Goal: Task Accomplishment & Management: Use online tool/utility

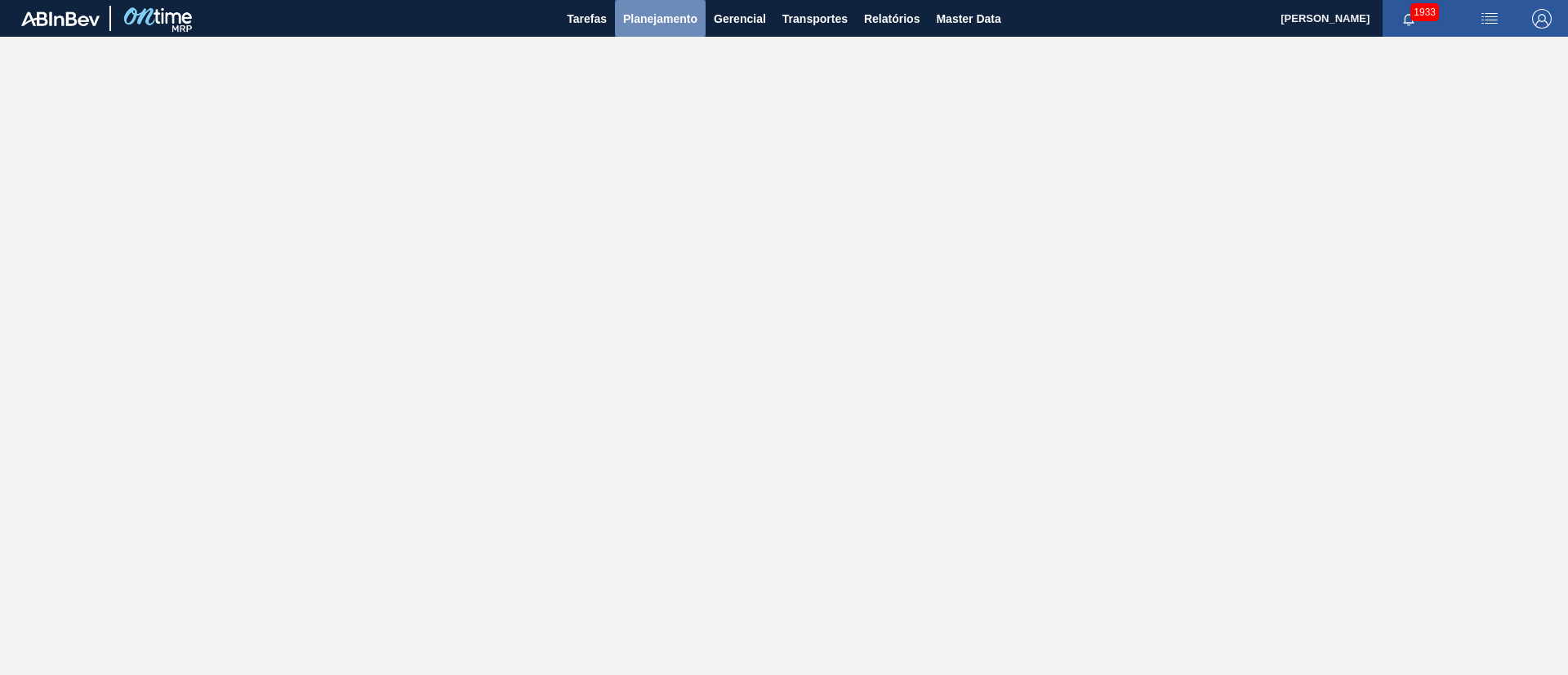
click at [646, 27] on span "Planejamento" at bounding box center [660, 19] width 74 height 19
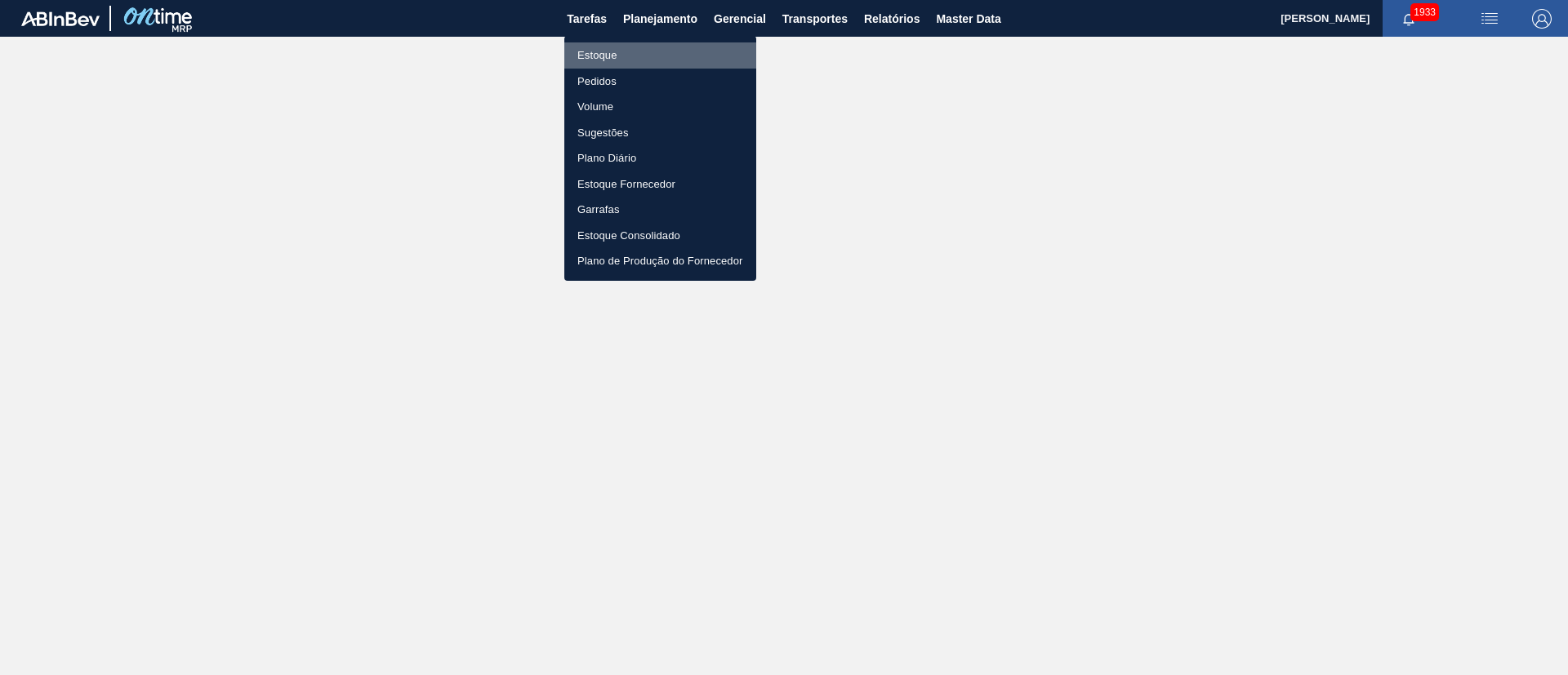
click at [606, 62] on li "Estoque" at bounding box center [659, 56] width 192 height 26
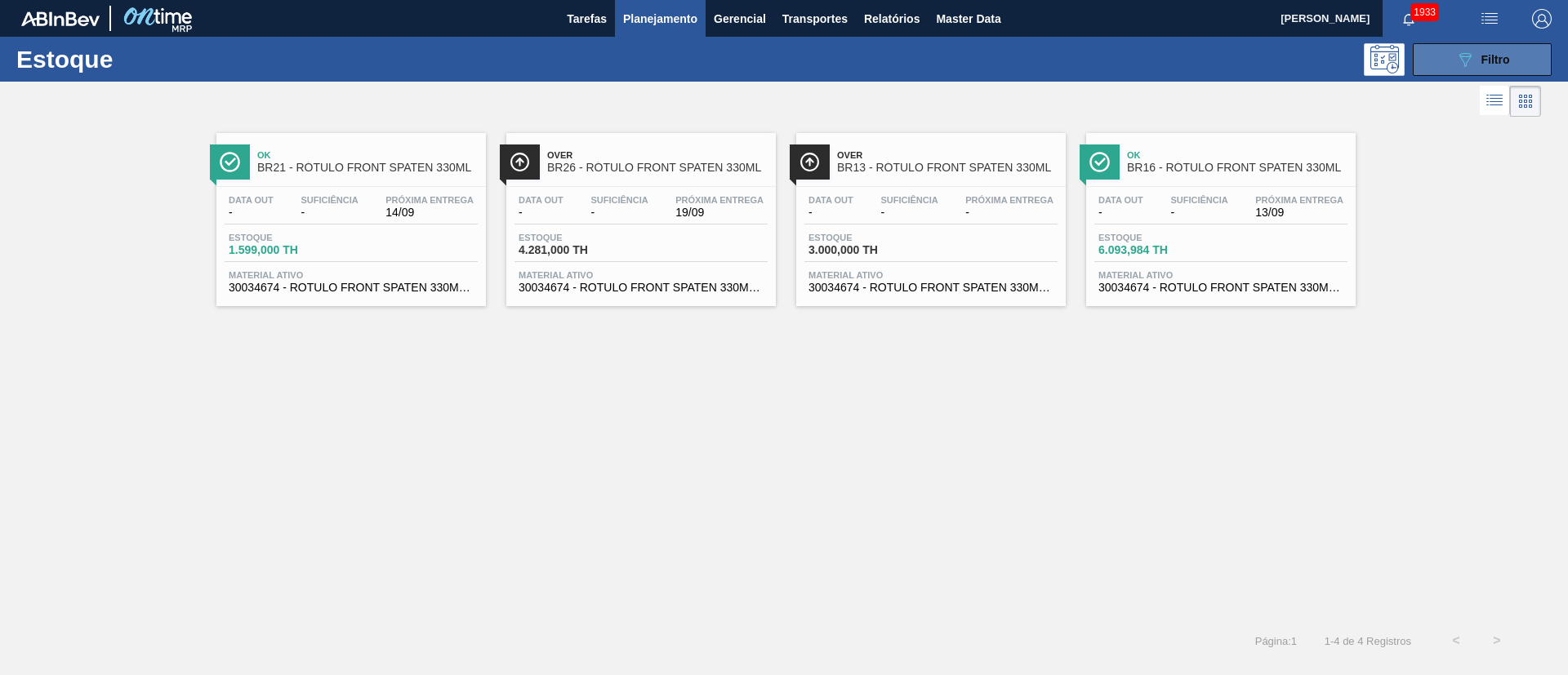
click at [1044, 65] on icon "089F7B8B-B2A5-4AFE-B5C0-19BA573D28AC" at bounding box center [1464, 59] width 19 height 19
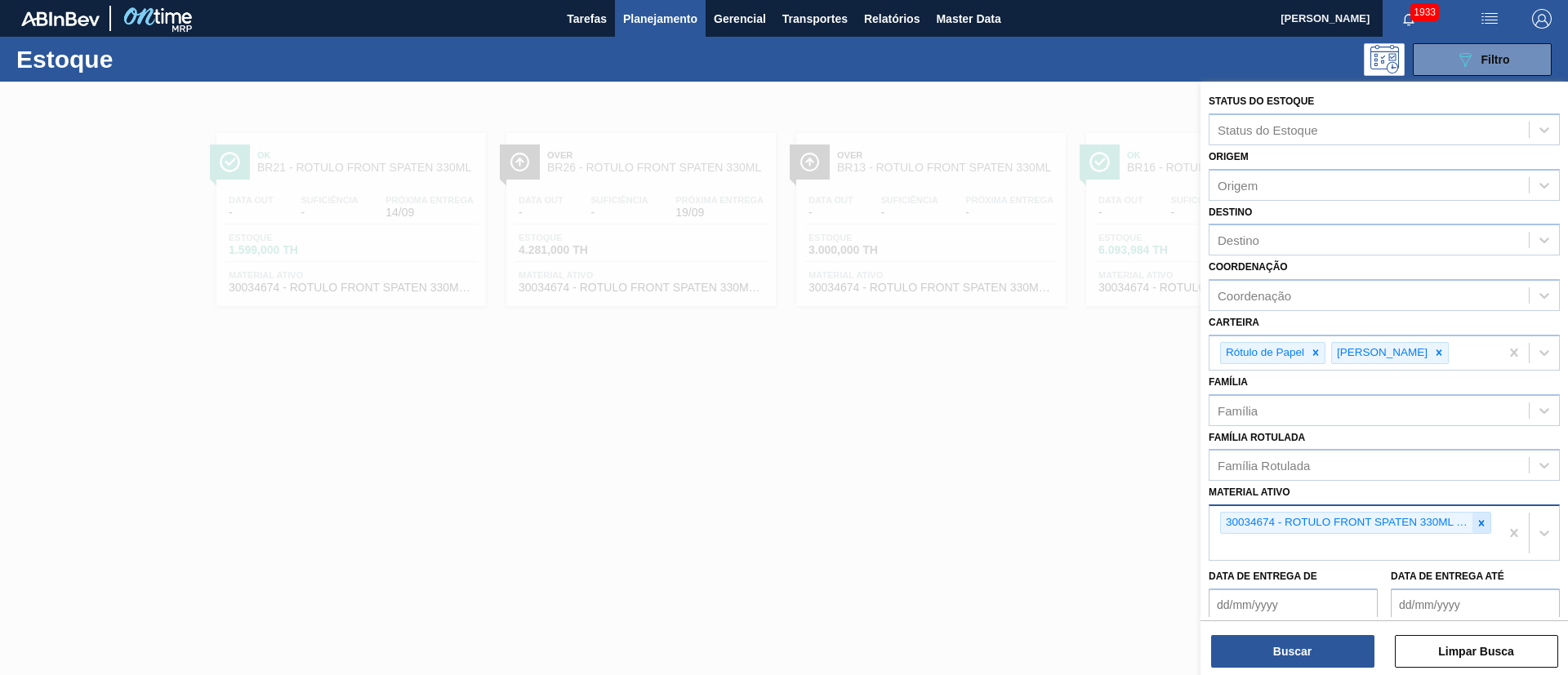
click at [1044, 449] on icon at bounding box center [1481, 523] width 11 height 11
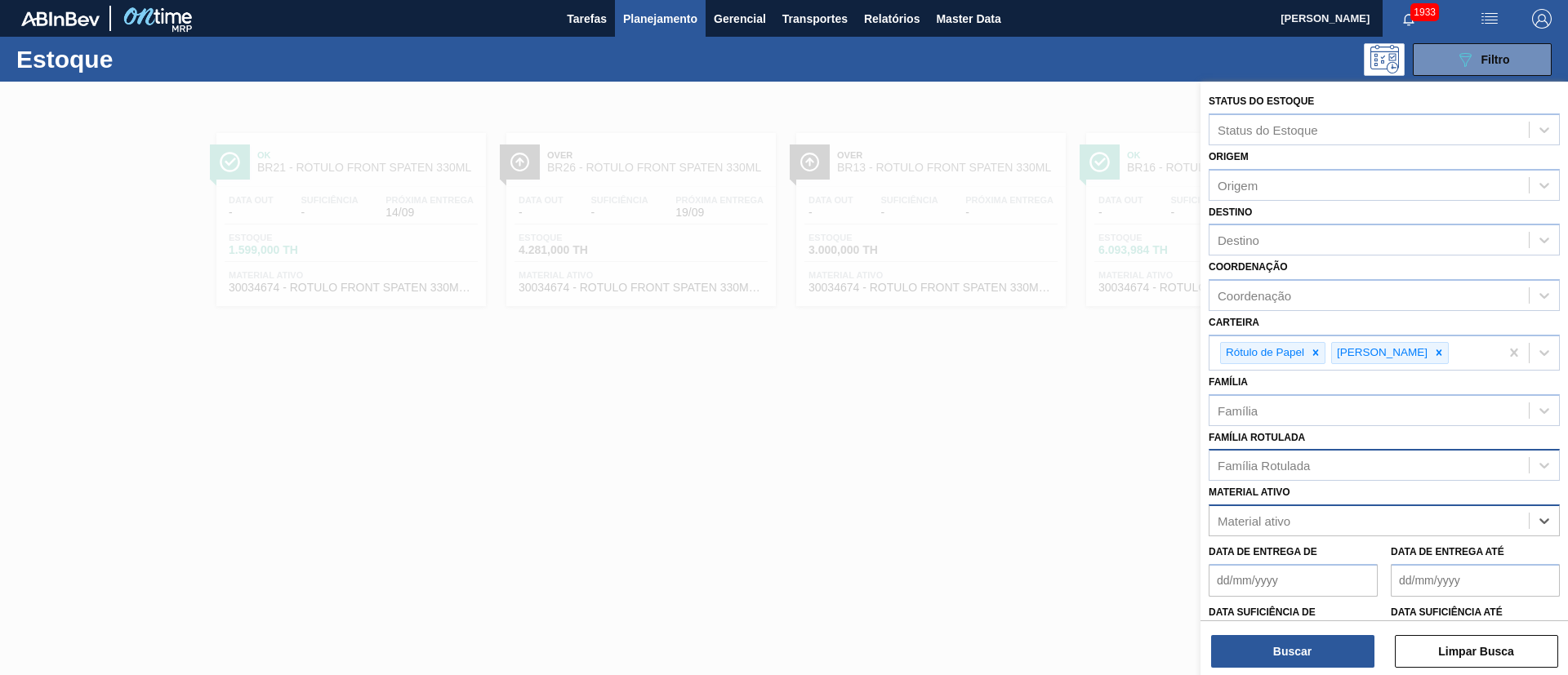
click at [1044, 449] on div "Família Rotulada" at bounding box center [1264, 465] width 93 height 14
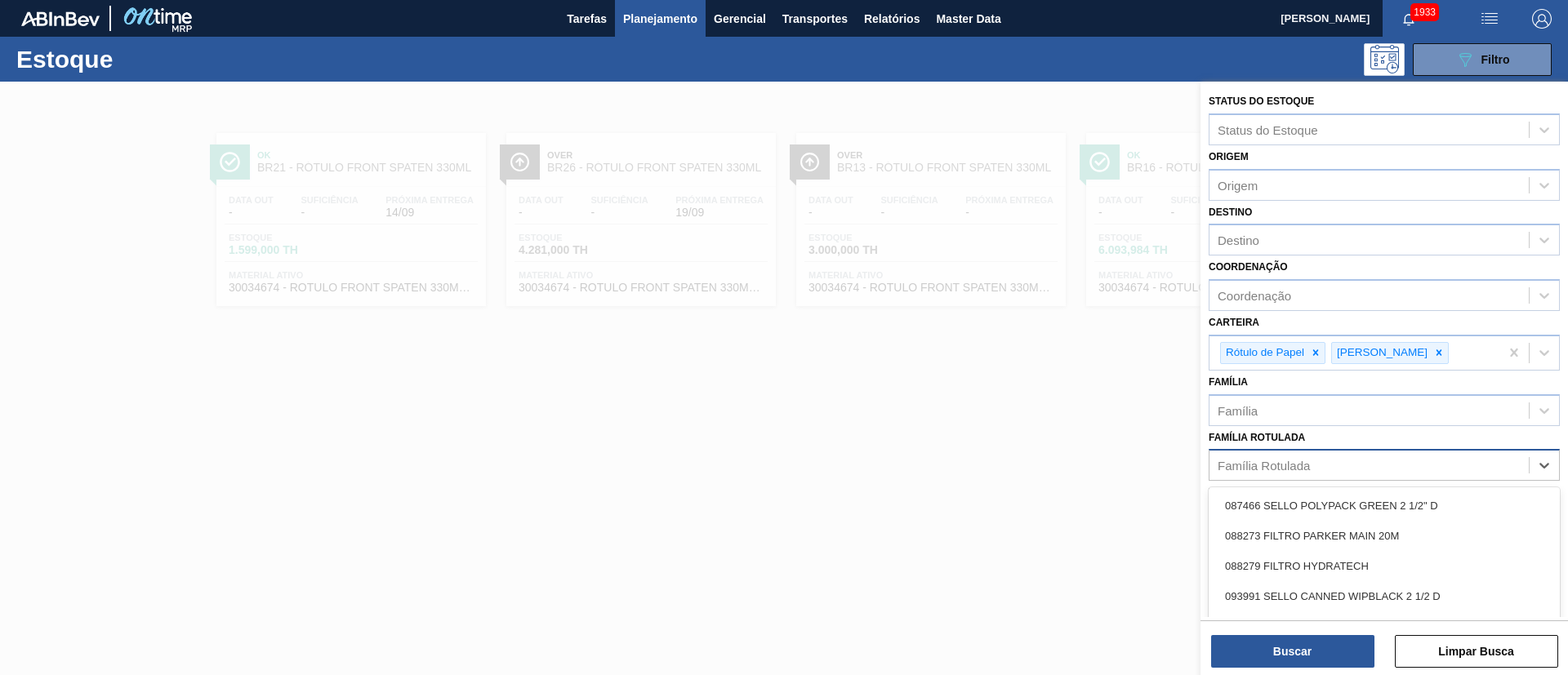
paste Rotulada "30009982"
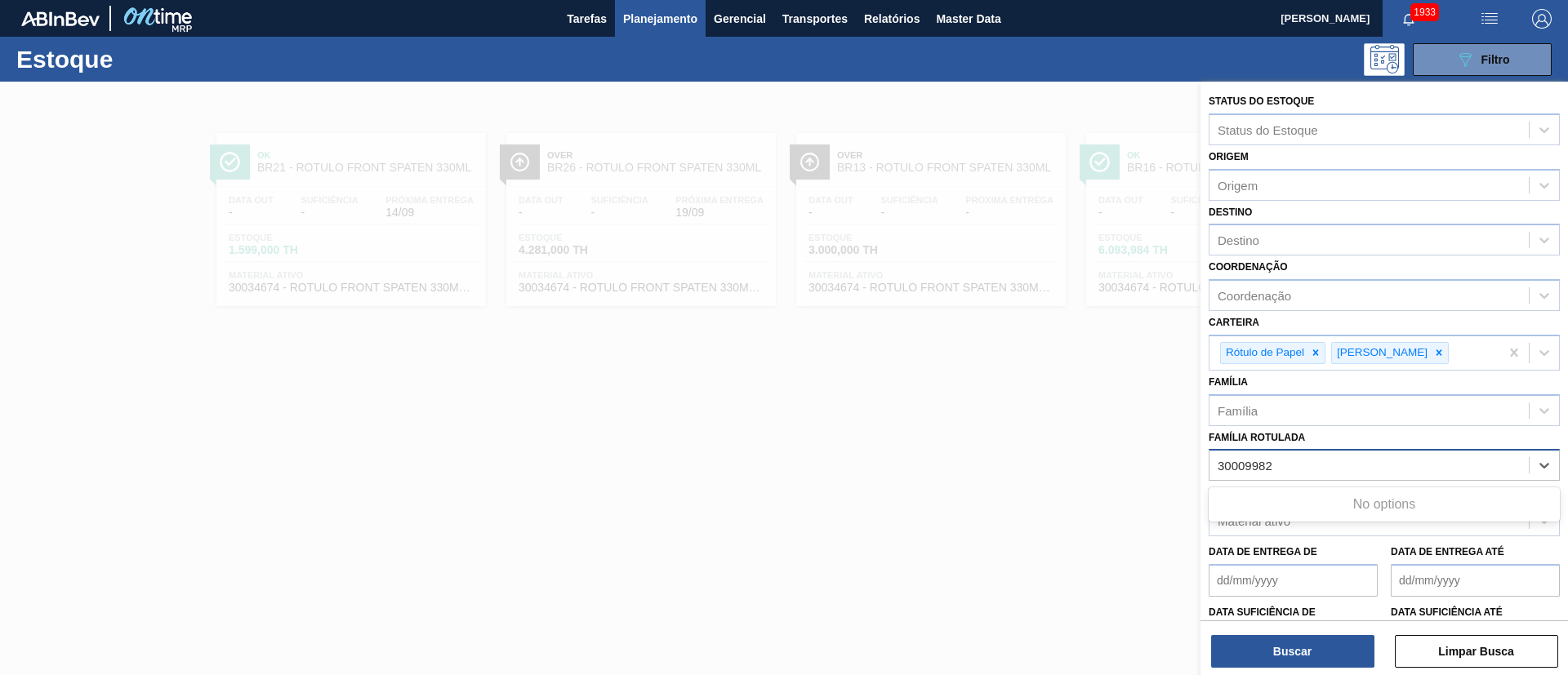
type Rotulada "30009982"
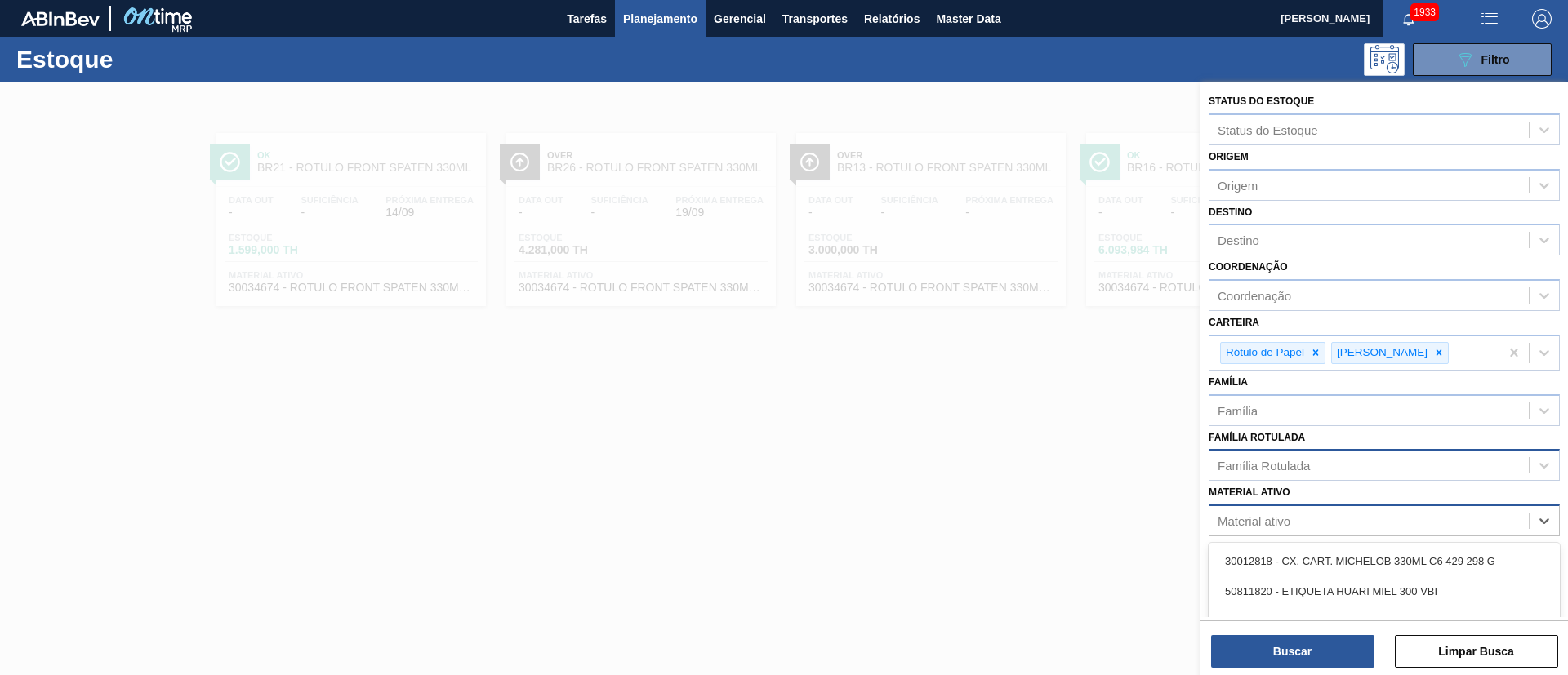
click at [1044, 449] on div "Material ativo" at bounding box center [1254, 521] width 72 height 14
paste ativo "30009982"
type ativo "30009982"
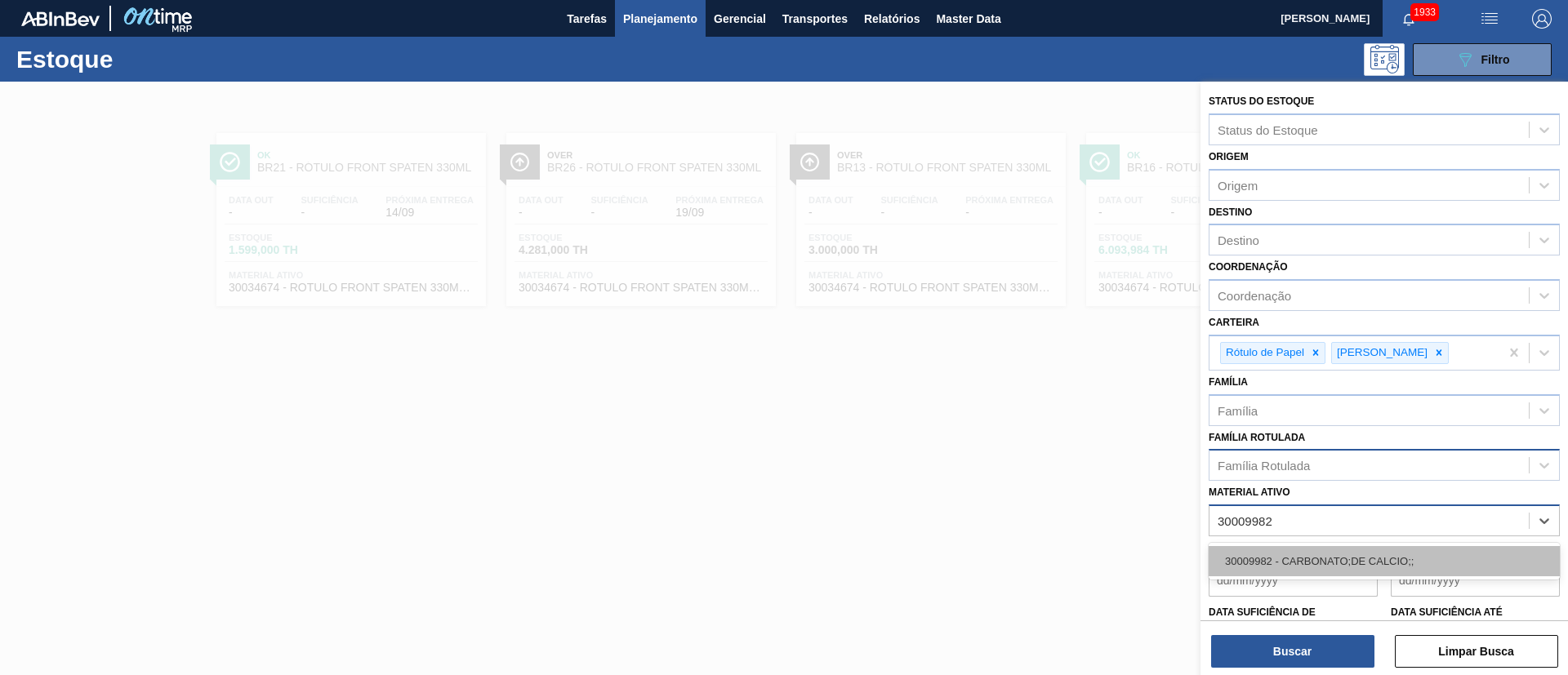
click at [1044, 449] on div "30009982 - CARBONATO;DE CALCIO;;" at bounding box center [1383, 561] width 351 height 31
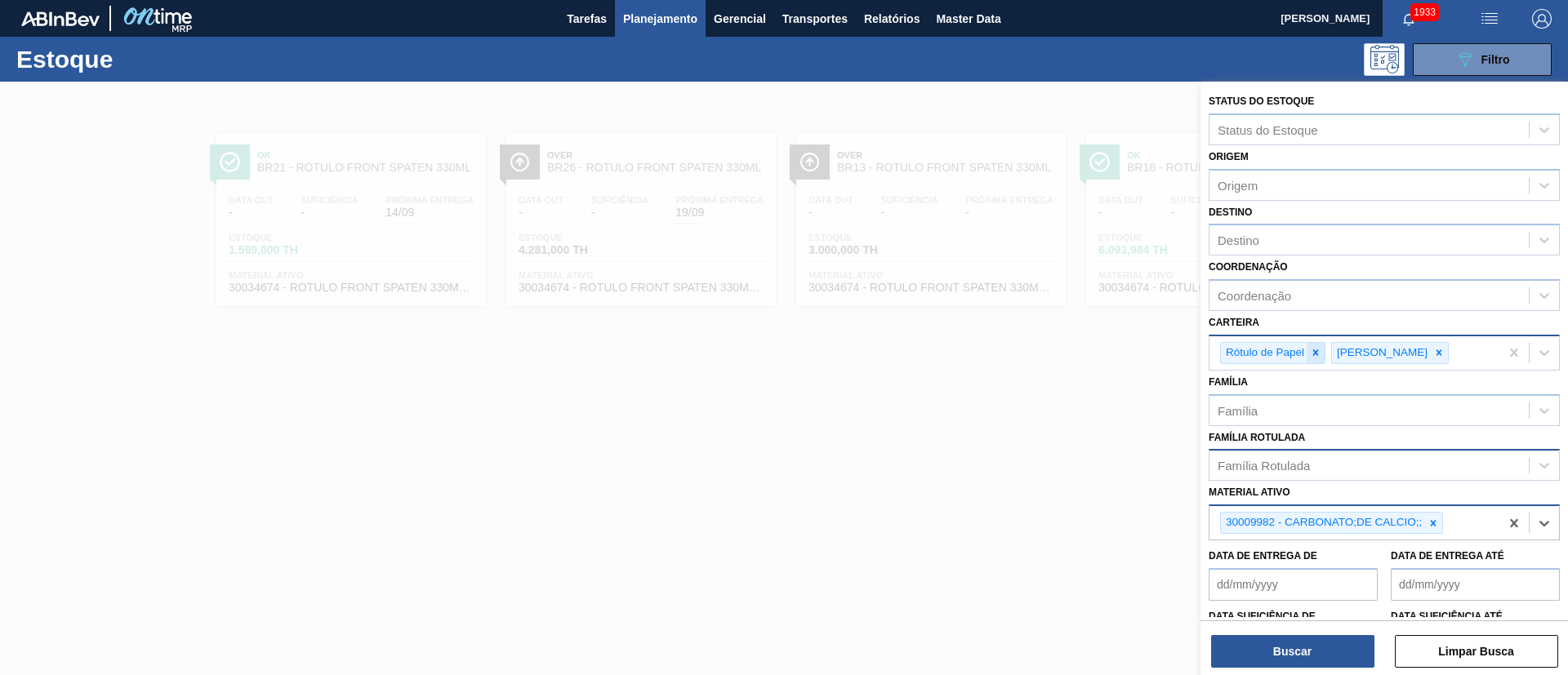
click at [1044, 362] on div at bounding box center [1315, 353] width 18 height 20
click at [1044, 350] on icon at bounding box center [1328, 352] width 11 height 11
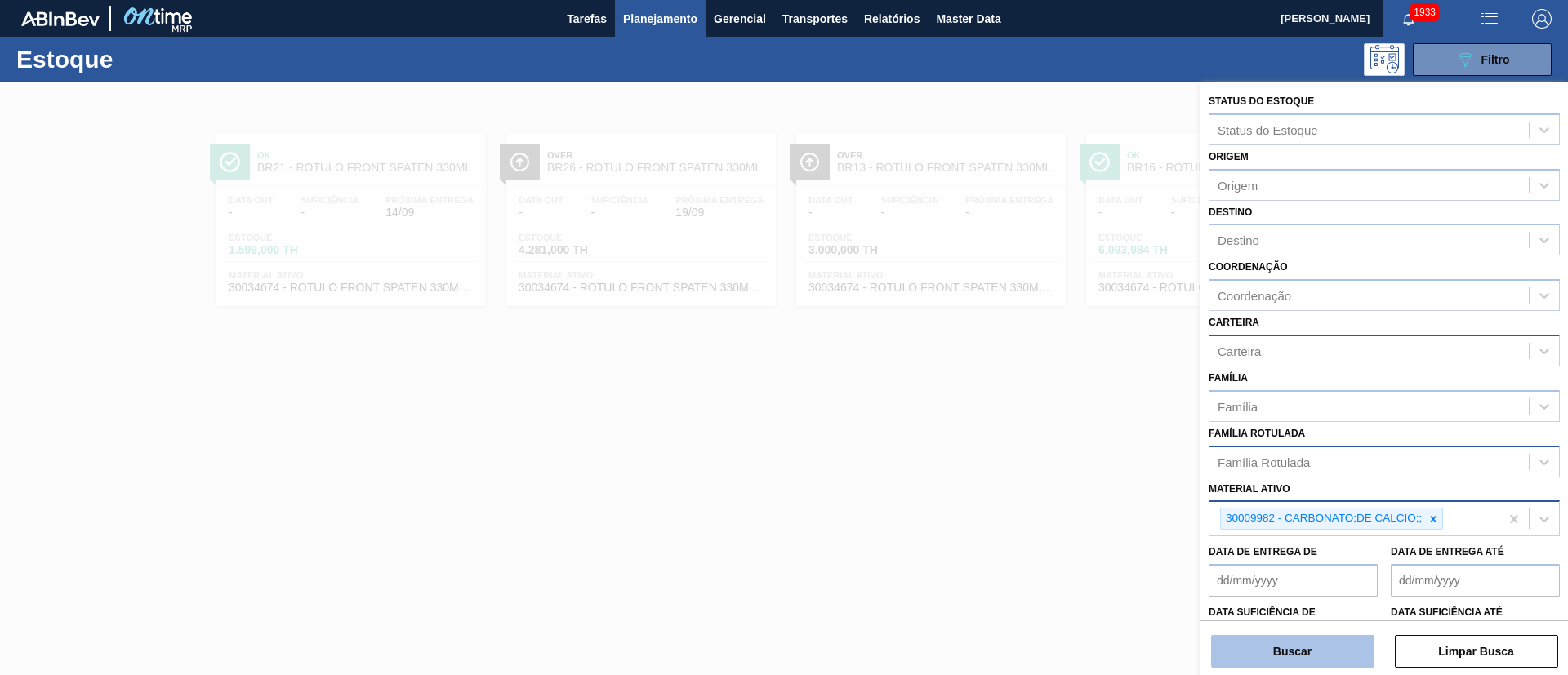
click at [1044, 449] on button "Buscar" at bounding box center [1293, 651] width 163 height 32
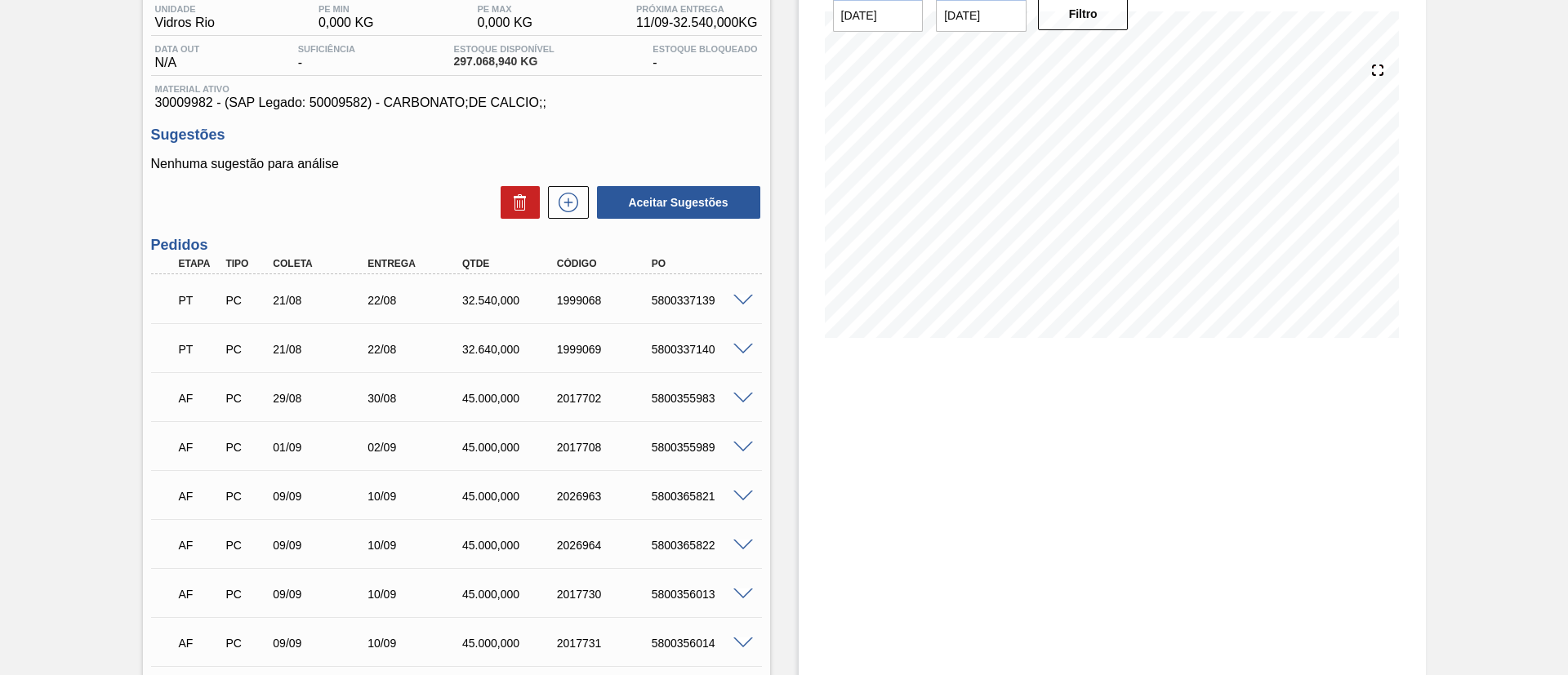
scroll to position [122, 0]
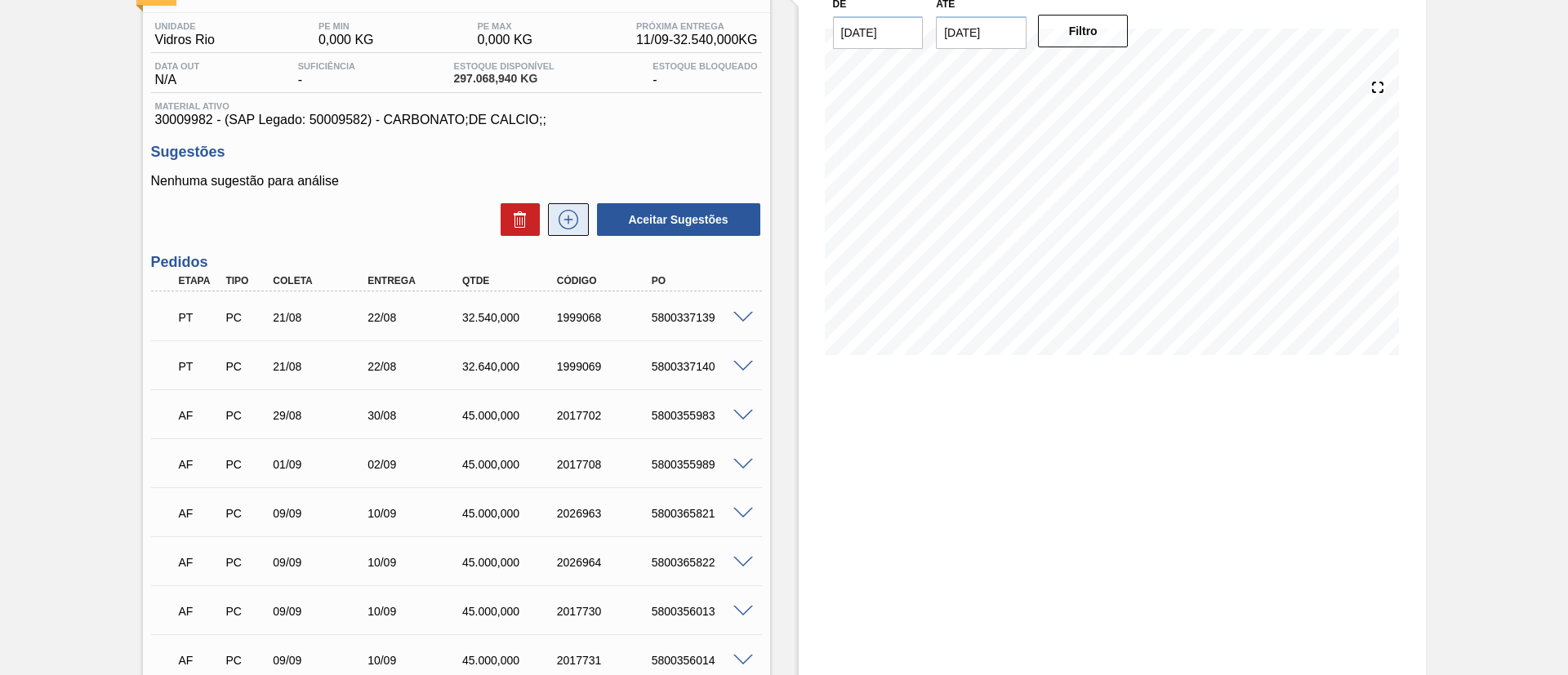
click at [585, 224] on button at bounding box center [568, 219] width 41 height 32
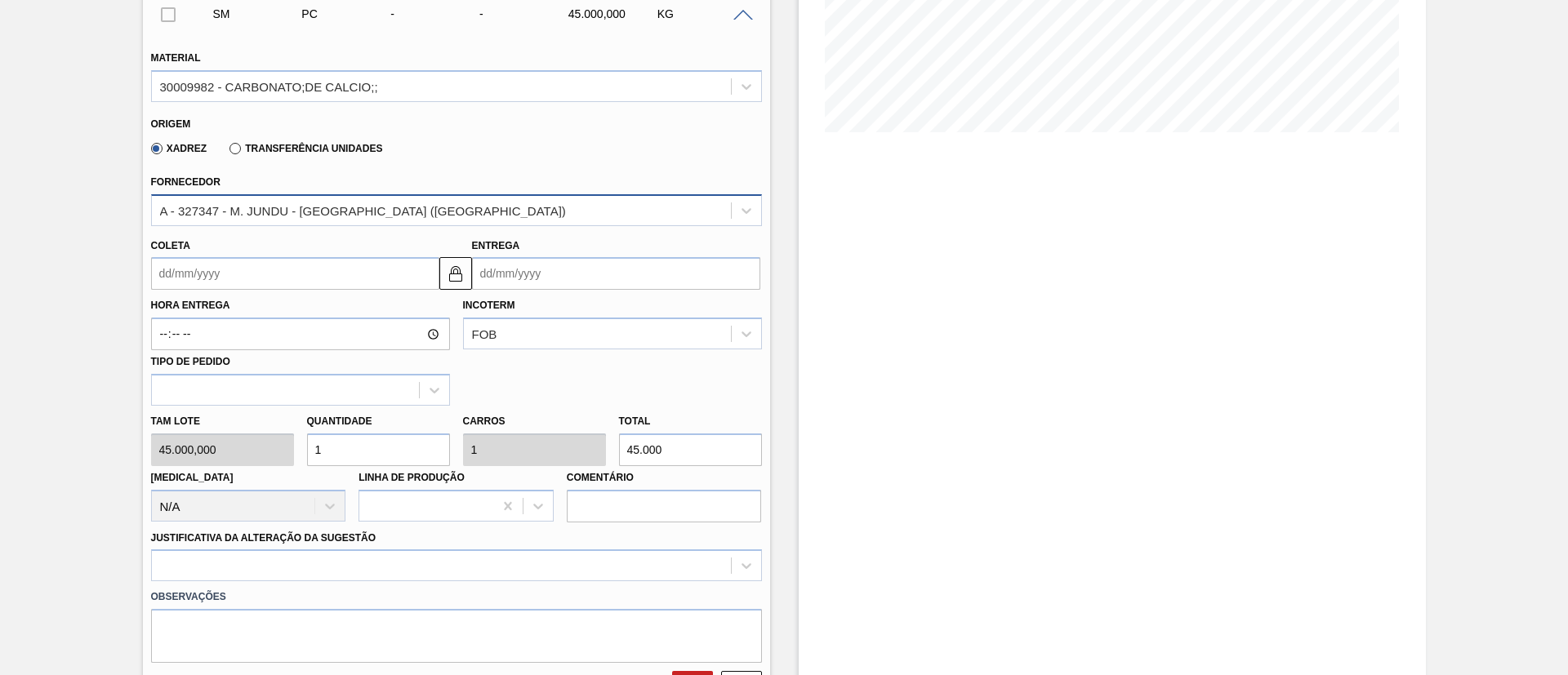
scroll to position [367, 0]
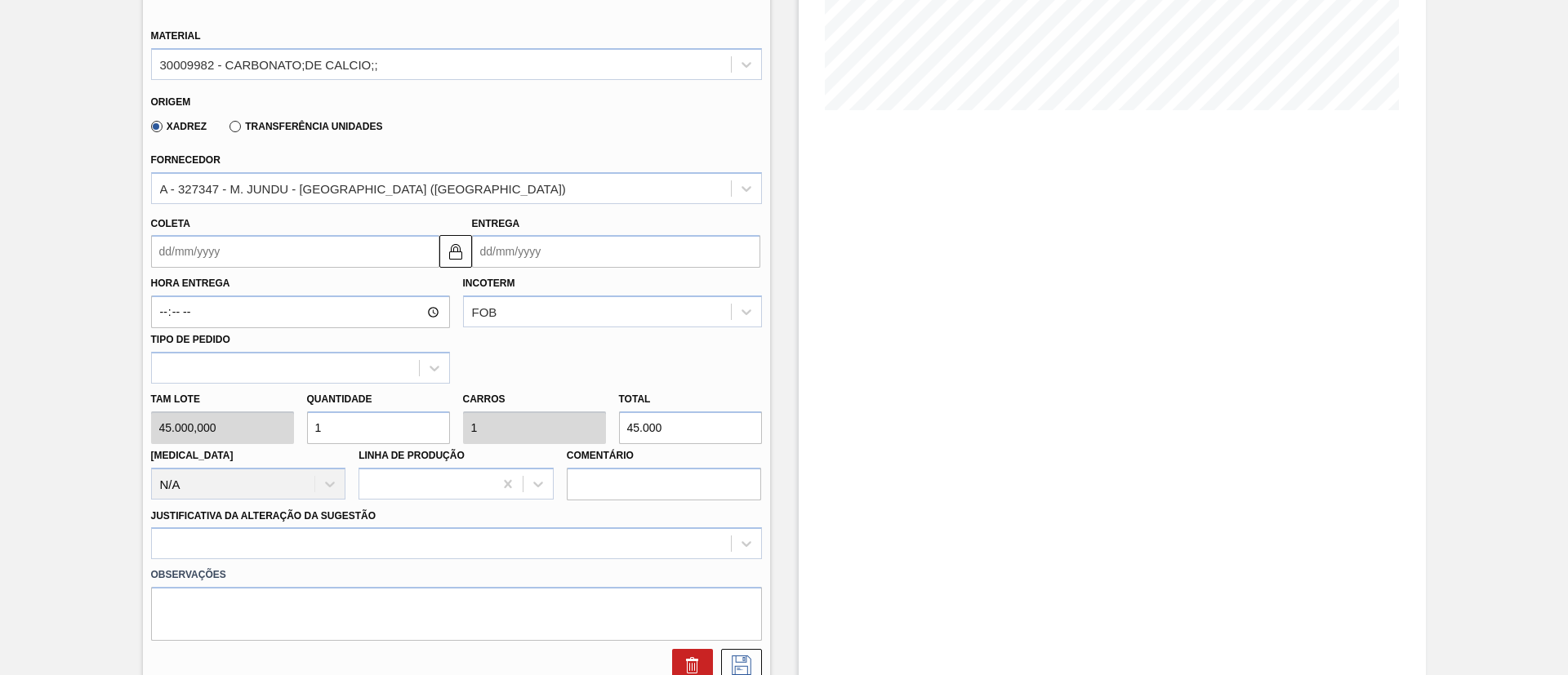
click at [206, 257] on input "Coleta" at bounding box center [295, 251] width 288 height 32
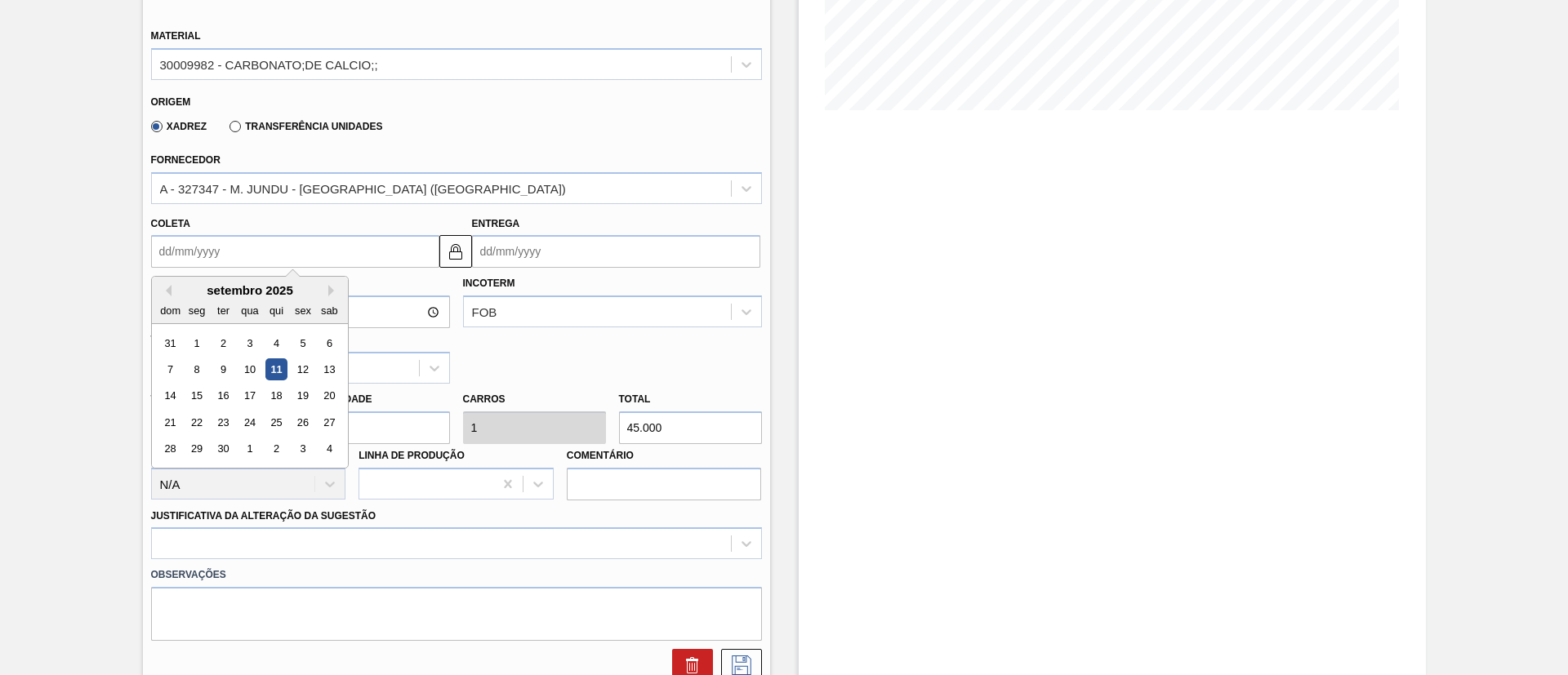
click at [224, 289] on div "setembro 2025" at bounding box center [249, 290] width 196 height 14
click at [274, 365] on div "11" at bounding box center [275, 370] width 22 height 22
type input "[DATE]"
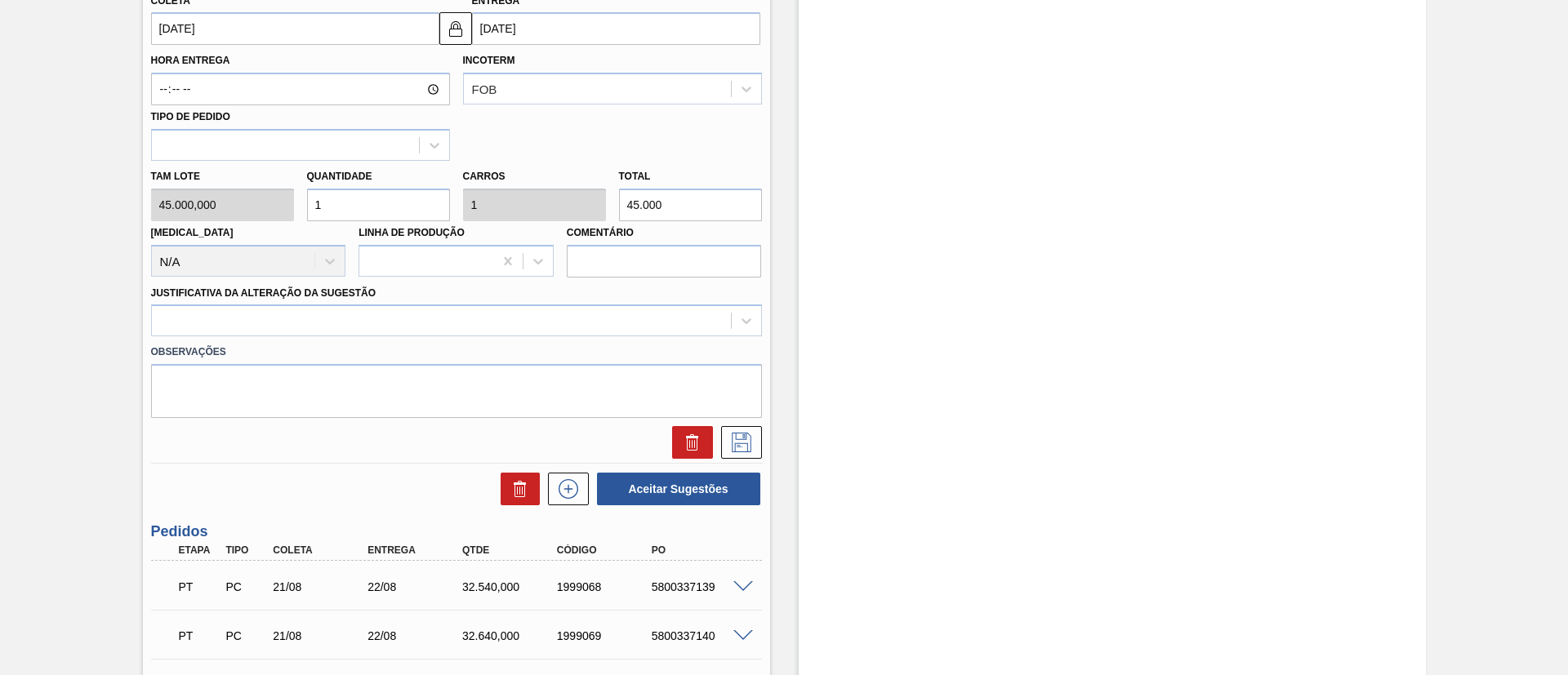
scroll to position [612, 0]
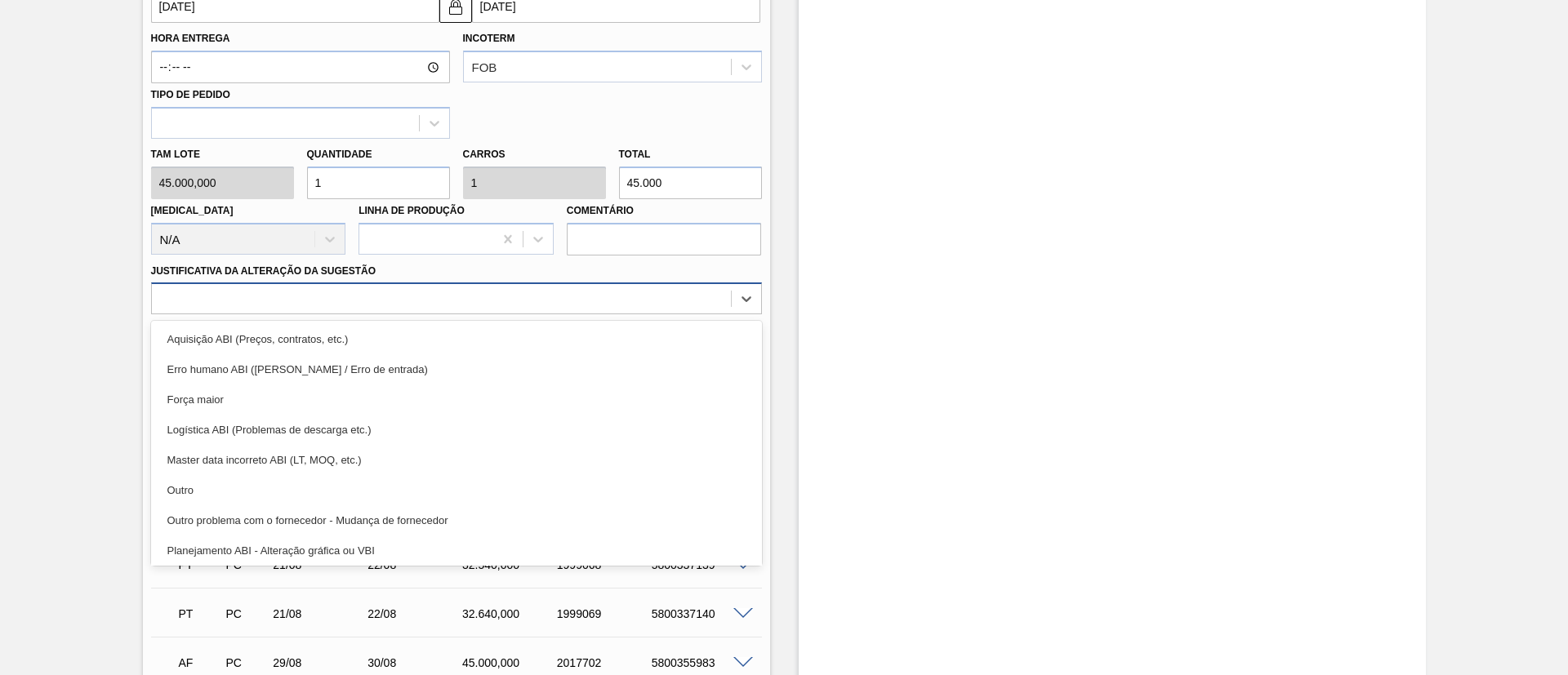
click at [330, 305] on div at bounding box center [441, 299] width 579 height 24
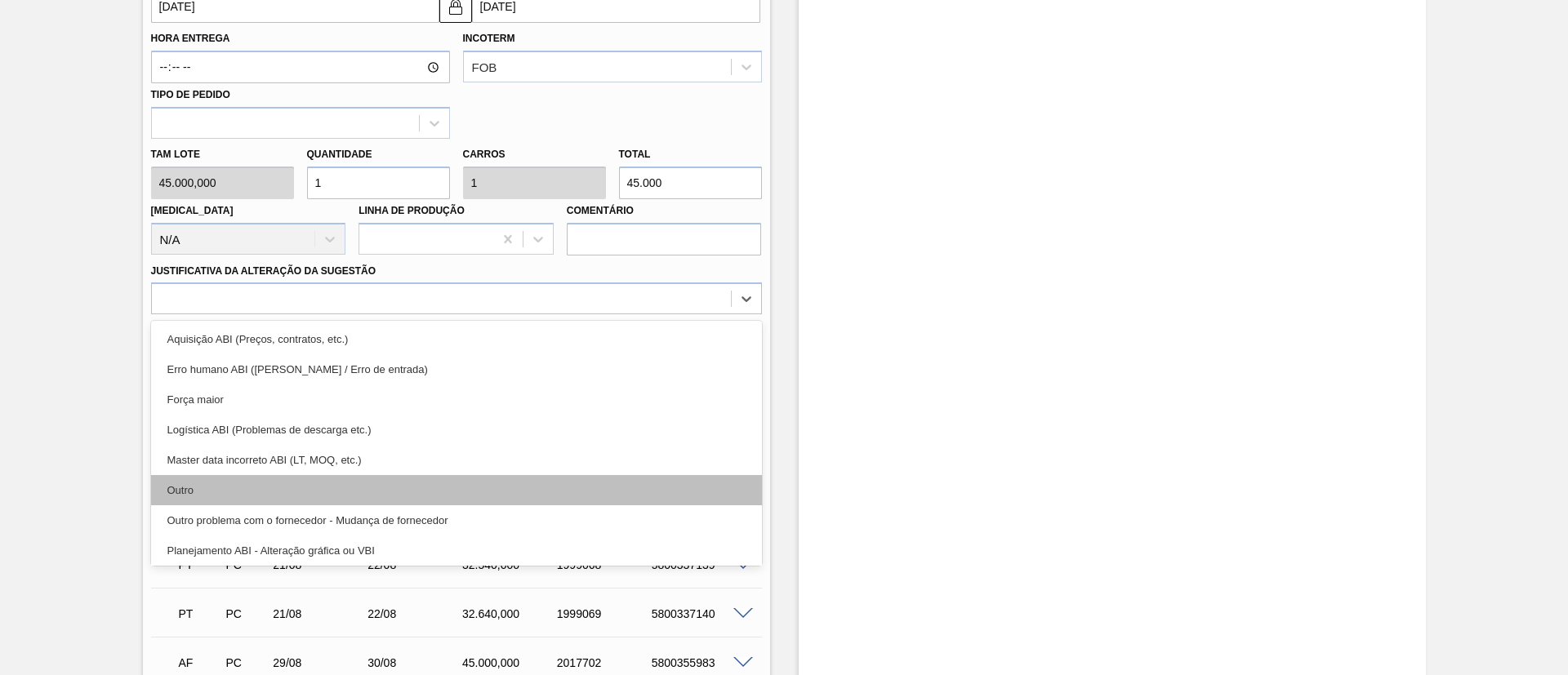
click at [298, 477] on div "Outro" at bounding box center [456, 490] width 611 height 31
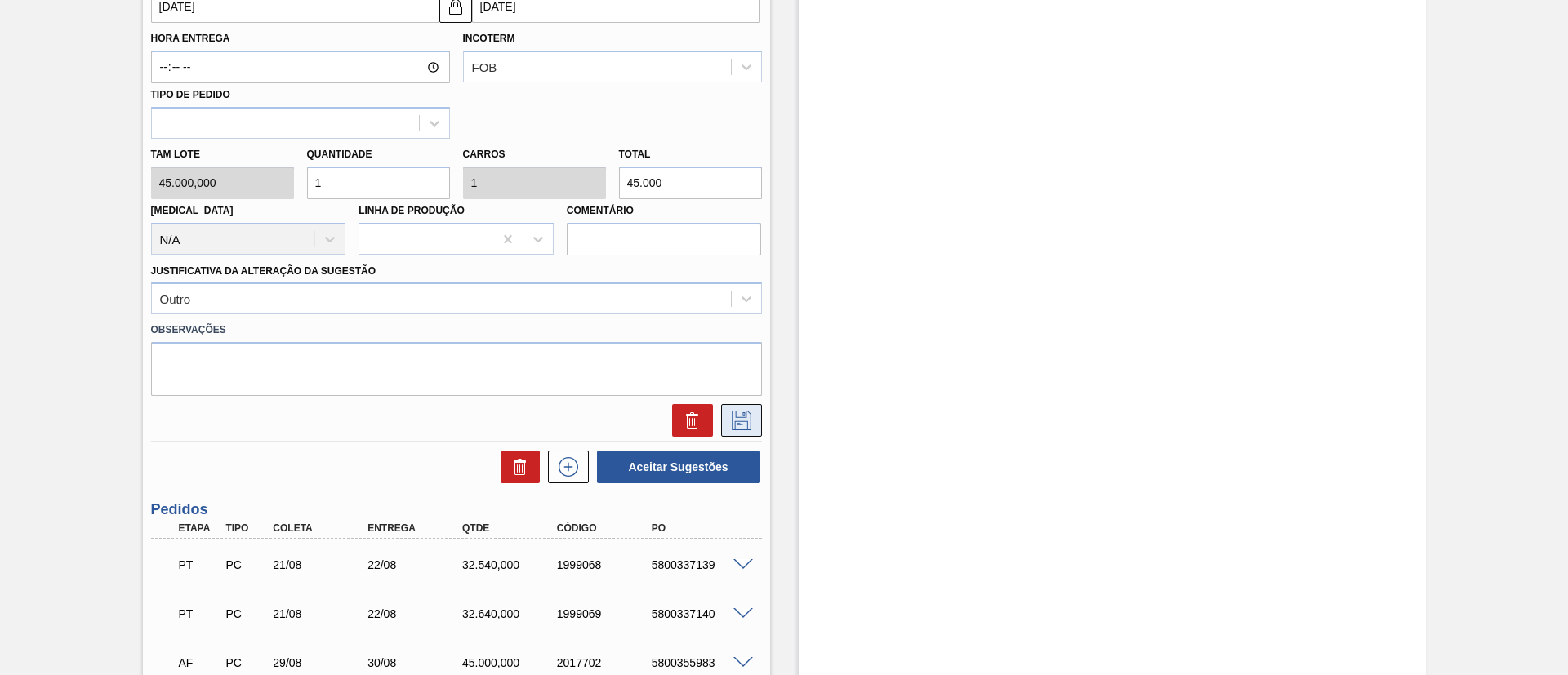
click at [738, 409] on button at bounding box center [742, 420] width 41 height 32
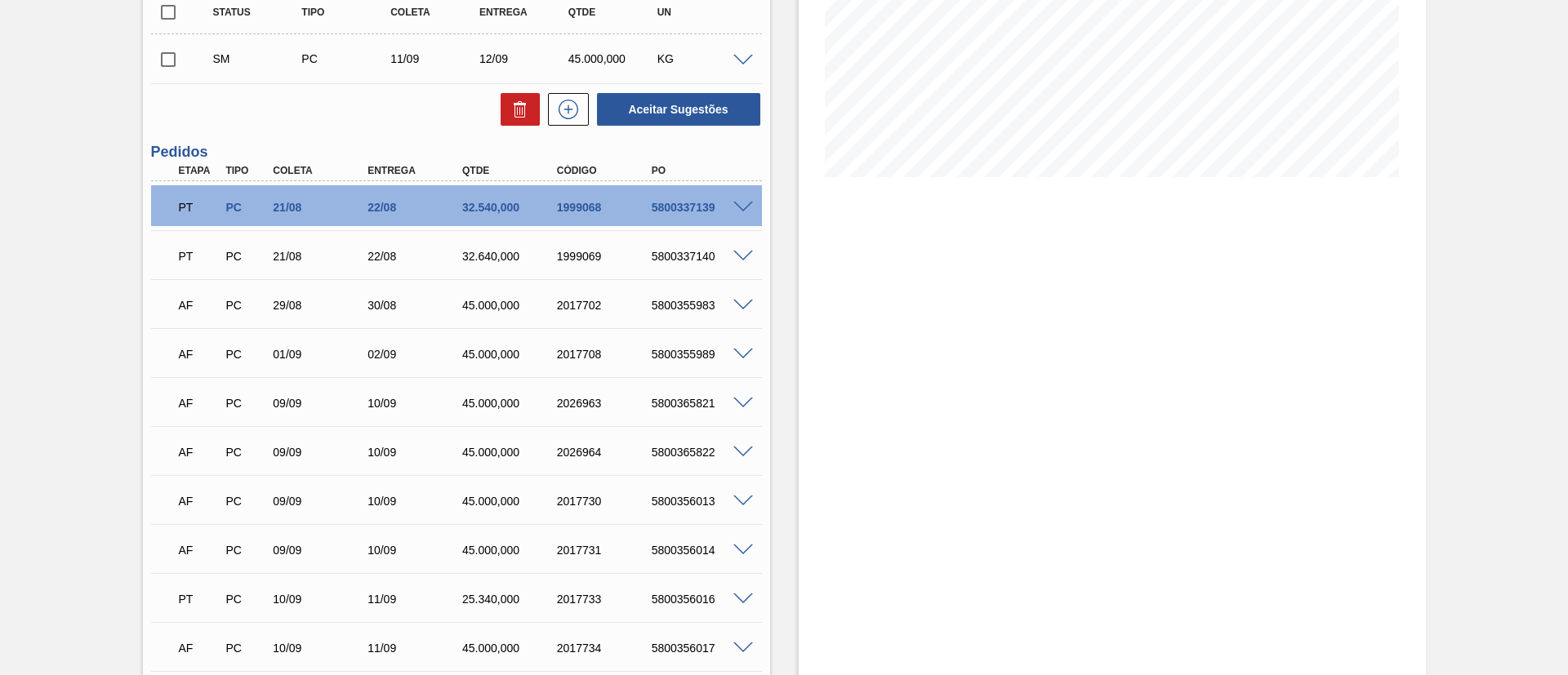
scroll to position [245, 0]
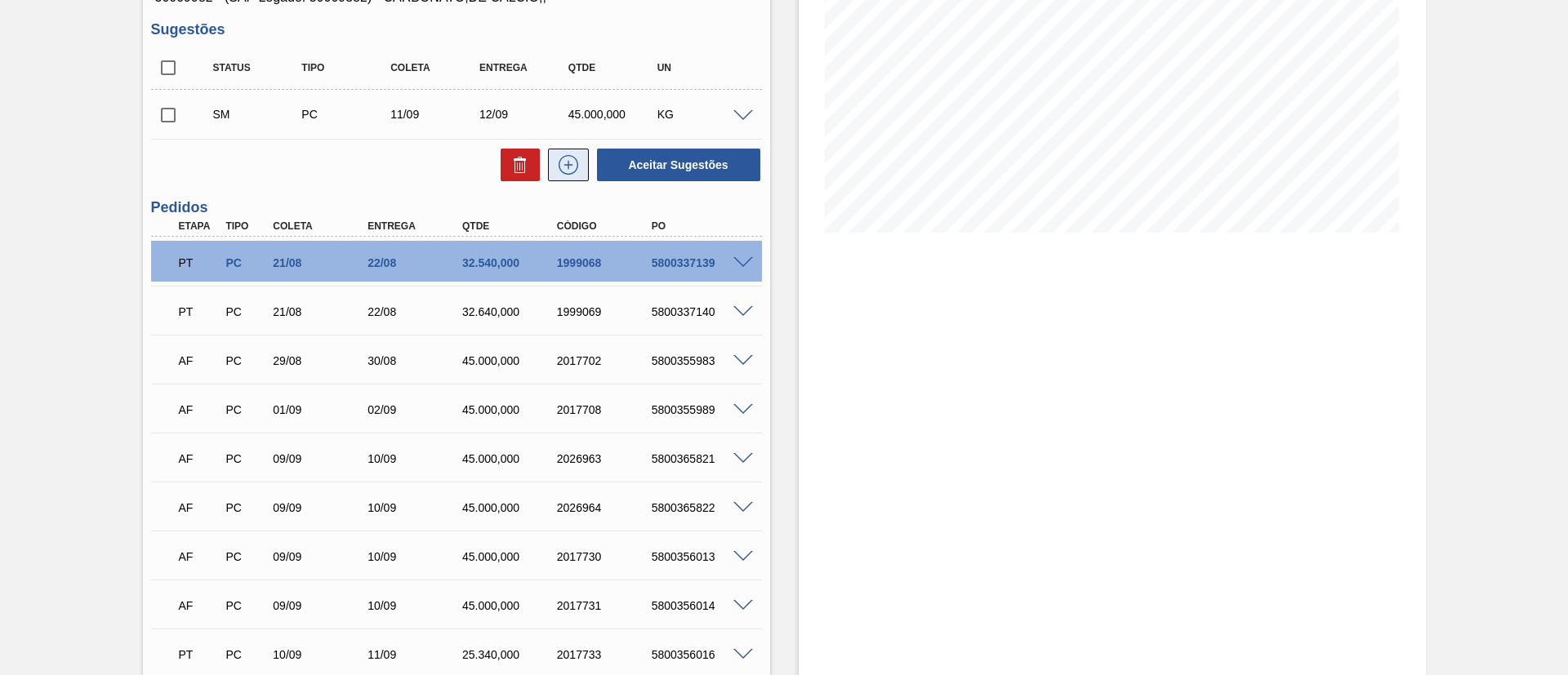
click at [564, 169] on icon at bounding box center [568, 164] width 26 height 19
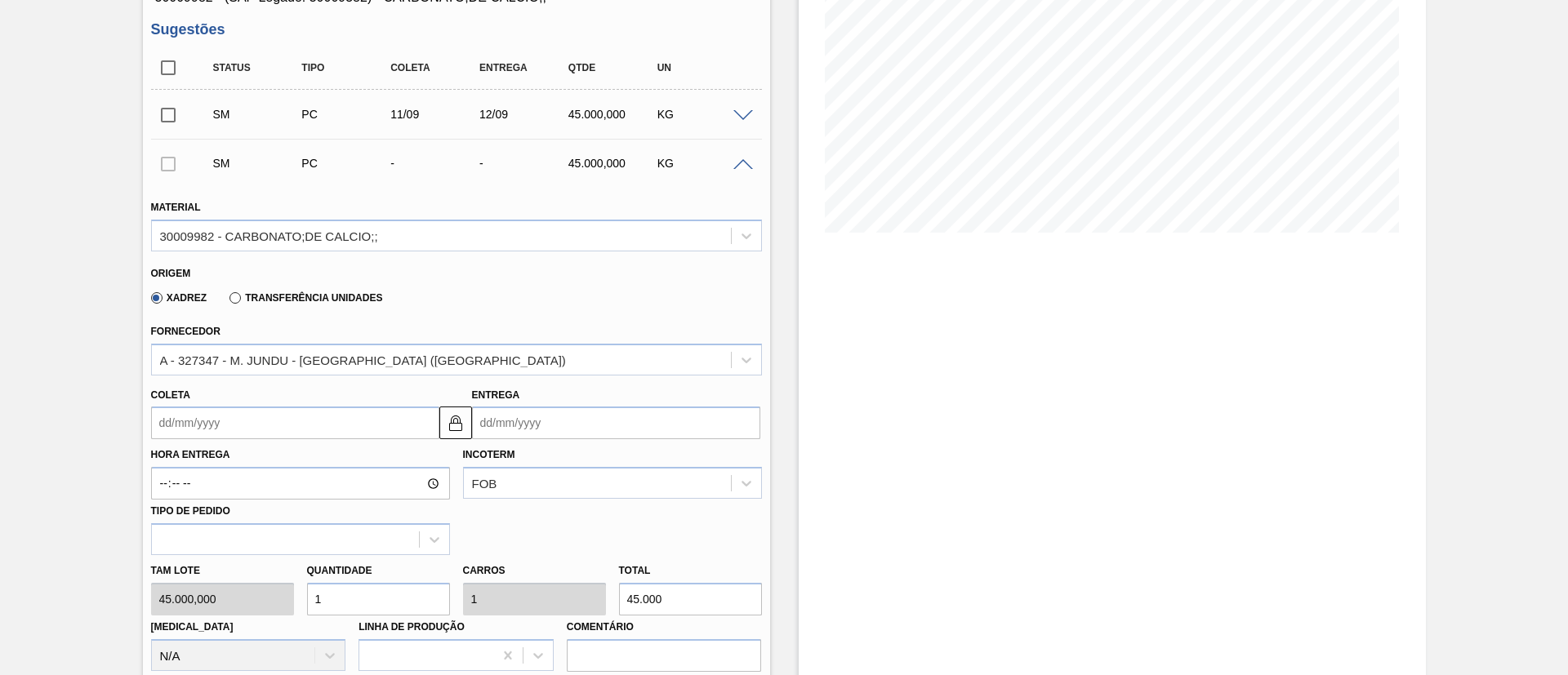
click at [238, 435] on input "Coleta" at bounding box center [295, 423] width 288 height 32
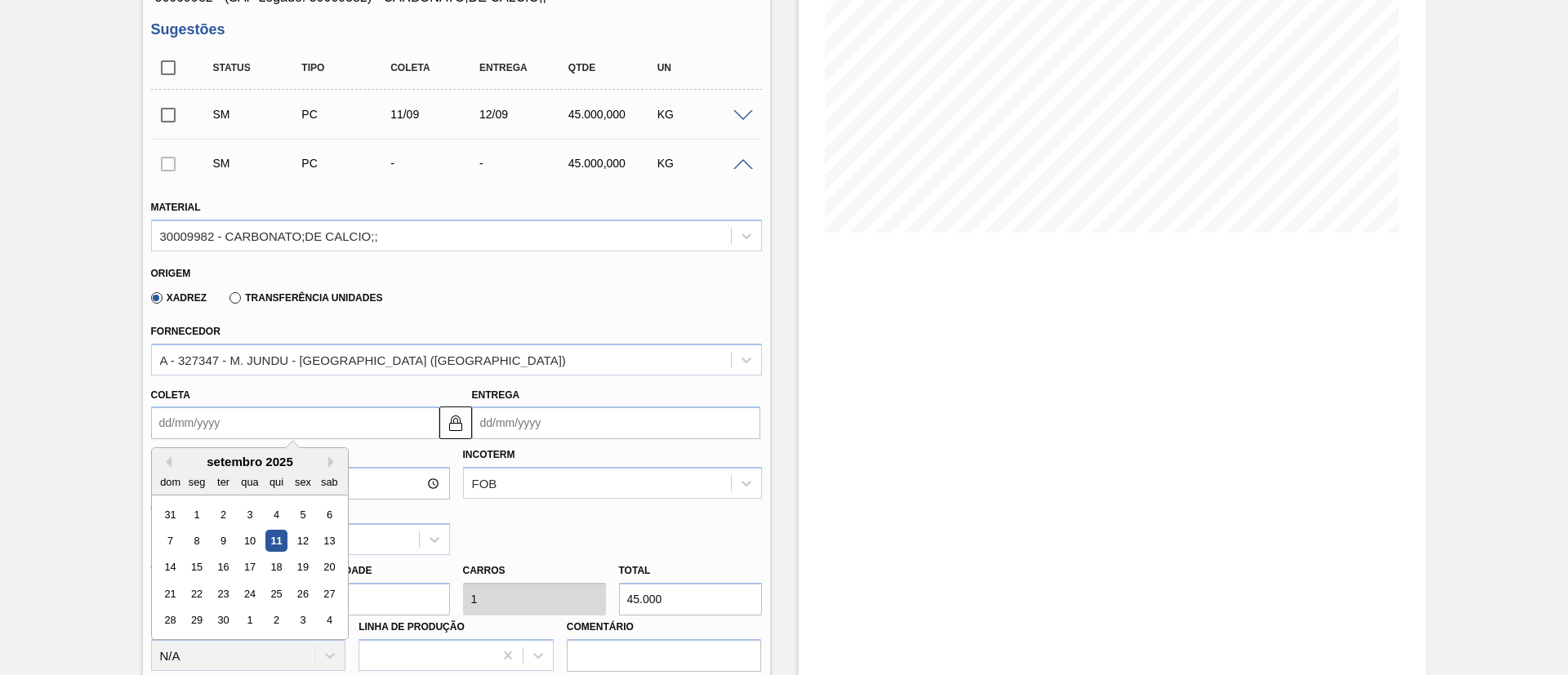
click at [281, 546] on div "11" at bounding box center [275, 541] width 22 height 22
type input "[DATE]"
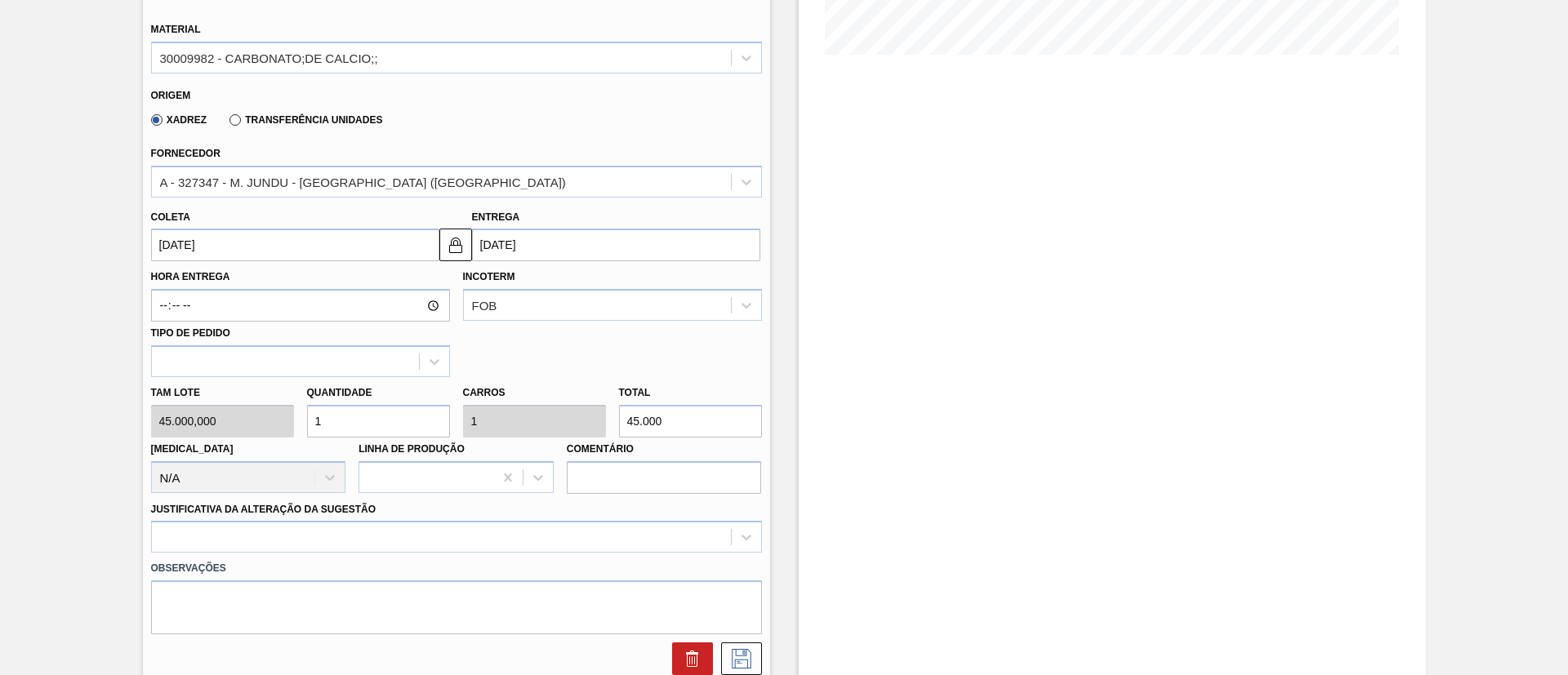
scroll to position [490, 0]
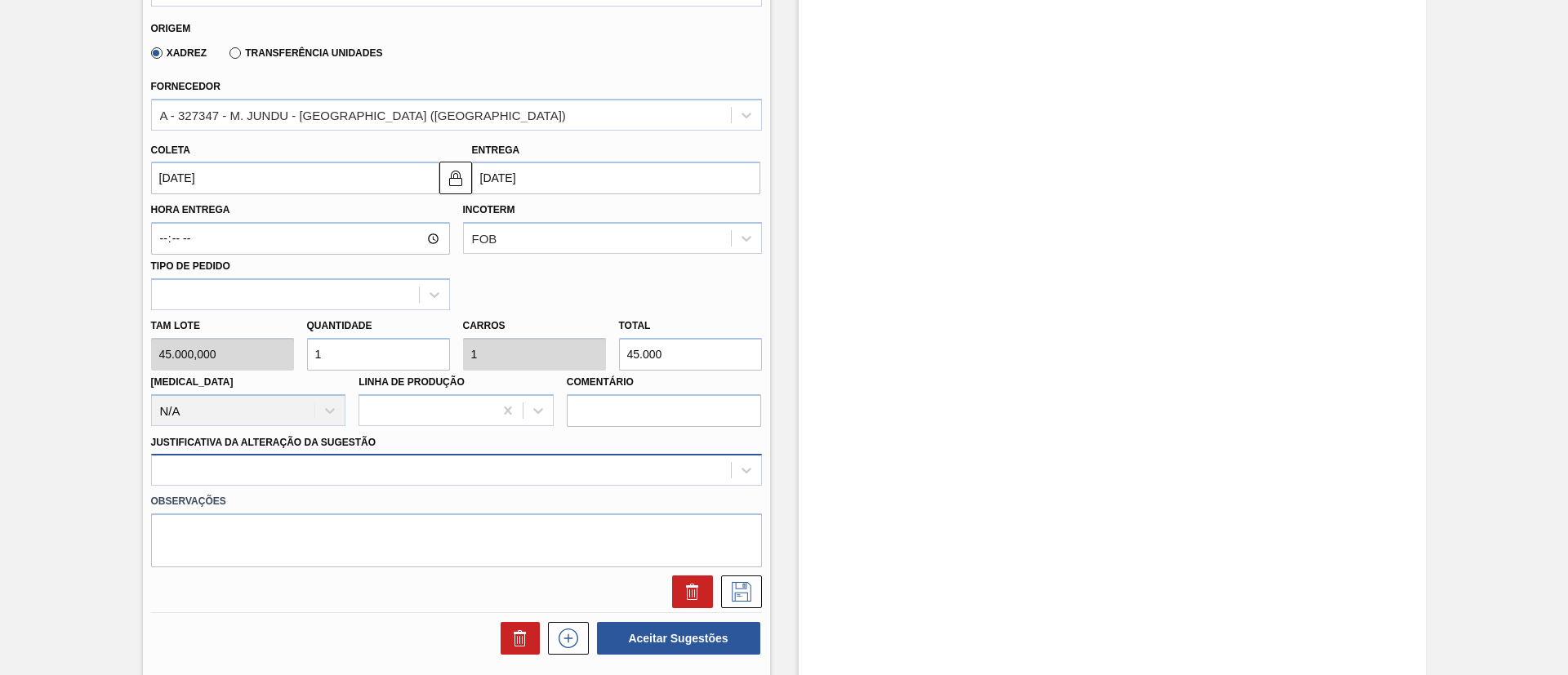
click at [361, 475] on div at bounding box center [456, 470] width 611 height 32
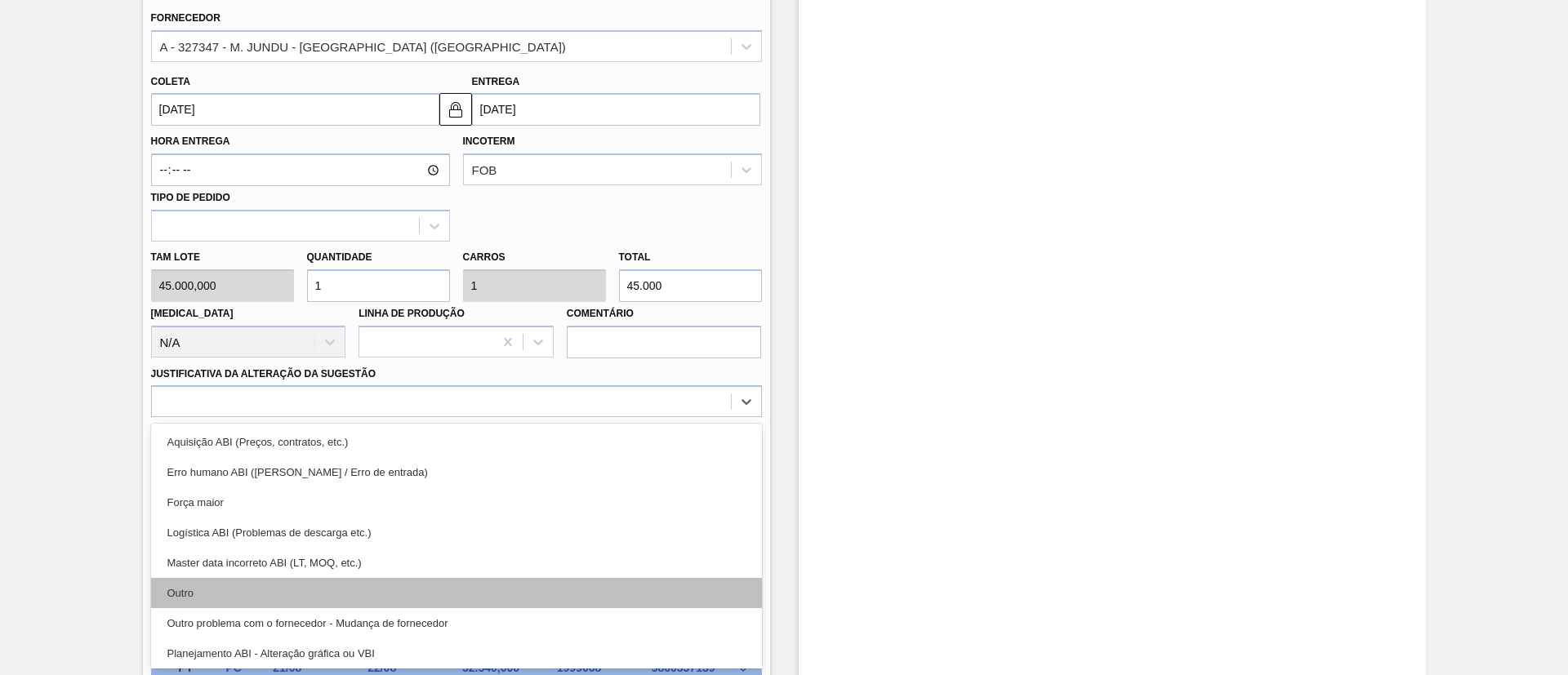
click at [278, 599] on div "Outro" at bounding box center [456, 592] width 611 height 31
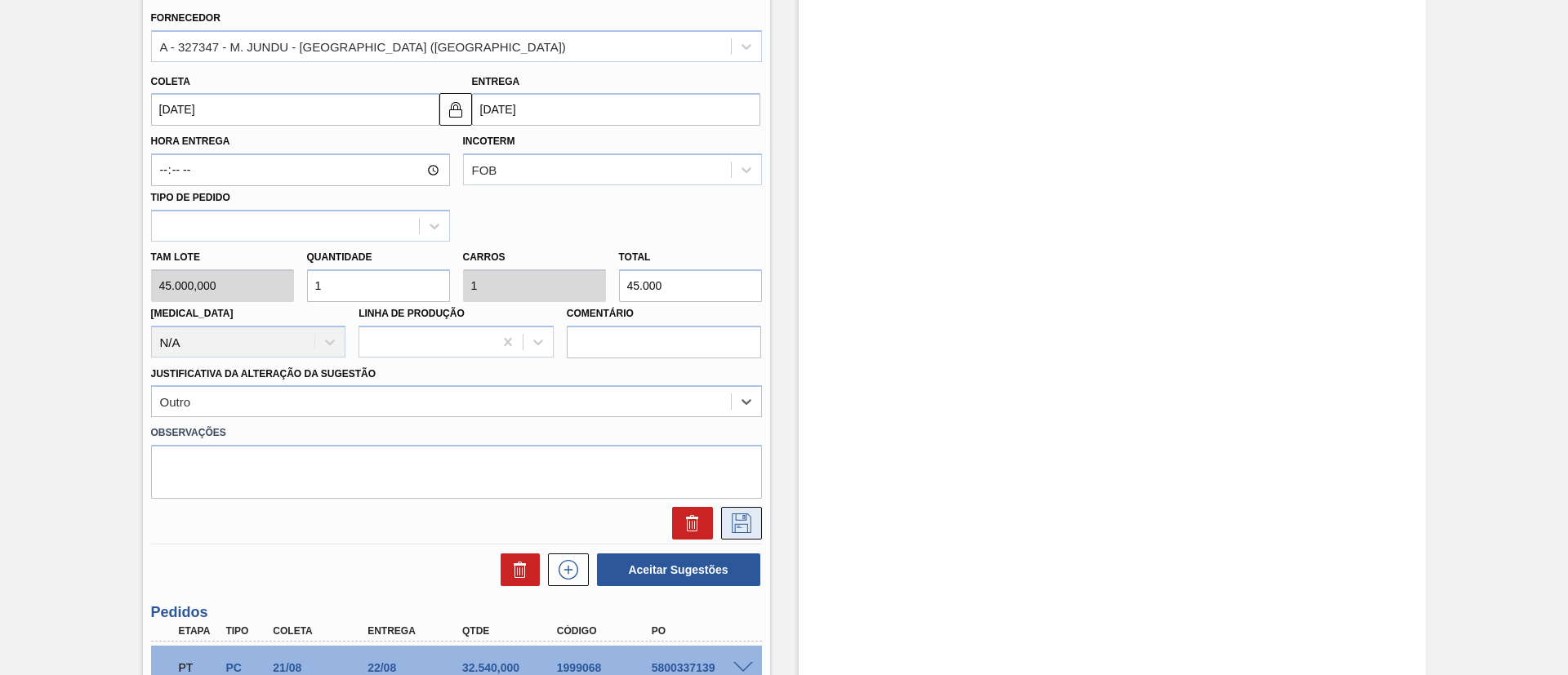
click at [732, 516] on icon at bounding box center [741, 523] width 19 height 19
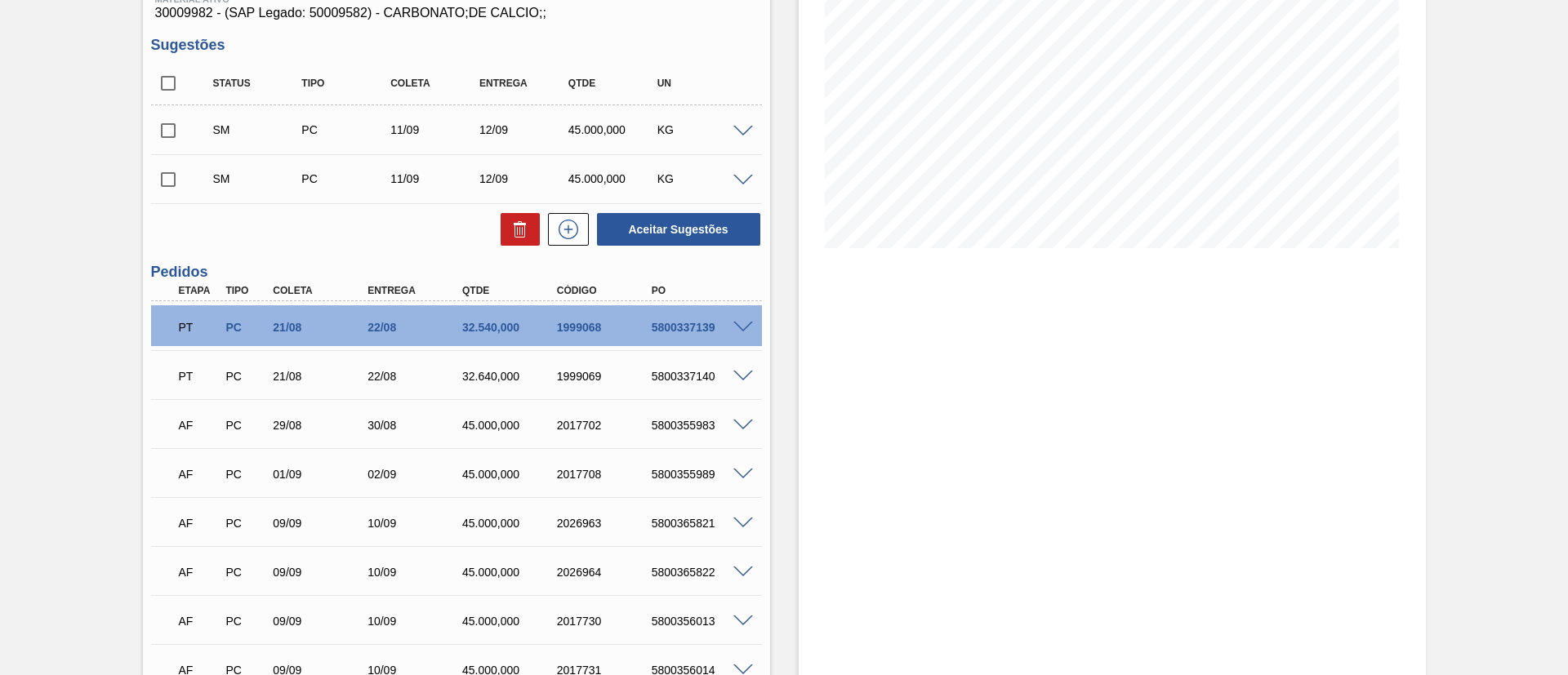
scroll to position [191, 0]
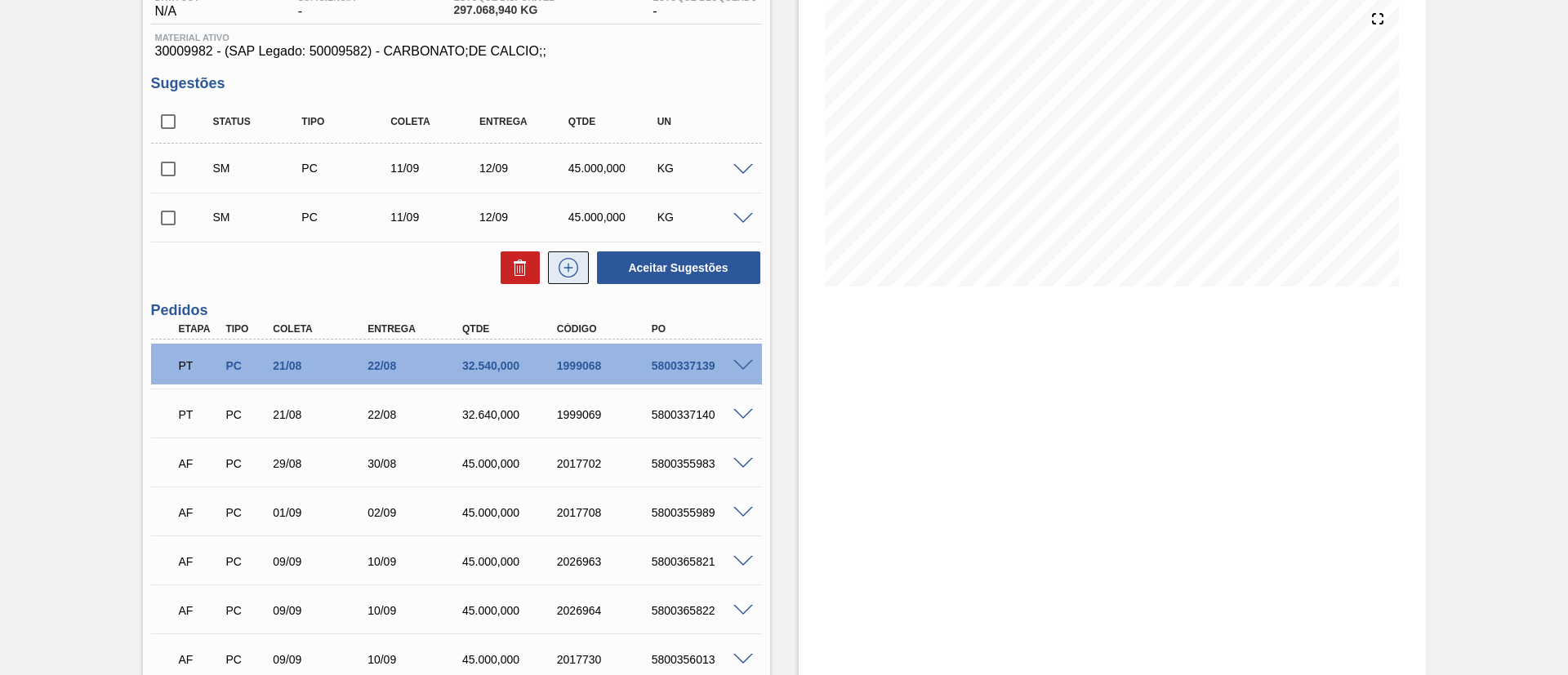
click at [574, 270] on icon at bounding box center [568, 267] width 26 height 19
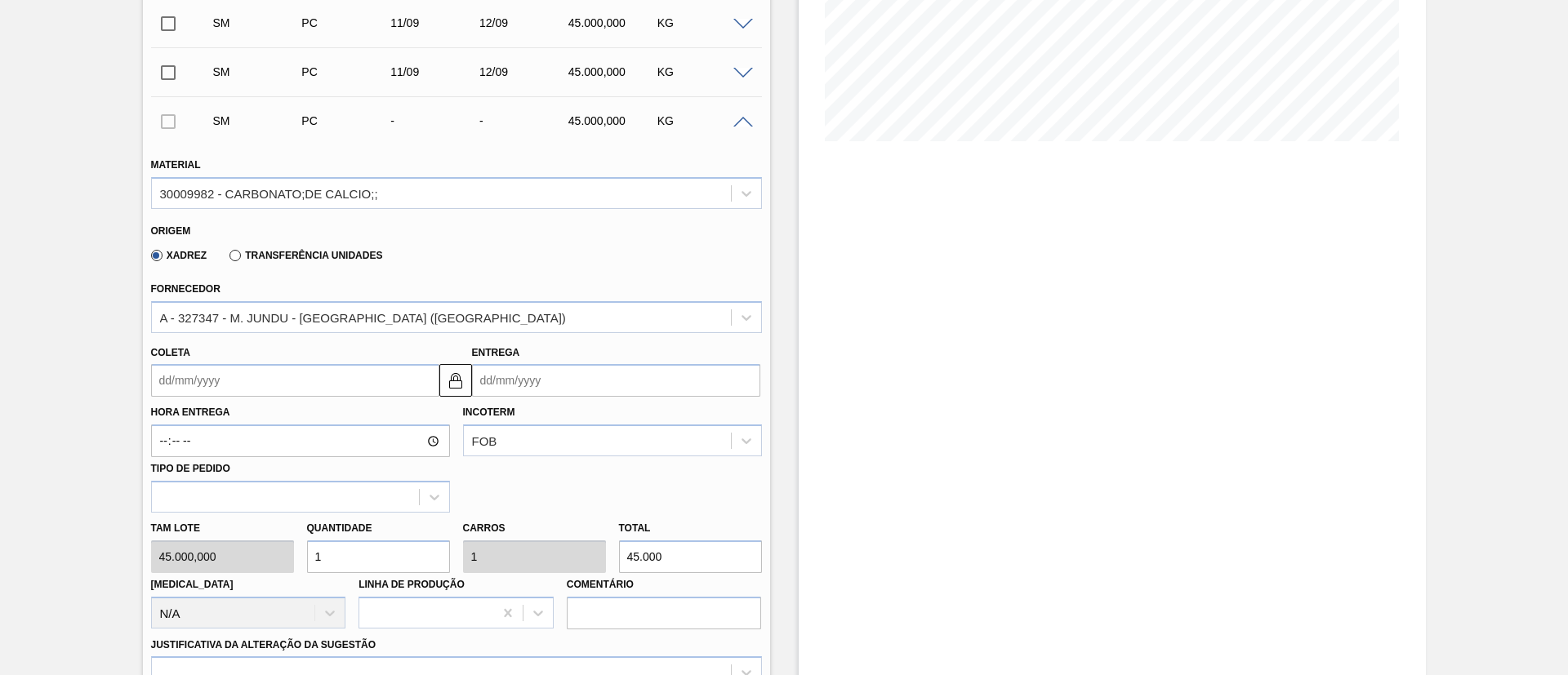
scroll to position [436, 0]
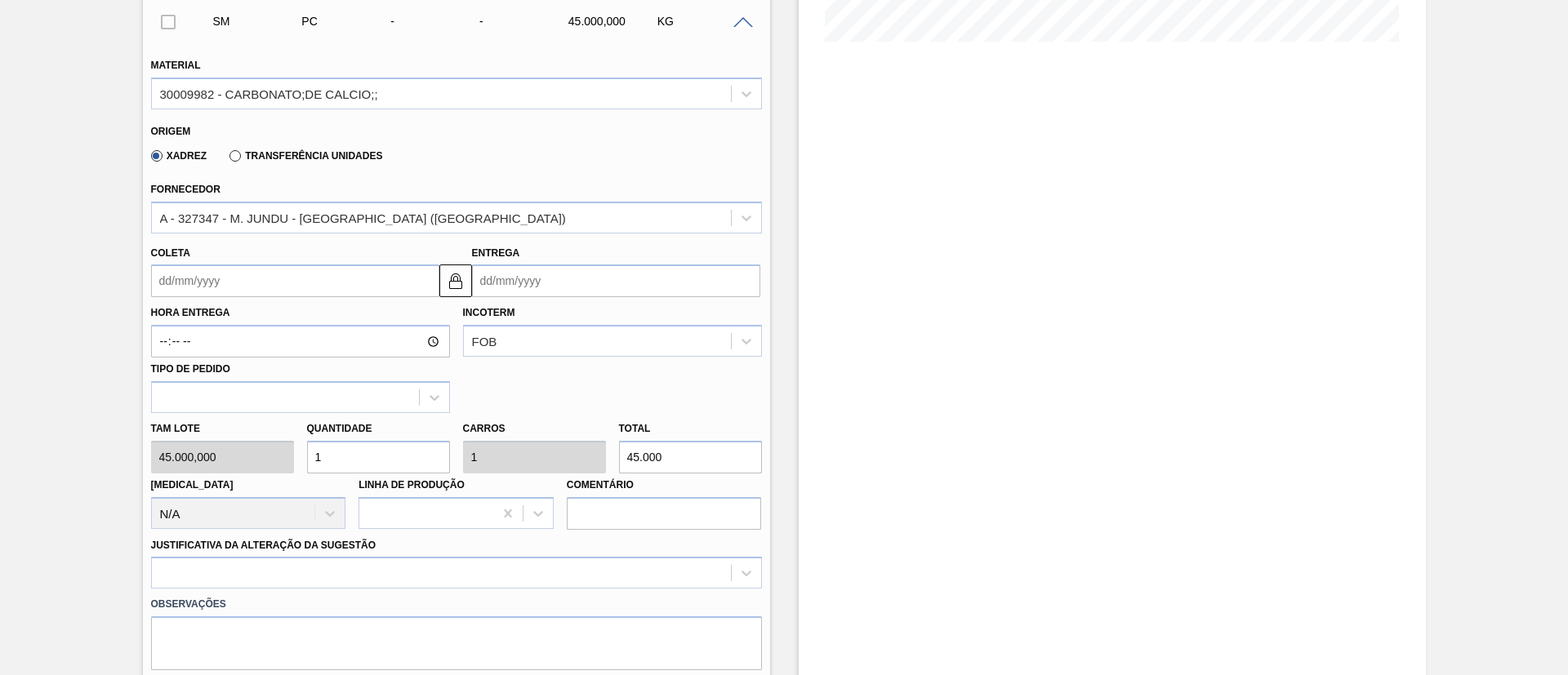
click at [247, 280] on input "Coleta" at bounding box center [295, 280] width 288 height 32
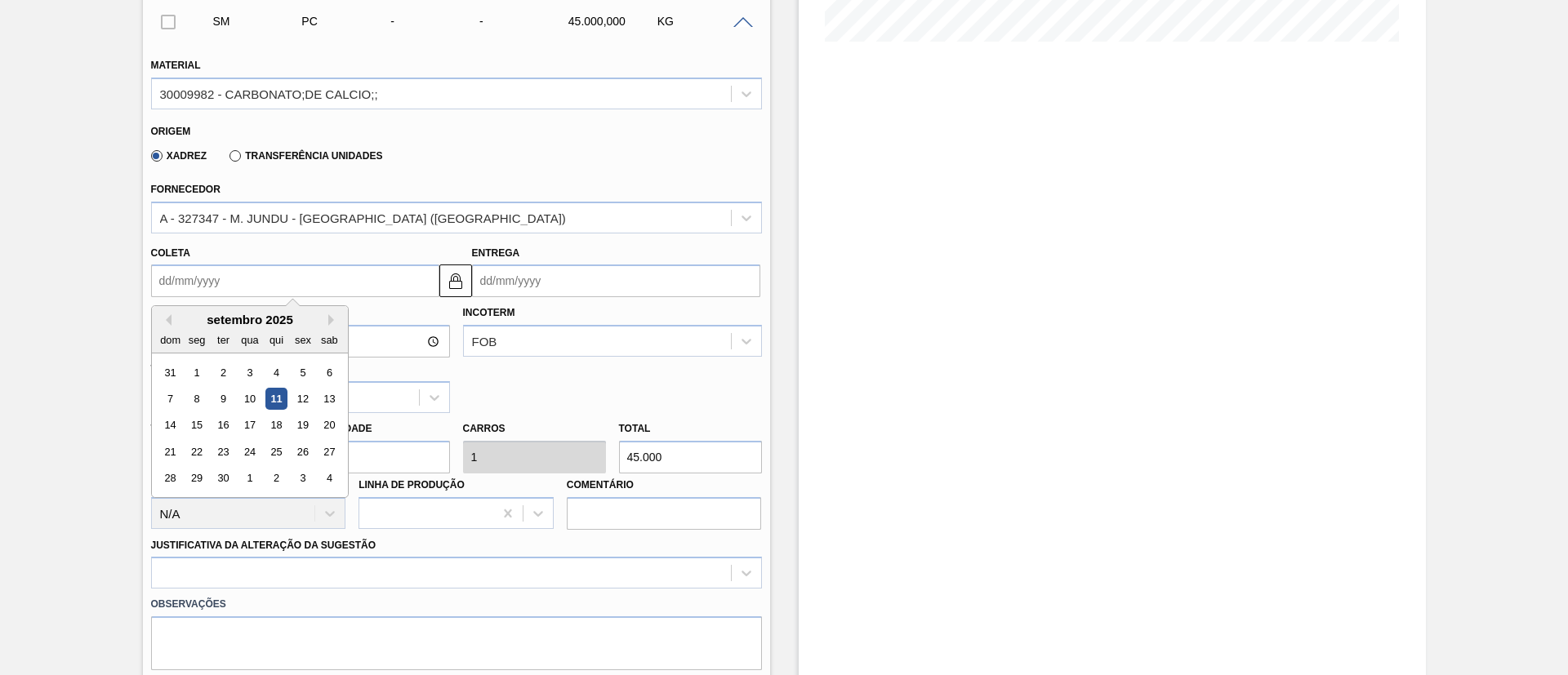
click at [263, 308] on div "setembro 2025 dom seg ter qua qui sex sab" at bounding box center [249, 329] width 196 height 47
click at [272, 402] on div "11" at bounding box center [275, 399] width 22 height 22
type input "[DATE]"
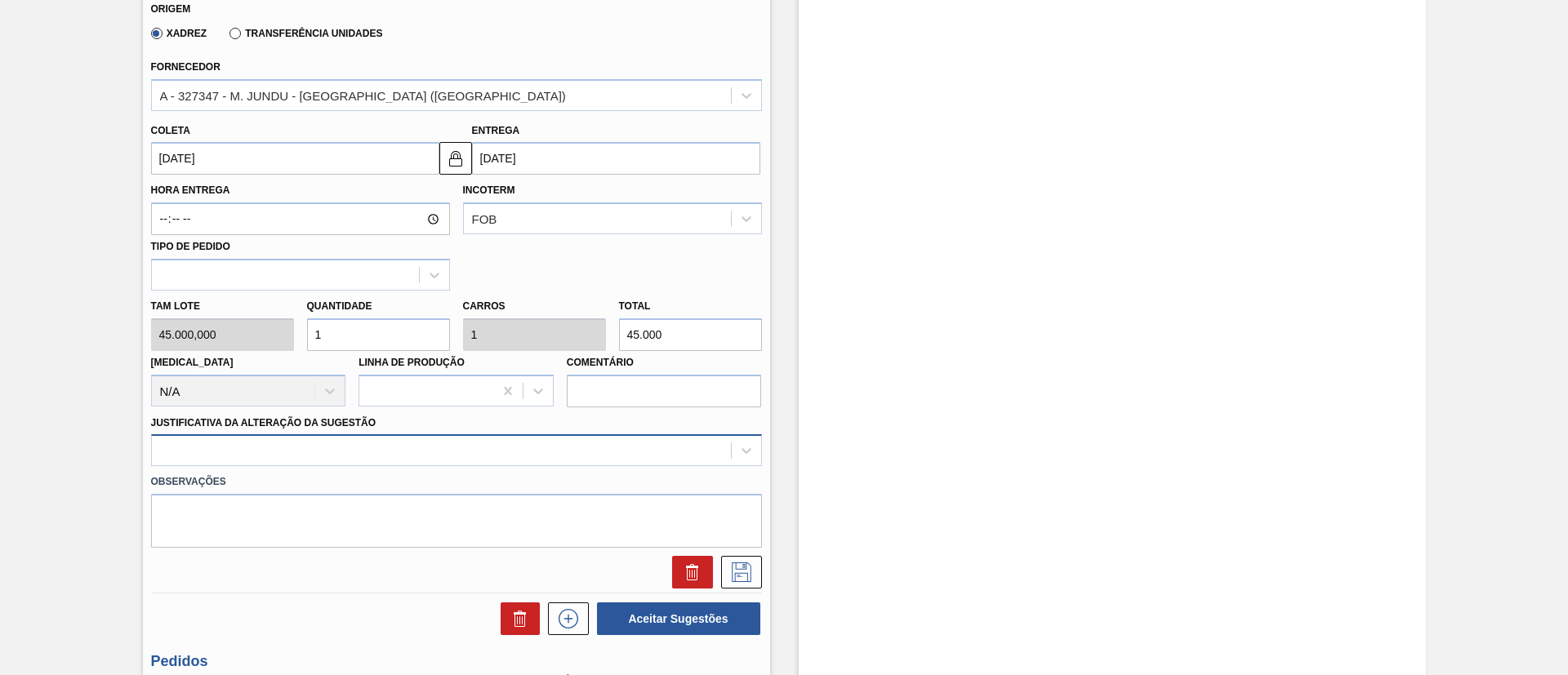
scroll to position [607, 0]
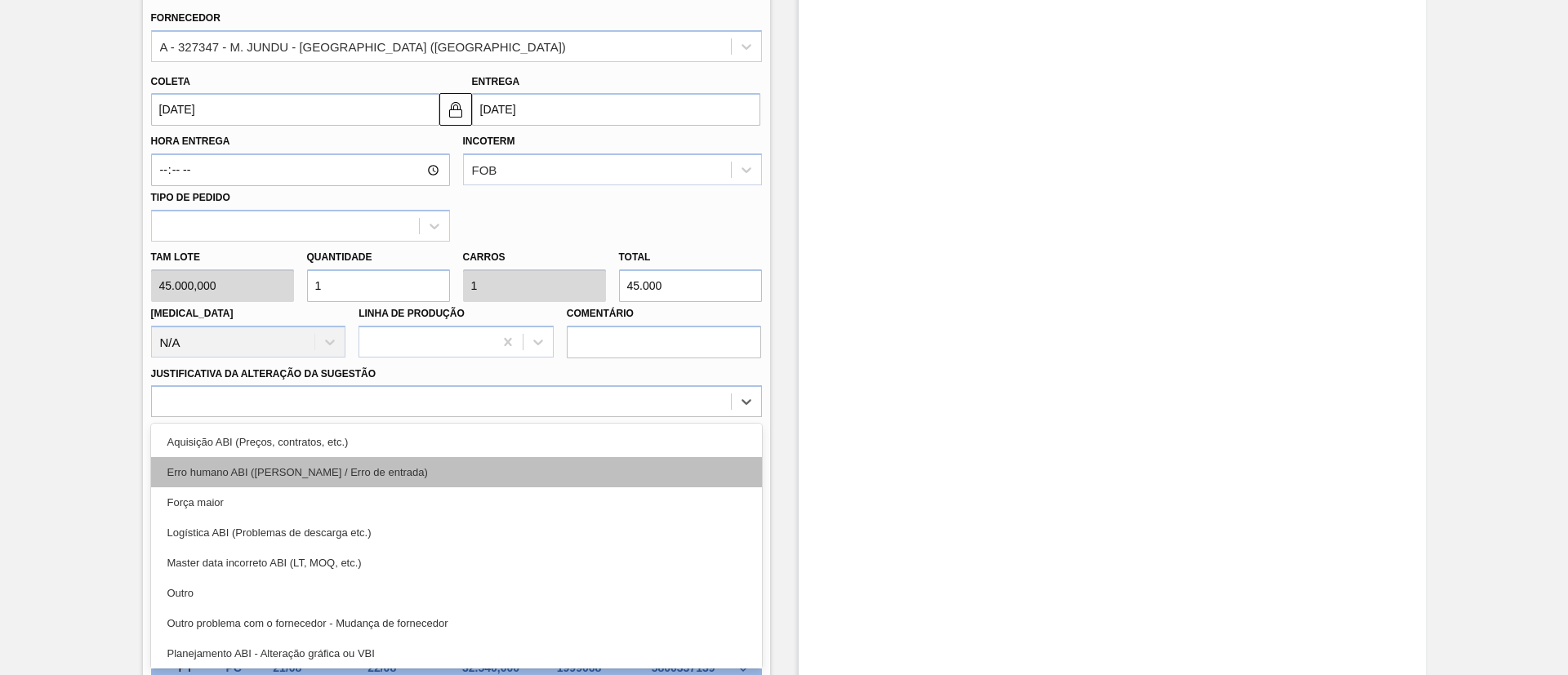
drag, startPoint x: 354, startPoint y: 443, endPoint x: 318, endPoint y: 482, distance: 53.1
click at [352, 417] on div "option Aquisição ABI (Preços, contratos, etc.) focused, 1 of 18. 18 results ava…" at bounding box center [456, 401] width 611 height 32
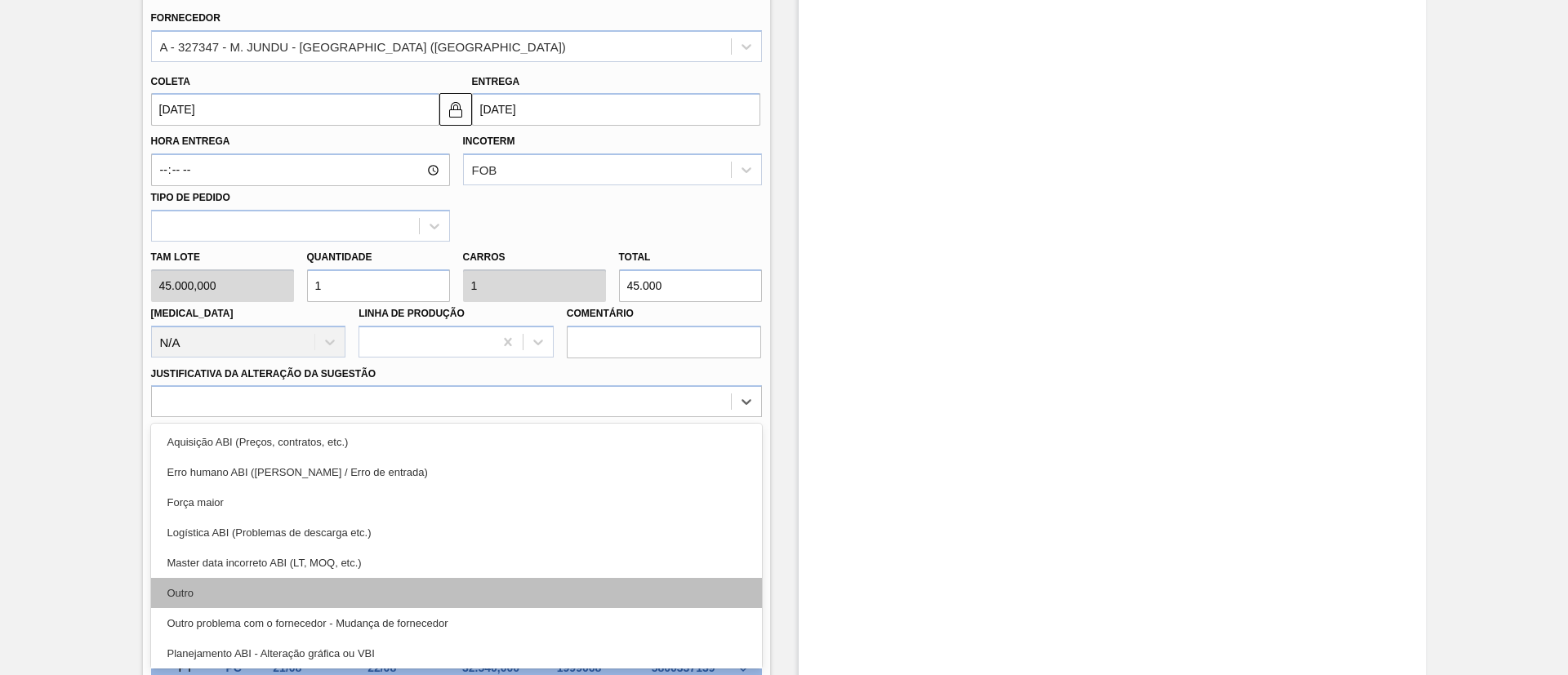
click at [268, 603] on div "Outro" at bounding box center [456, 592] width 611 height 31
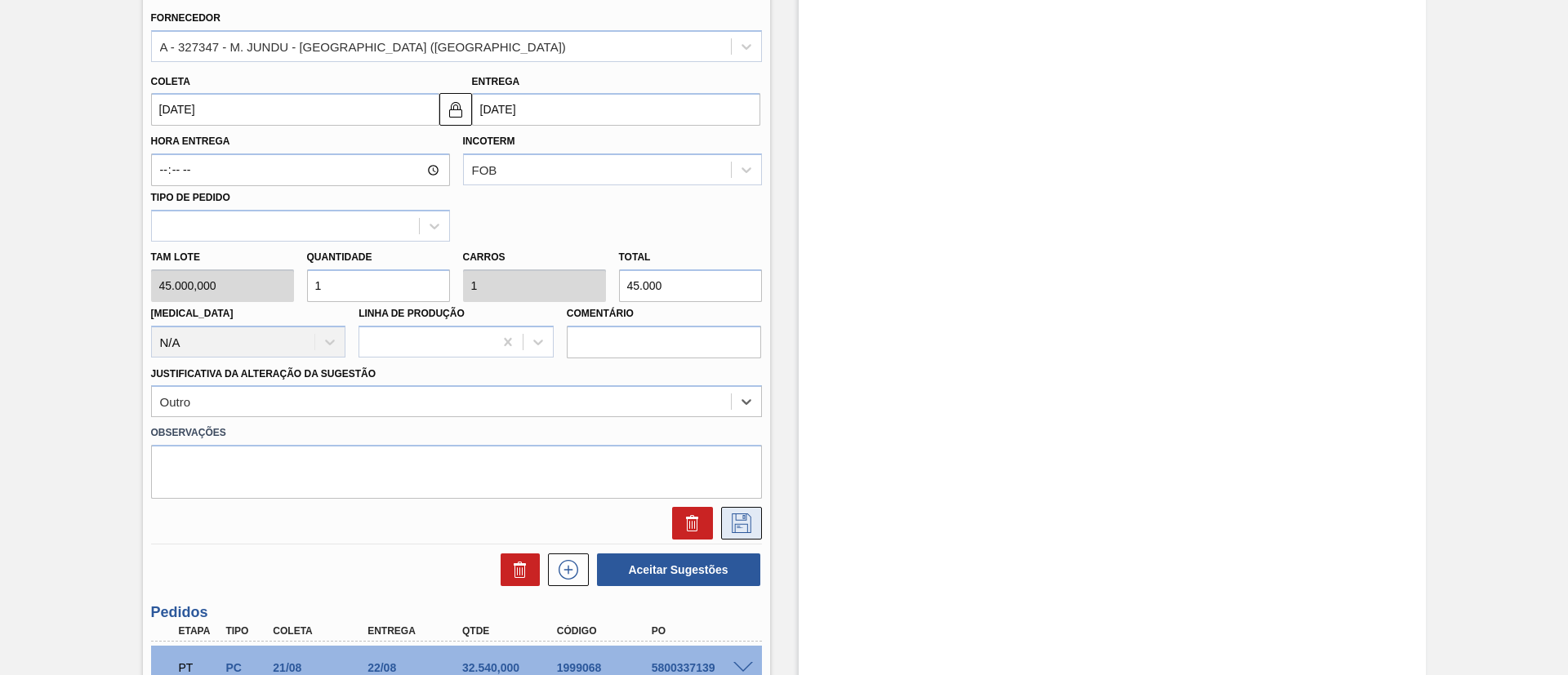
click at [736, 527] on icon at bounding box center [741, 523] width 26 height 19
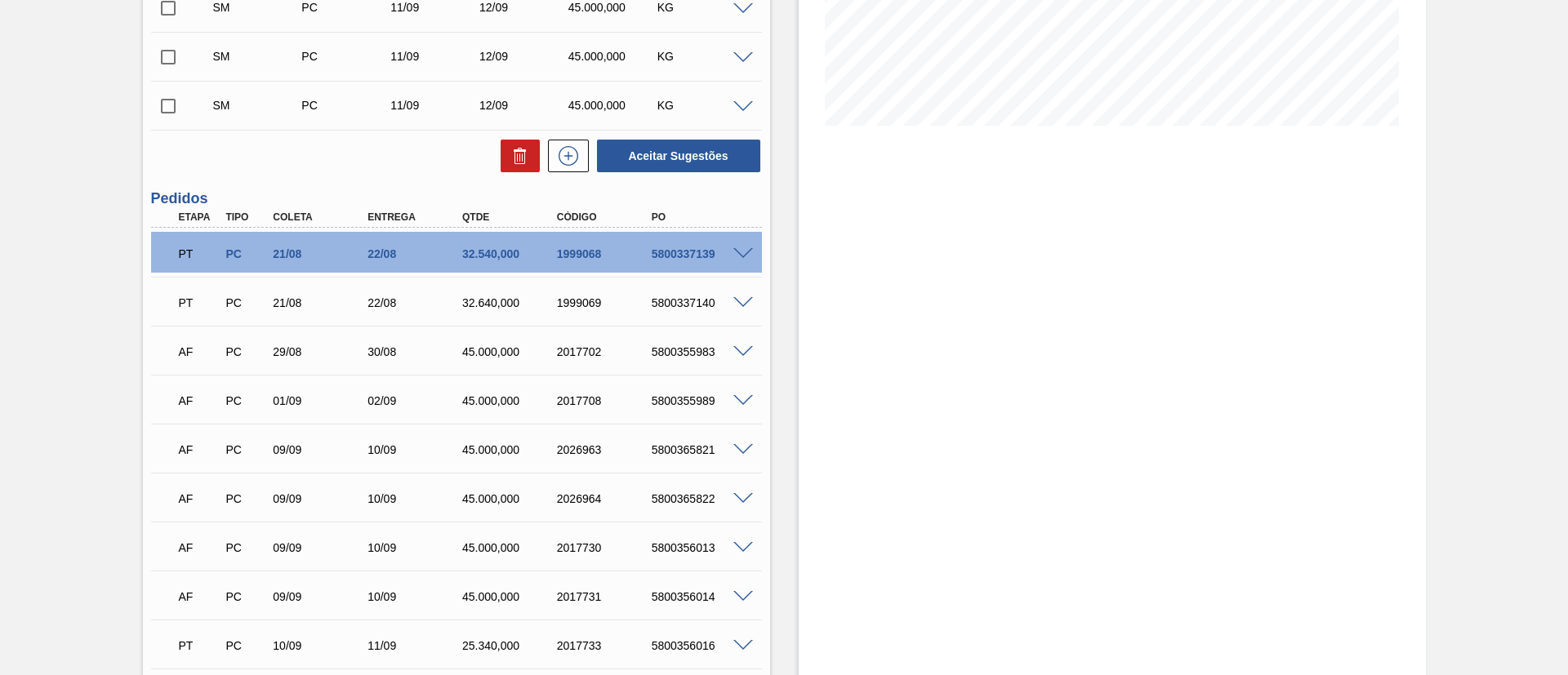
scroll to position [240, 0]
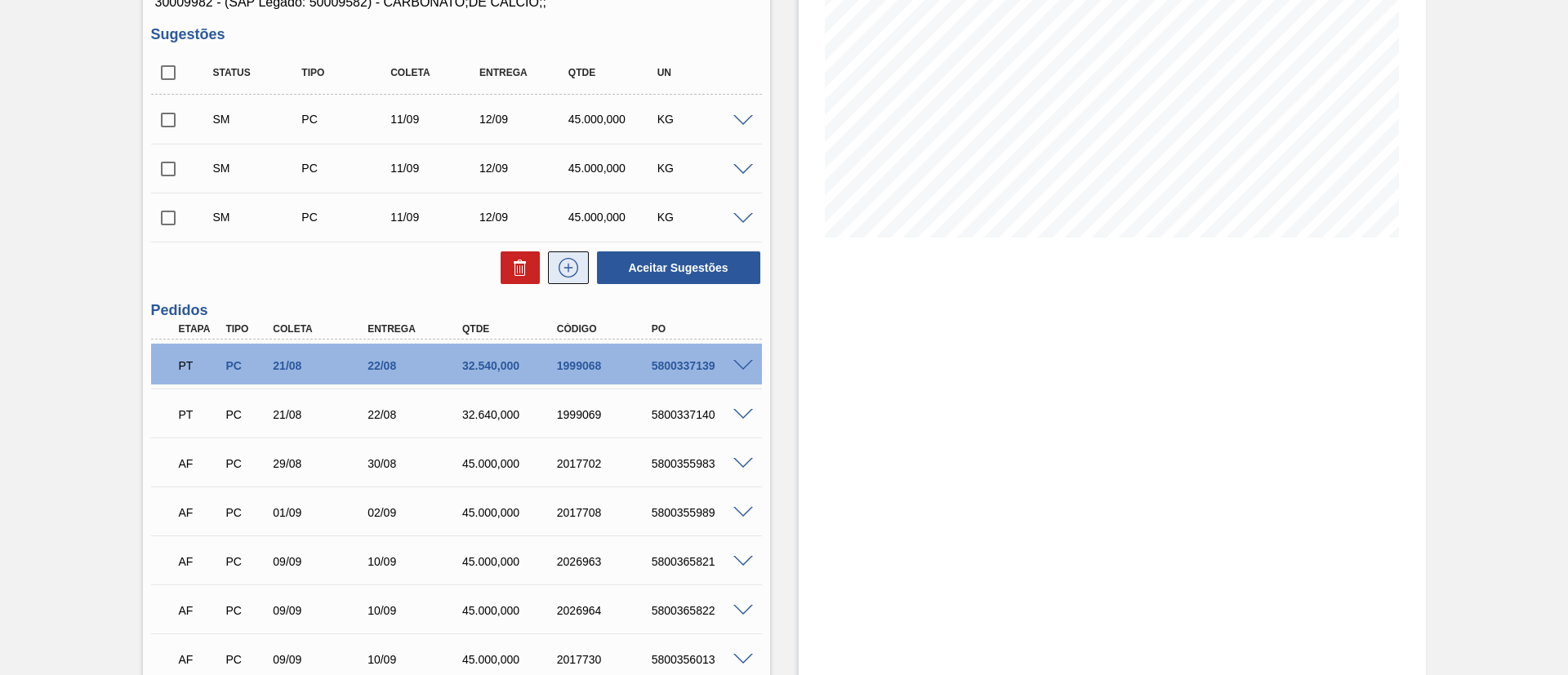
click at [555, 265] on icon at bounding box center [568, 267] width 26 height 19
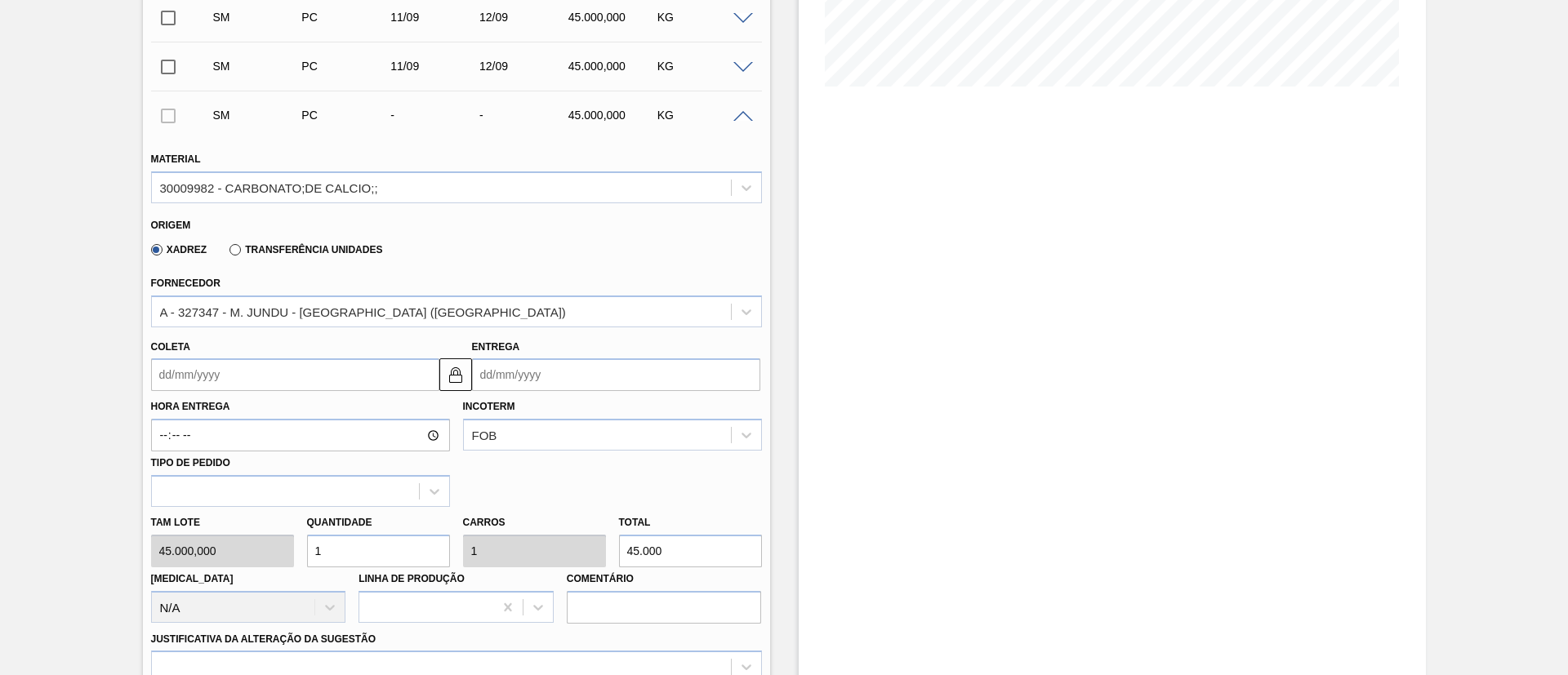
scroll to position [485, 0]
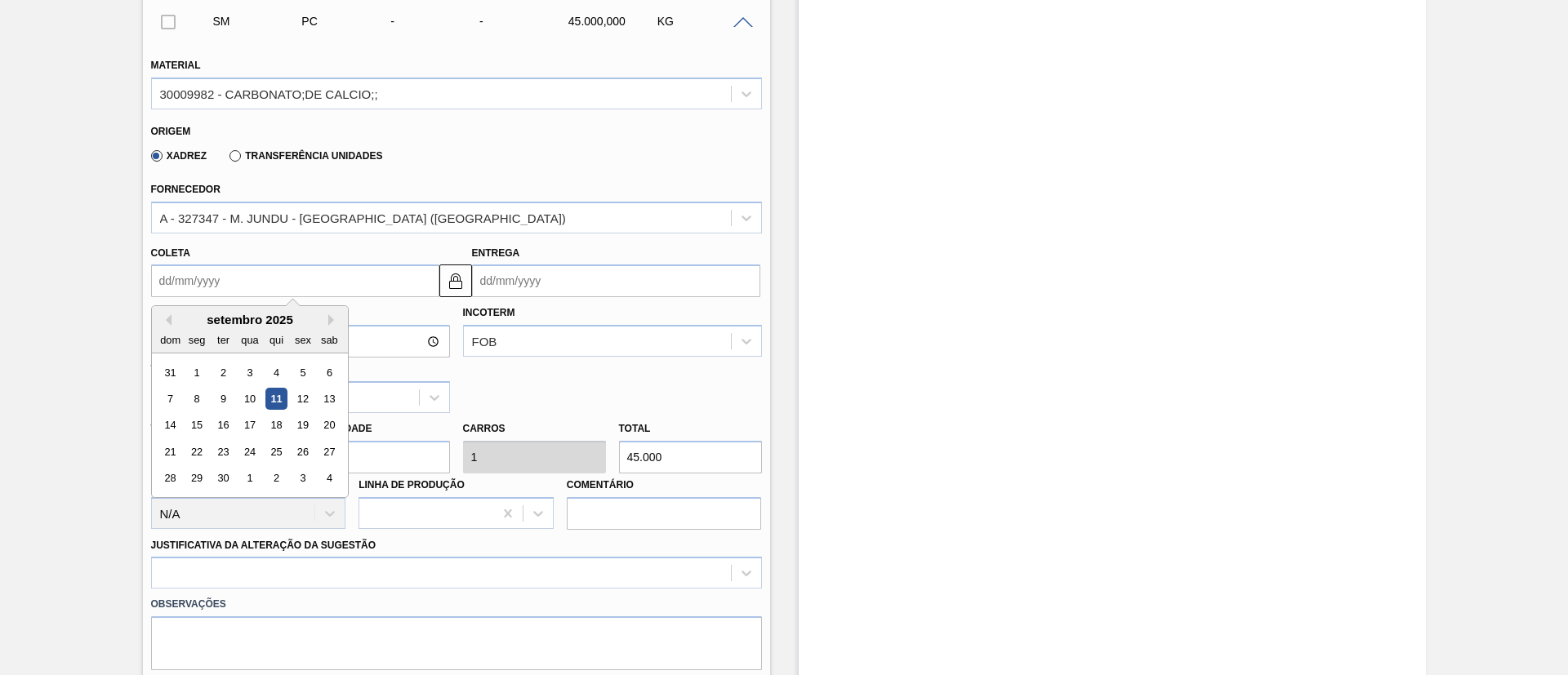
click at [198, 273] on input "Coleta" at bounding box center [295, 280] width 288 height 32
click at [274, 325] on div "setembro 2025" at bounding box center [249, 319] width 196 height 14
click at [269, 393] on div "11" at bounding box center [275, 399] width 22 height 22
type input "[DATE]"
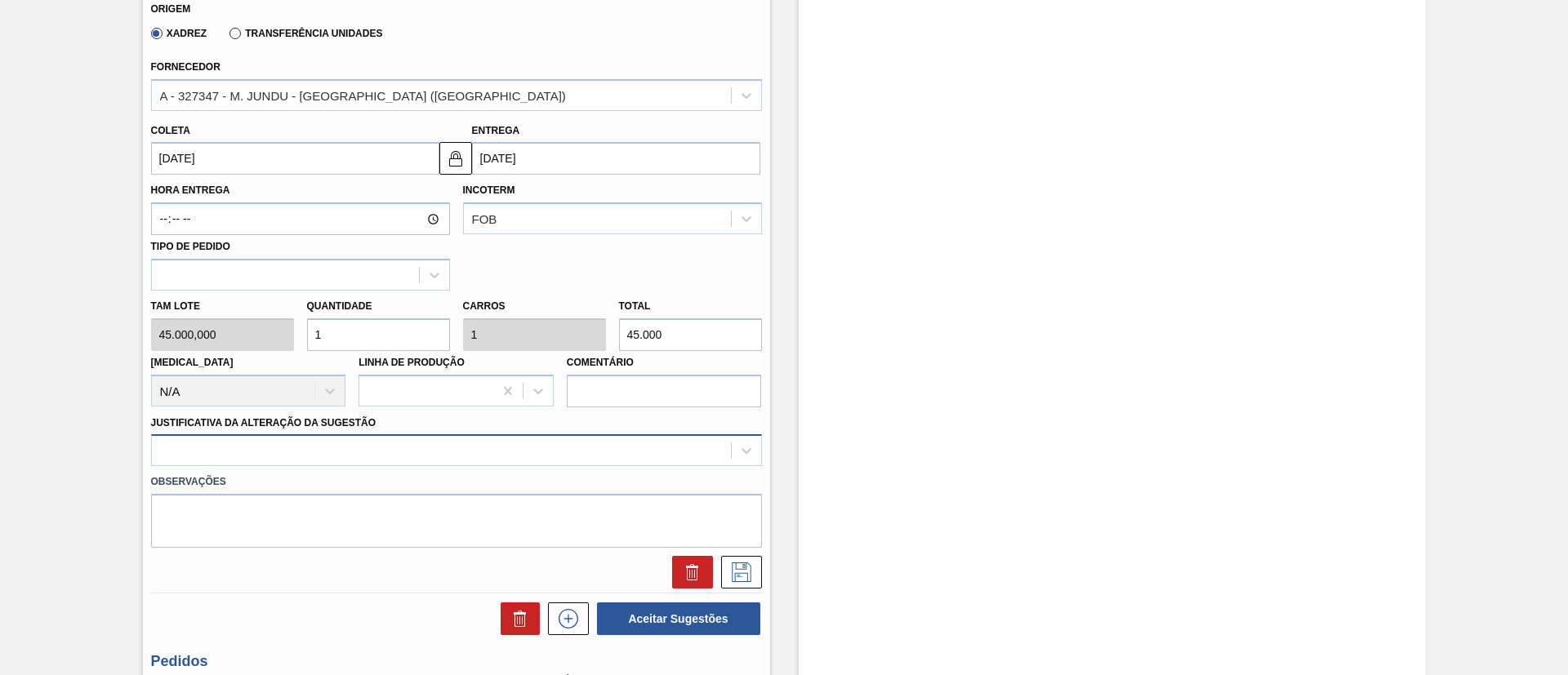
click at [419, 465] on div at bounding box center [456, 450] width 611 height 32
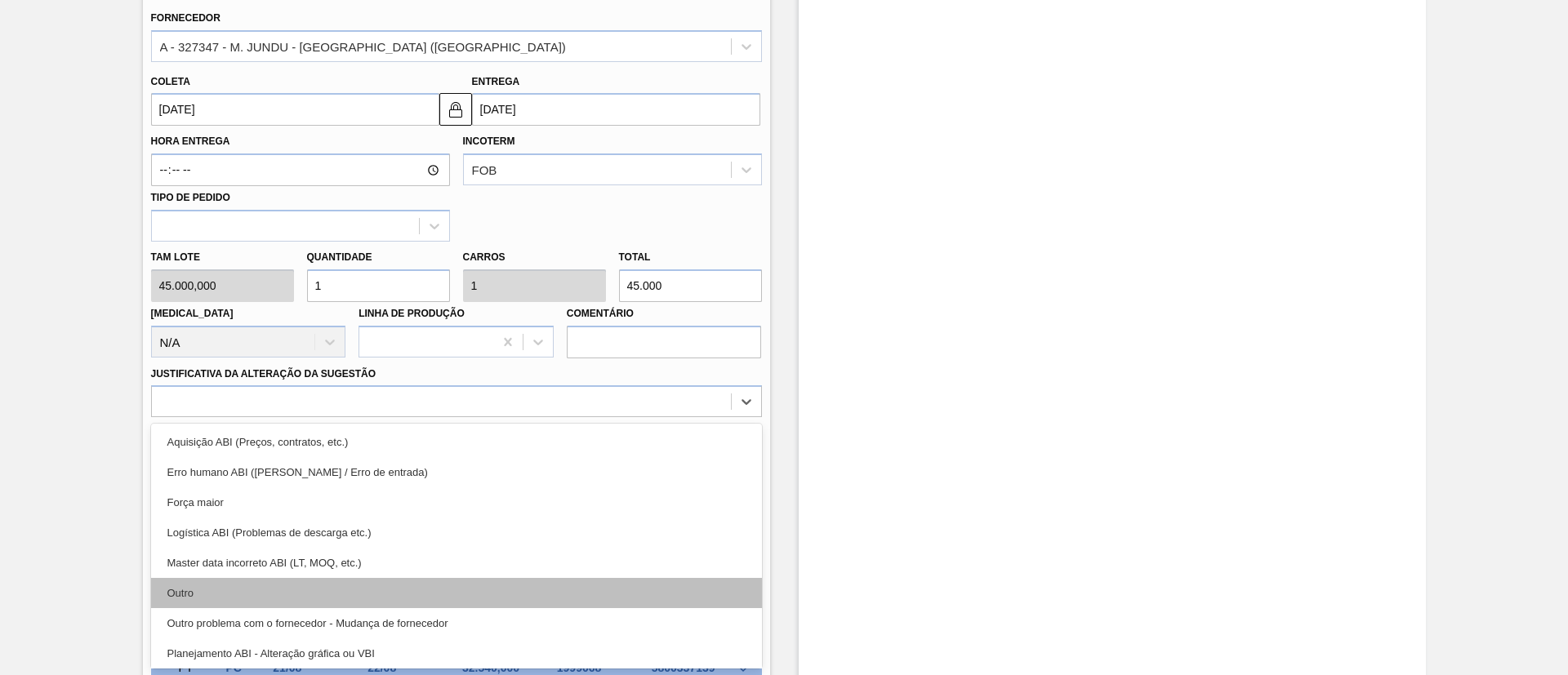
click at [310, 588] on div "Outro" at bounding box center [456, 592] width 611 height 31
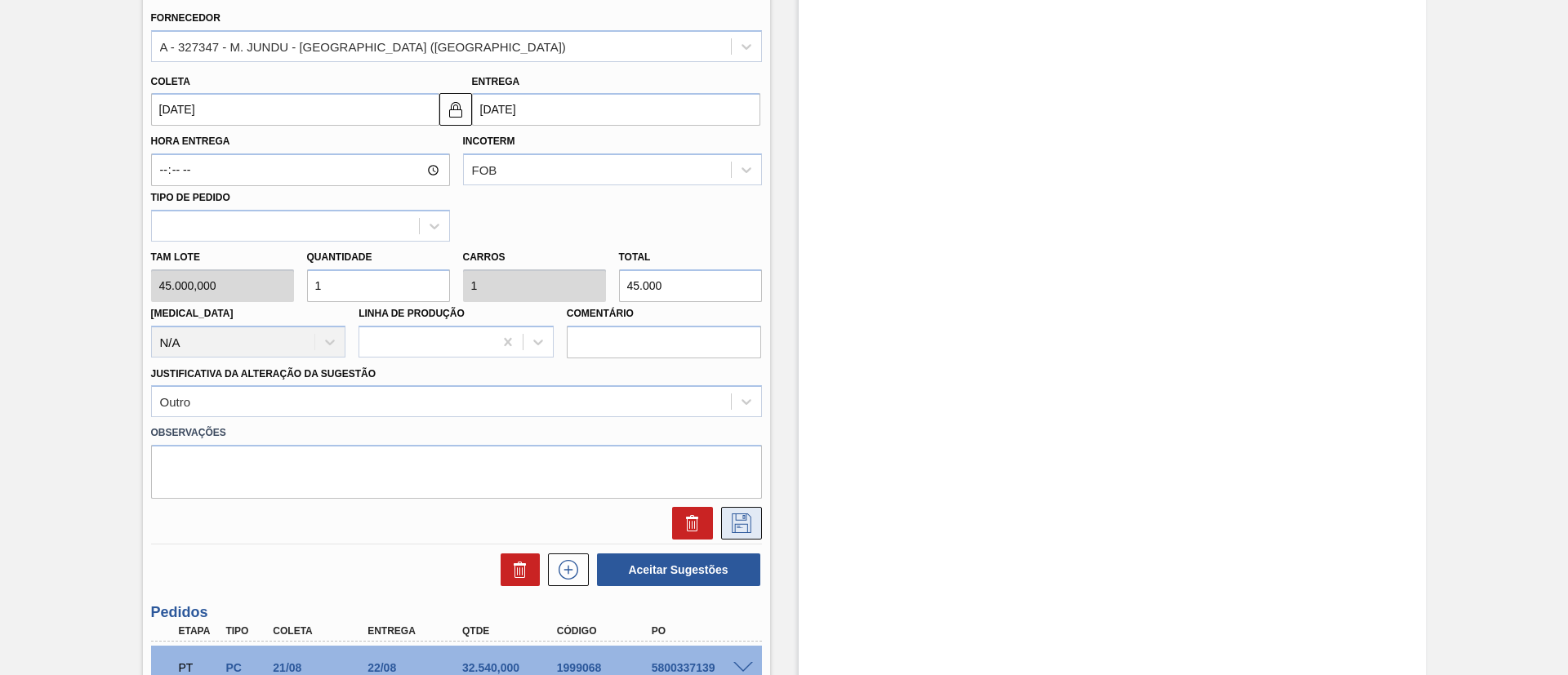
click at [748, 522] on icon at bounding box center [741, 523] width 19 height 19
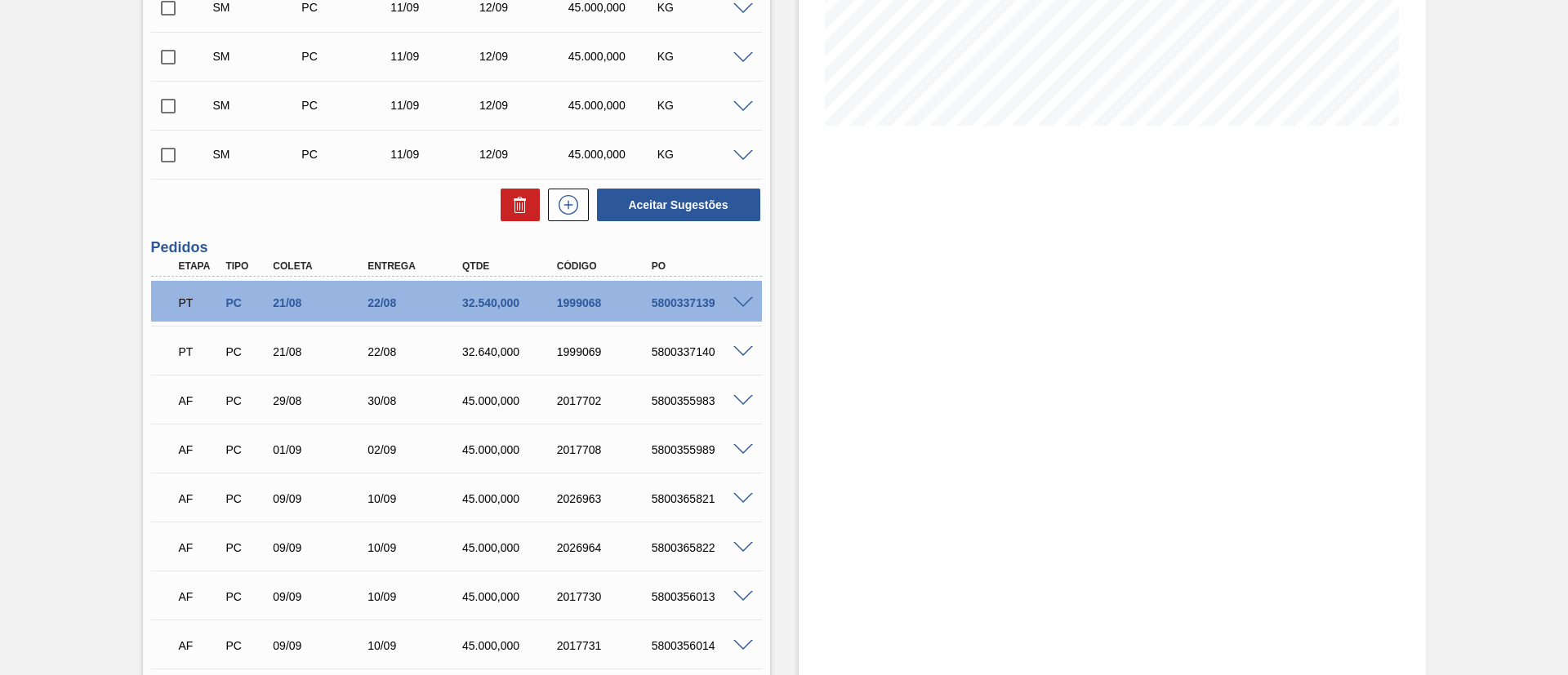
scroll to position [289, 0]
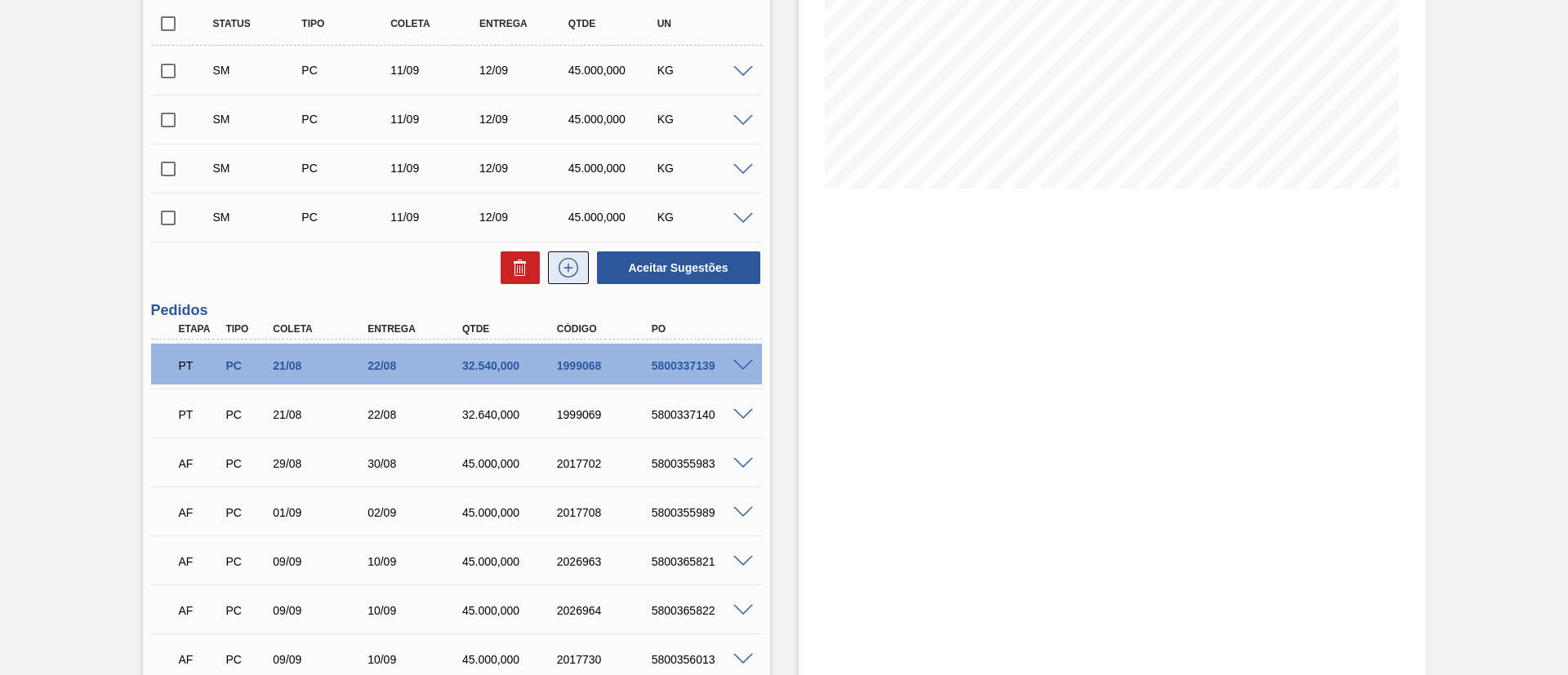
click at [565, 256] on button at bounding box center [568, 267] width 41 height 32
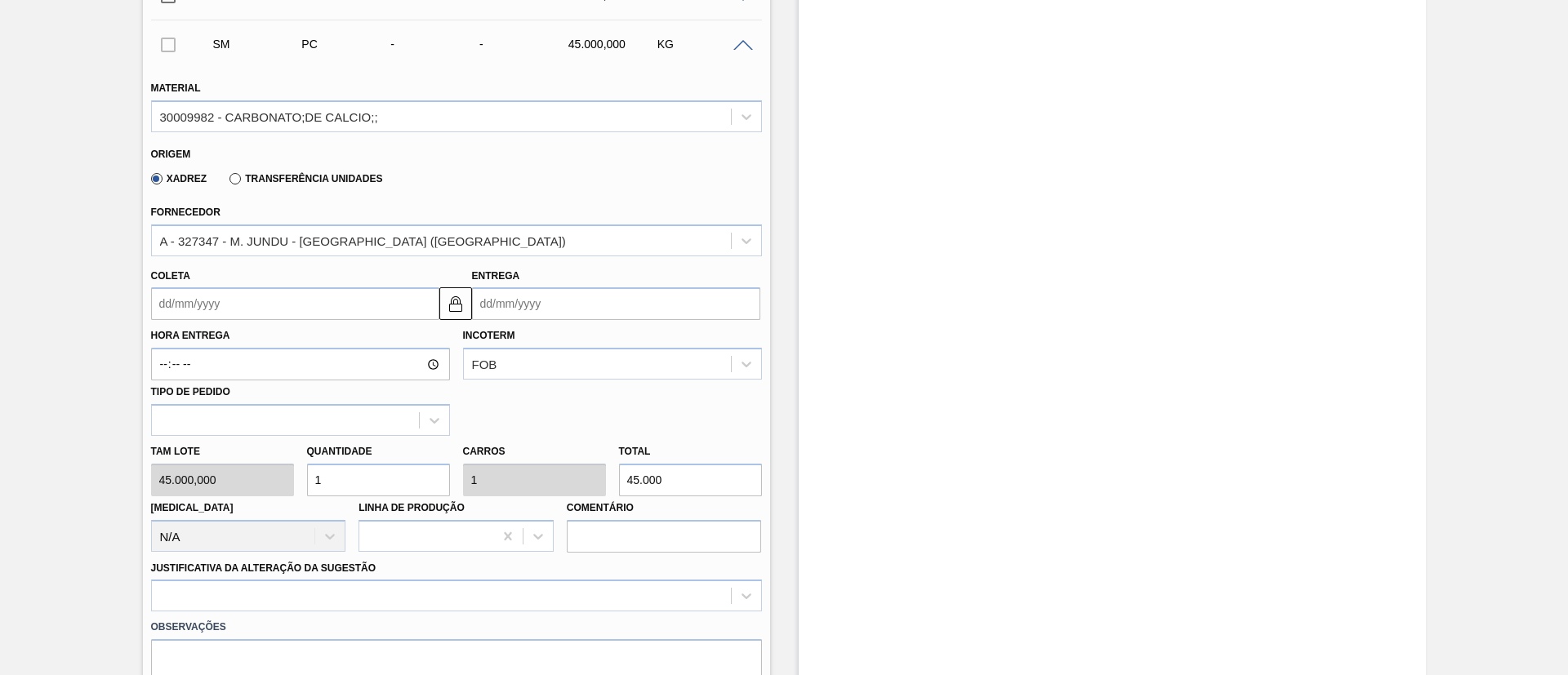
scroll to position [534, 0]
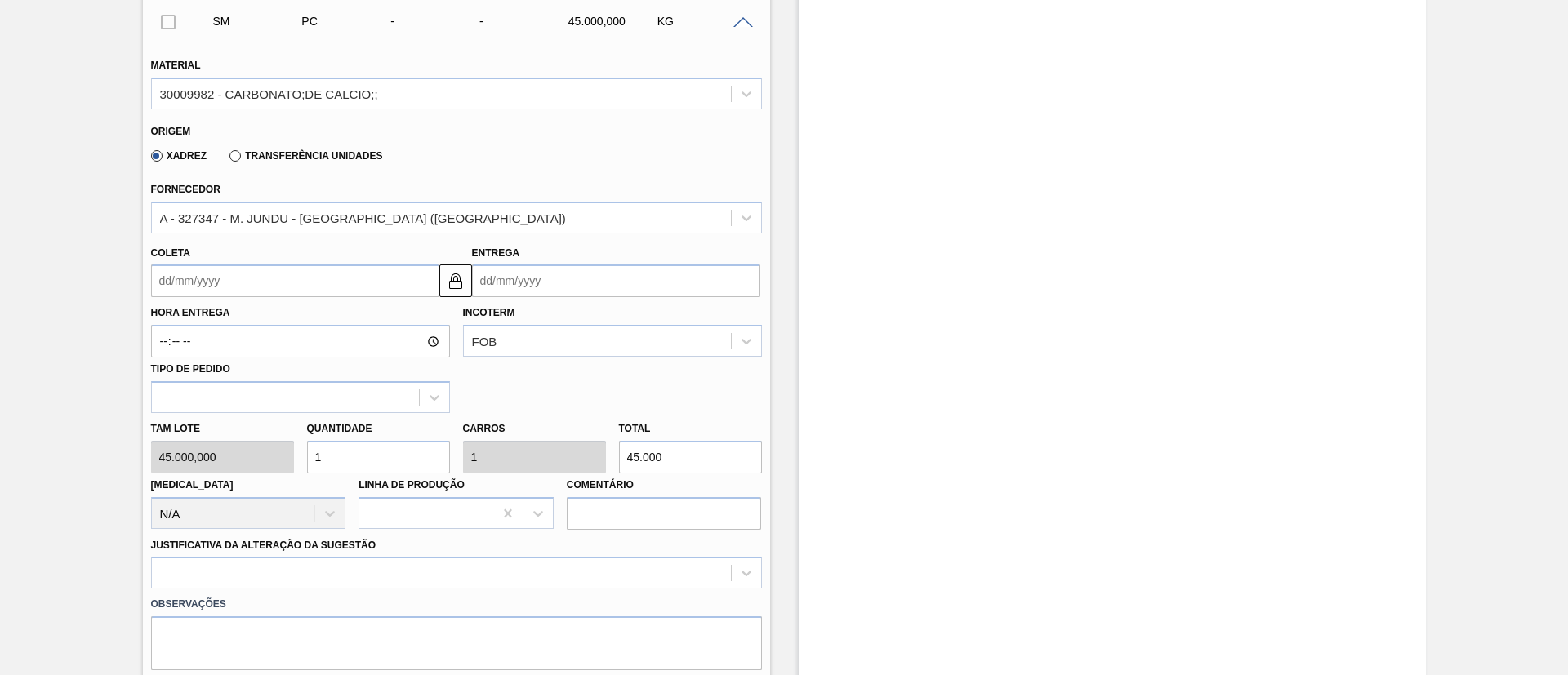
click at [195, 284] on input "Coleta" at bounding box center [295, 280] width 288 height 32
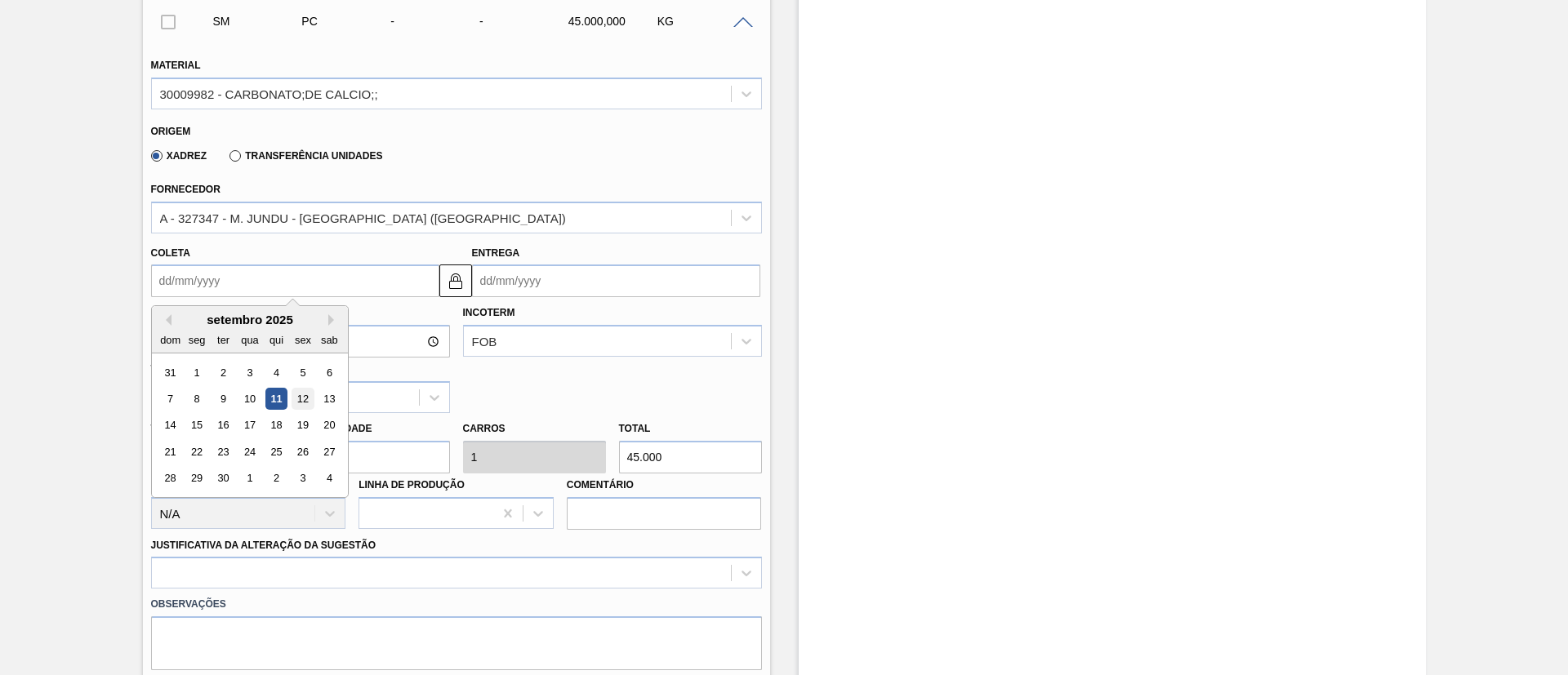
click at [294, 401] on div "12" at bounding box center [302, 399] width 22 height 22
type input "[DATE]"
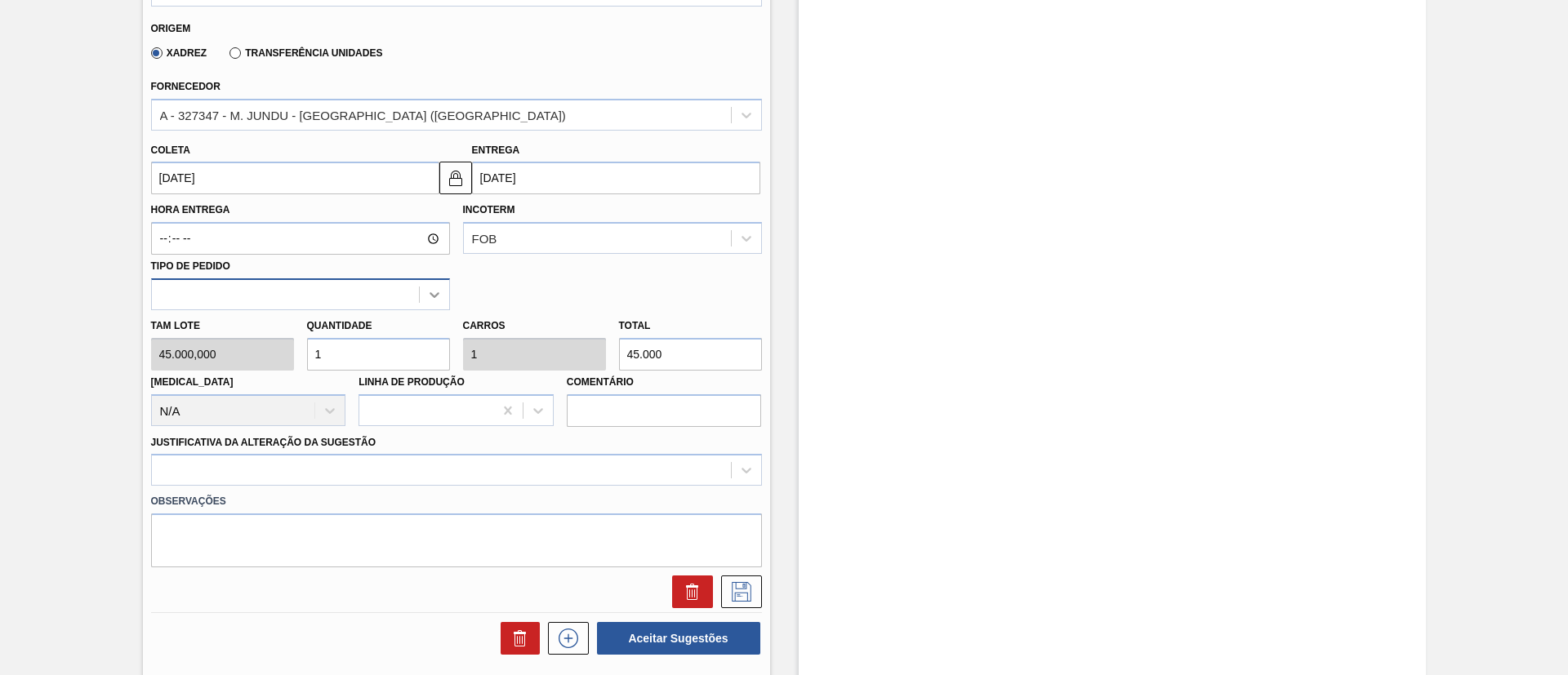
scroll to position [779, 0]
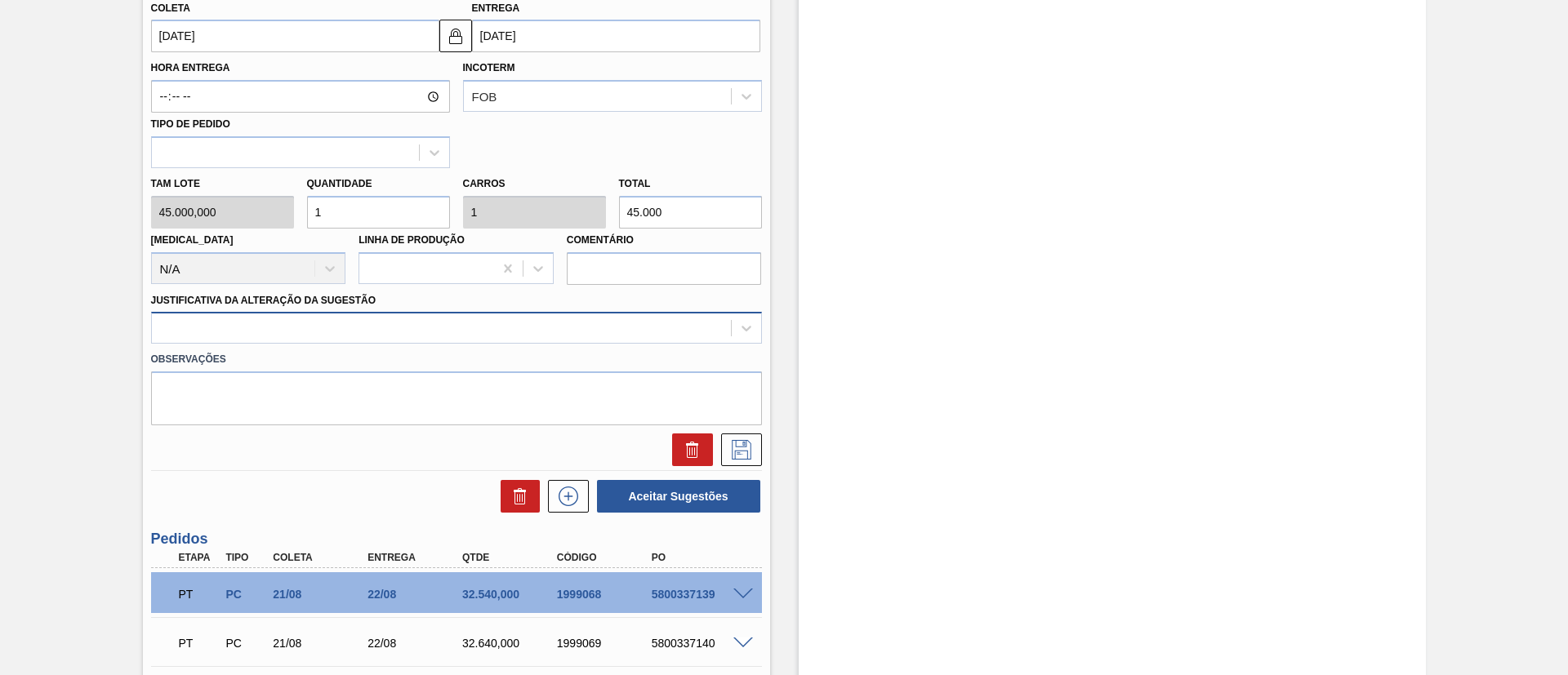
click at [376, 330] on div at bounding box center [441, 329] width 579 height 24
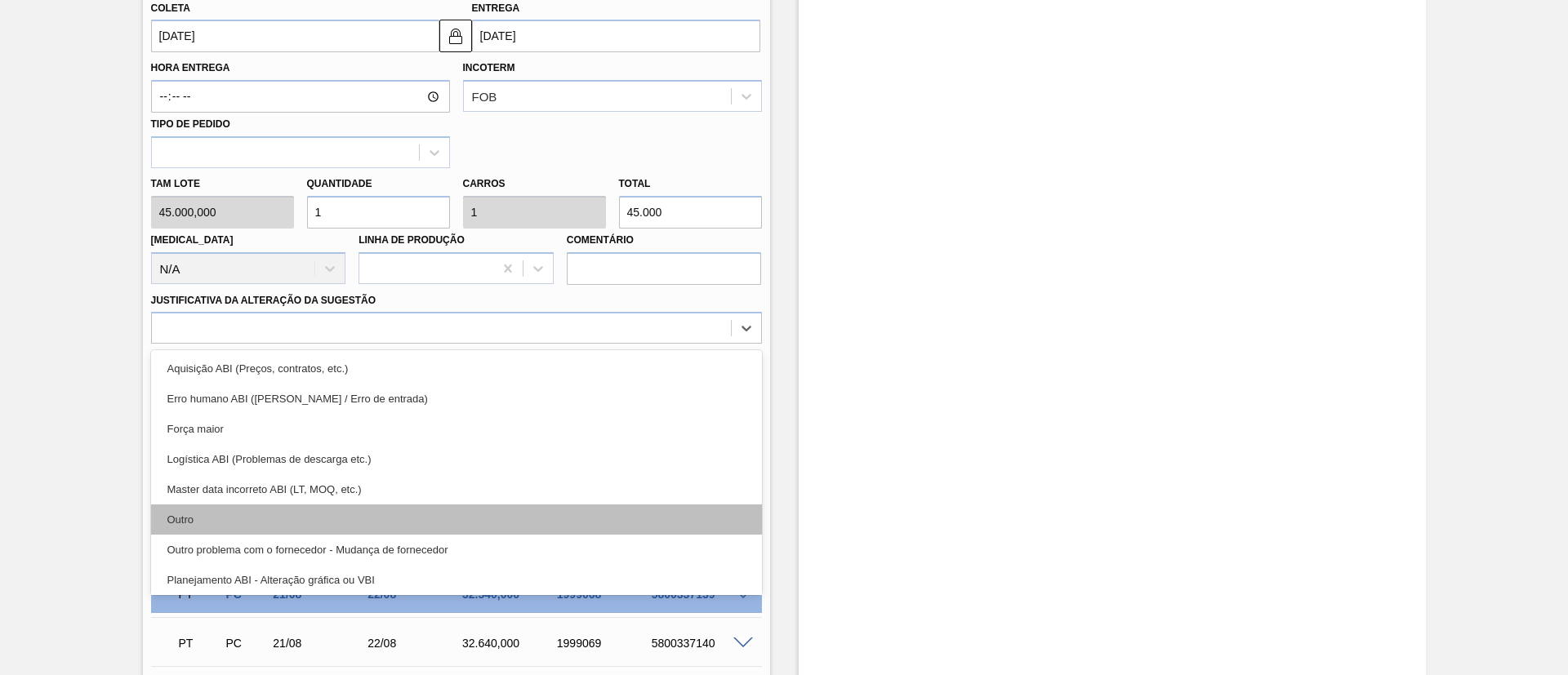
click at [256, 520] on div "Outro" at bounding box center [456, 519] width 611 height 31
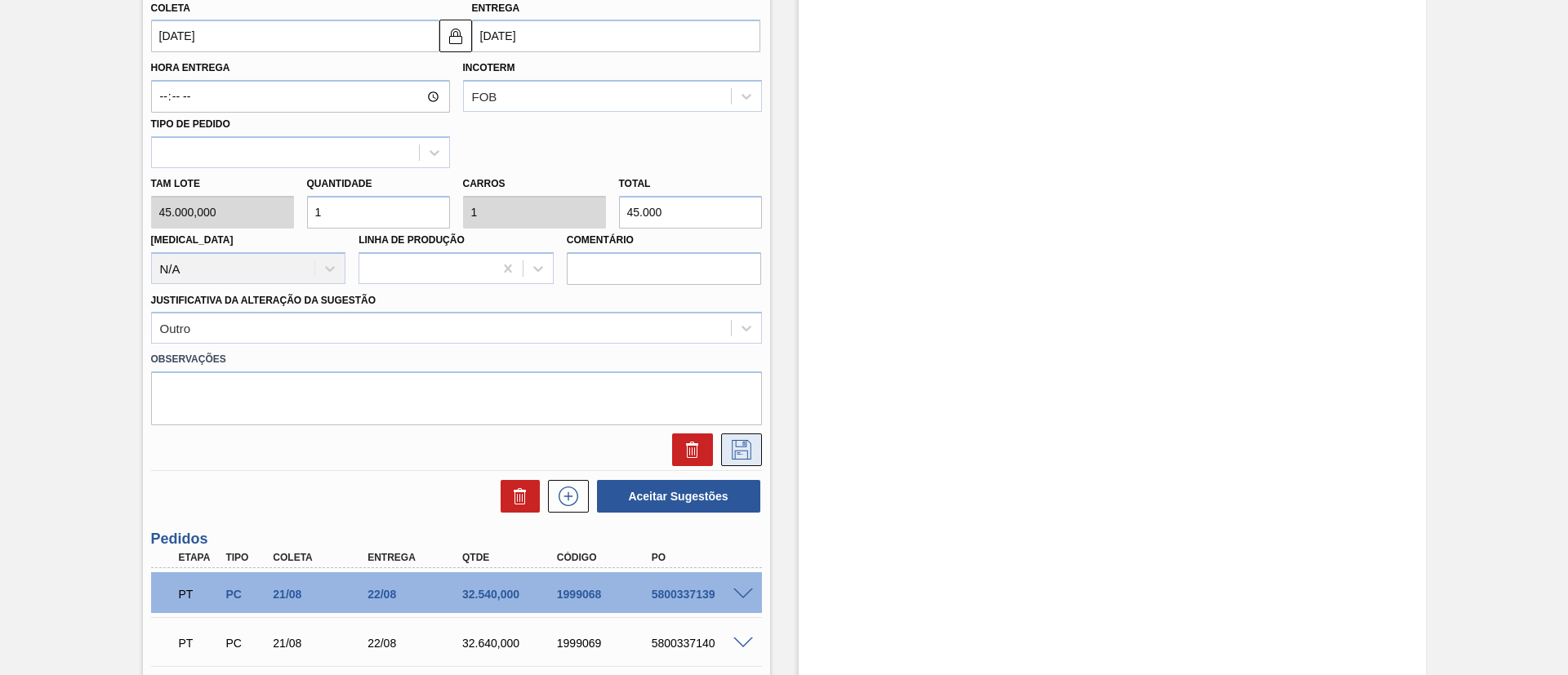
click at [735, 462] on button at bounding box center [742, 450] width 41 height 32
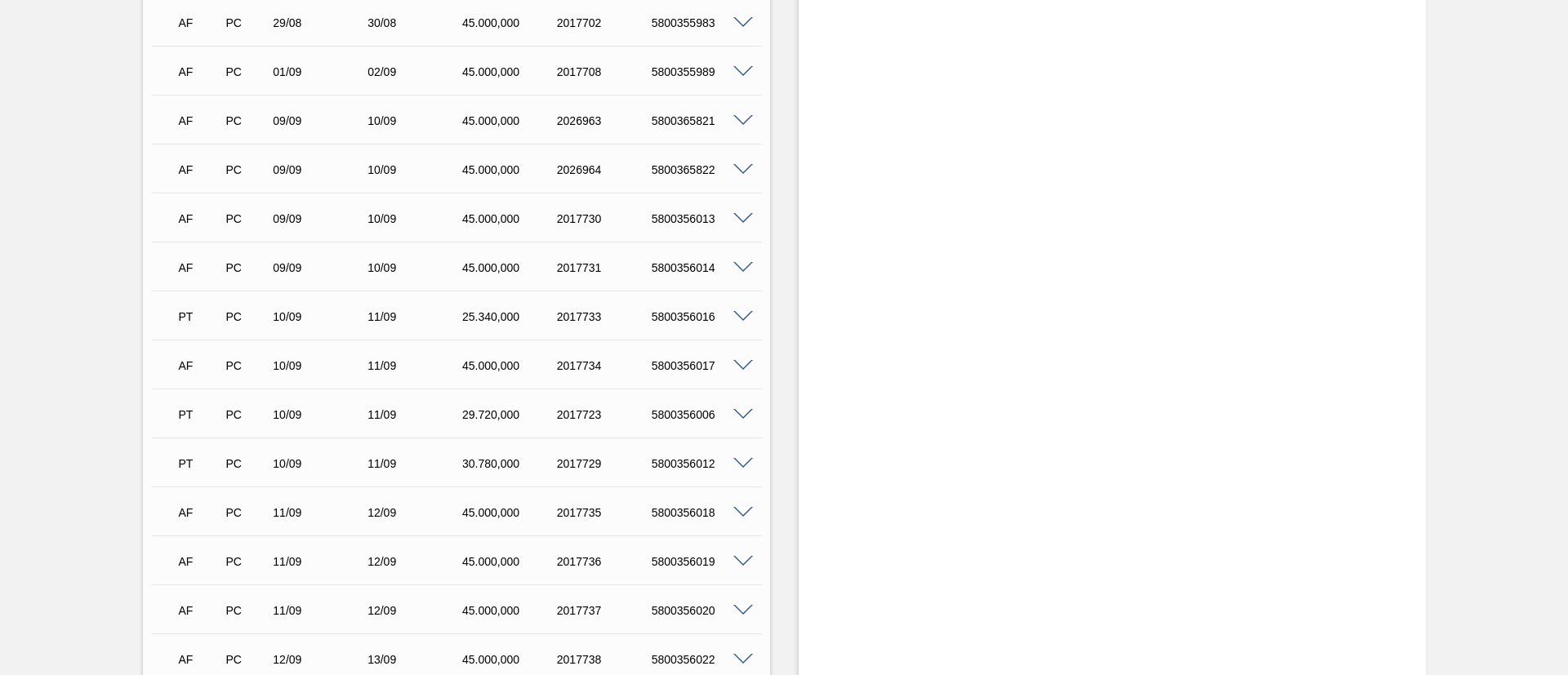
scroll to position [412, 0]
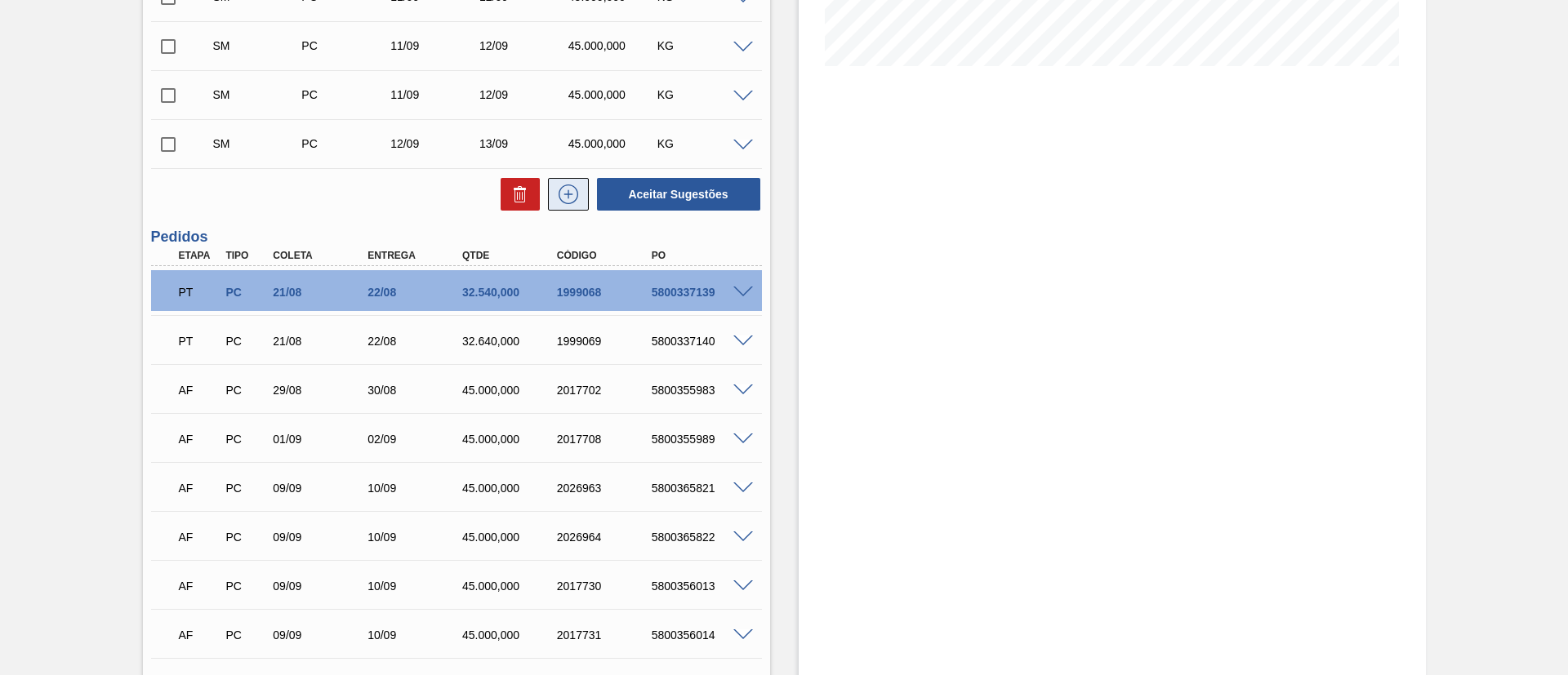
click at [573, 196] on icon at bounding box center [568, 194] width 26 height 19
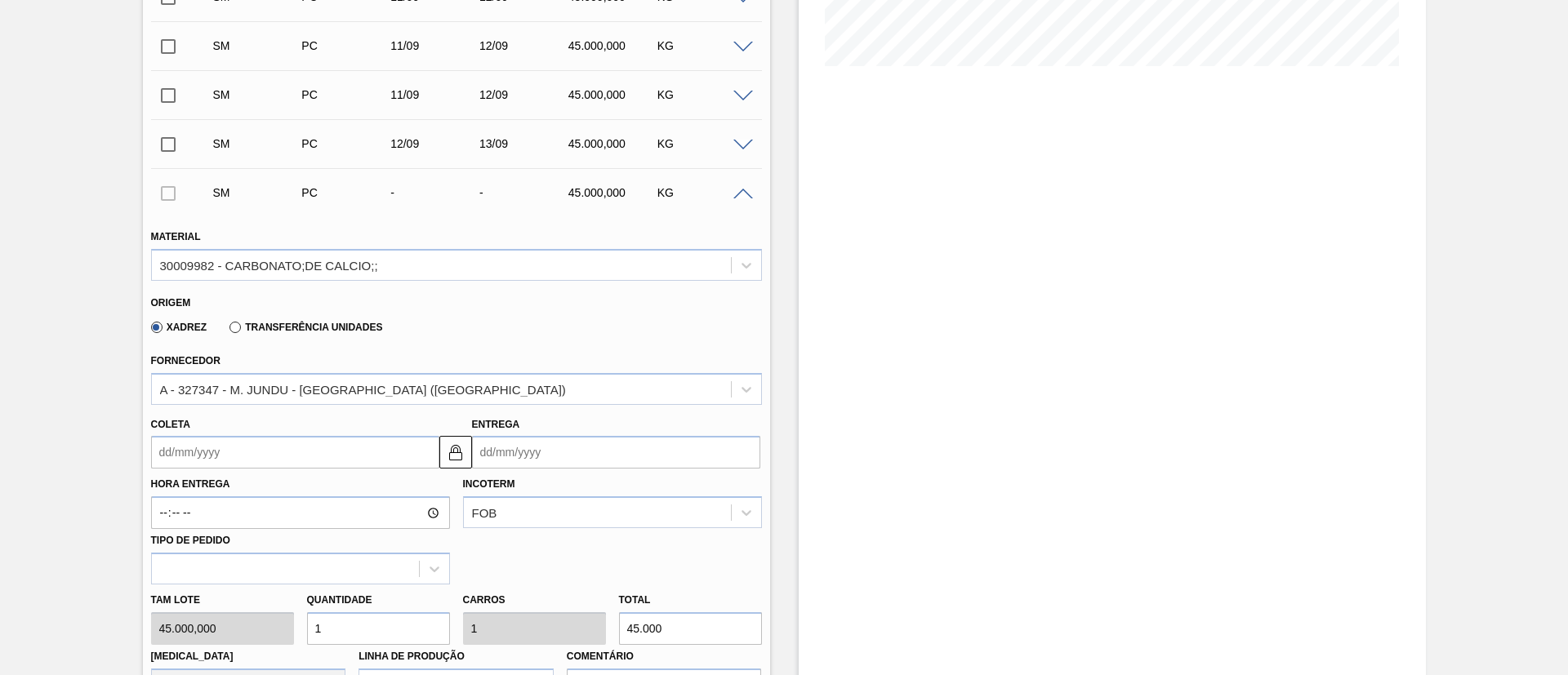
scroll to position [534, 0]
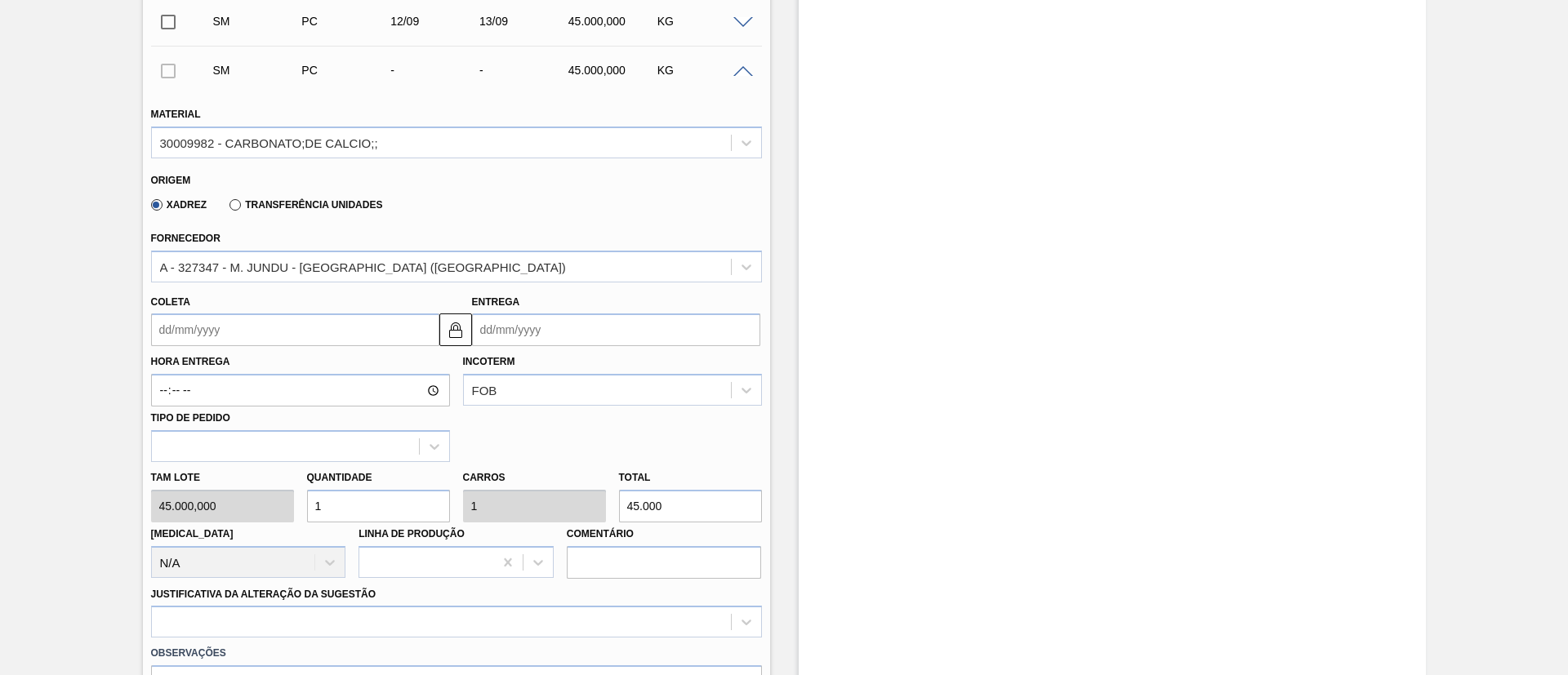
click at [195, 338] on input "Coleta" at bounding box center [295, 329] width 288 height 32
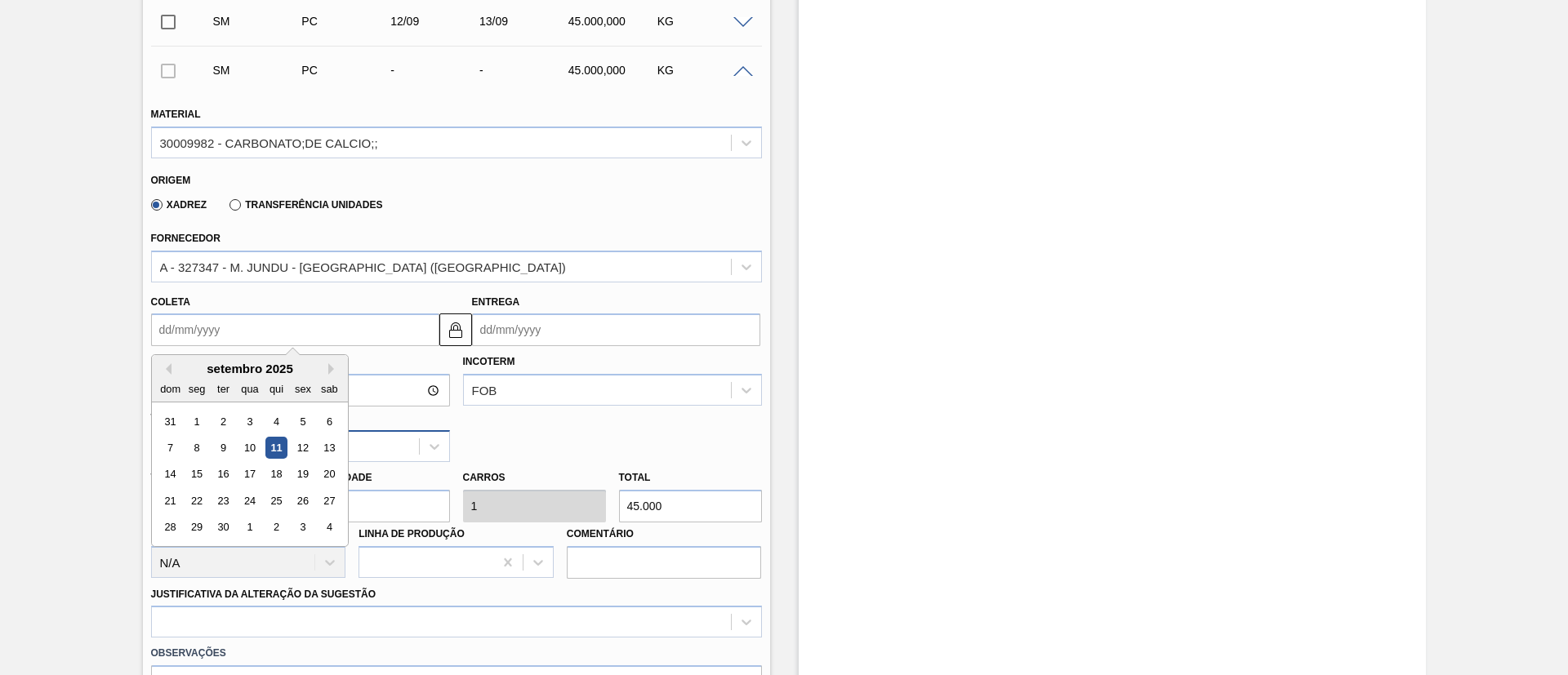
click at [291, 445] on div "12" at bounding box center [302, 448] width 22 height 22
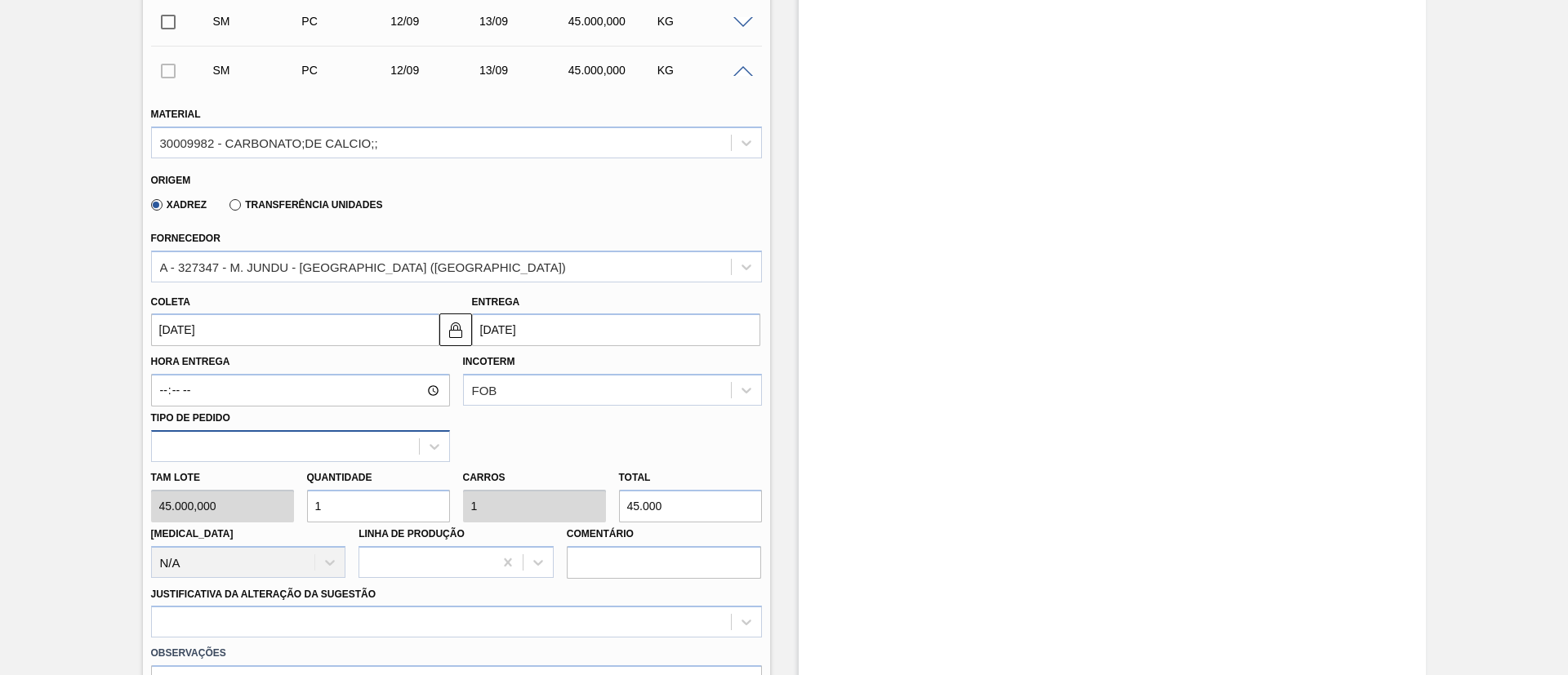
type input "[DATE]"
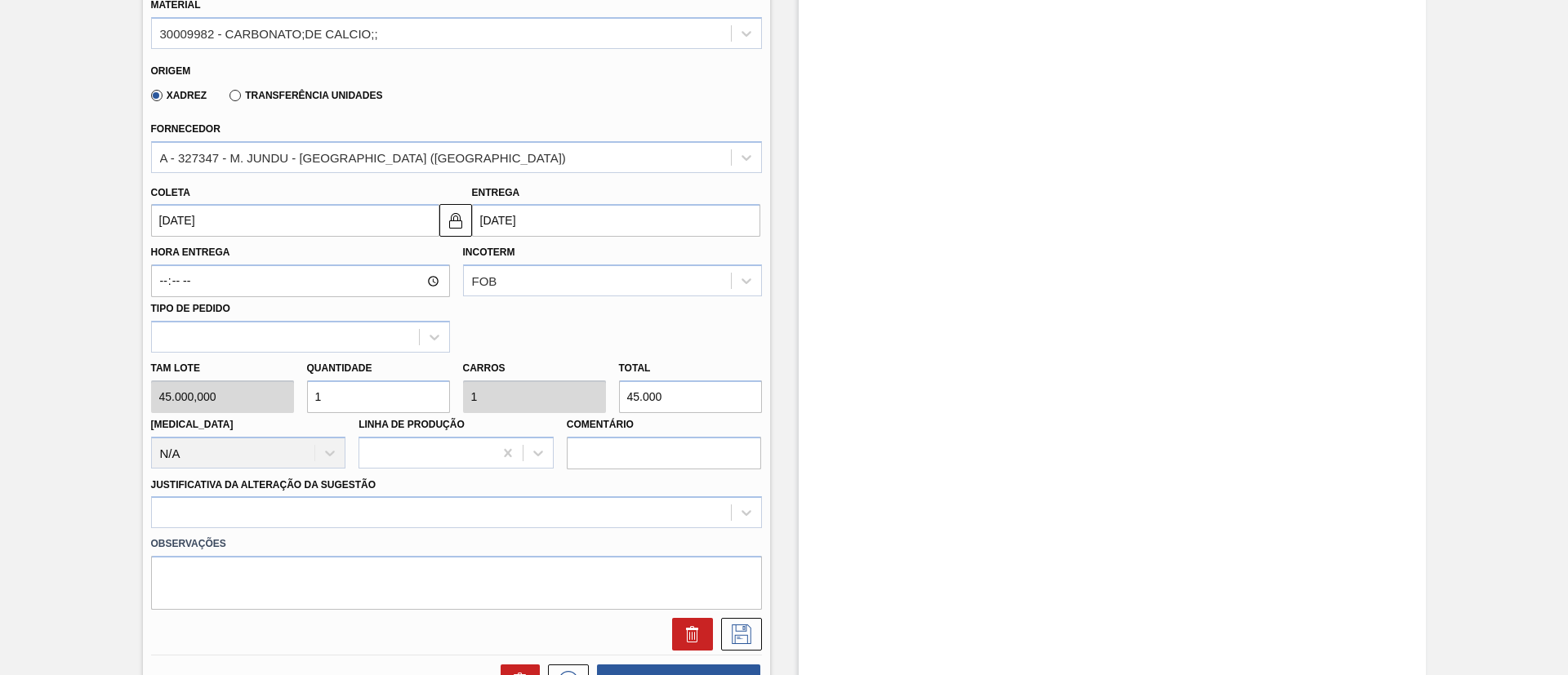
scroll to position [779, 0]
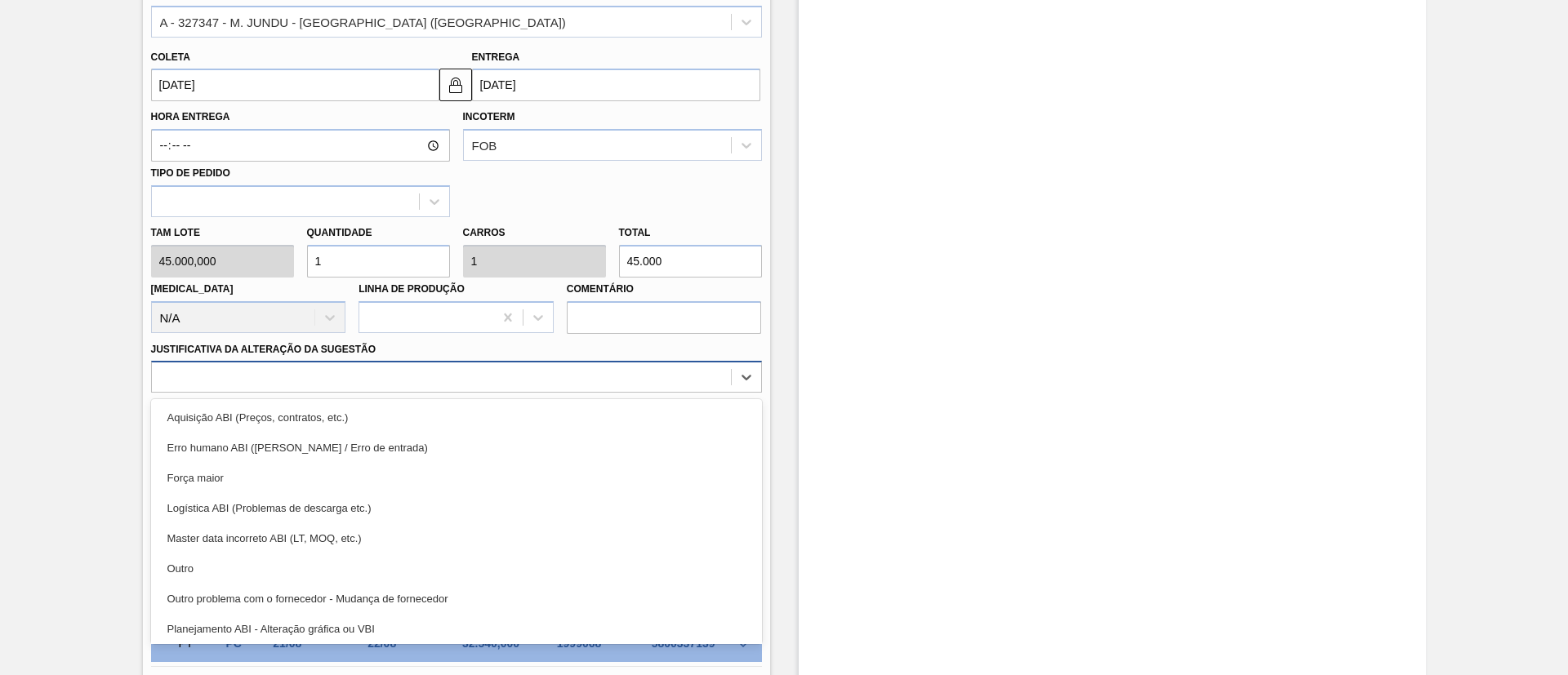
click at [293, 385] on div at bounding box center [441, 377] width 579 height 24
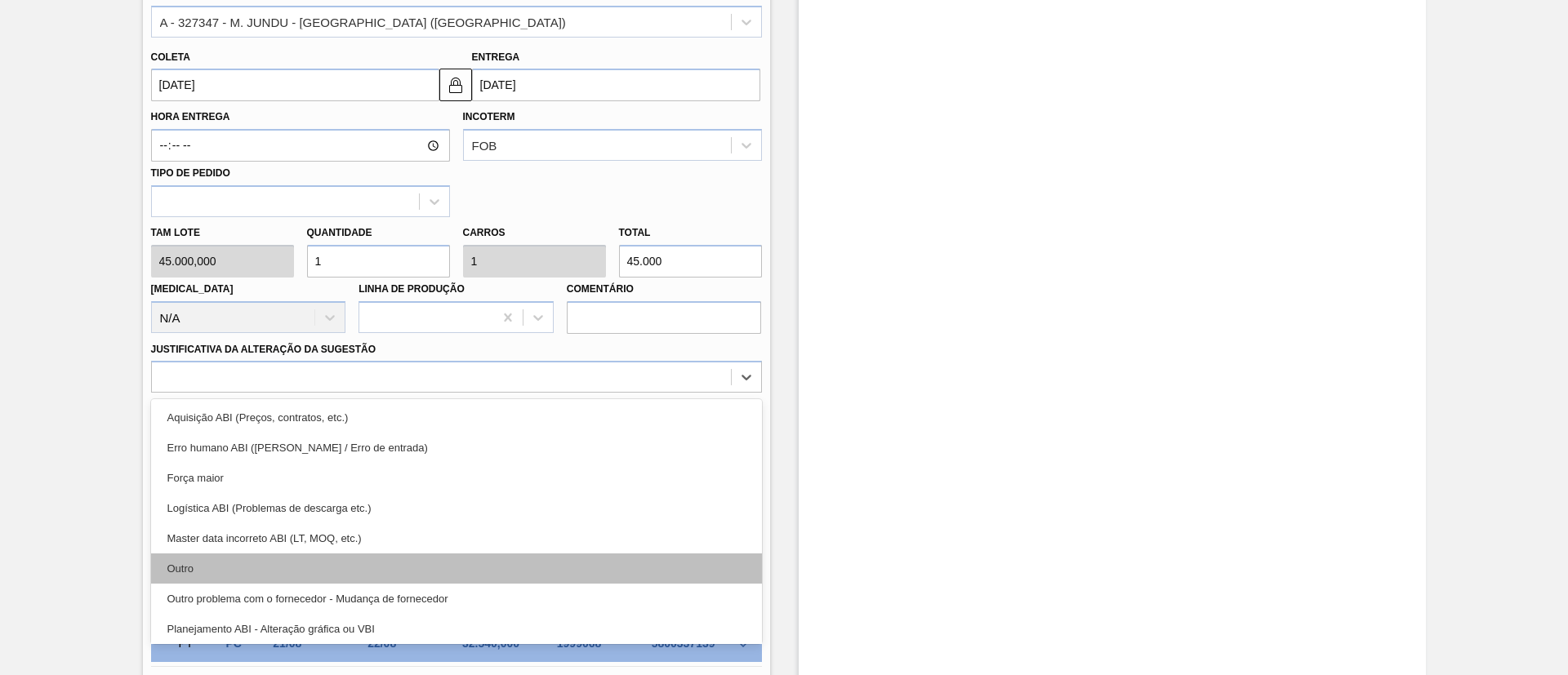
click at [282, 554] on div "Outro" at bounding box center [456, 568] width 611 height 31
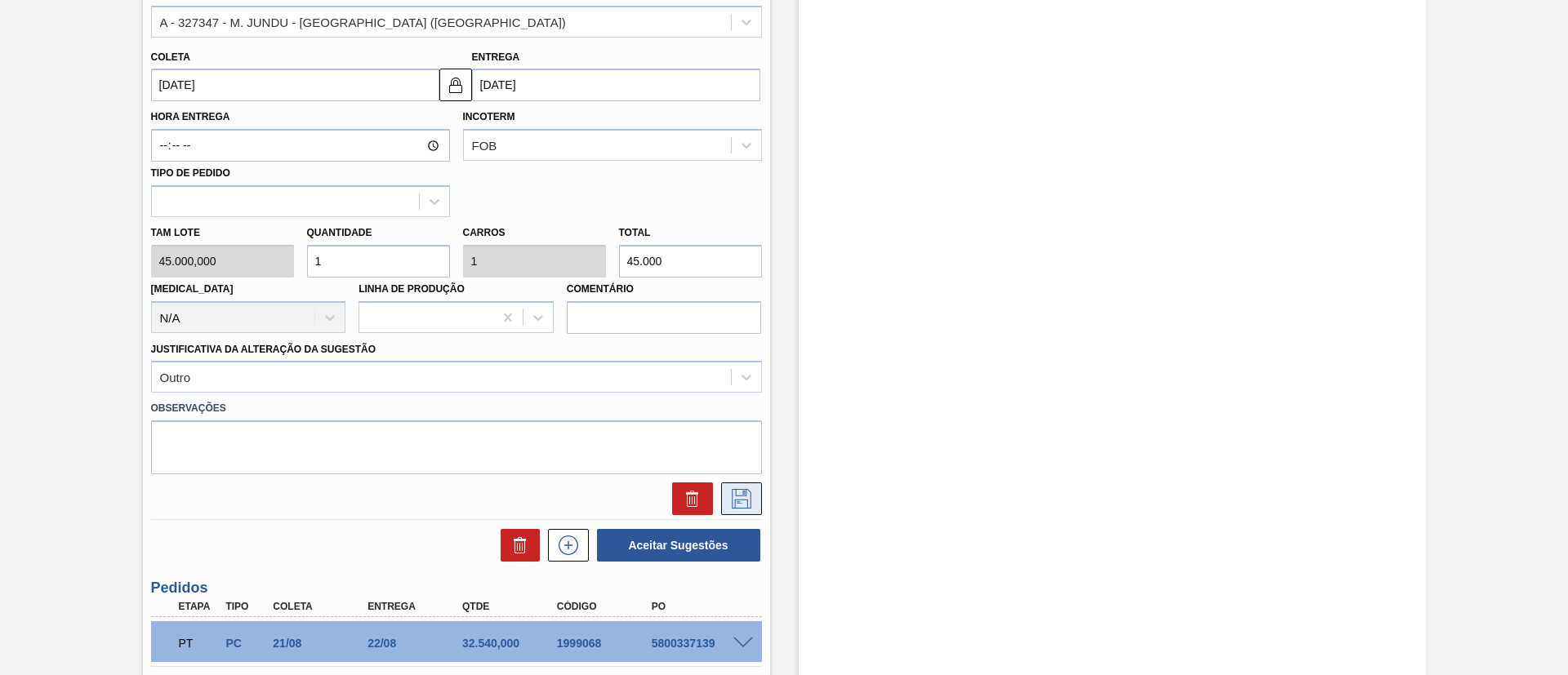
click at [734, 496] on icon at bounding box center [741, 498] width 26 height 19
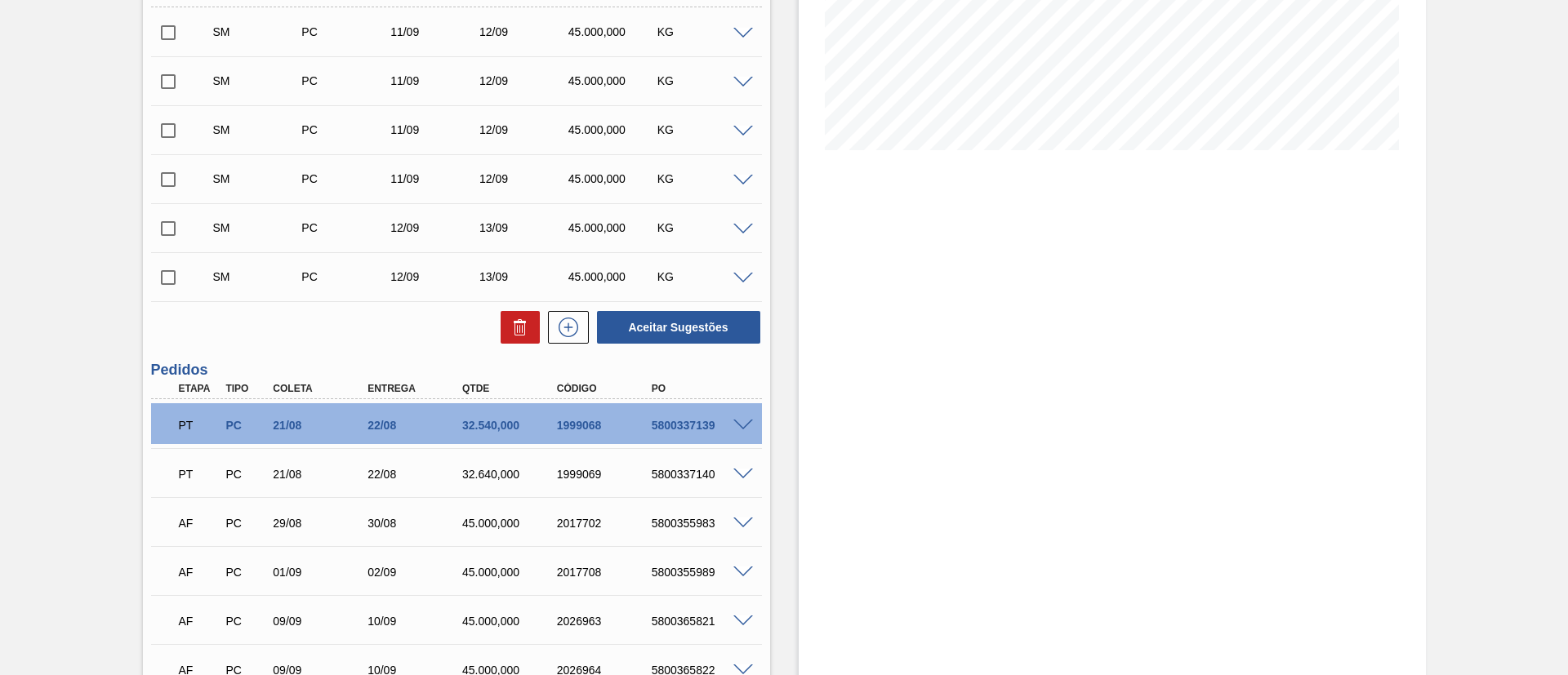
scroll to position [289, 0]
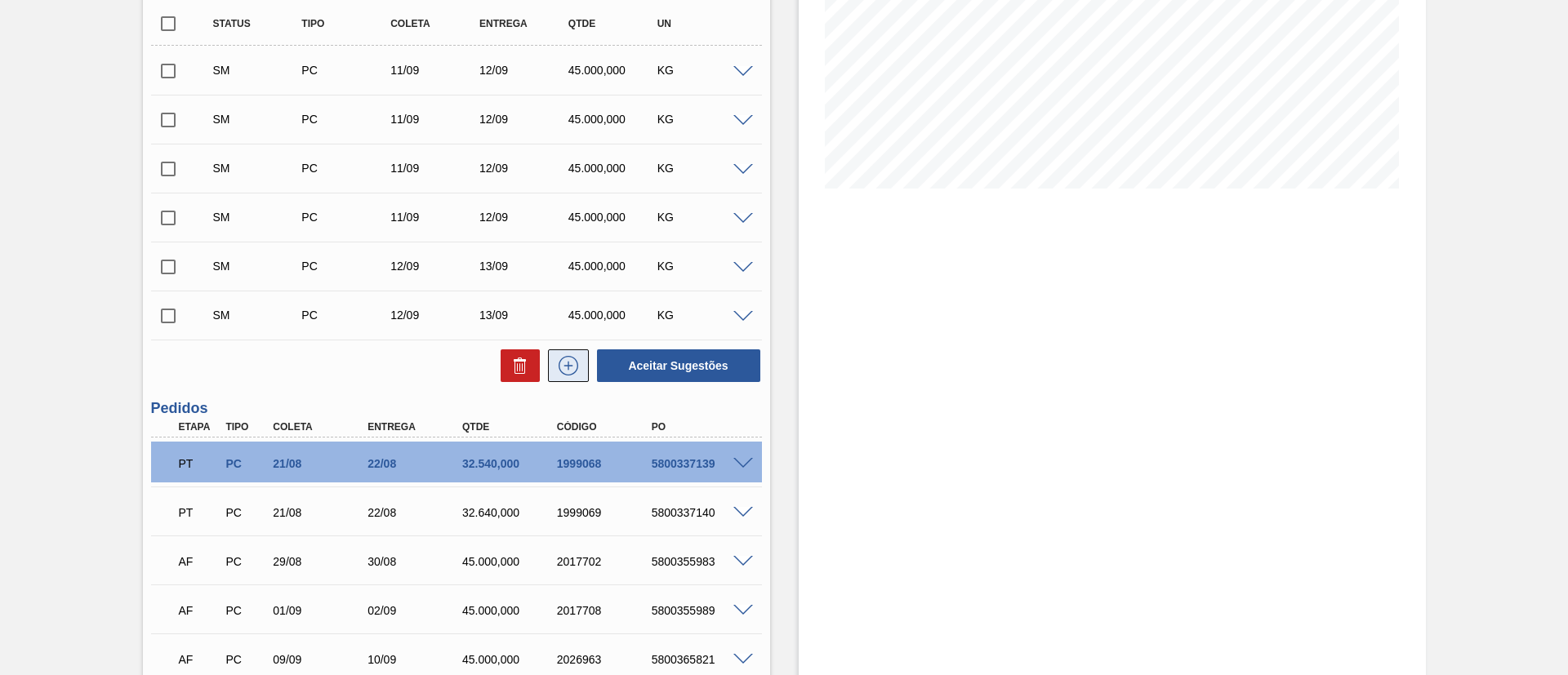
click at [577, 373] on icon at bounding box center [568, 365] width 26 height 19
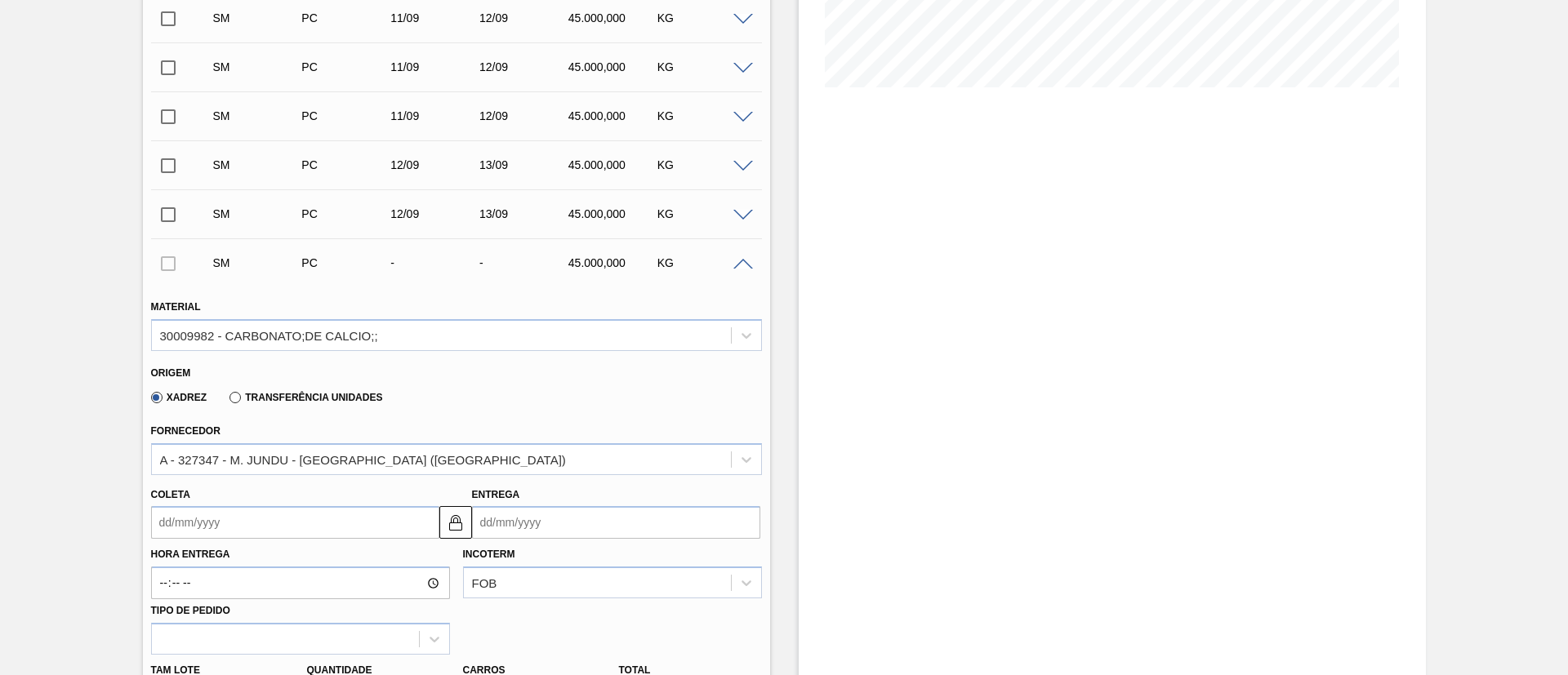
scroll to position [534, 0]
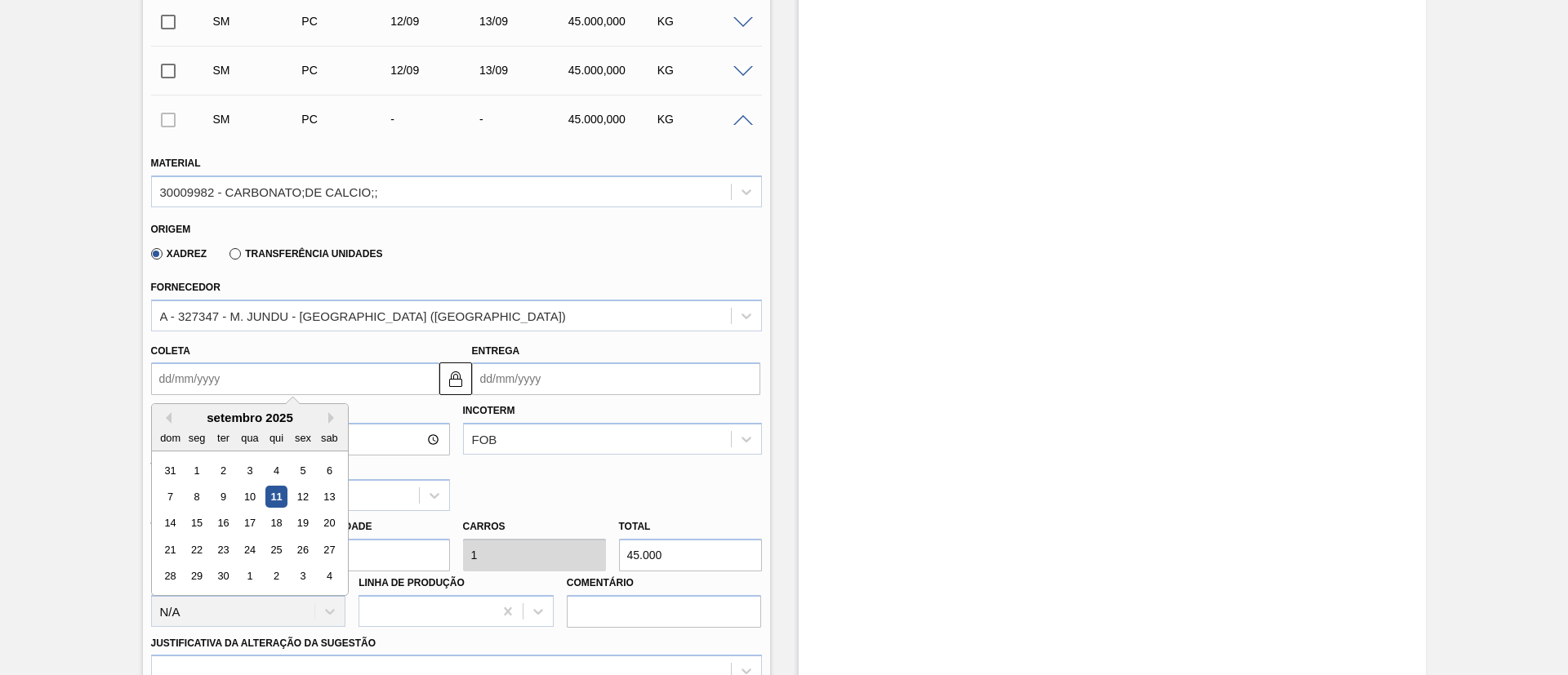
click at [211, 390] on input "Coleta" at bounding box center [295, 378] width 288 height 32
click at [293, 491] on div "12" at bounding box center [302, 497] width 22 height 22
type input "[DATE]"
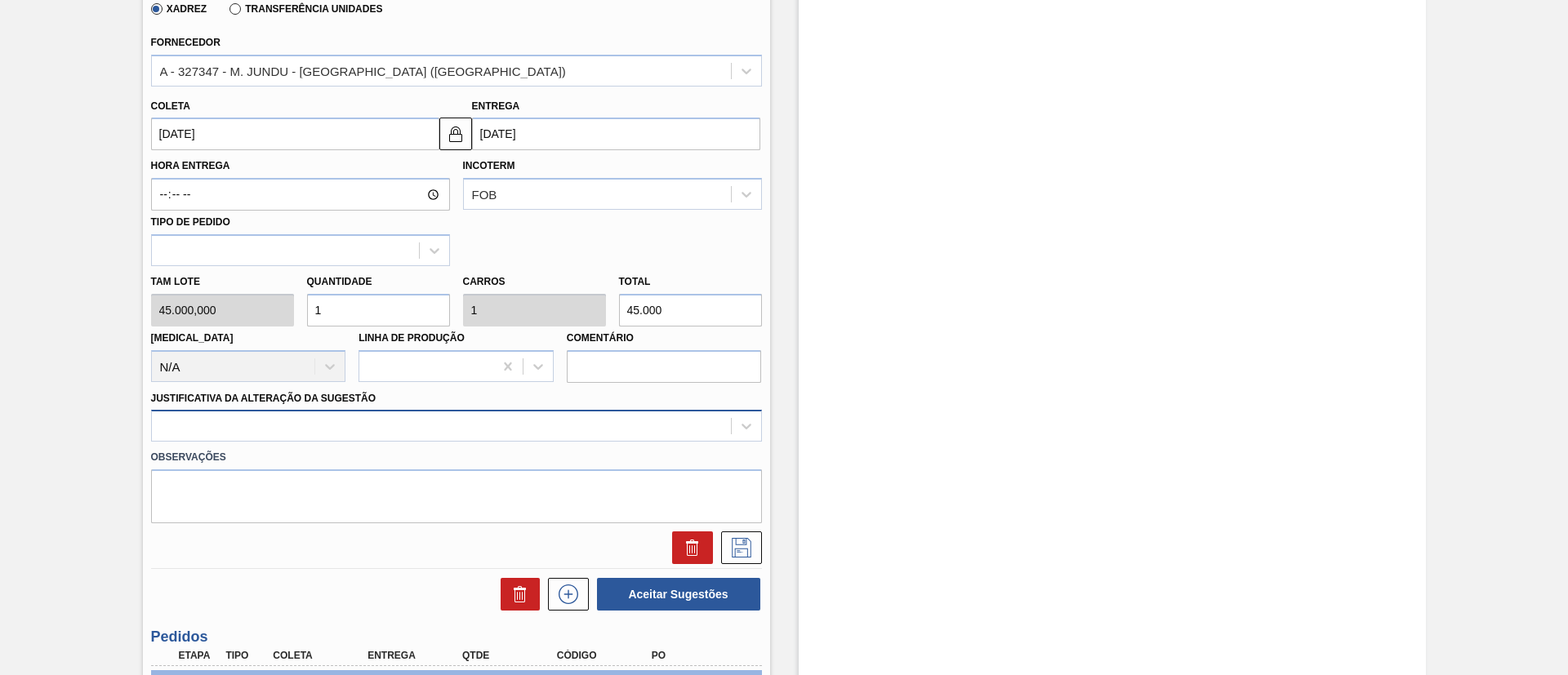
scroll to position [803, 0]
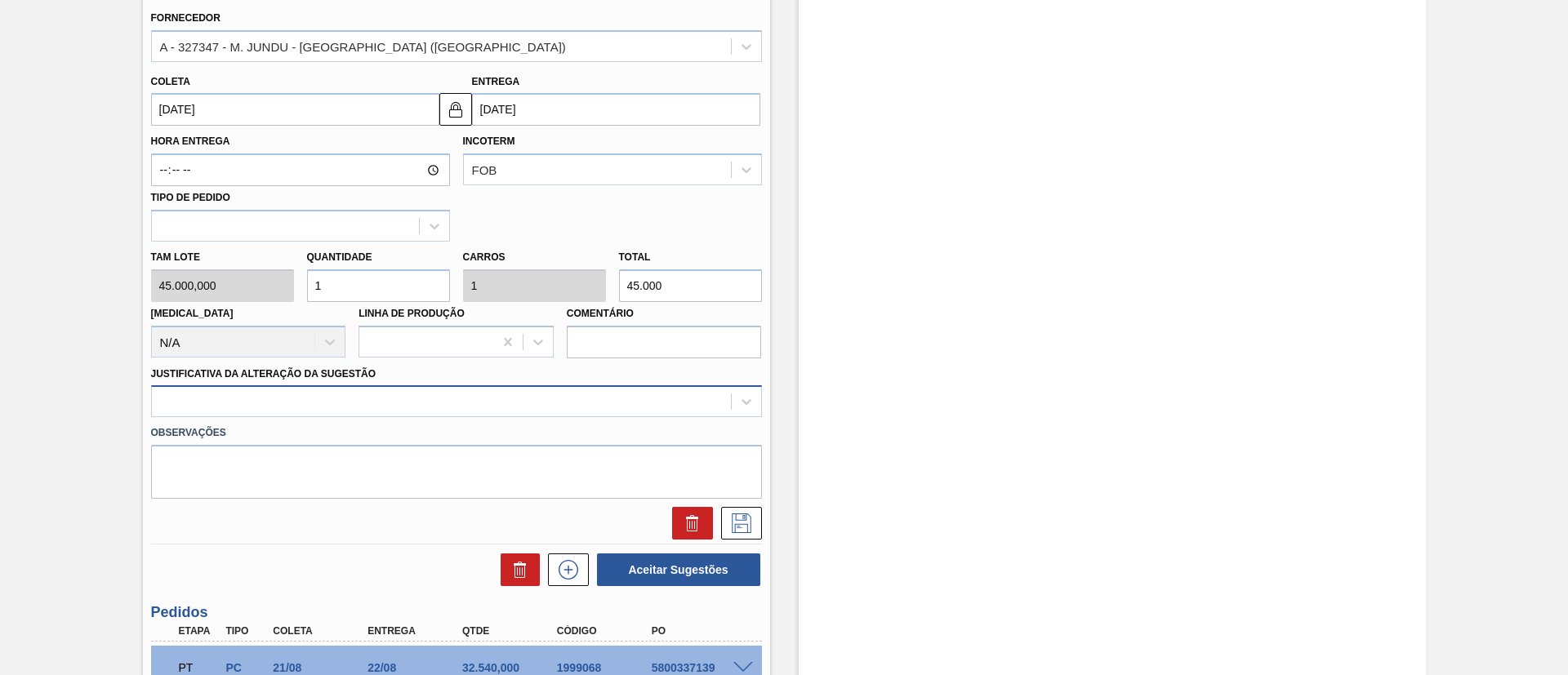
click at [406, 417] on div at bounding box center [456, 401] width 611 height 32
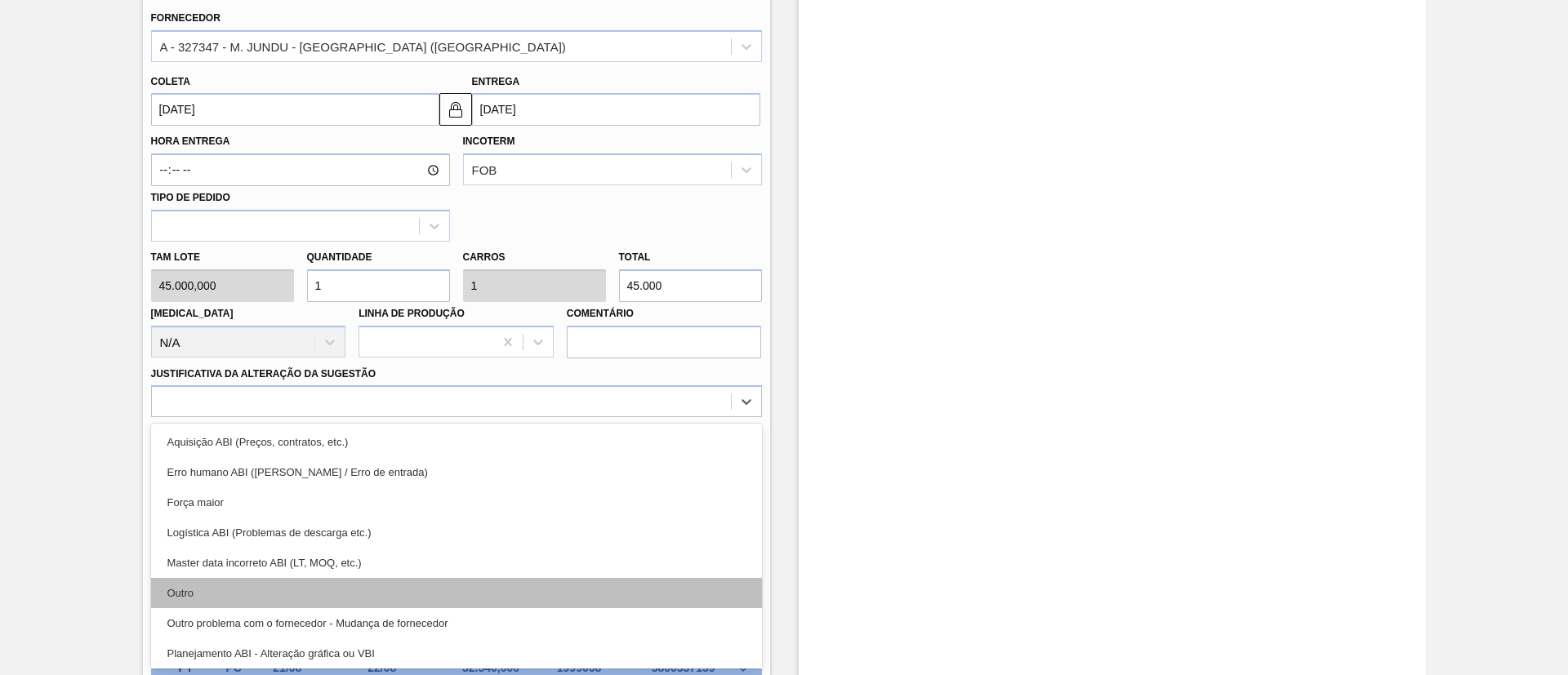
click at [328, 584] on div "Outro" at bounding box center [456, 592] width 611 height 31
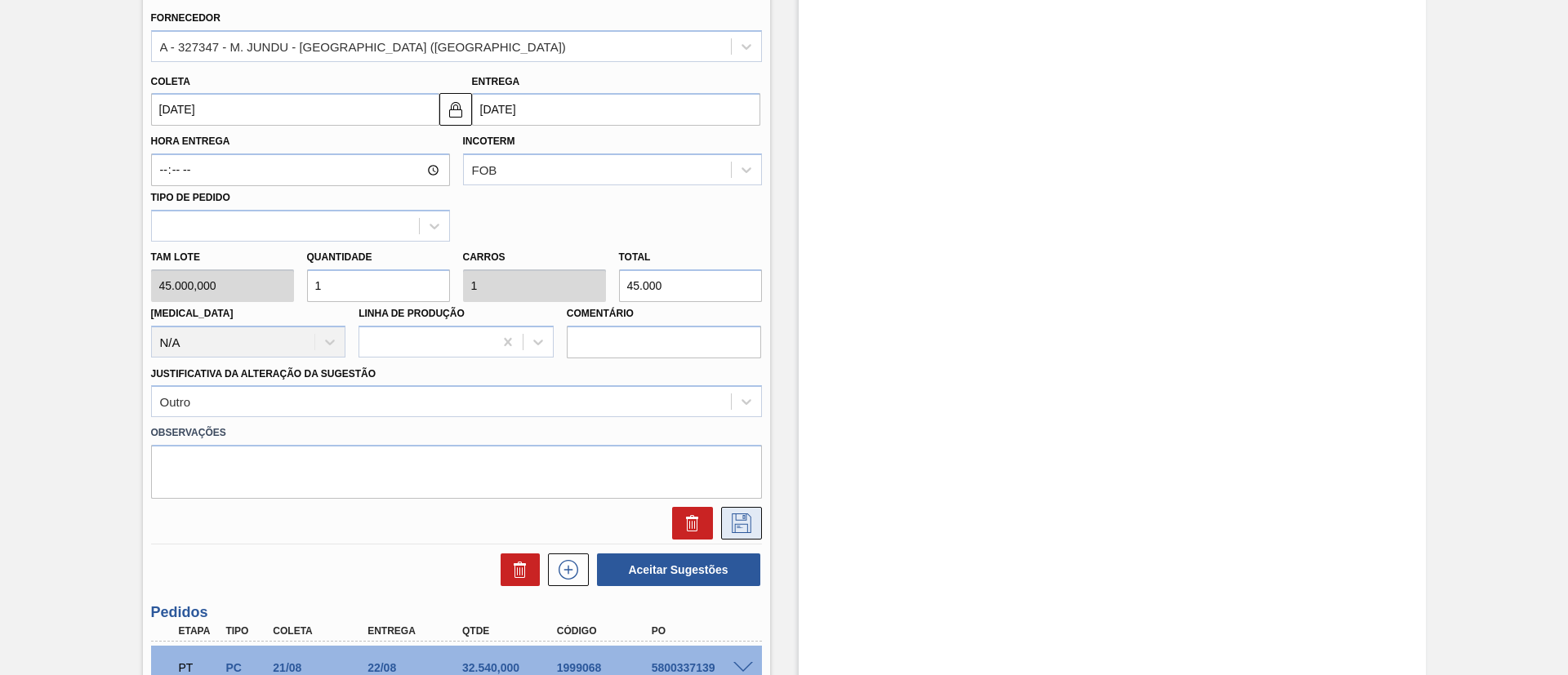
click at [744, 517] on icon at bounding box center [741, 523] width 26 height 19
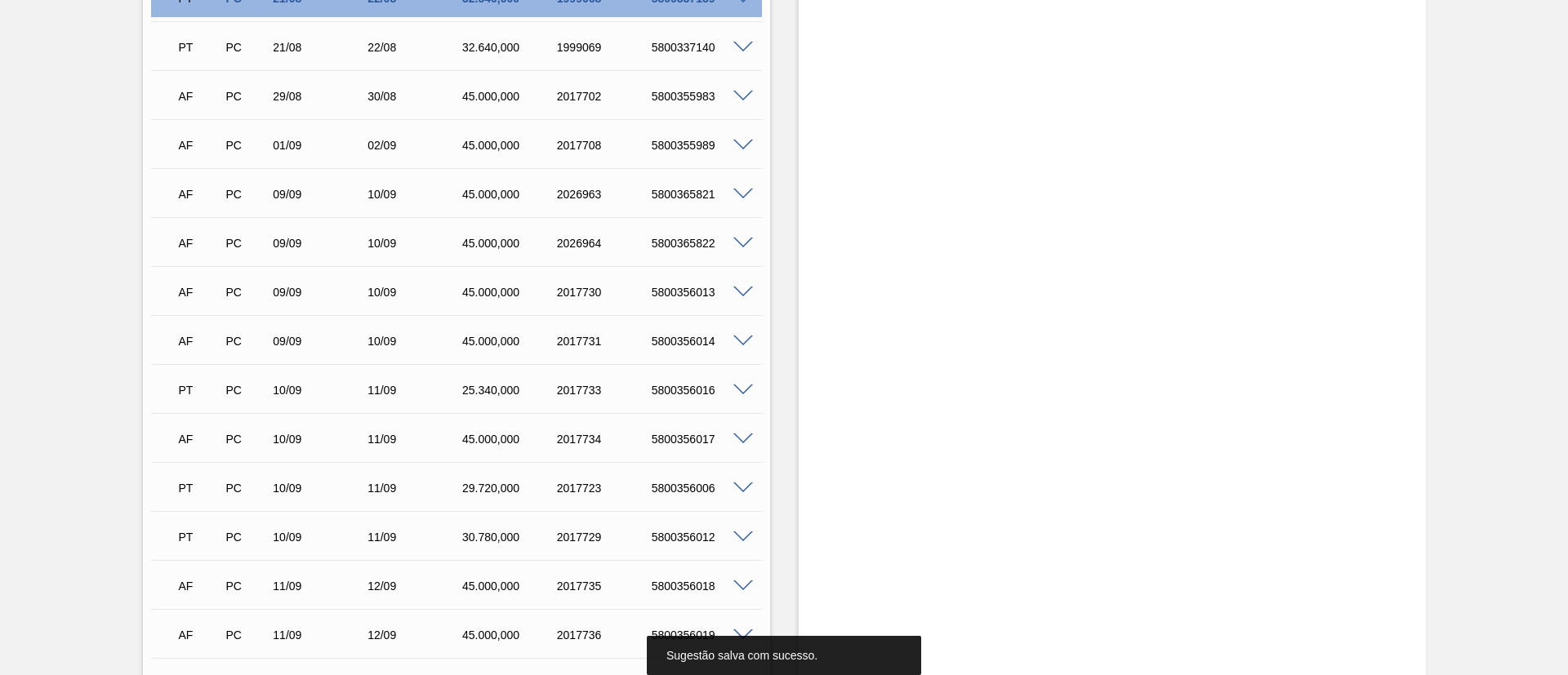
scroll to position [436, 0]
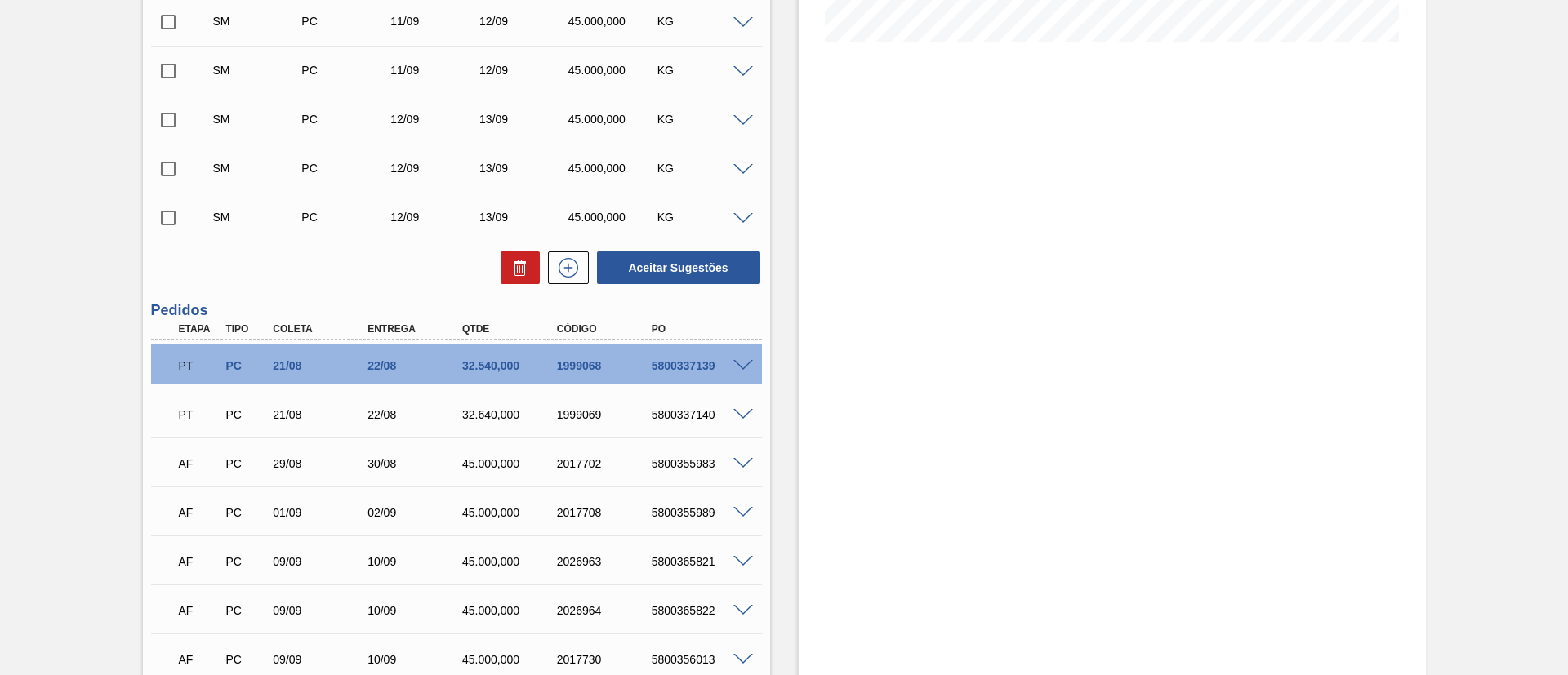
click at [567, 249] on div "Aceitar Sugestões" at bounding box center [456, 267] width 611 height 36
click at [571, 270] on icon at bounding box center [568, 267] width 26 height 19
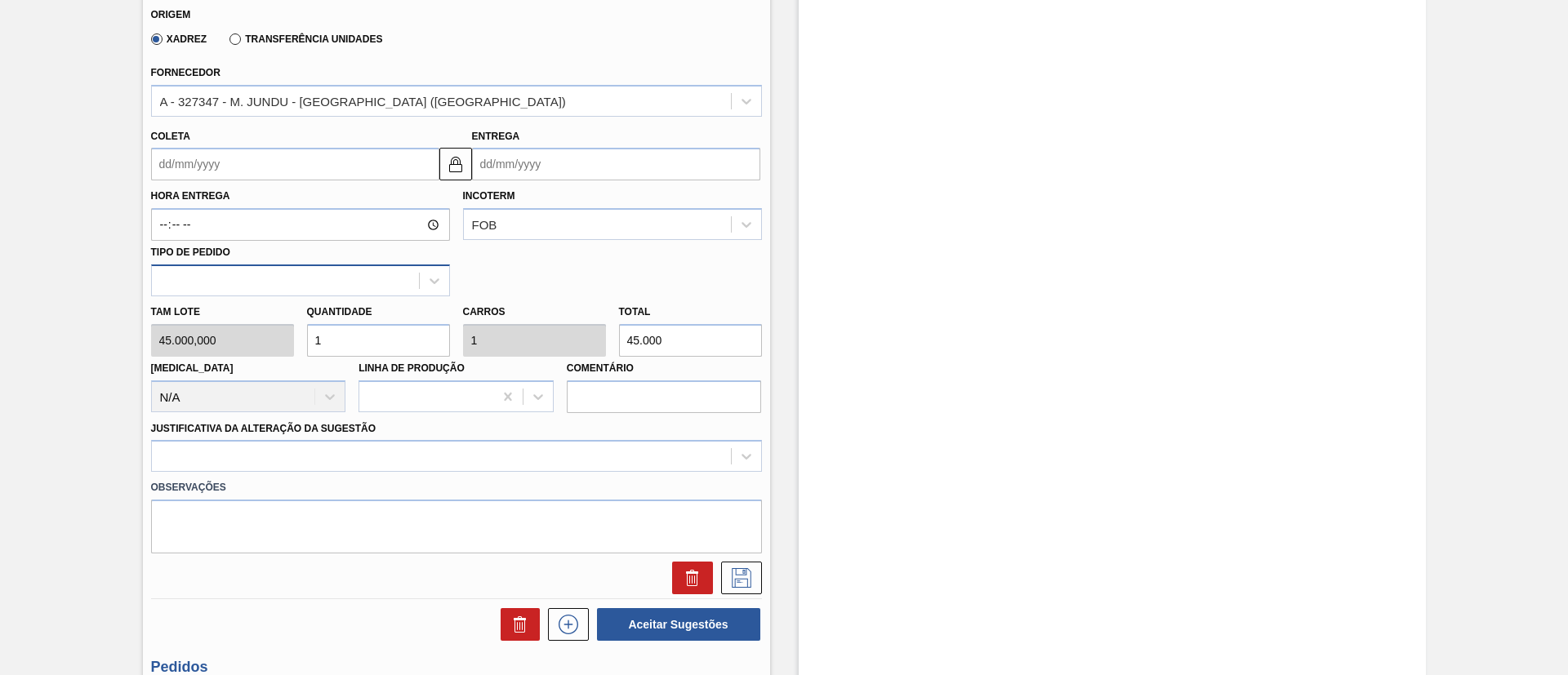
scroll to position [803, 0]
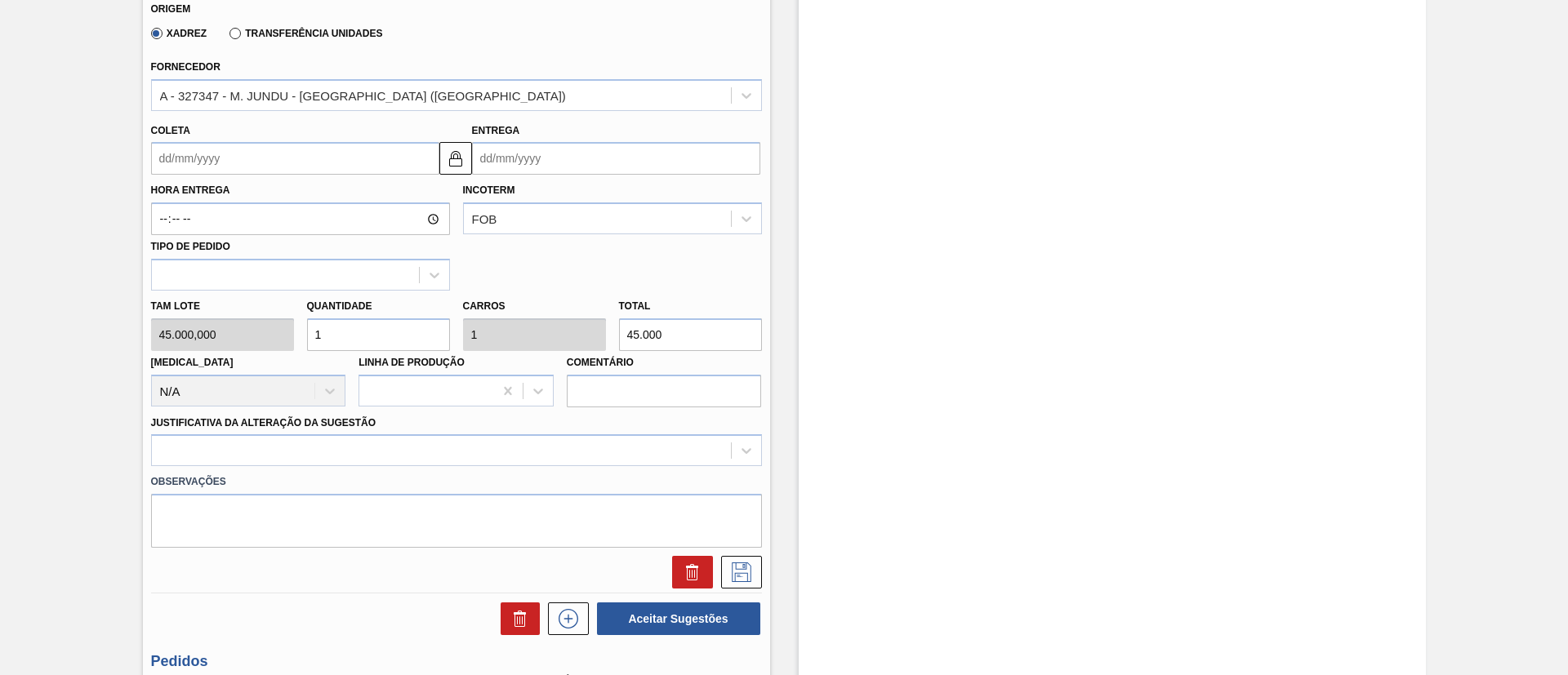
click at [206, 164] on input "Coleta" at bounding box center [295, 158] width 288 height 32
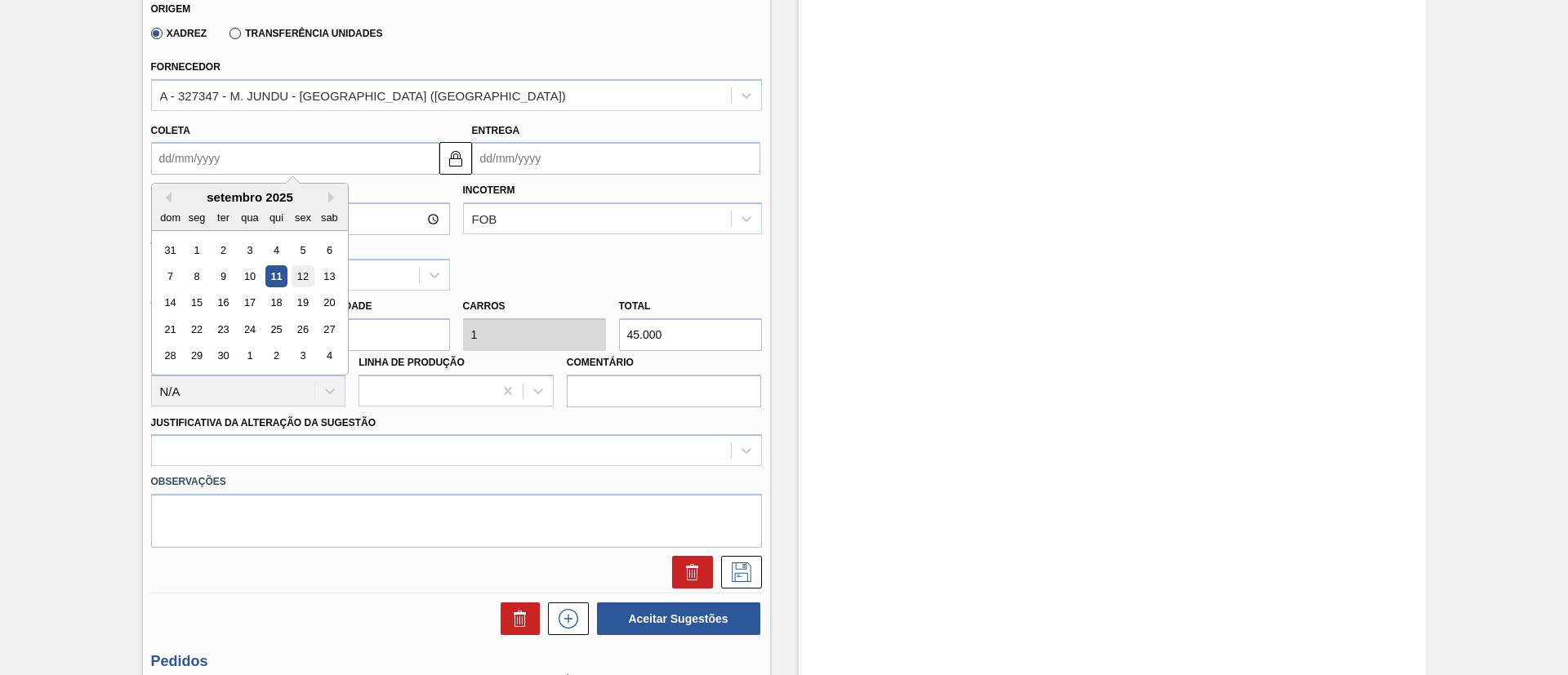
click at [306, 274] on div "12" at bounding box center [302, 276] width 22 height 22
type input "[DATE]"
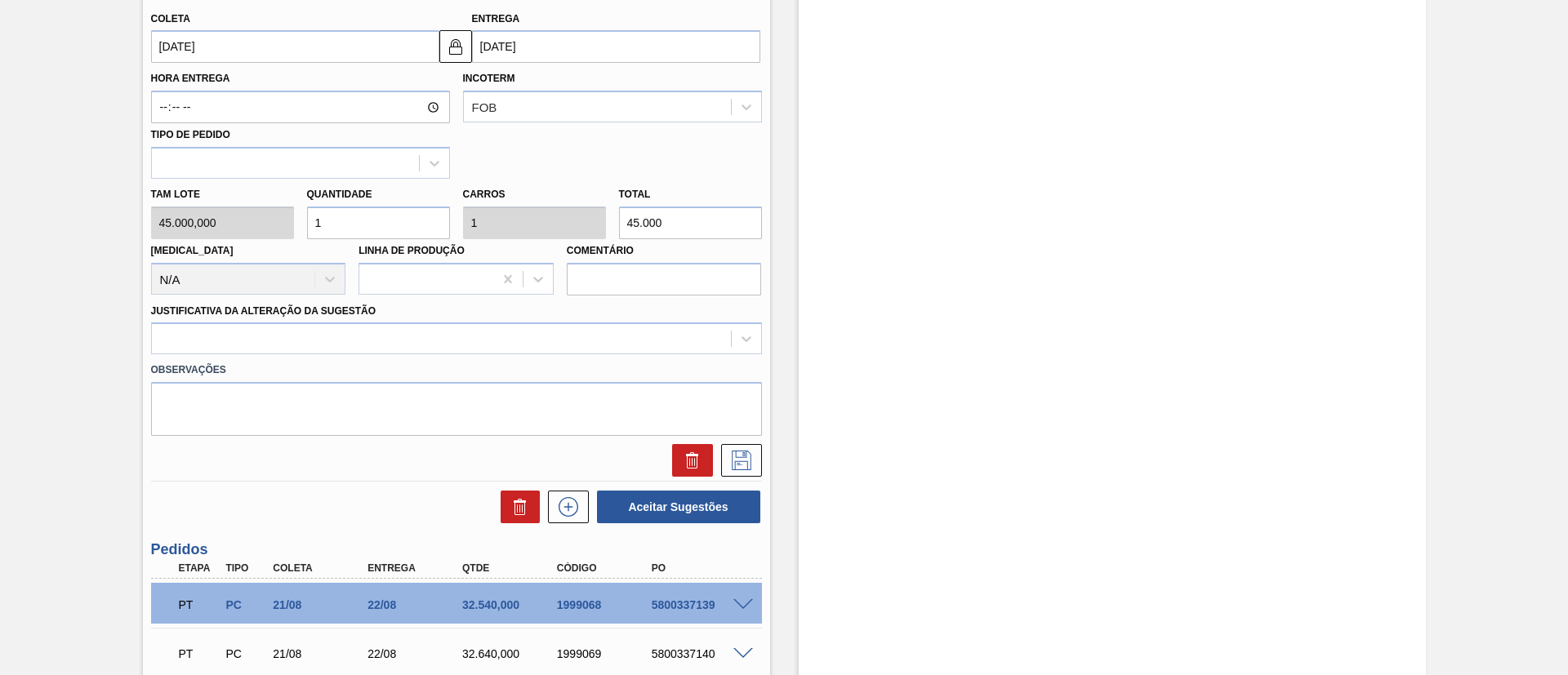
scroll to position [1049, 0]
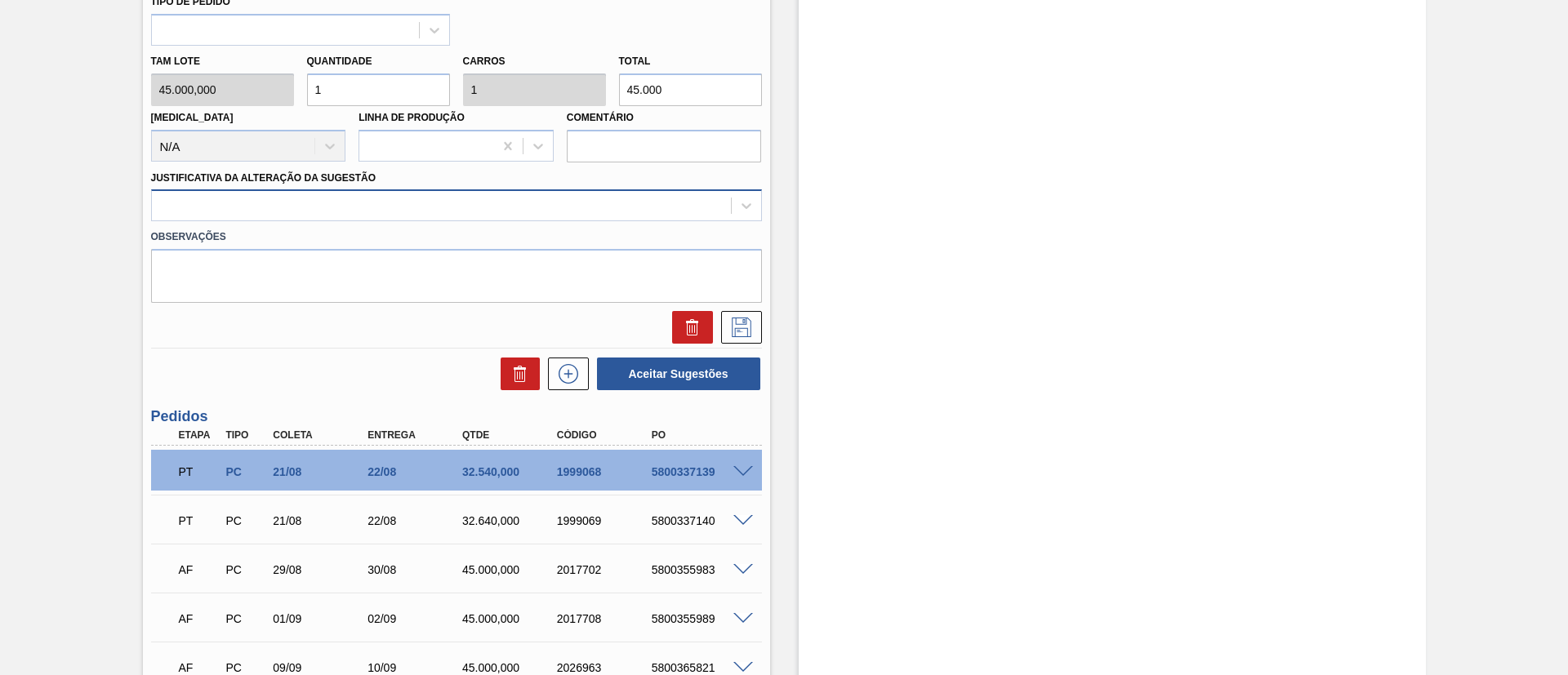
click at [409, 207] on div at bounding box center [441, 207] width 579 height 24
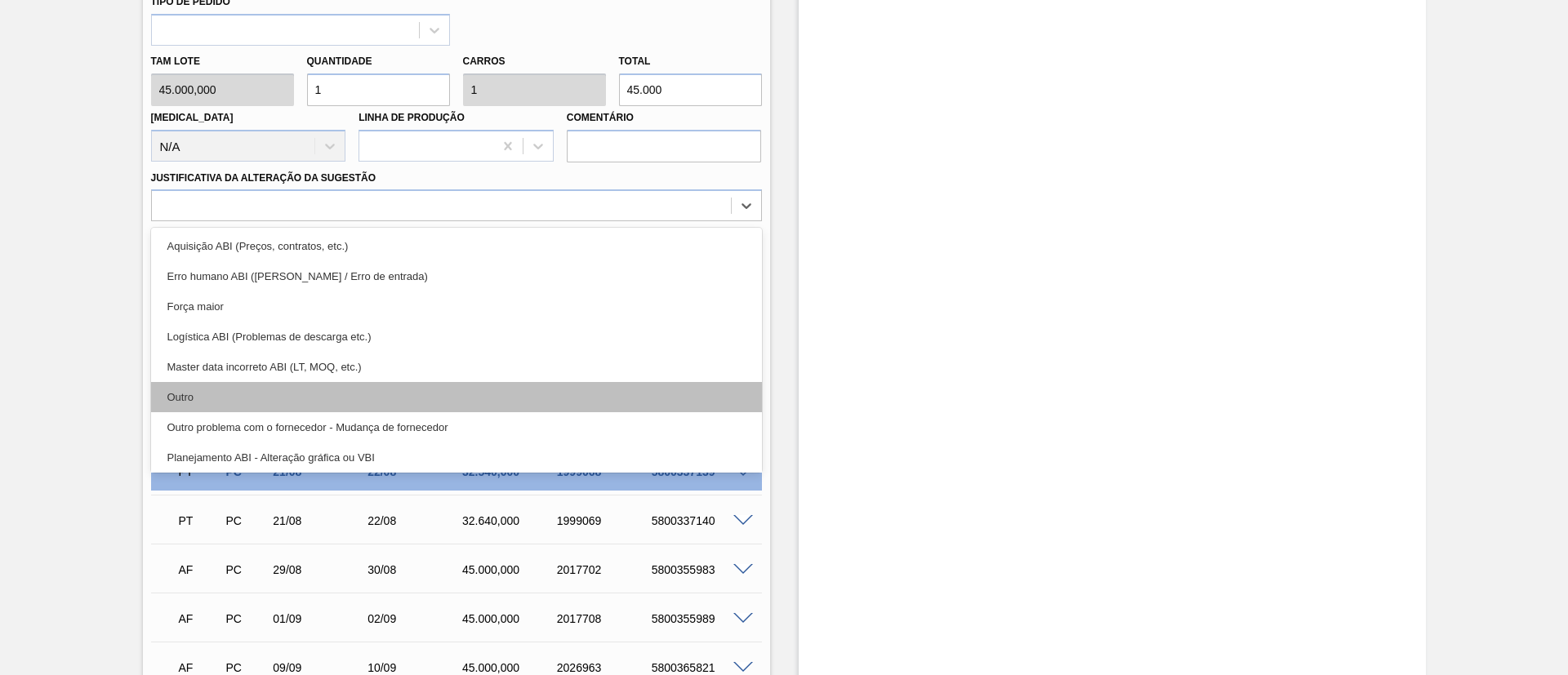
click at [336, 385] on div "Outro" at bounding box center [456, 397] width 611 height 31
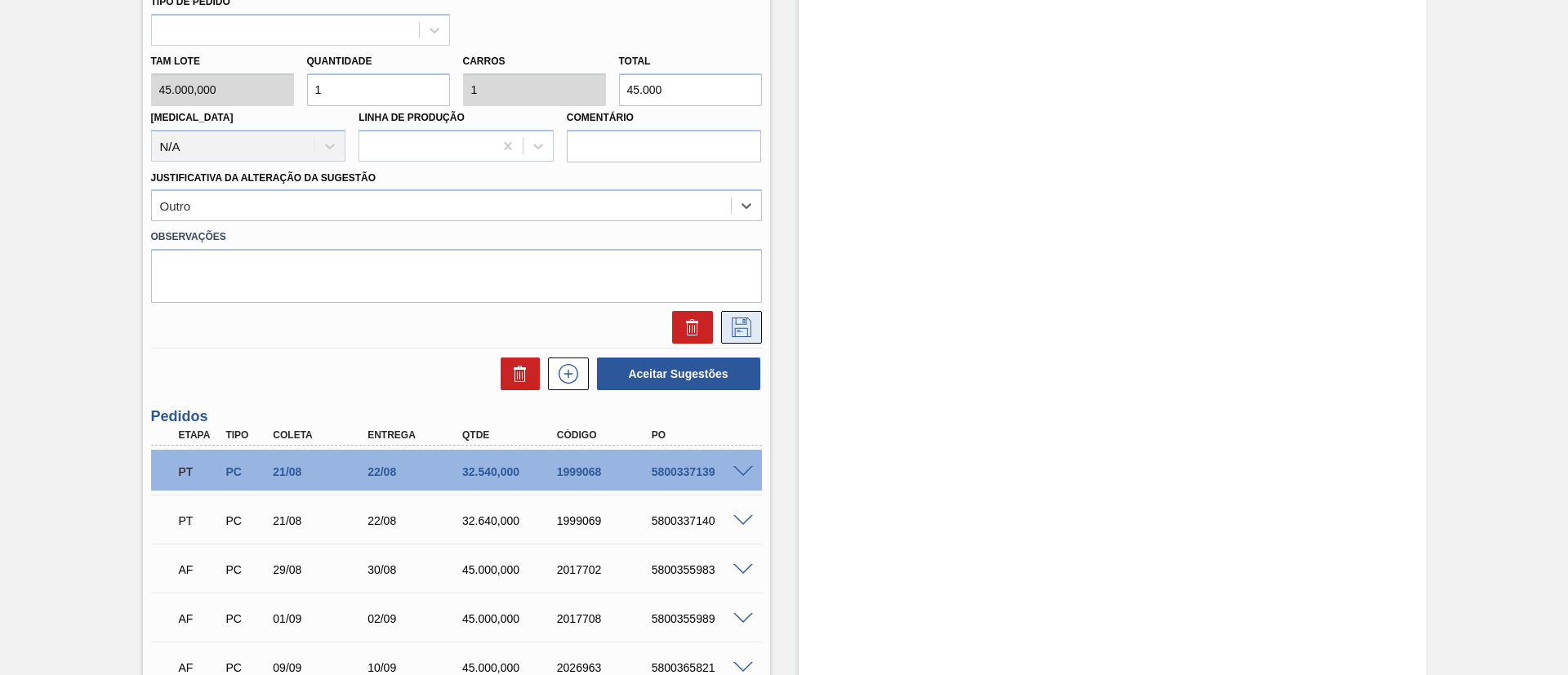
click at [738, 338] on button at bounding box center [742, 326] width 41 height 32
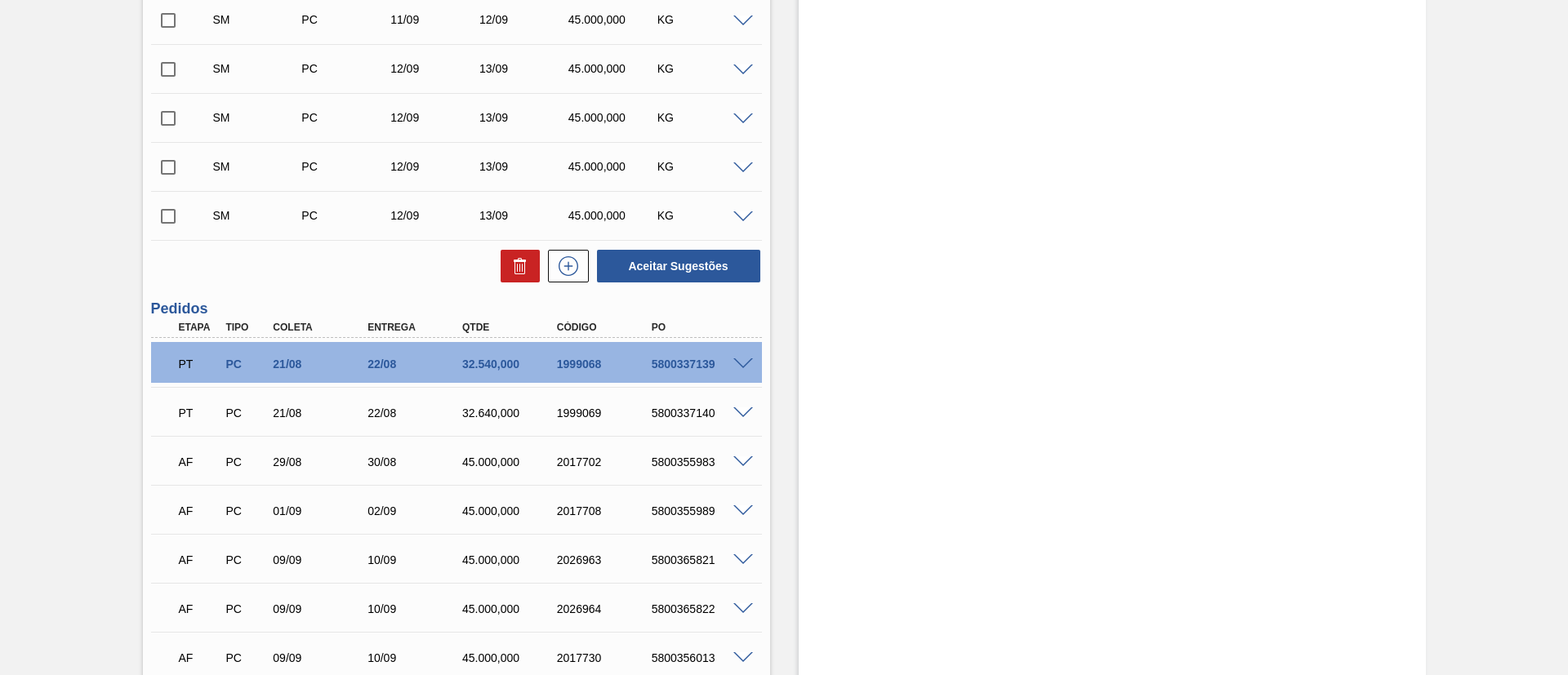
scroll to position [436, 0]
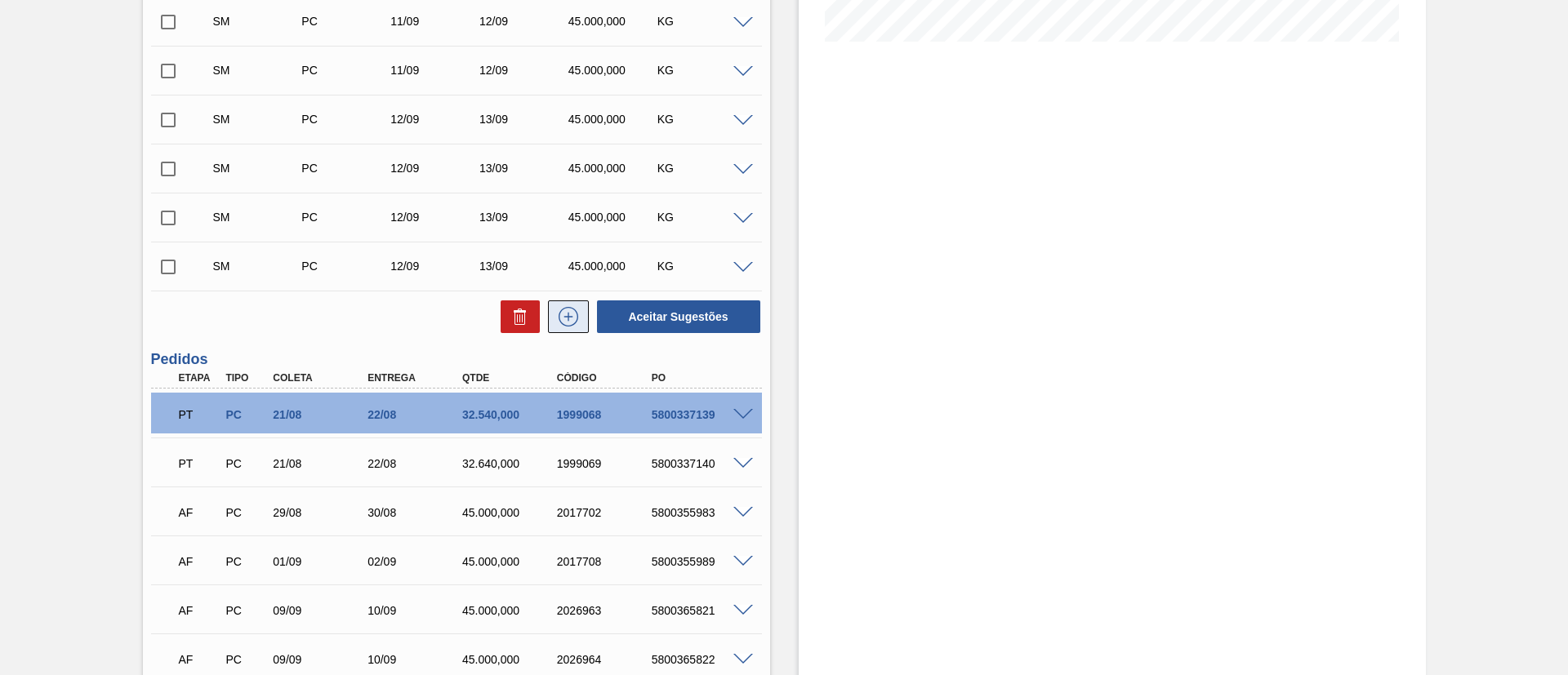
click at [560, 315] on icon at bounding box center [568, 316] width 26 height 19
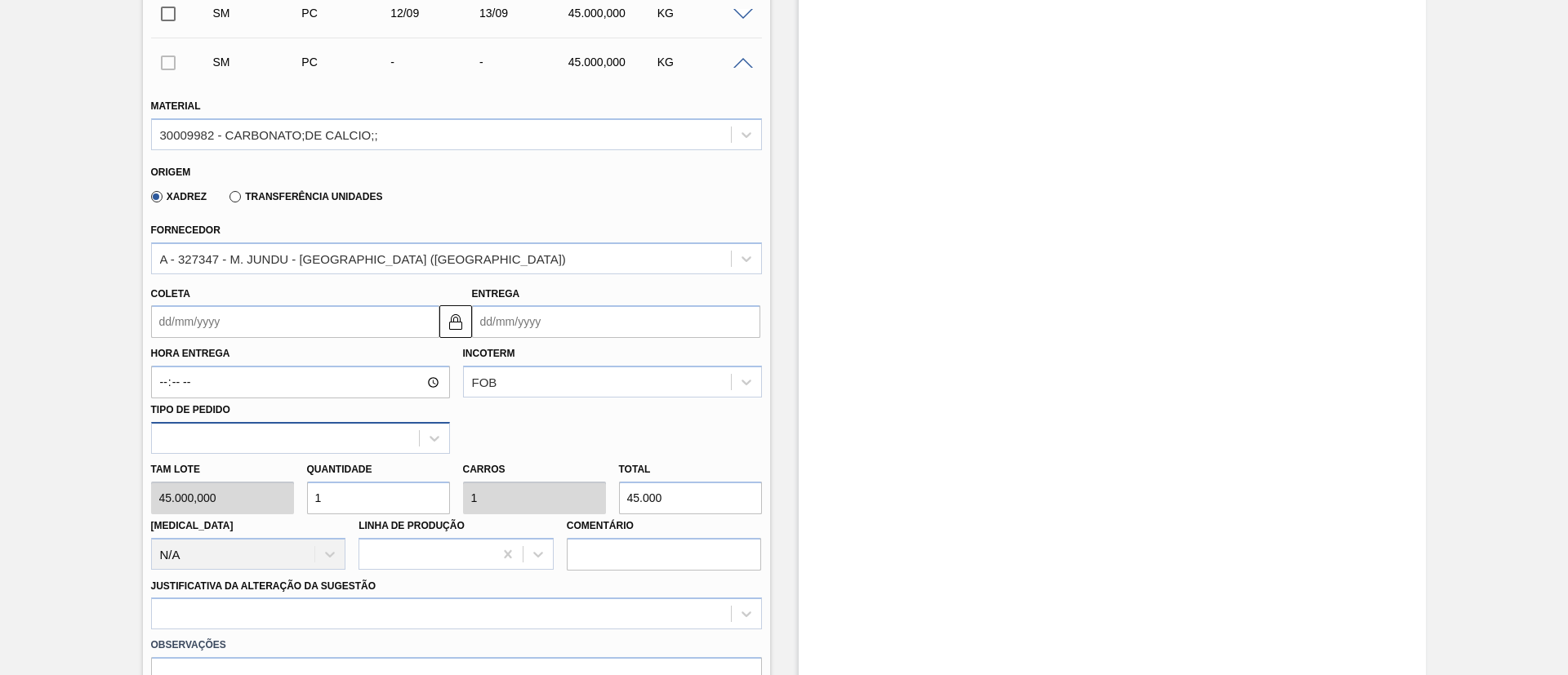
scroll to position [803, 0]
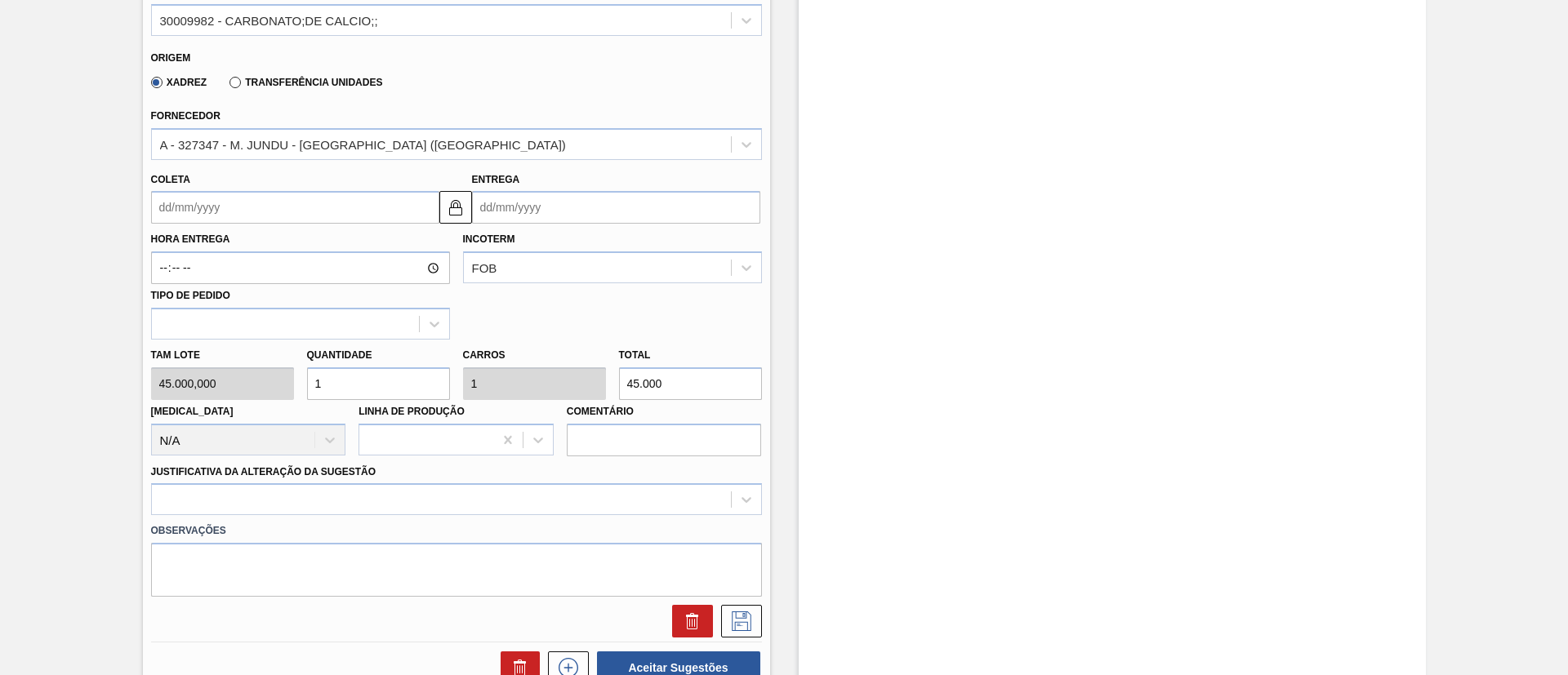
click at [193, 215] on input "Coleta" at bounding box center [295, 207] width 288 height 32
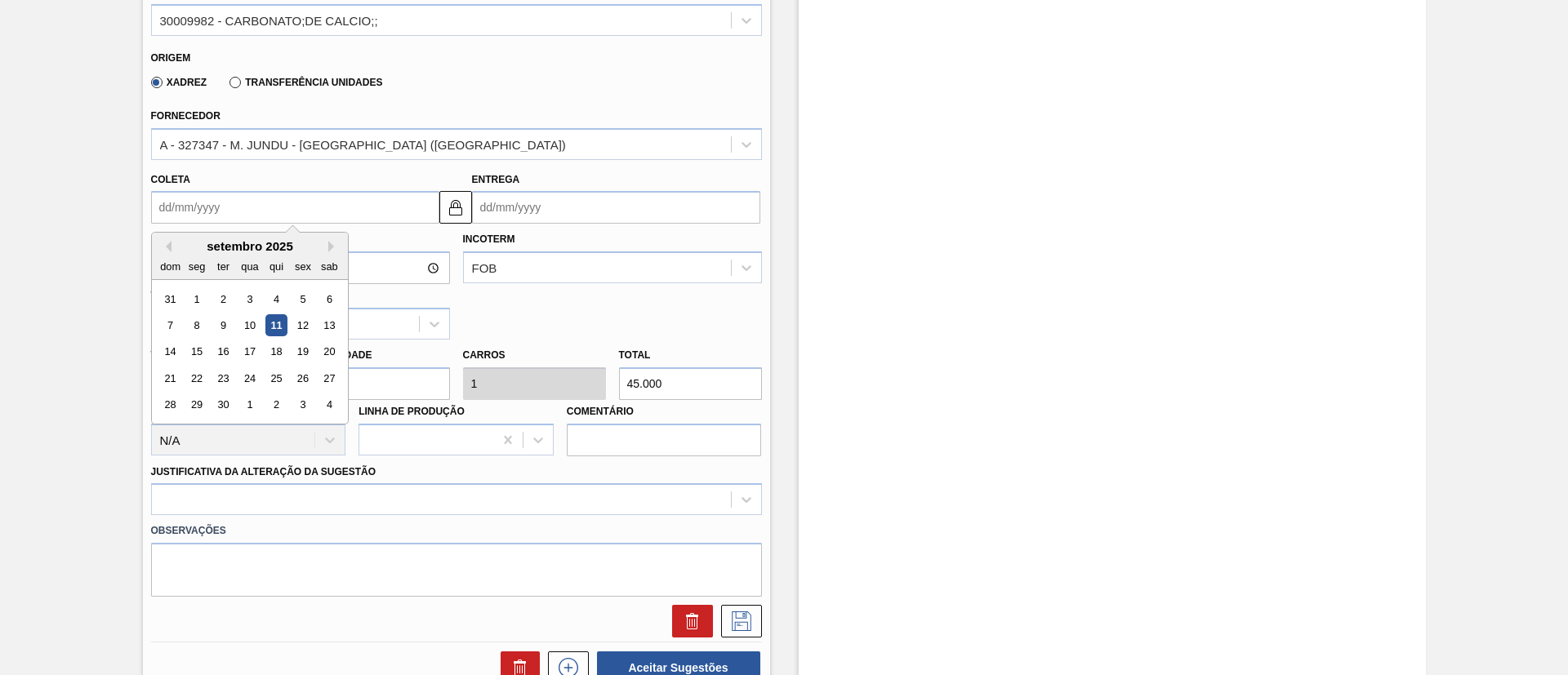
click at [232, 257] on div "ter" at bounding box center [223, 267] width 22 height 22
click at [328, 323] on div "13" at bounding box center [329, 325] width 22 height 22
type input "[DATE]"
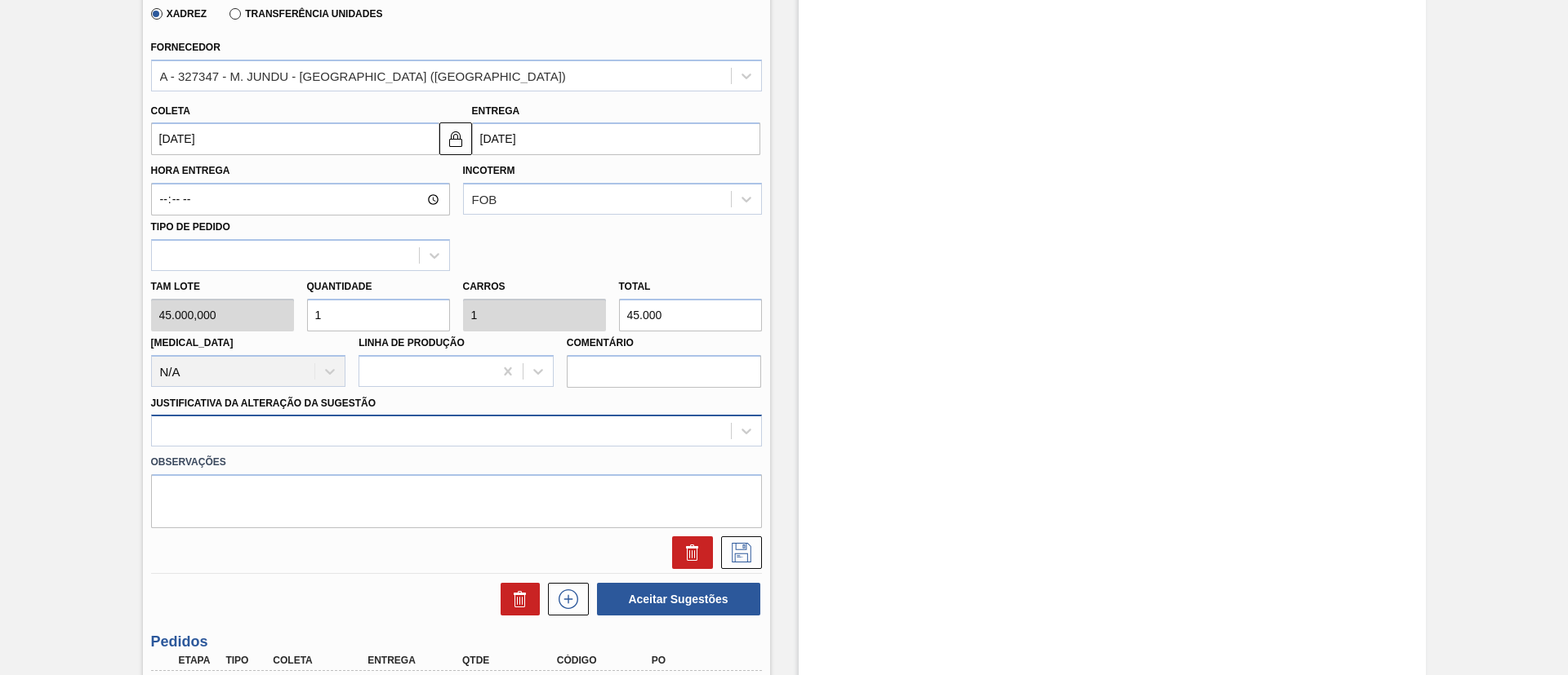
scroll to position [926, 0]
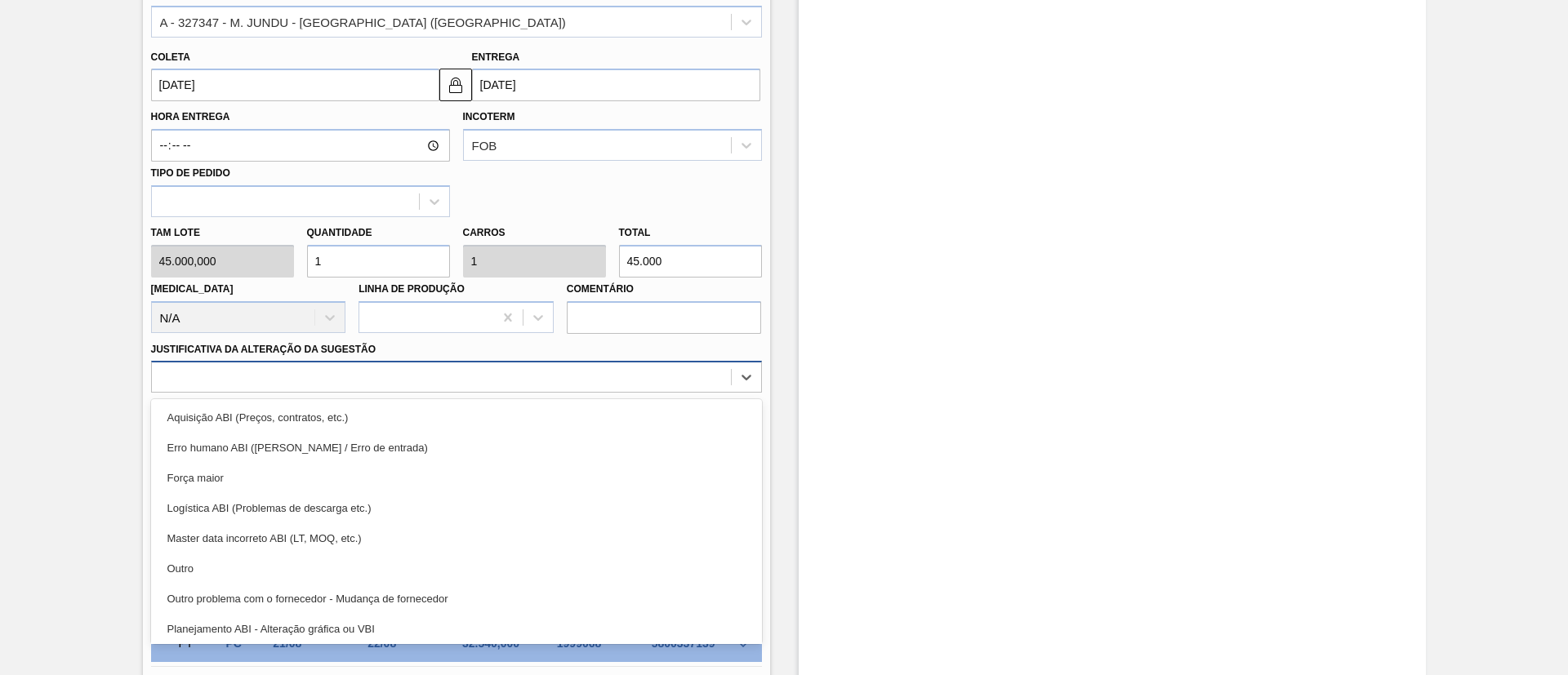
click at [352, 375] on div at bounding box center [441, 377] width 579 height 24
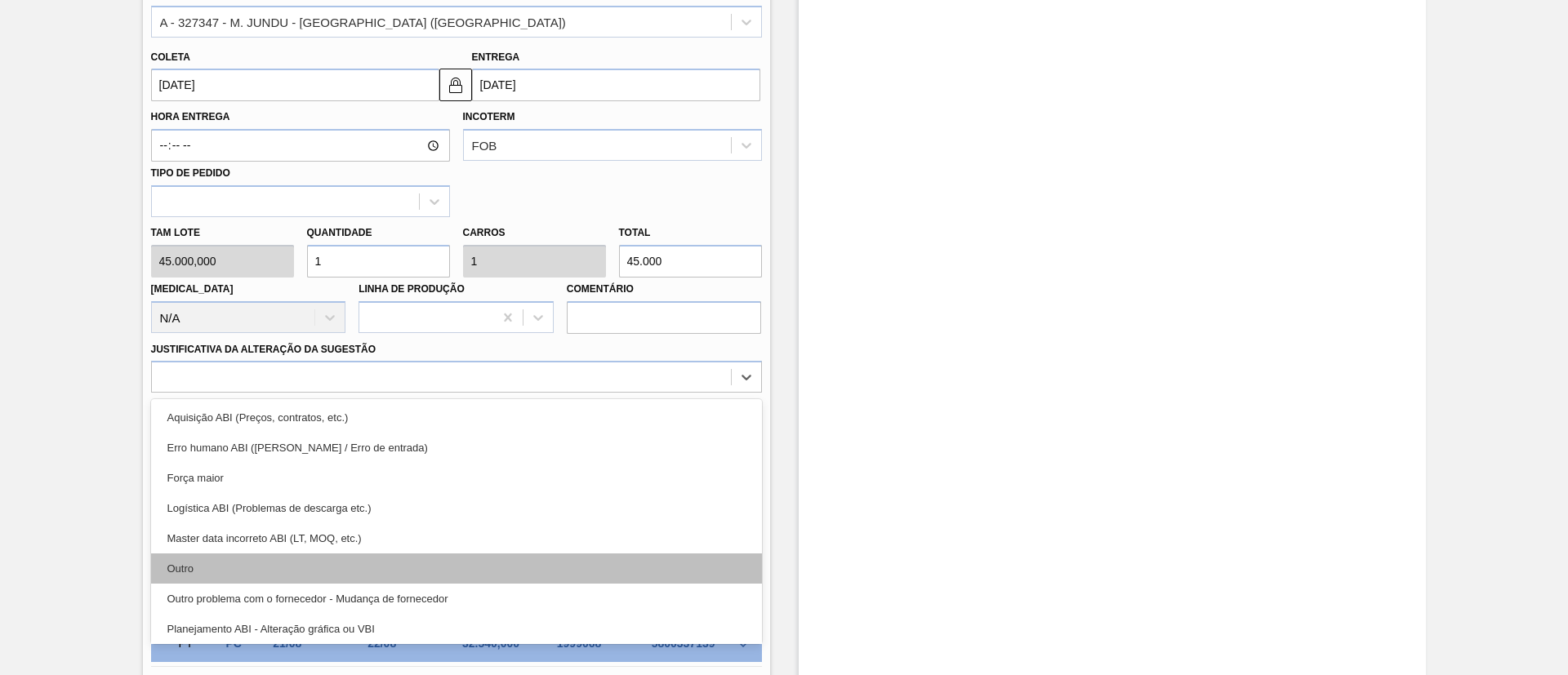
click at [285, 579] on div "Outro" at bounding box center [456, 568] width 611 height 31
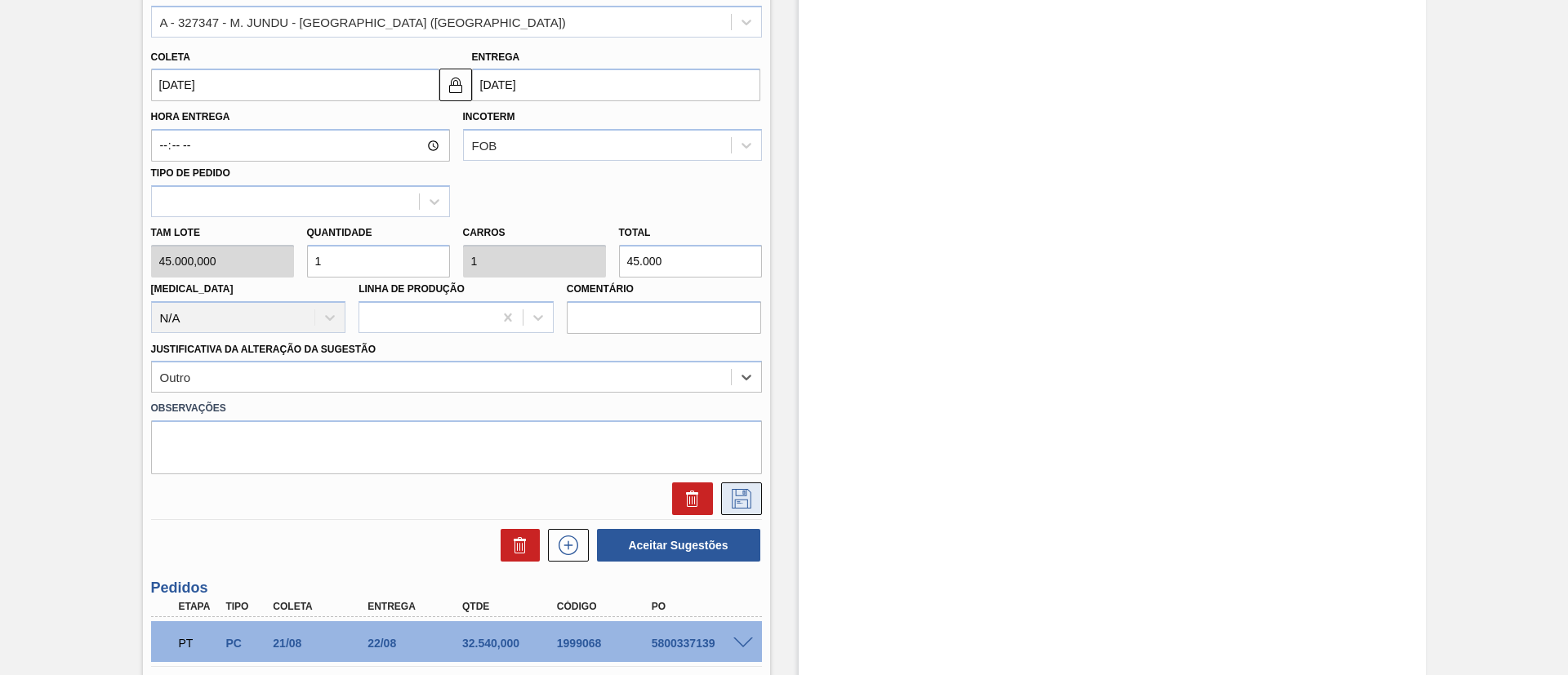
click at [729, 493] on icon at bounding box center [741, 498] width 26 height 19
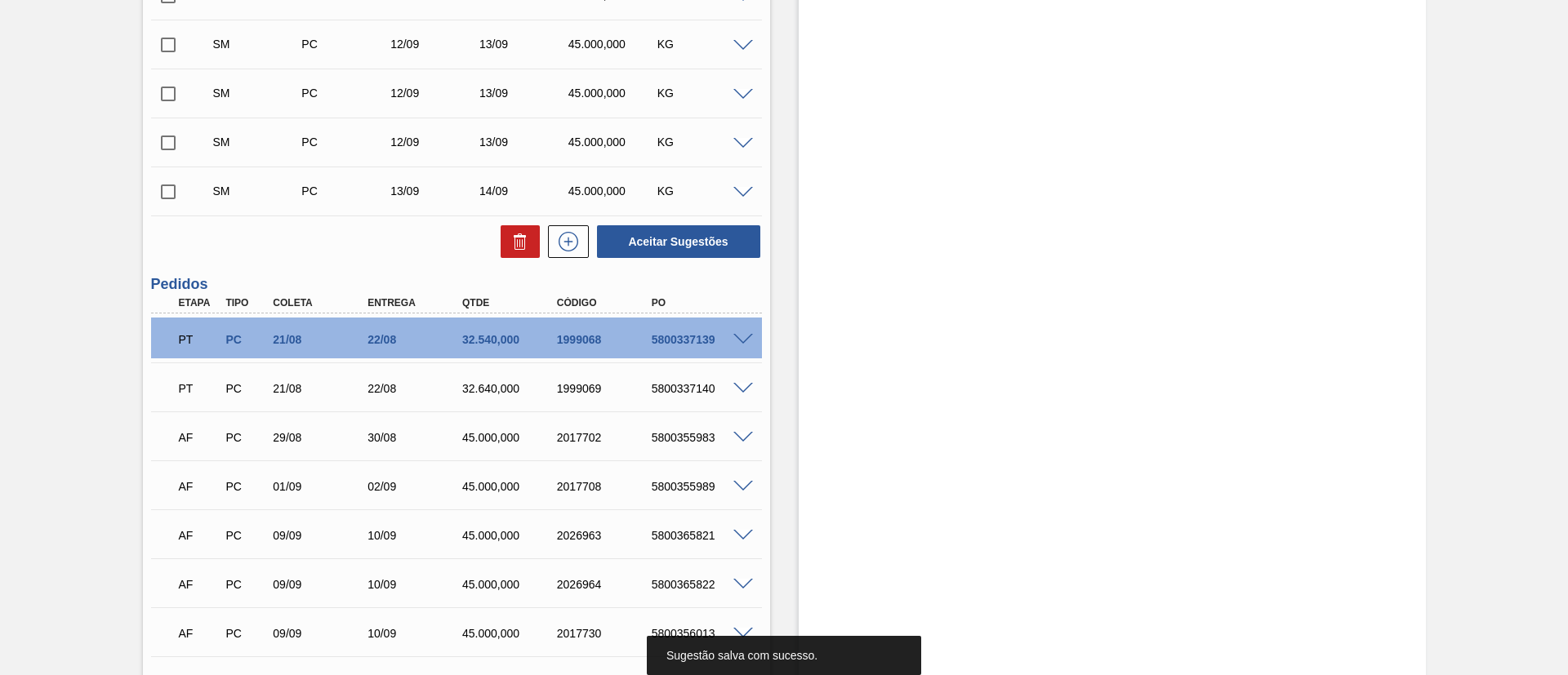
scroll to position [558, 0]
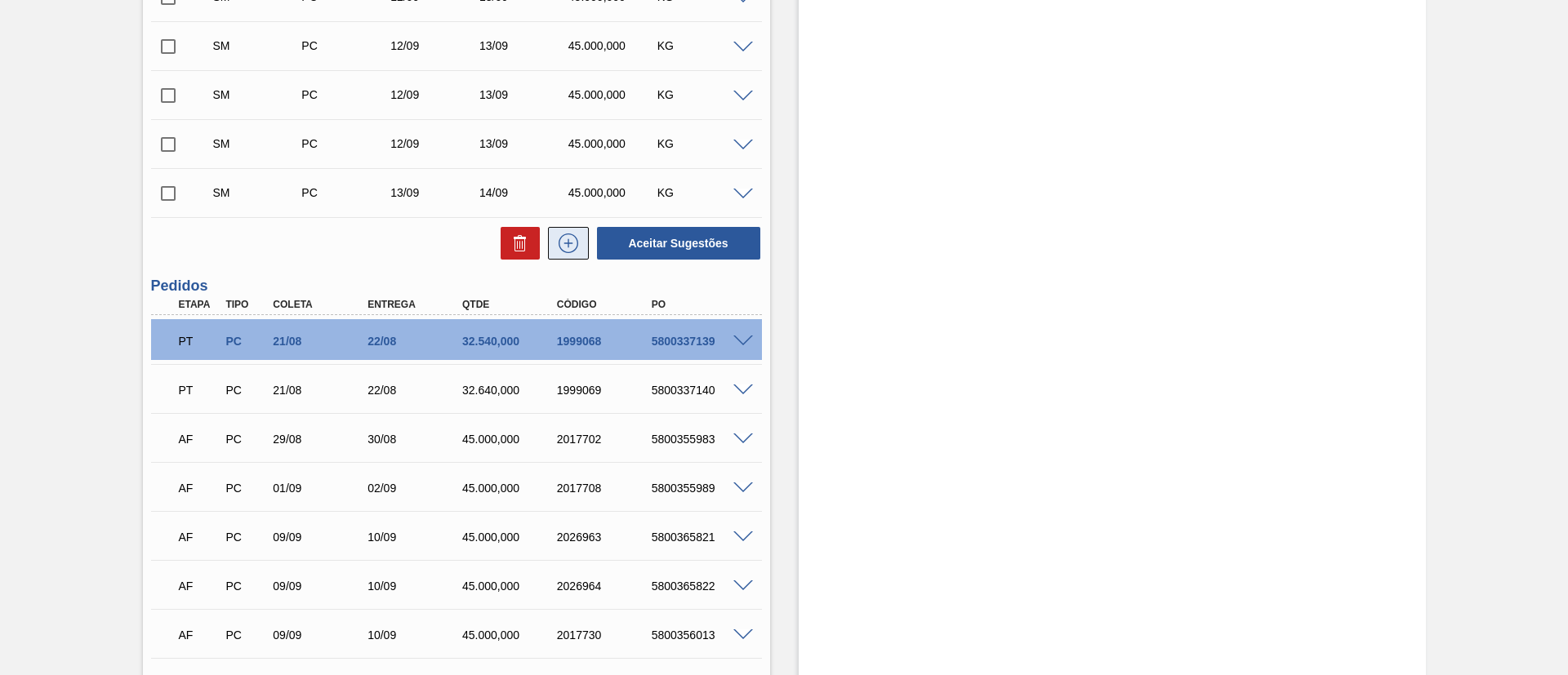
click at [583, 235] on button at bounding box center [568, 243] width 41 height 32
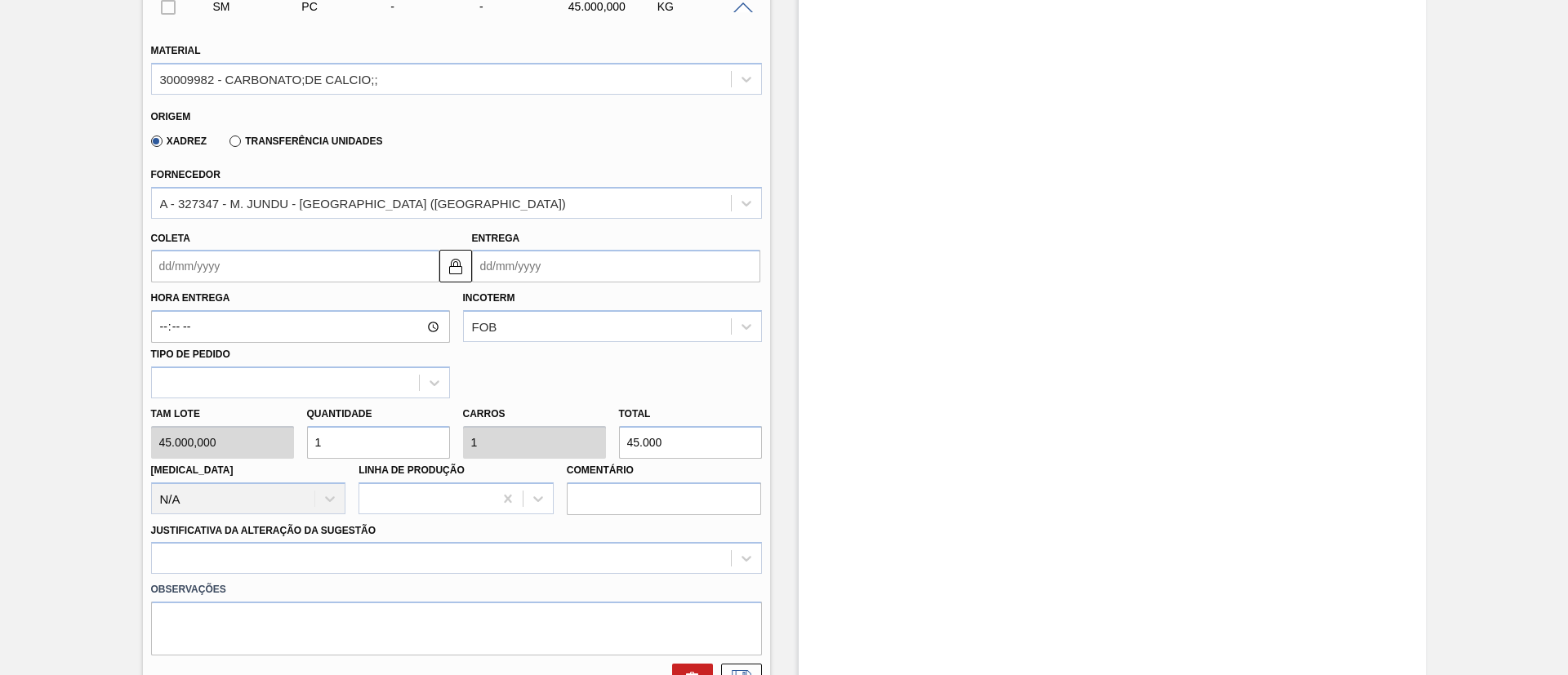
scroll to position [803, 0]
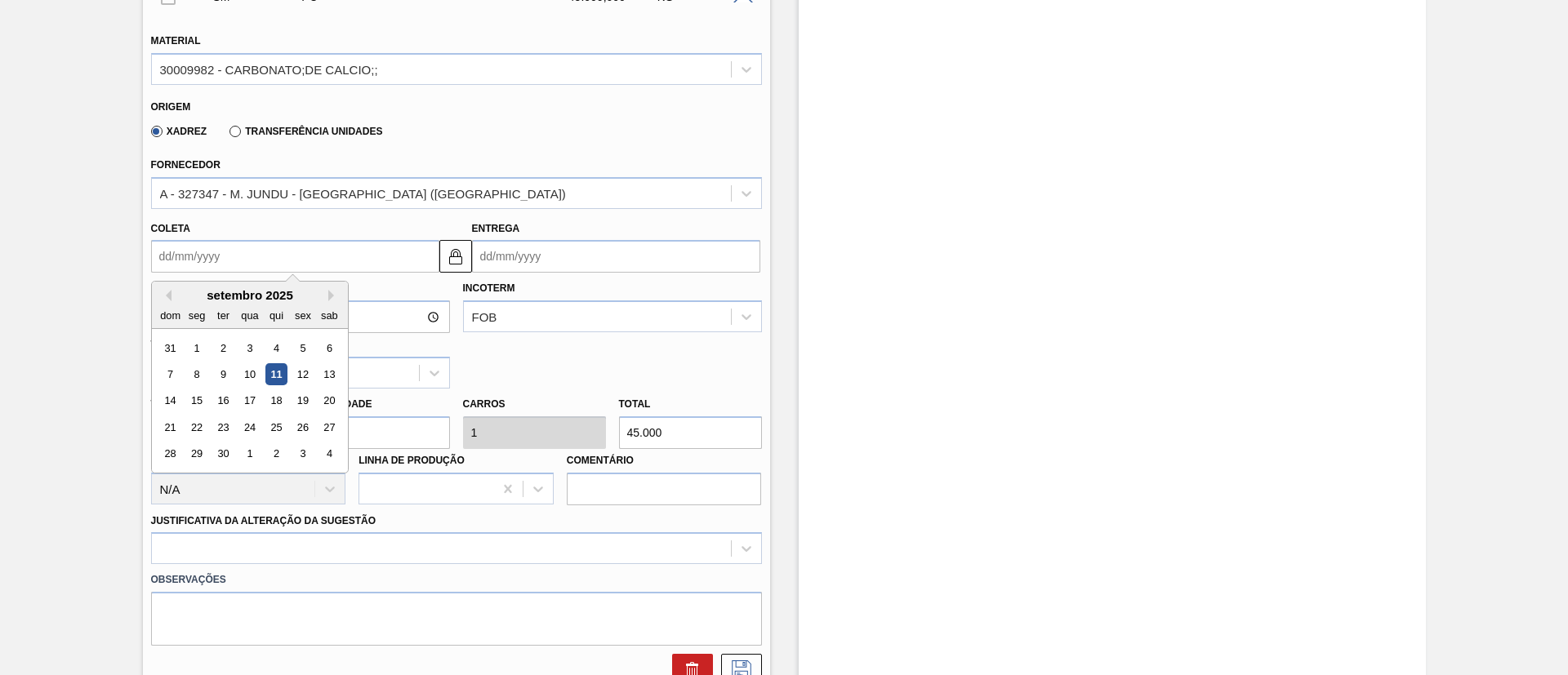
click at [204, 259] on input "Coleta" at bounding box center [295, 256] width 288 height 32
click at [326, 380] on div "13" at bounding box center [329, 375] width 22 height 22
type input "[DATE]"
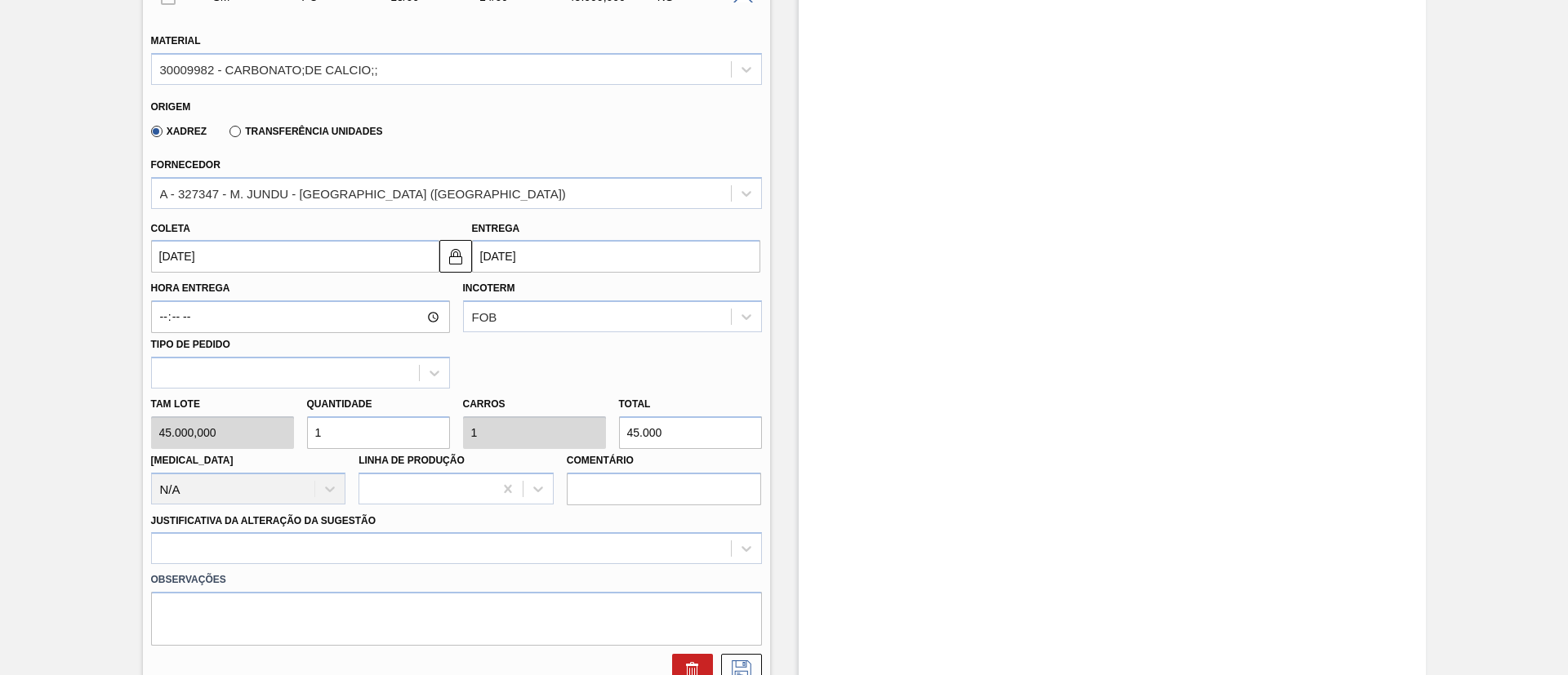
scroll to position [1049, 0]
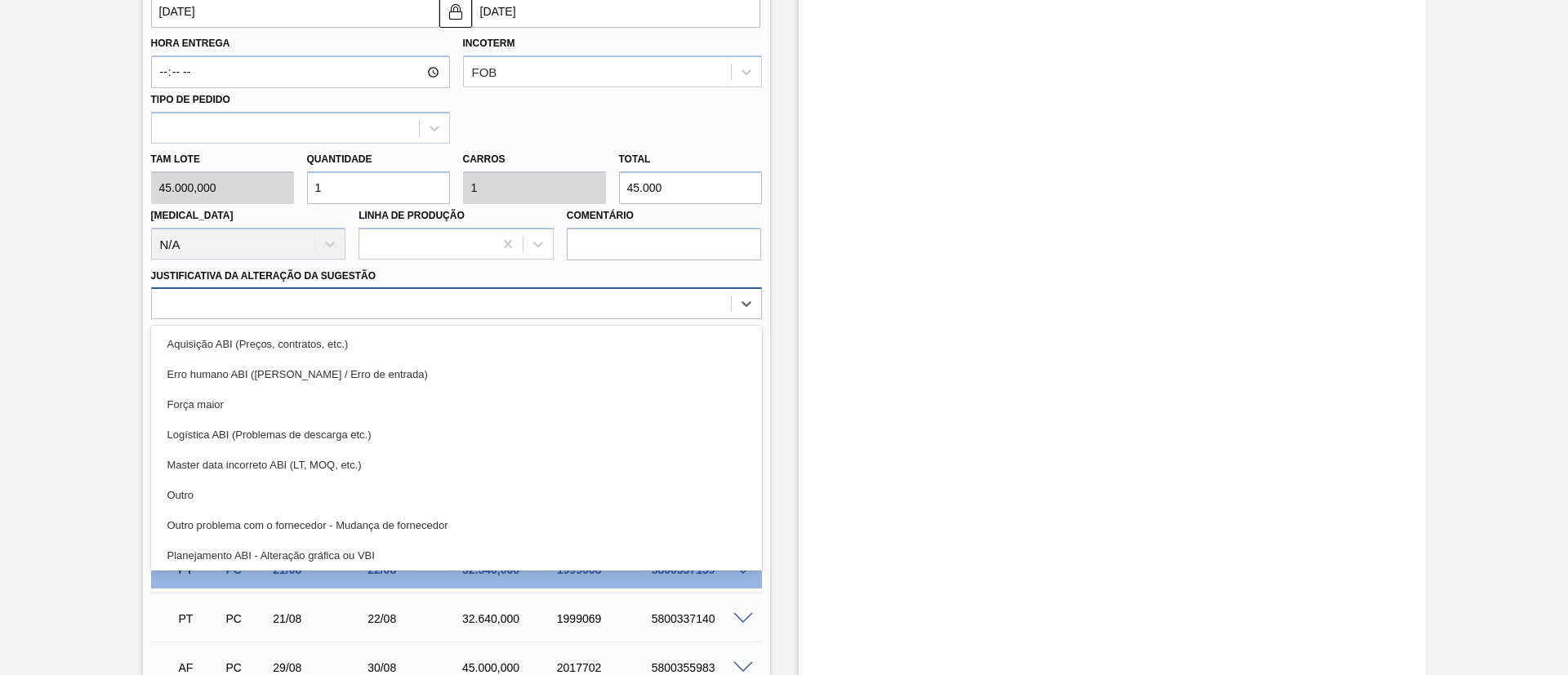
click at [388, 312] on div at bounding box center [441, 304] width 579 height 24
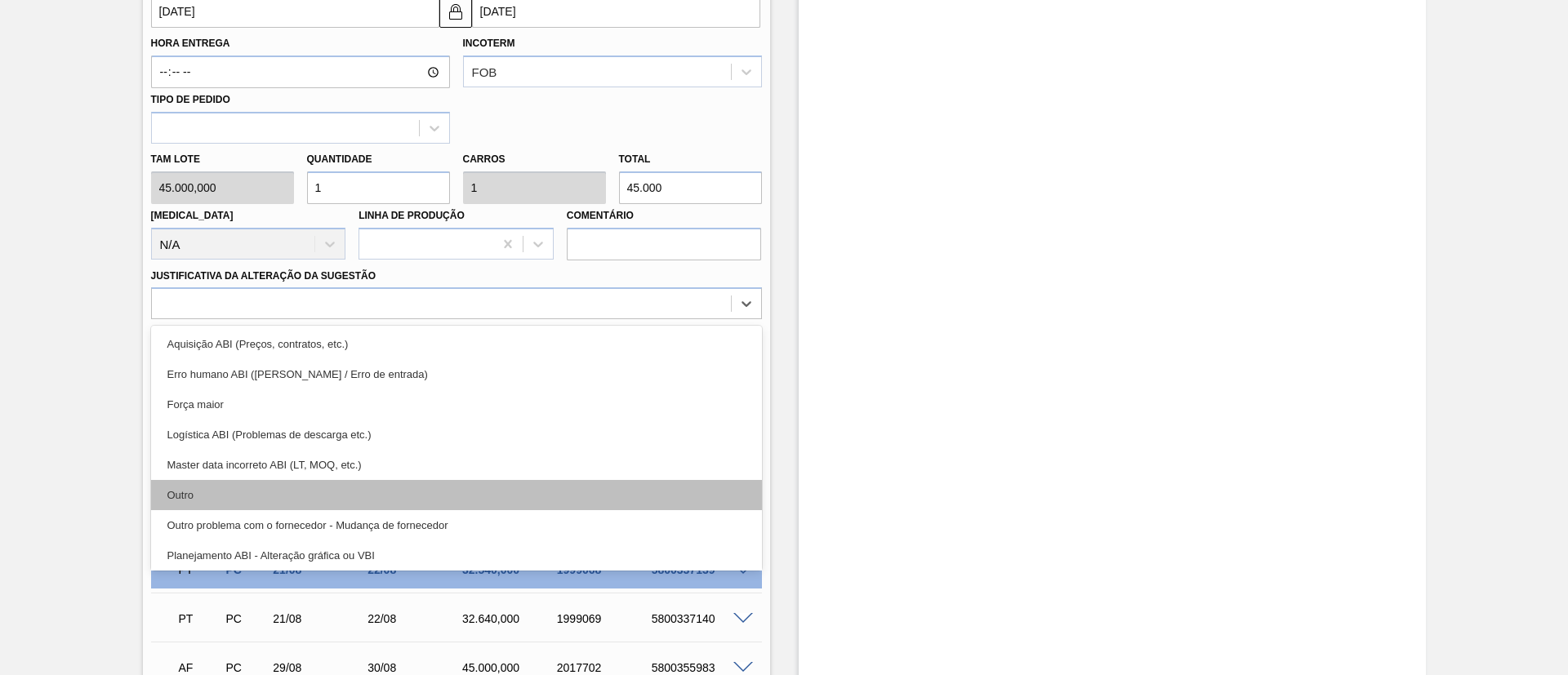
click at [328, 490] on div "Outro" at bounding box center [456, 495] width 611 height 31
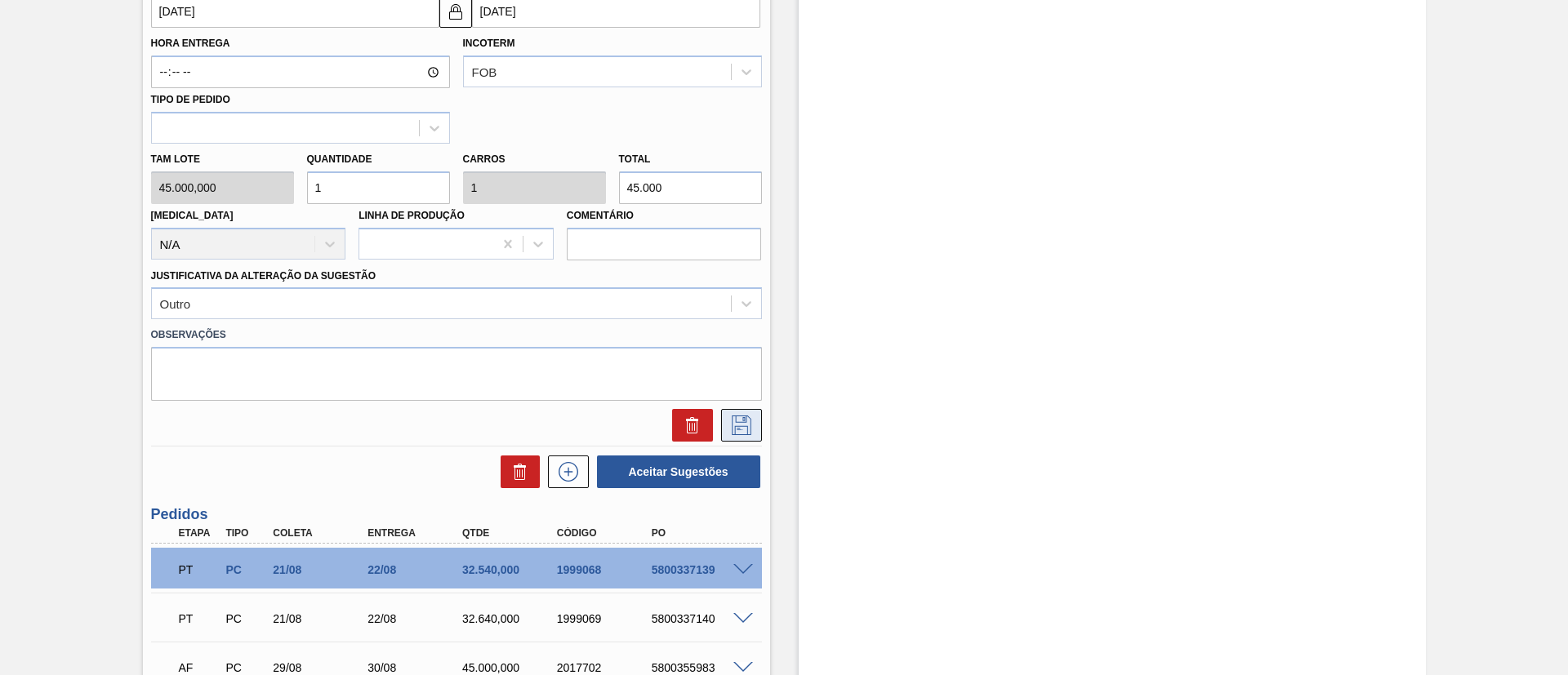
click at [733, 420] on icon at bounding box center [741, 425] width 26 height 19
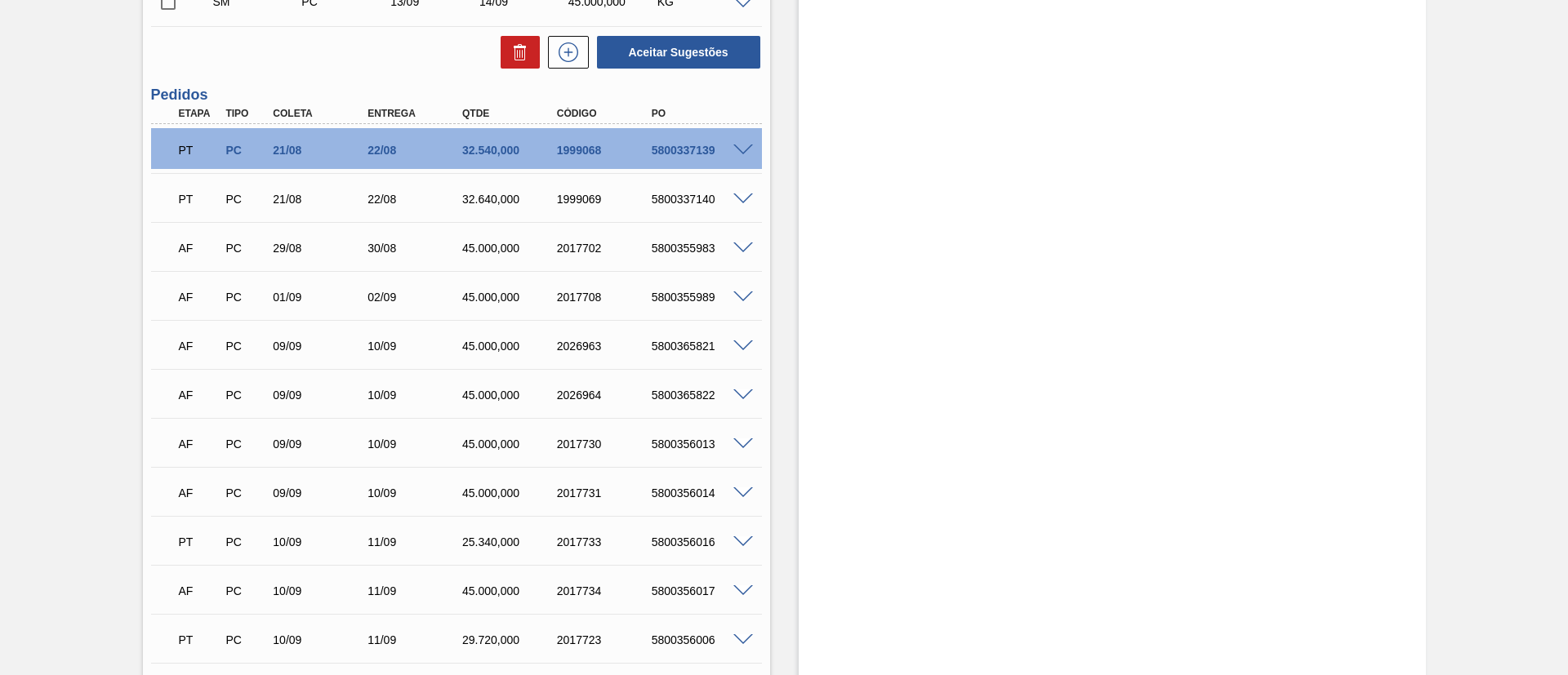
scroll to position [681, 0]
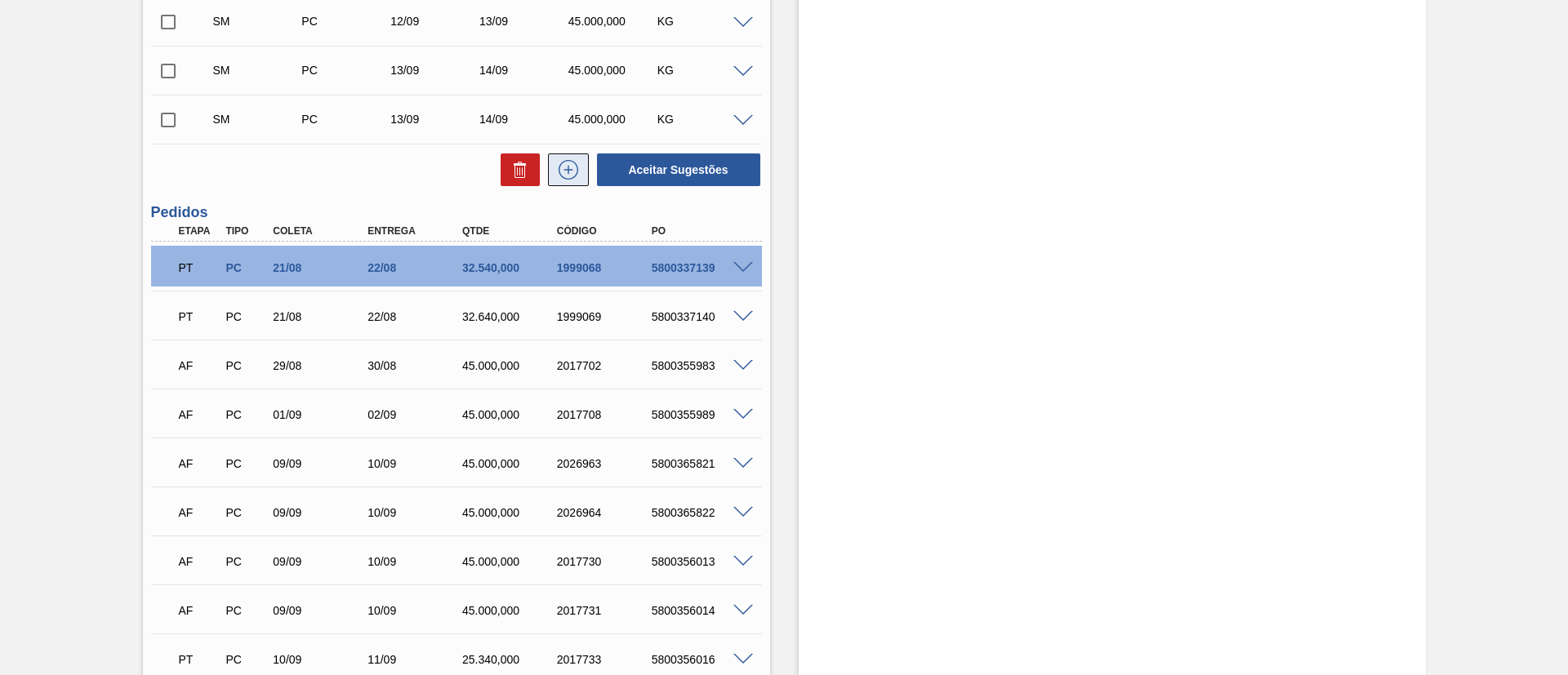
click at [558, 174] on icon at bounding box center [567, 170] width 19 height 19
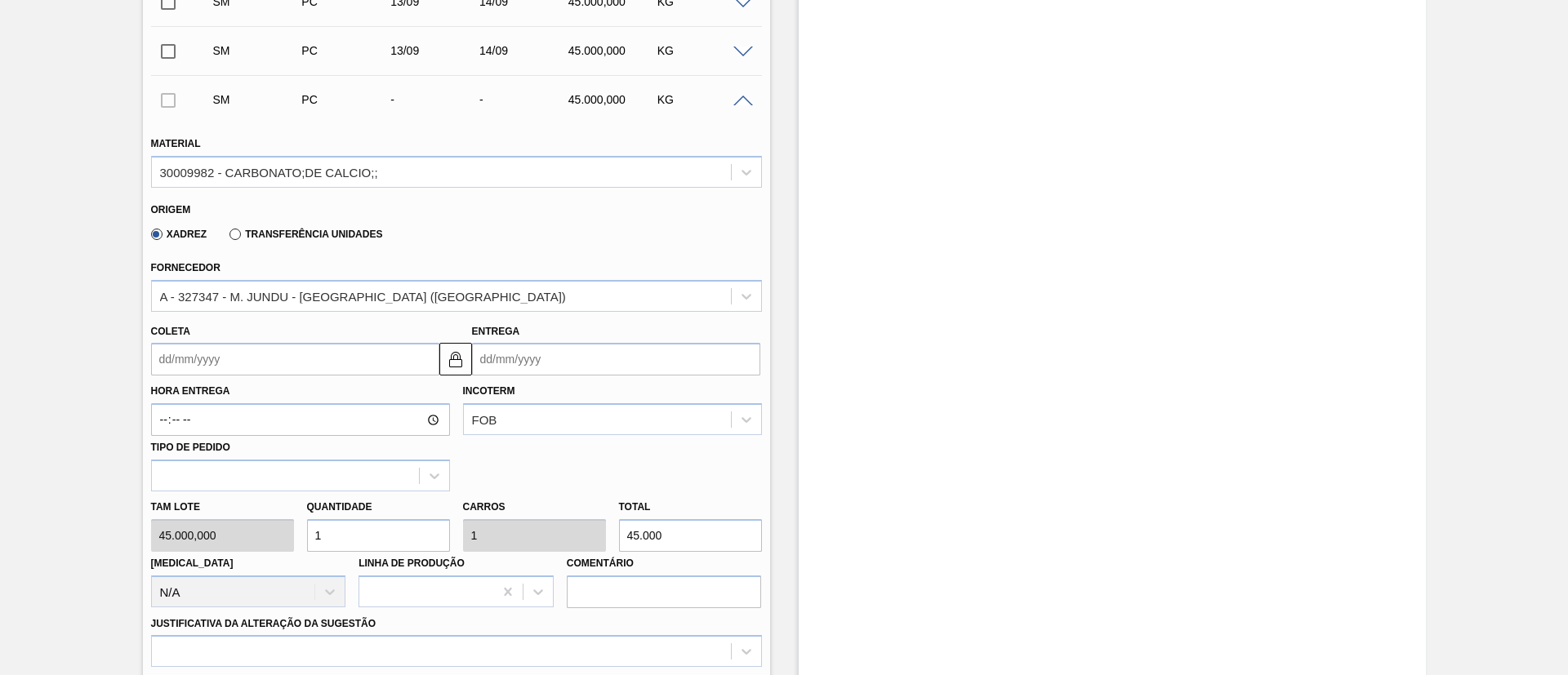
scroll to position [803, 0]
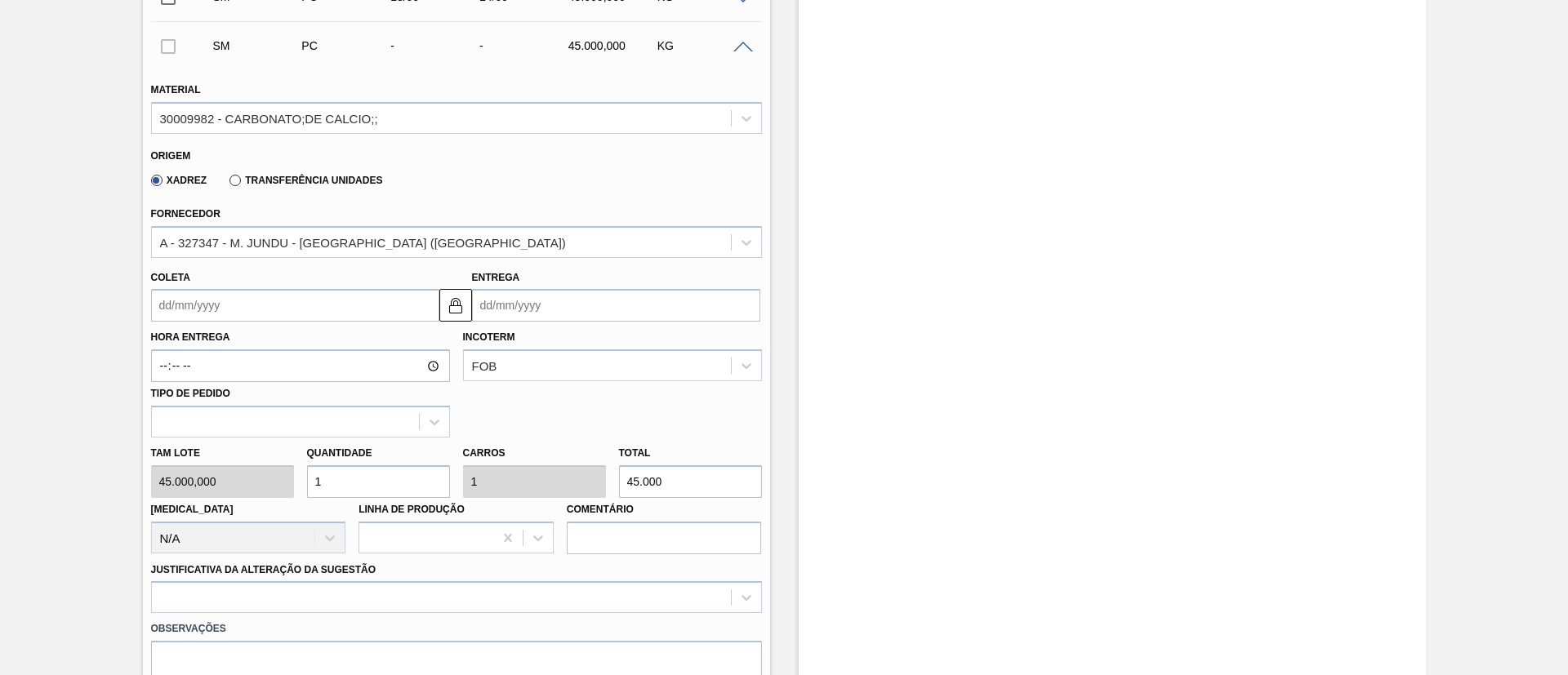
drag, startPoint x: 234, startPoint y: 309, endPoint x: 230, endPoint y: 320, distance: 11.7
click at [232, 309] on input "Coleta" at bounding box center [295, 305] width 288 height 32
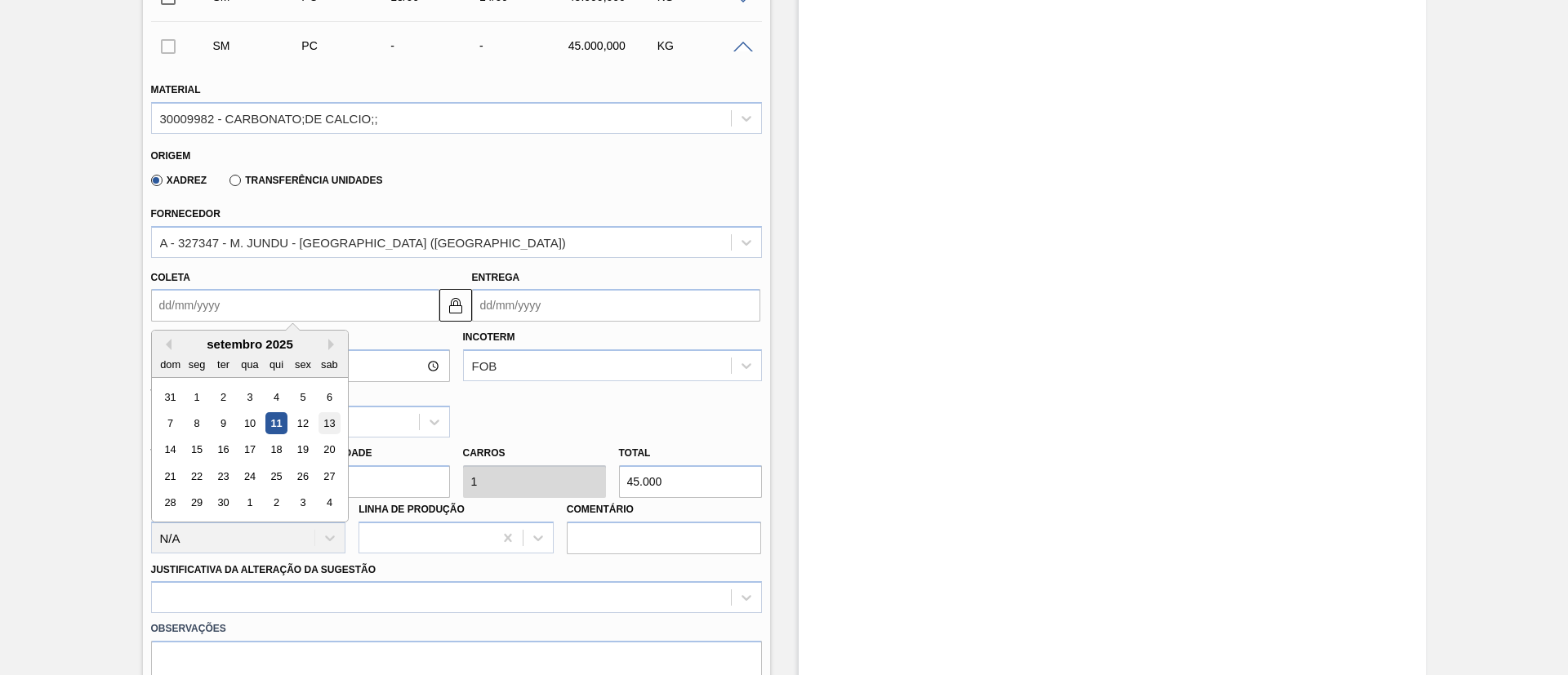
click at [328, 421] on div "13" at bounding box center [329, 424] width 22 height 22
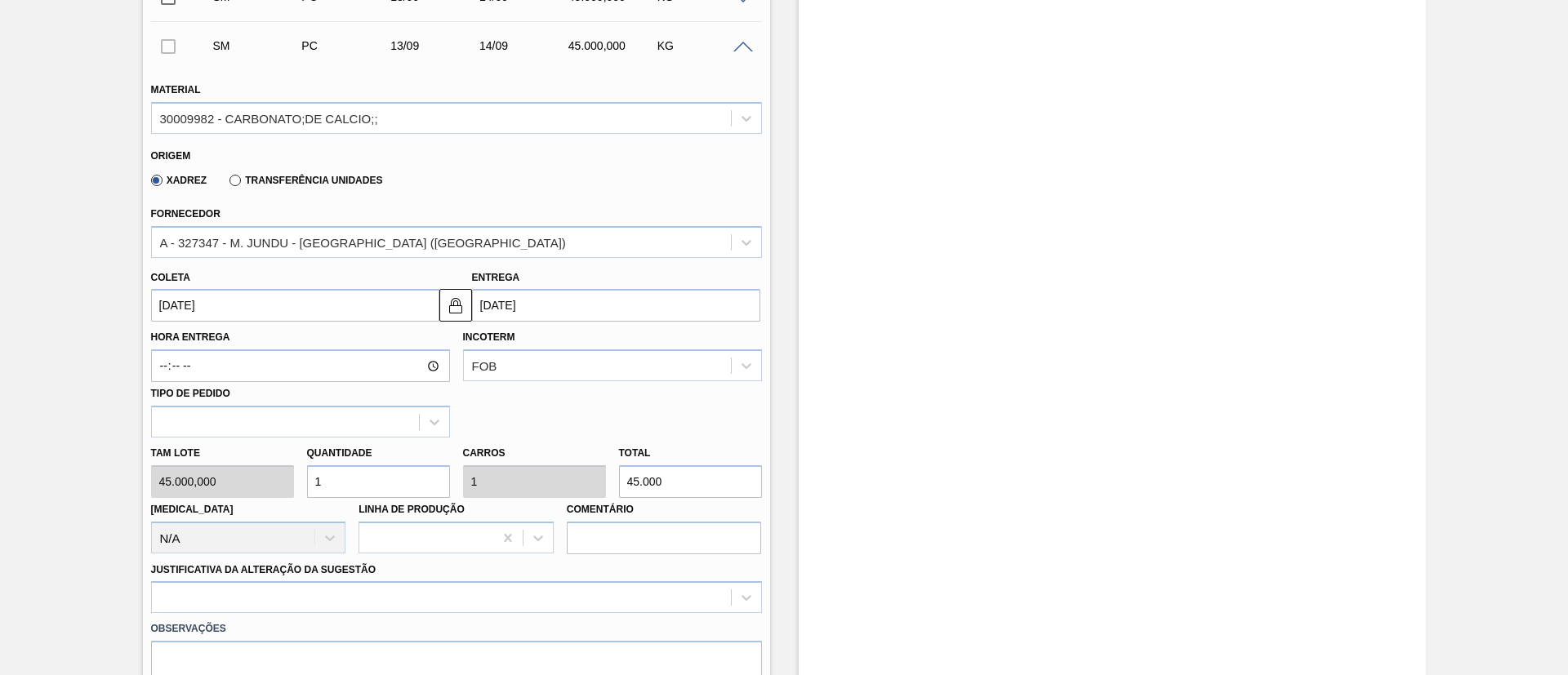
type input "[DATE]"
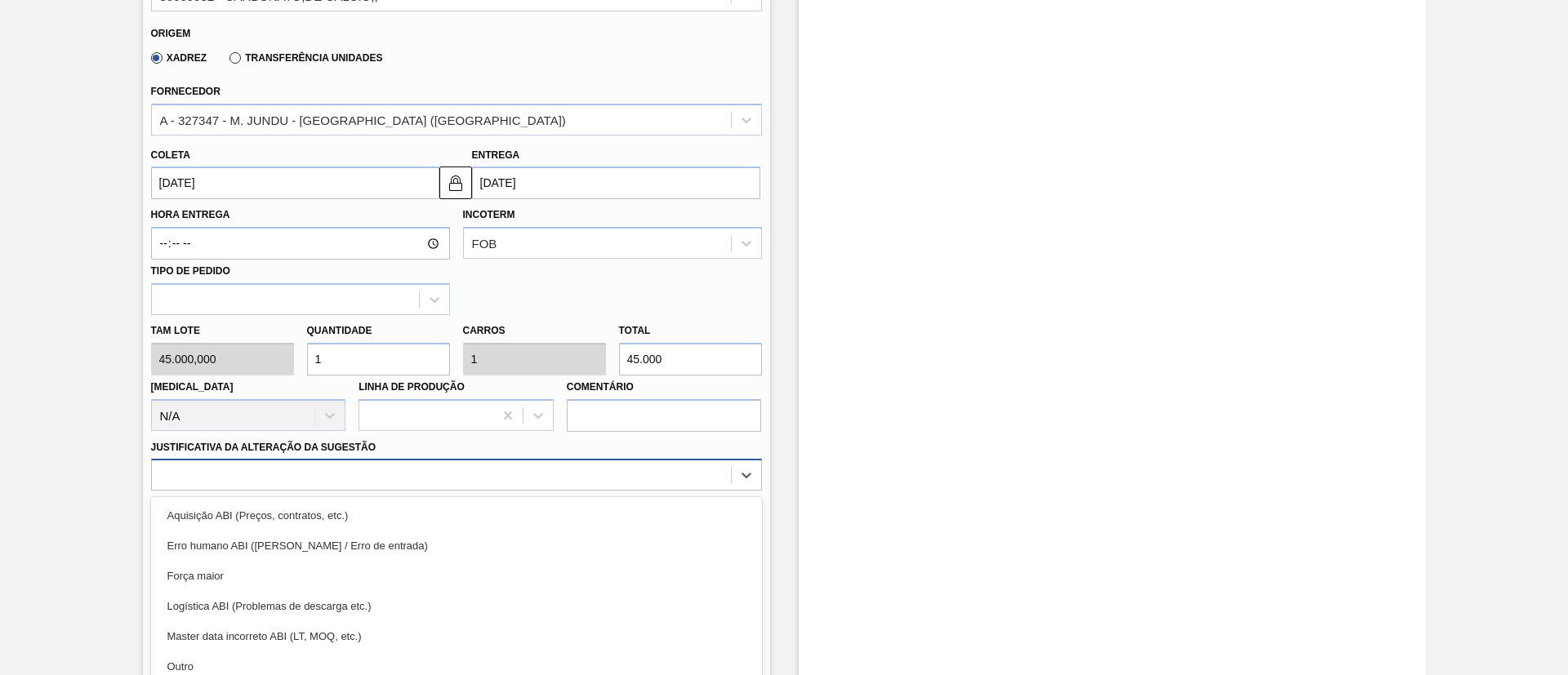
click at [334, 474] on div "option Erro humano ABI (Cálculo / Erro de entrada) focused, 2 of 18. 18 results…" at bounding box center [456, 475] width 611 height 32
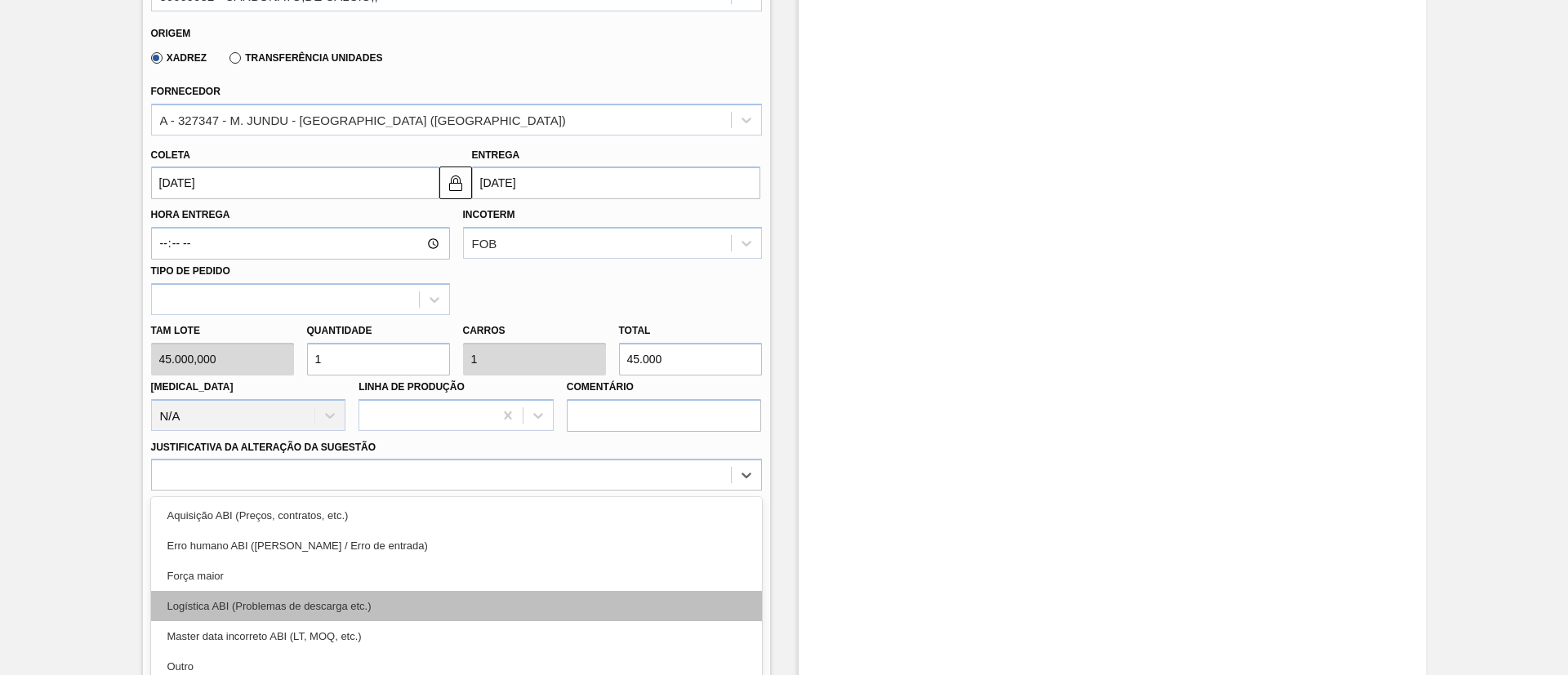
scroll to position [1000, 0]
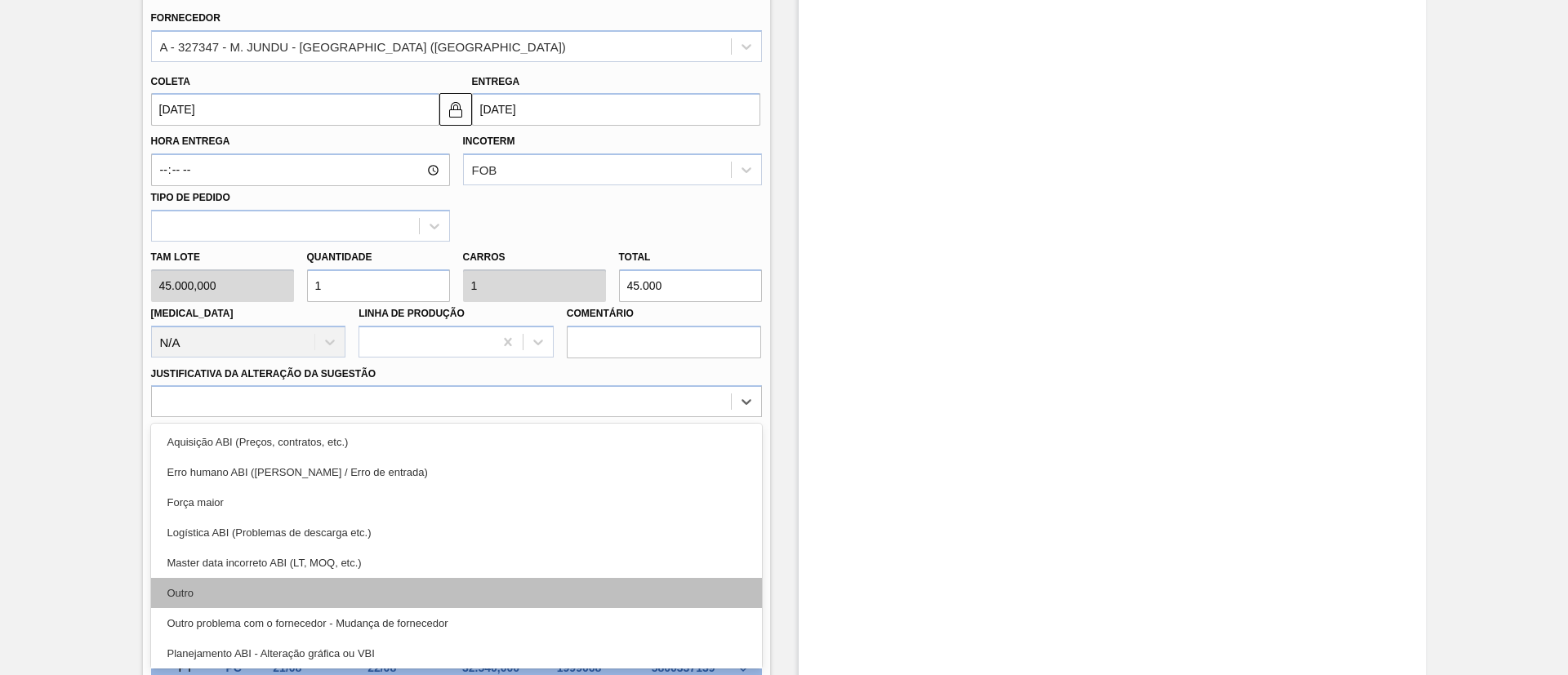
click at [292, 584] on div "Outro" at bounding box center [456, 592] width 611 height 31
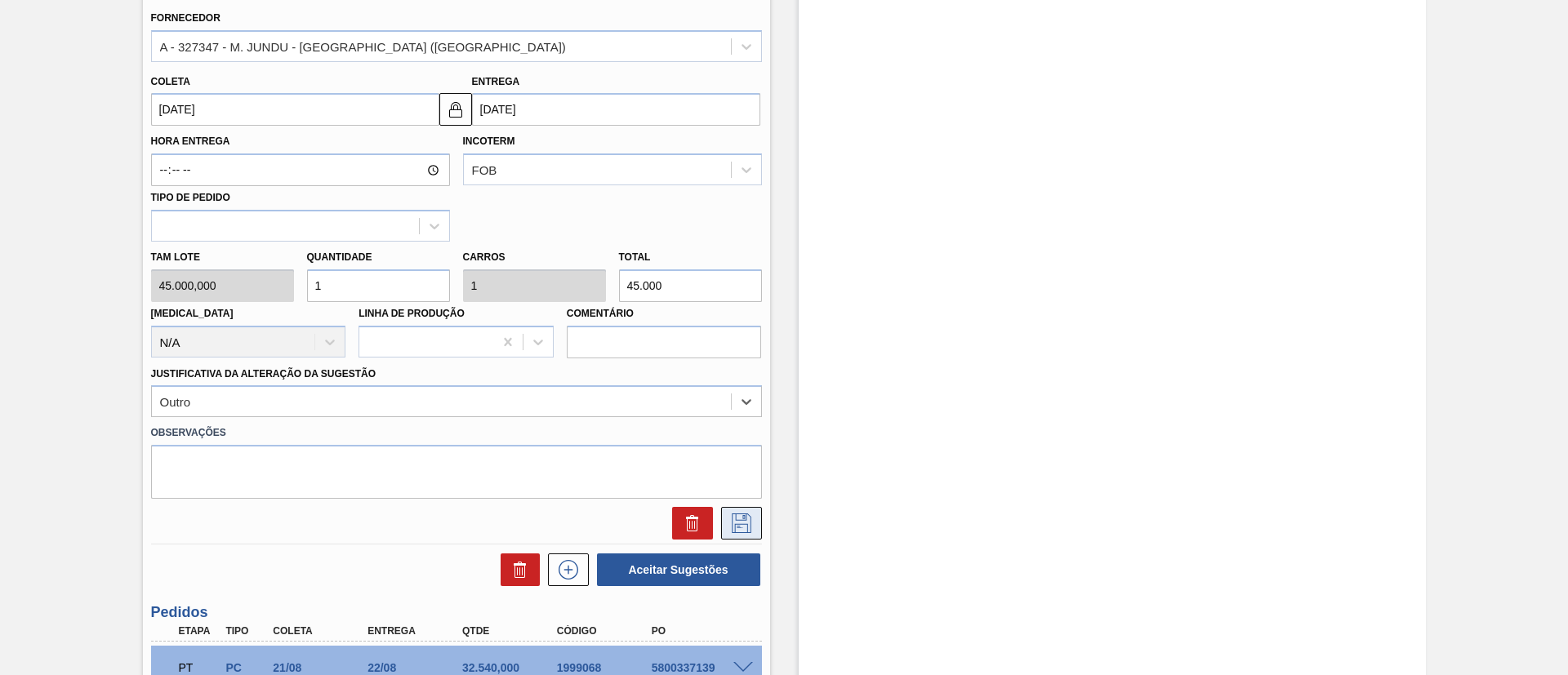
click at [733, 516] on icon at bounding box center [741, 523] width 26 height 19
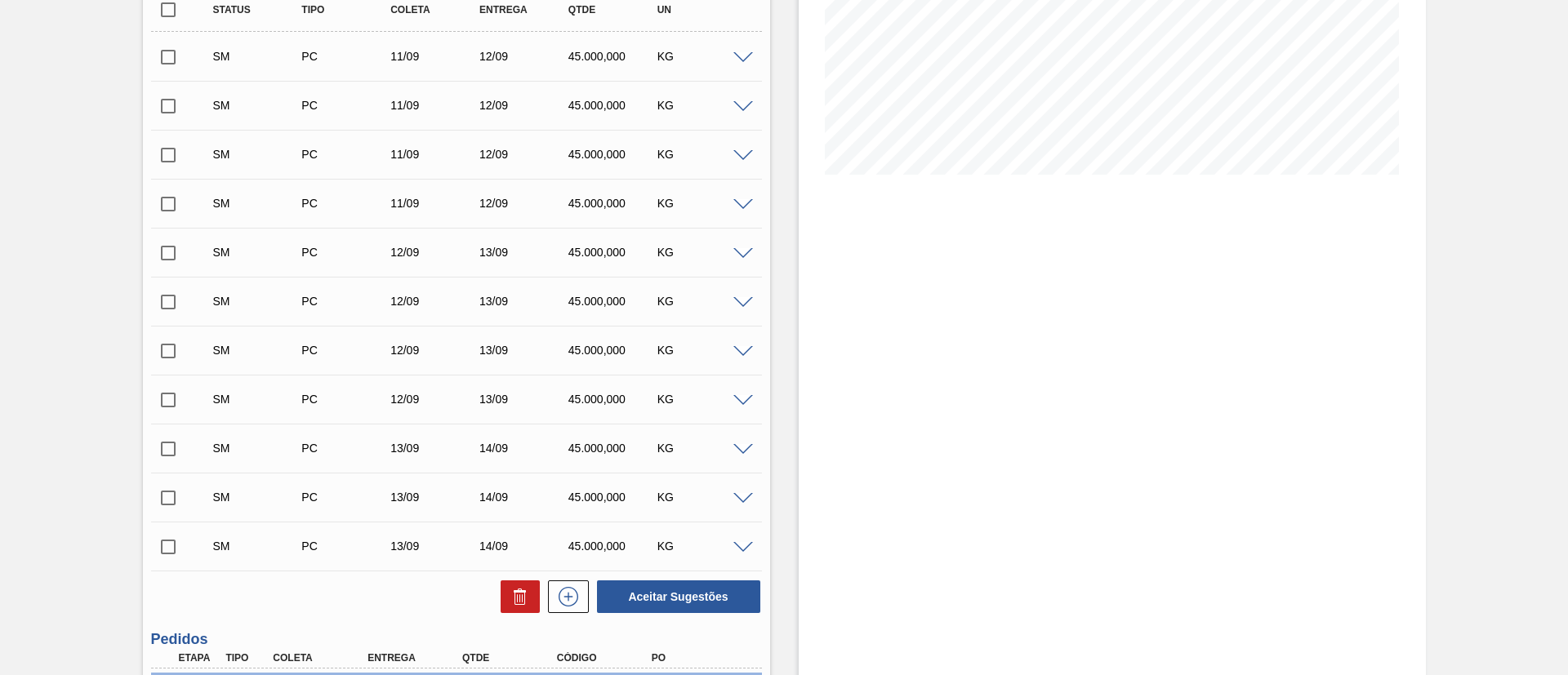
scroll to position [264, 0]
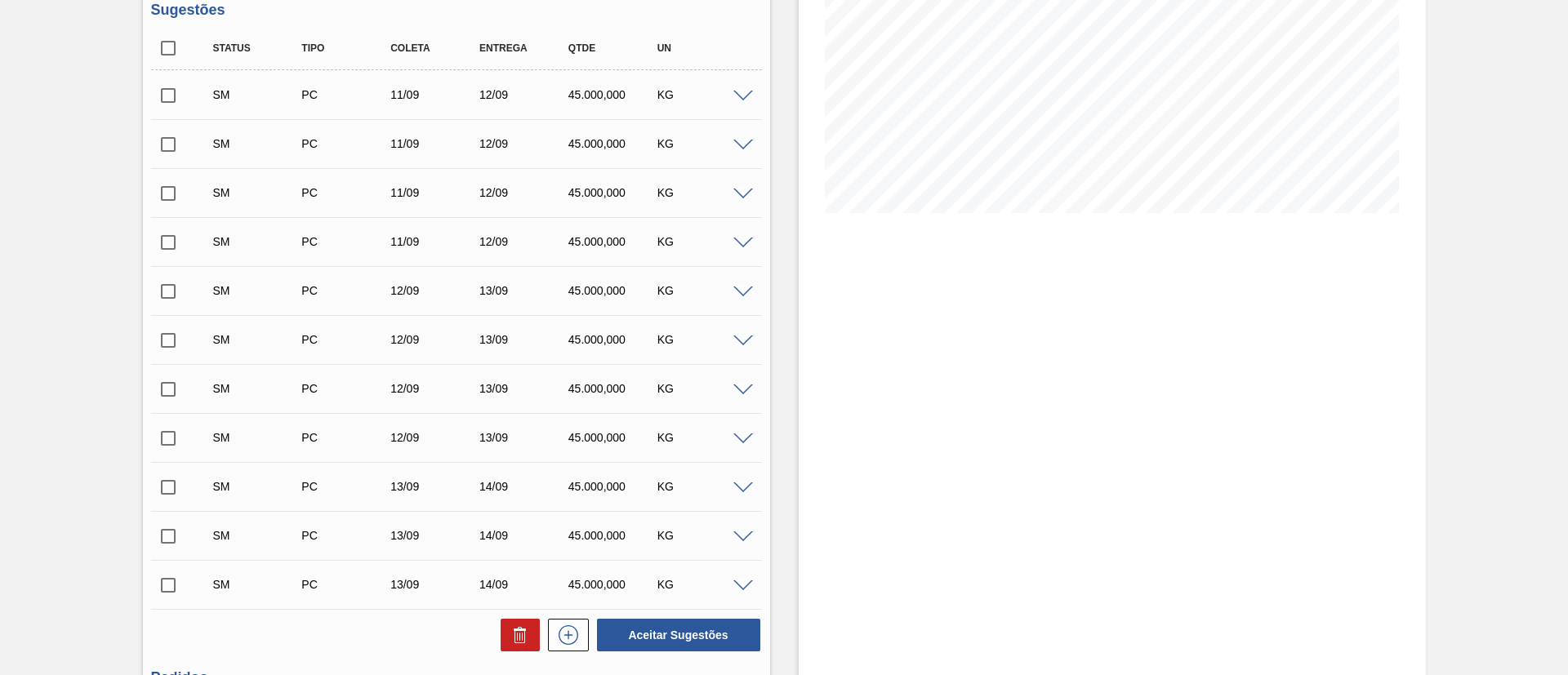
click at [165, 35] on input "checkbox" at bounding box center [168, 47] width 34 height 34
checkbox input "true"
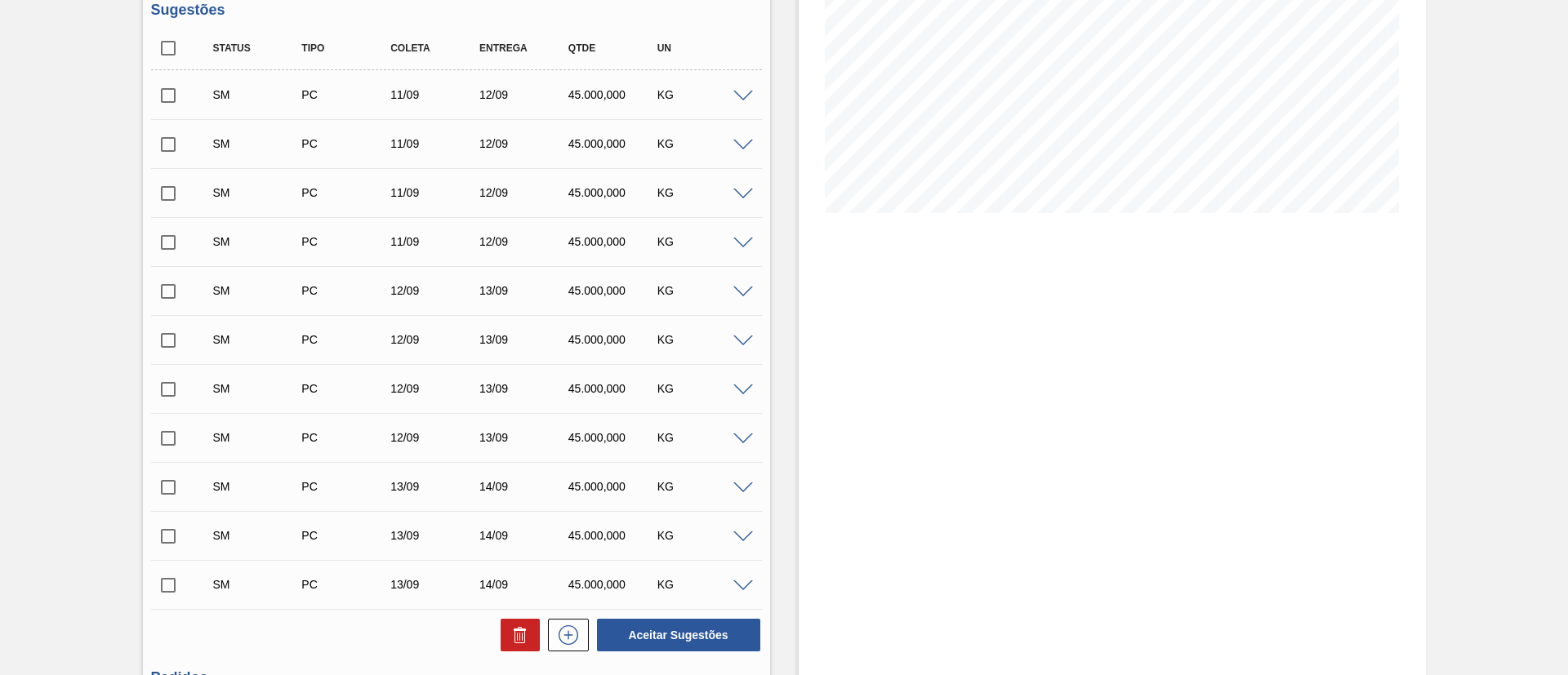
checkbox input "true"
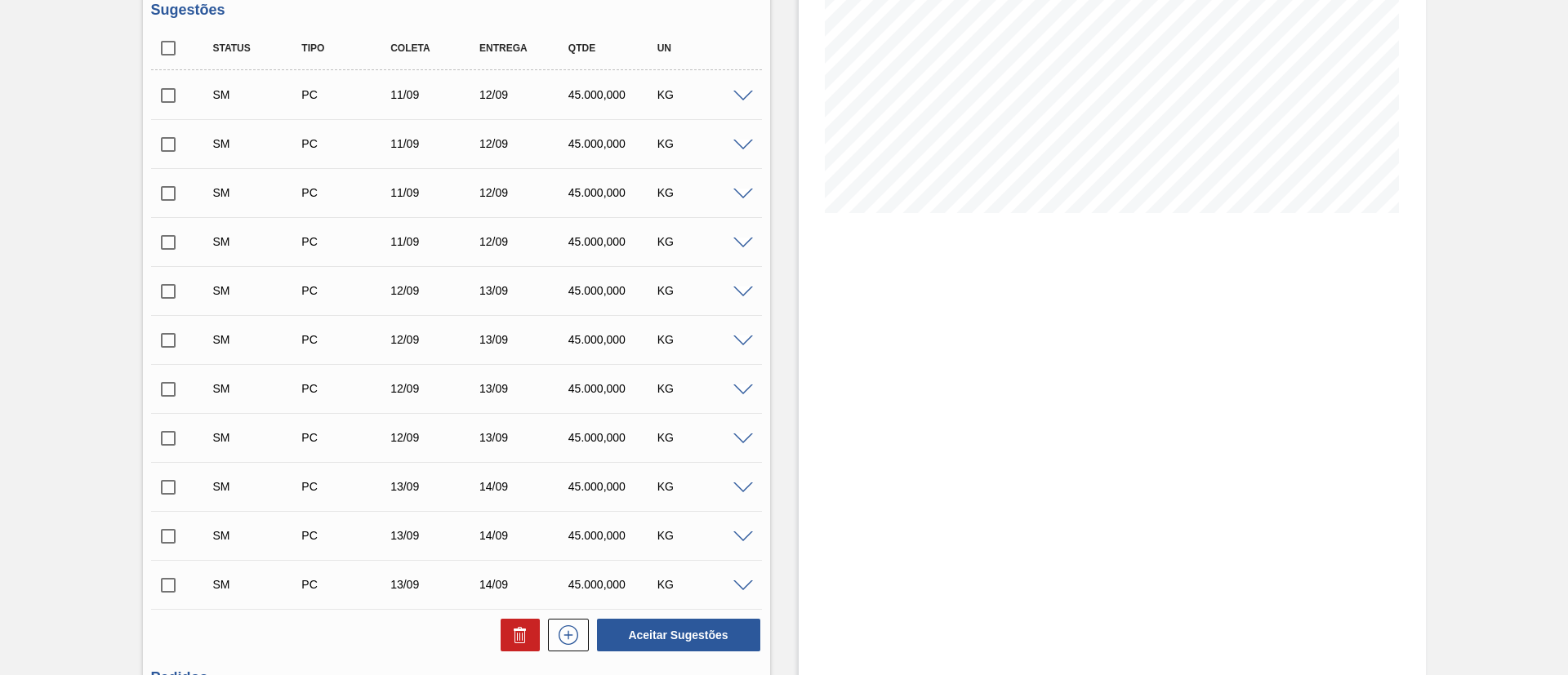
checkbox input "true"
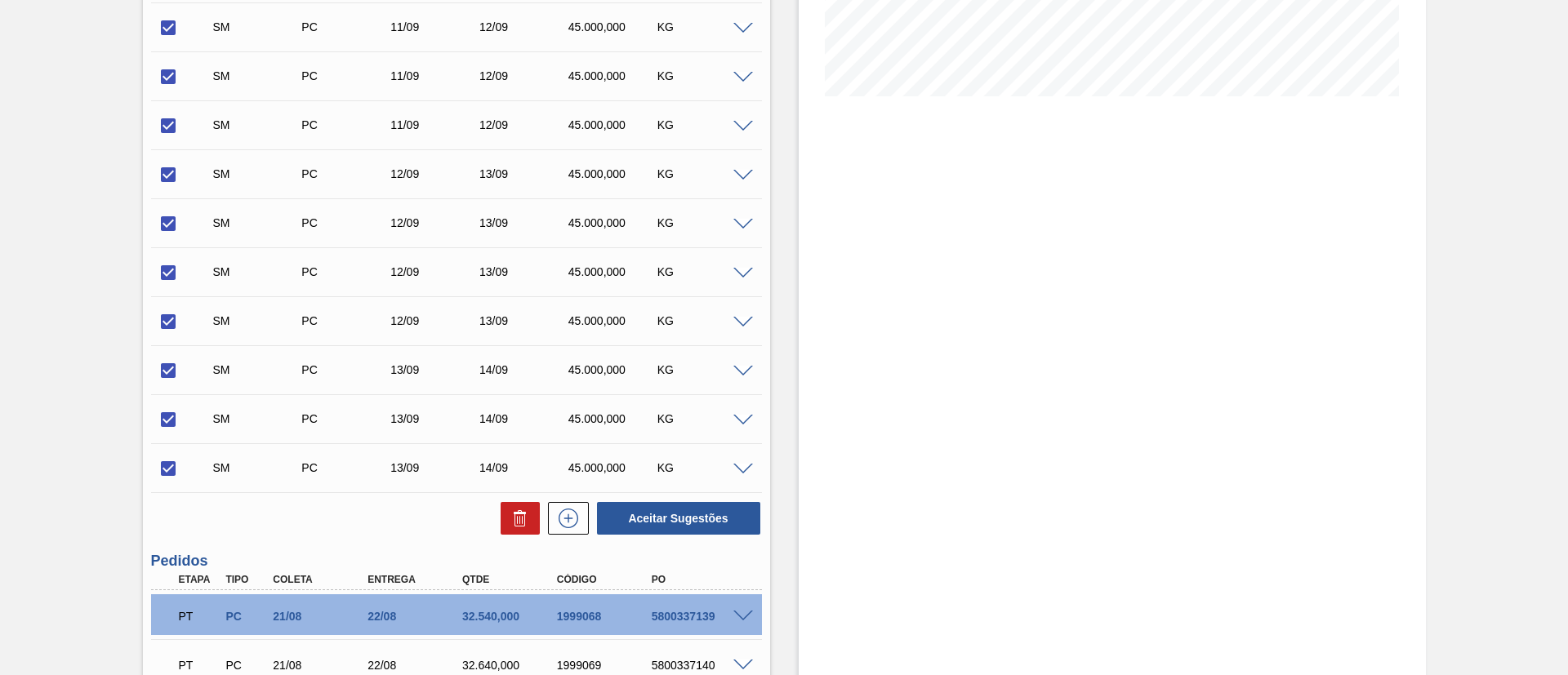
scroll to position [387, 0]
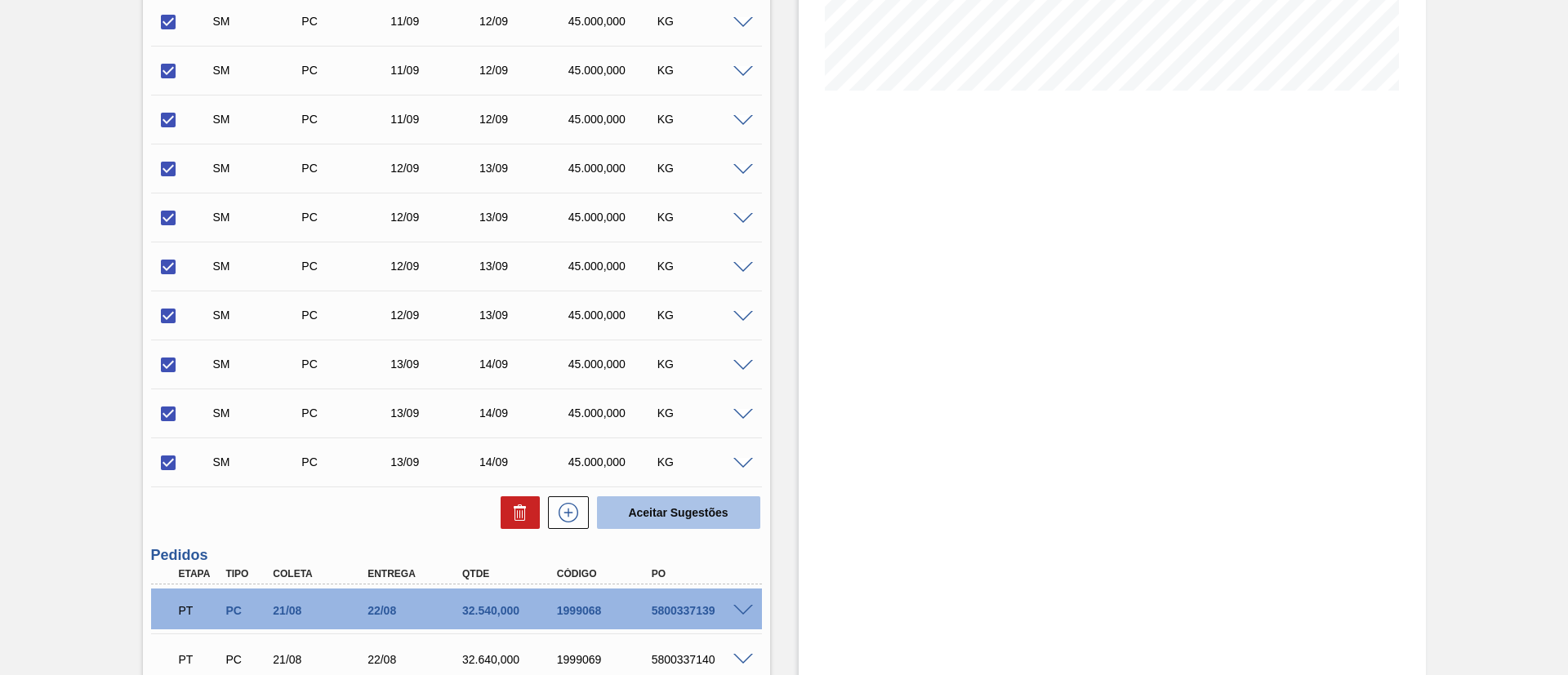
click at [656, 509] on button "Aceitar Sugestões" at bounding box center [679, 512] width 163 height 32
checkbox input "false"
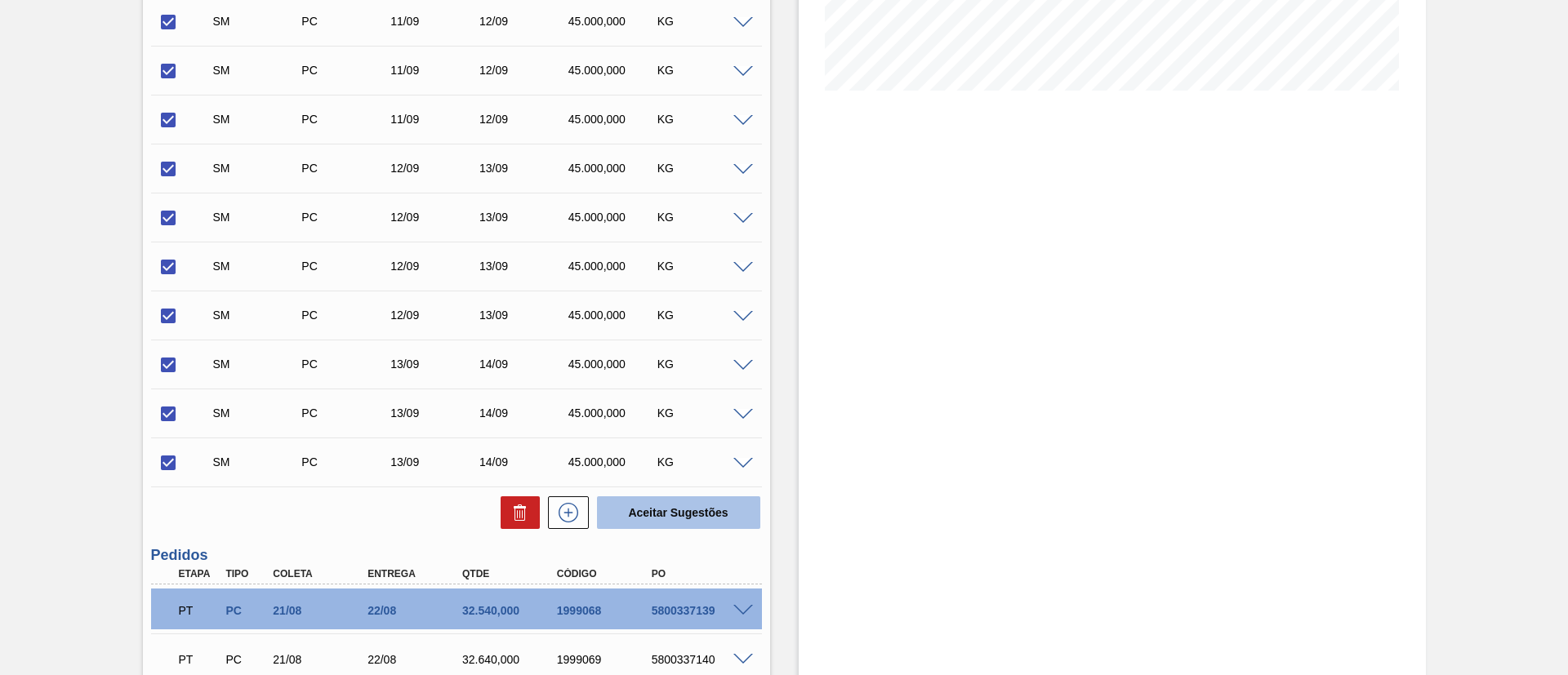
checkbox input "false"
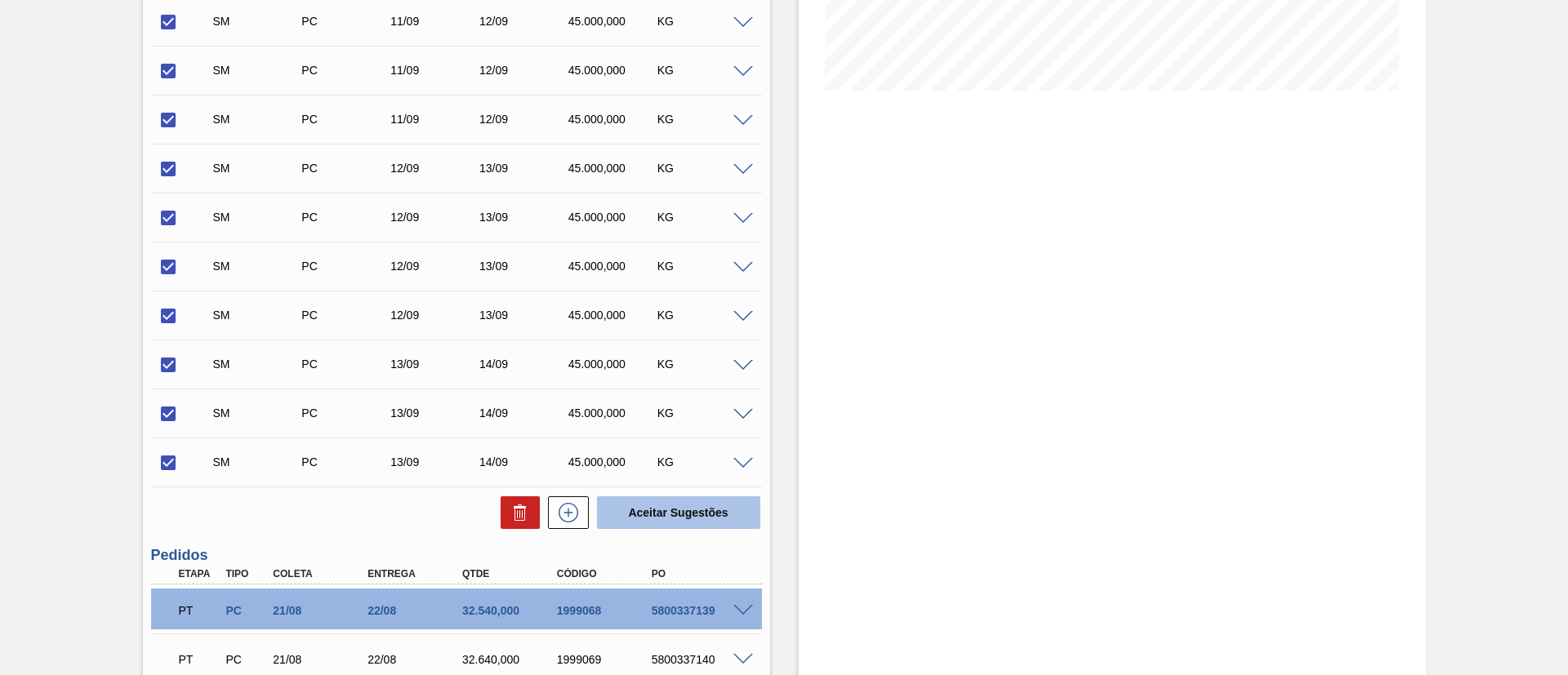
checkbox input "false"
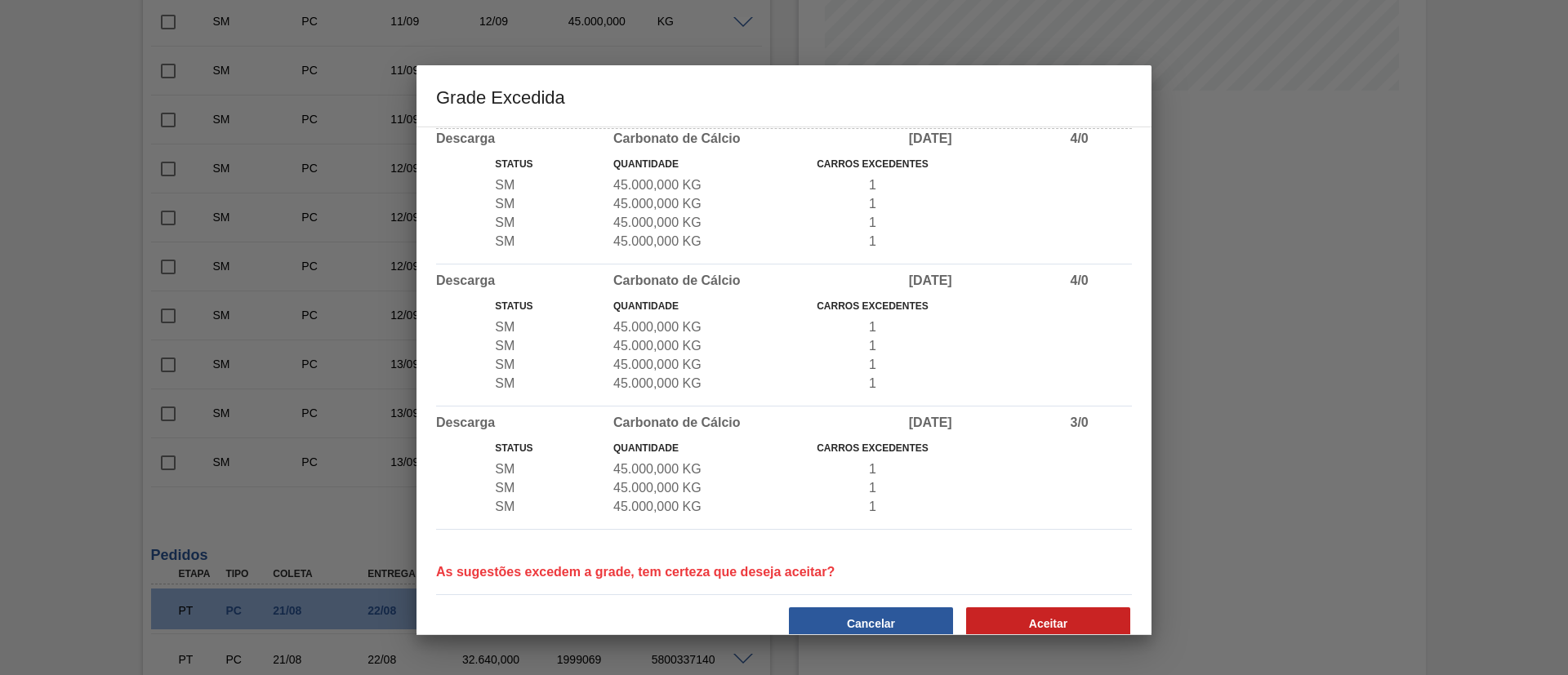
scroll to position [58, 0]
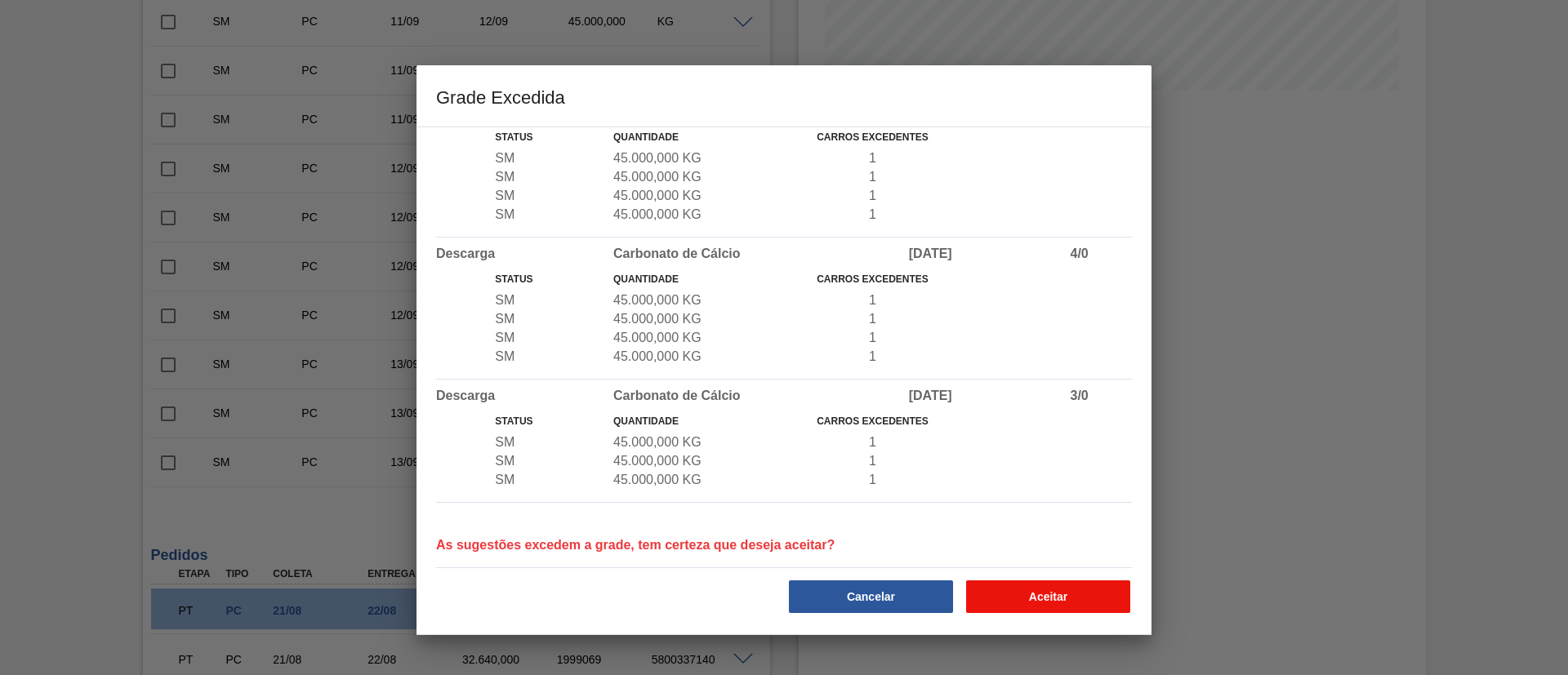
click at [1055, 590] on button "Aceitar" at bounding box center [1048, 596] width 164 height 32
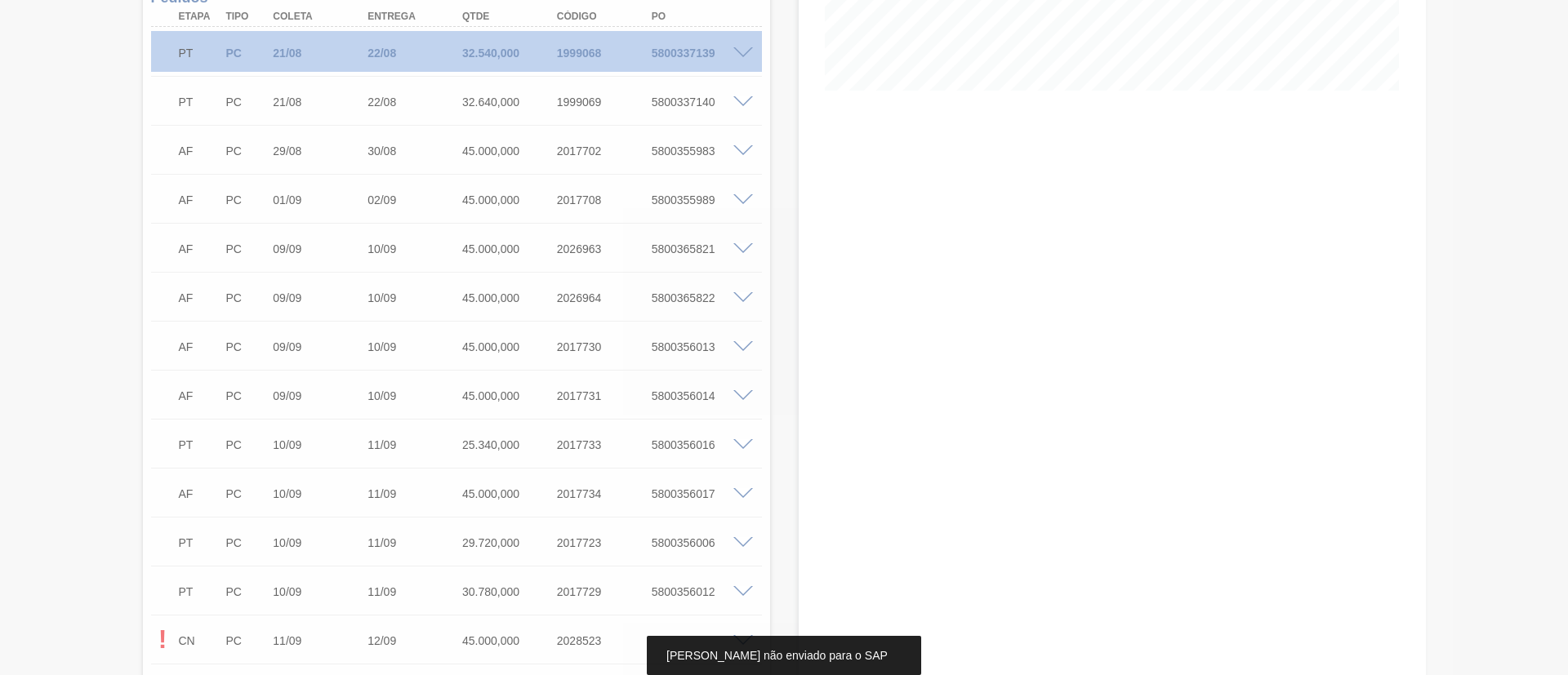
scroll to position [349, 0]
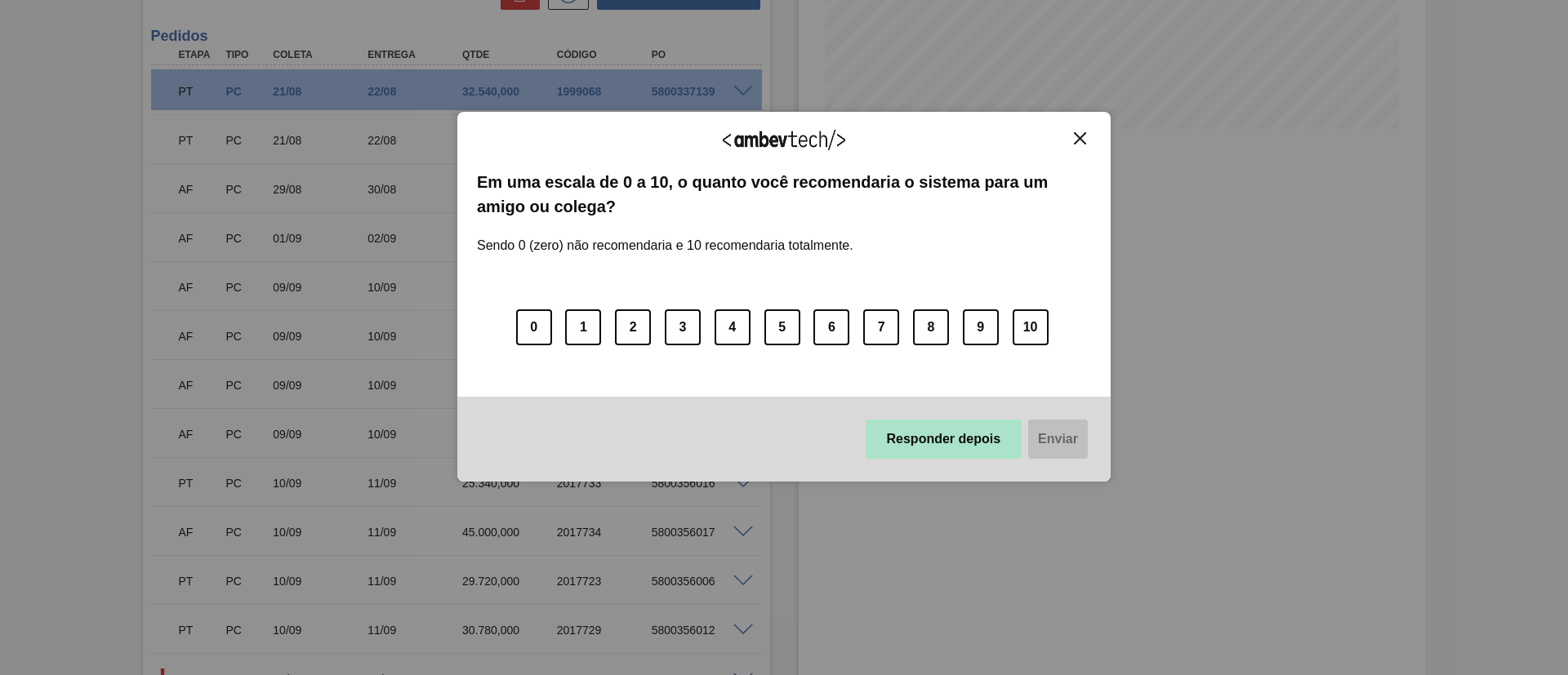
click at [898, 441] on button "Responder depois" at bounding box center [943, 439] width 157 height 39
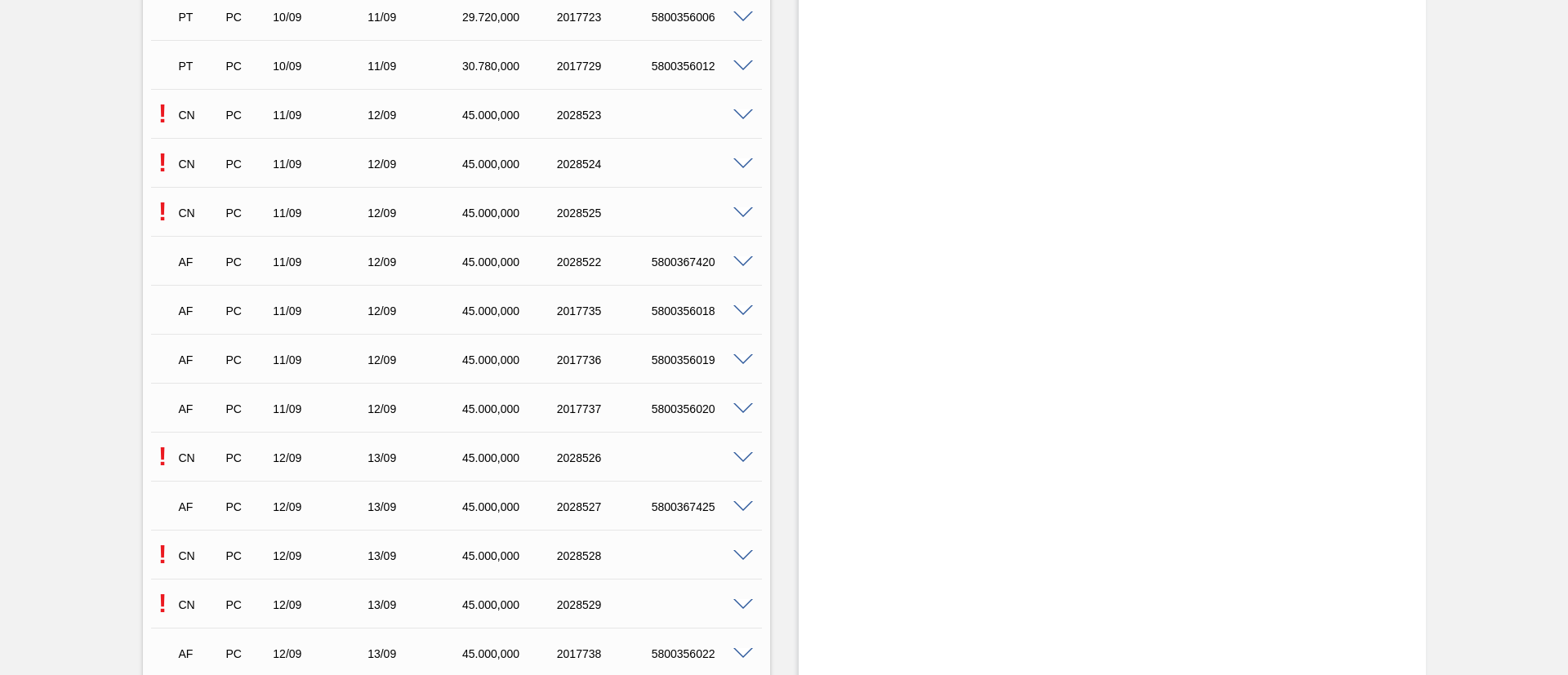
scroll to position [858, 0]
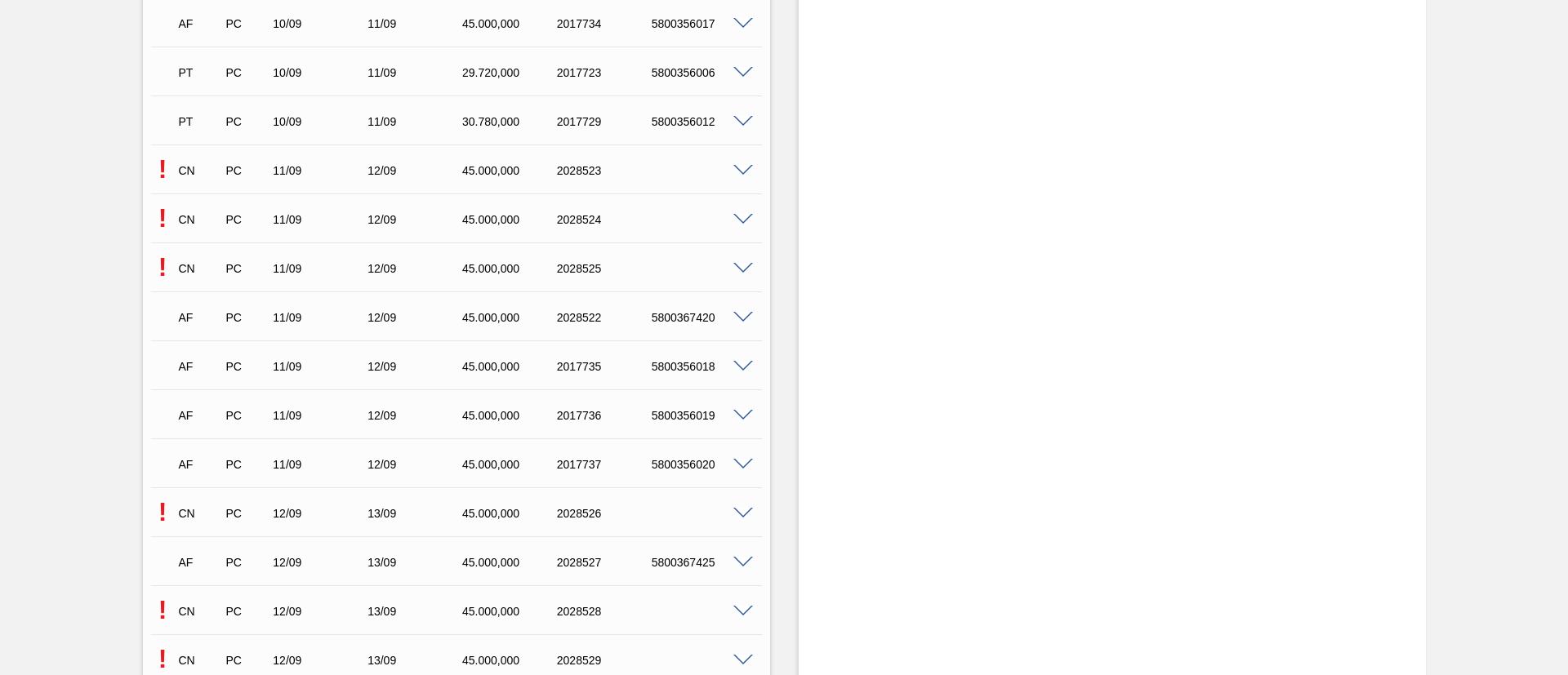
click at [735, 172] on span at bounding box center [743, 171] width 19 height 12
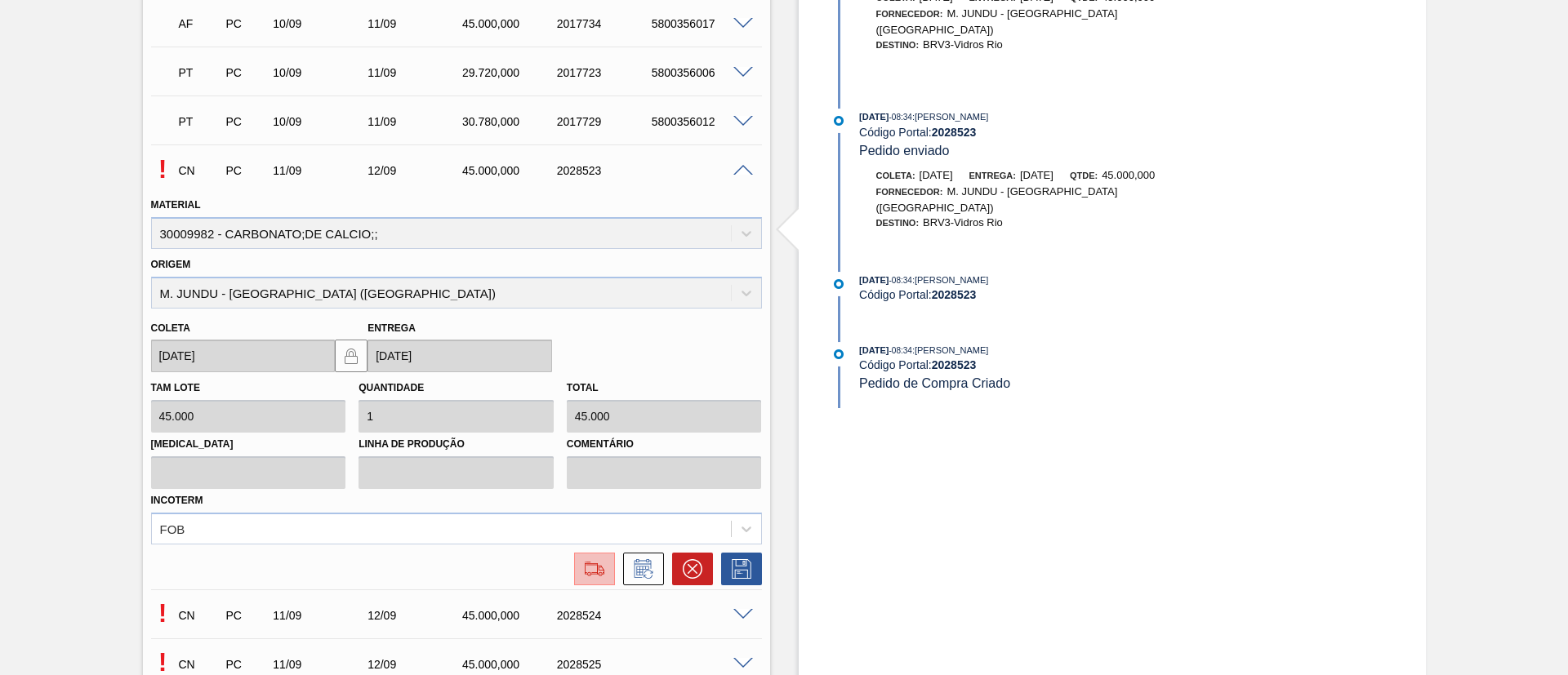
click at [592, 557] on button at bounding box center [594, 568] width 41 height 32
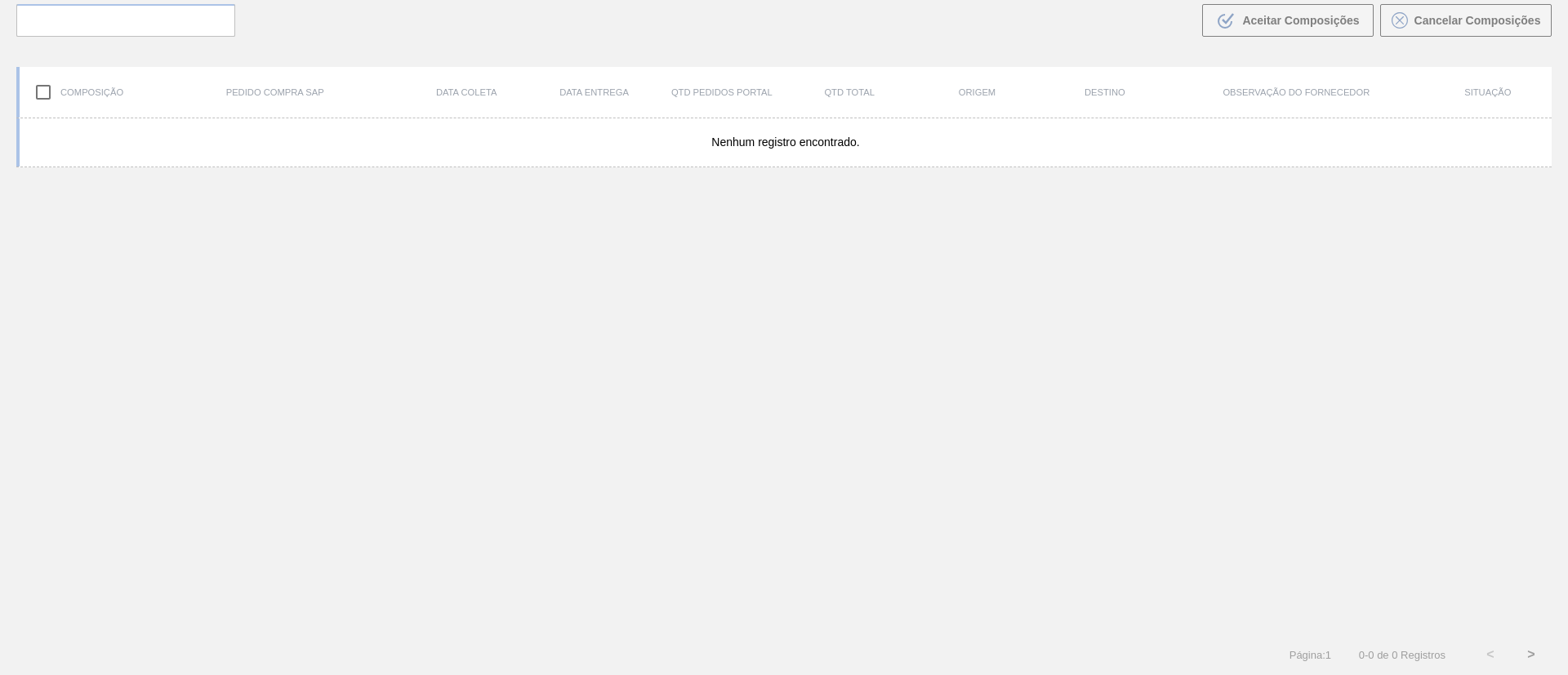
scroll to position [118, 0]
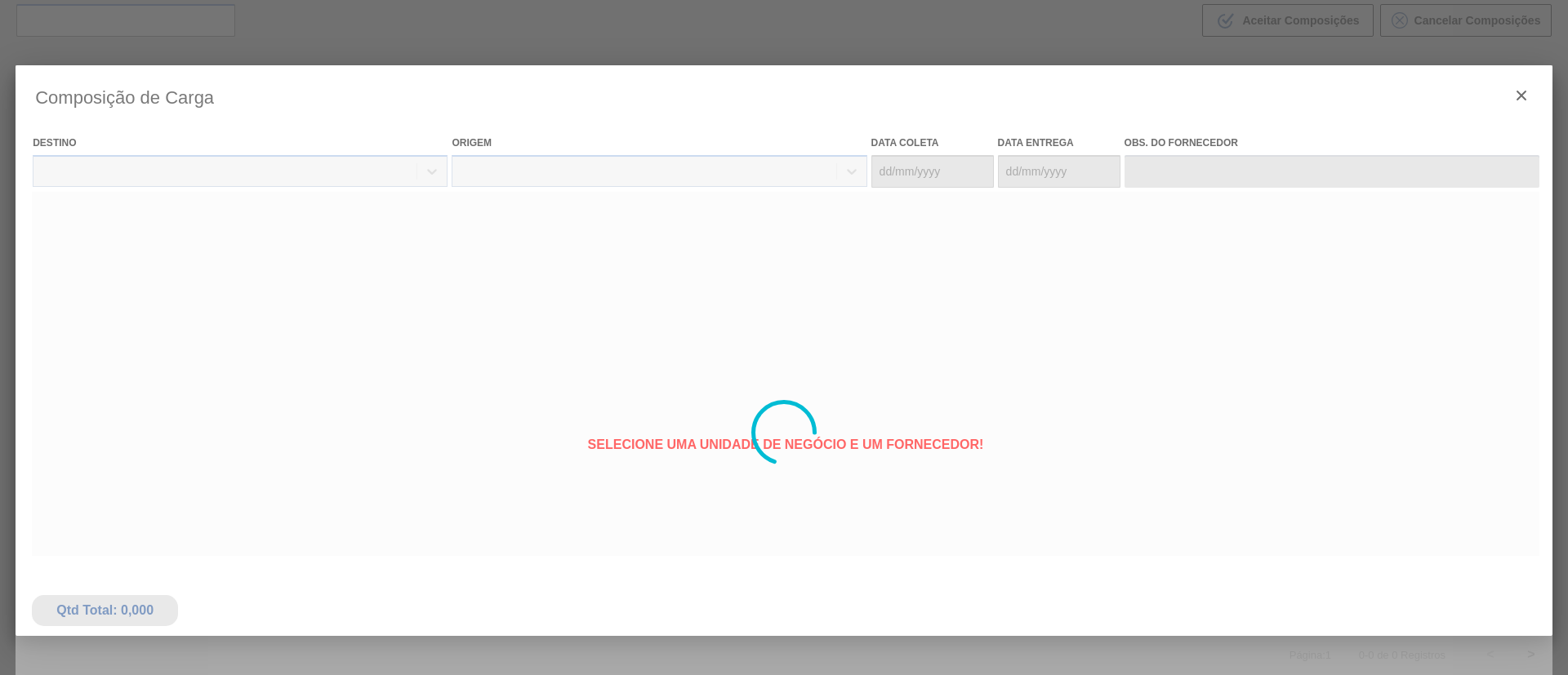
type coleta "[DATE]"
type entrega "[DATE]"
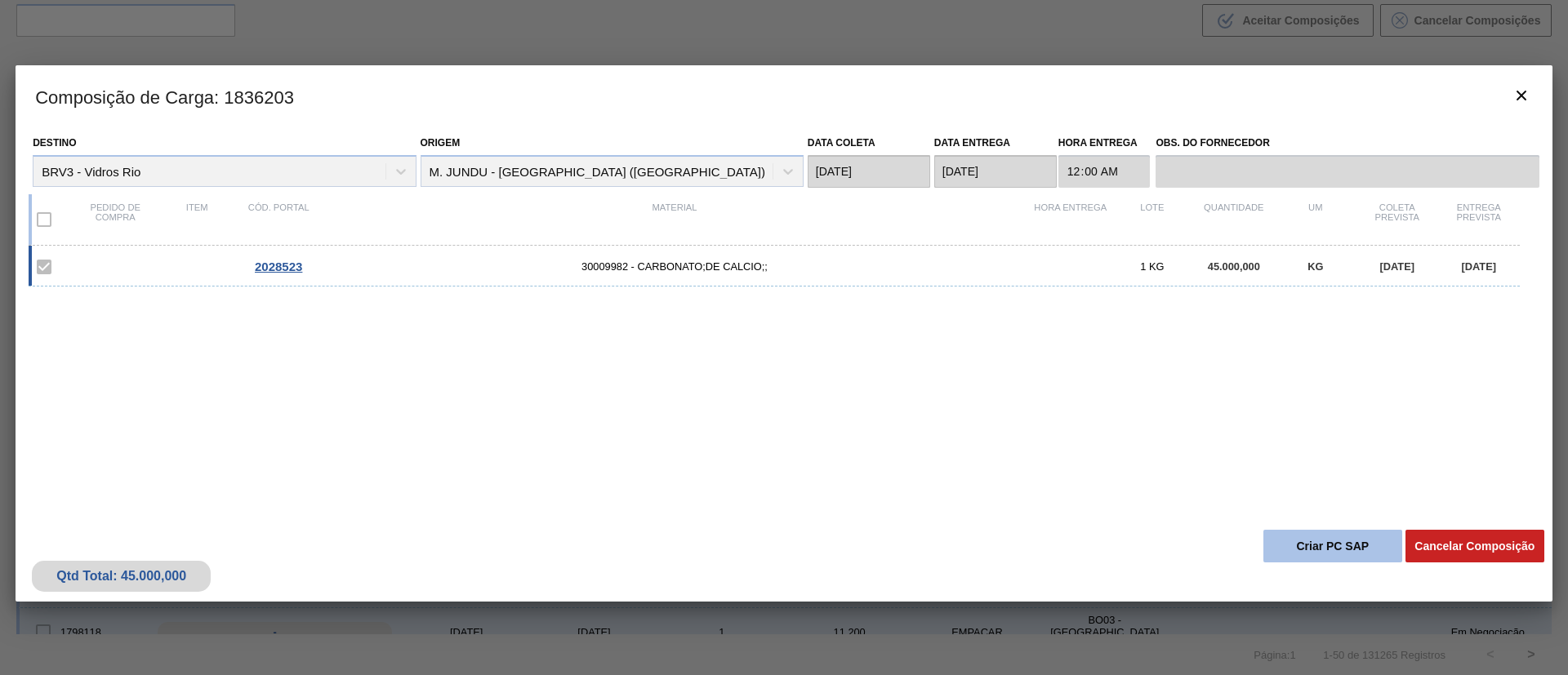
click at [1313, 543] on button "Criar PC SAP" at bounding box center [1332, 545] width 139 height 32
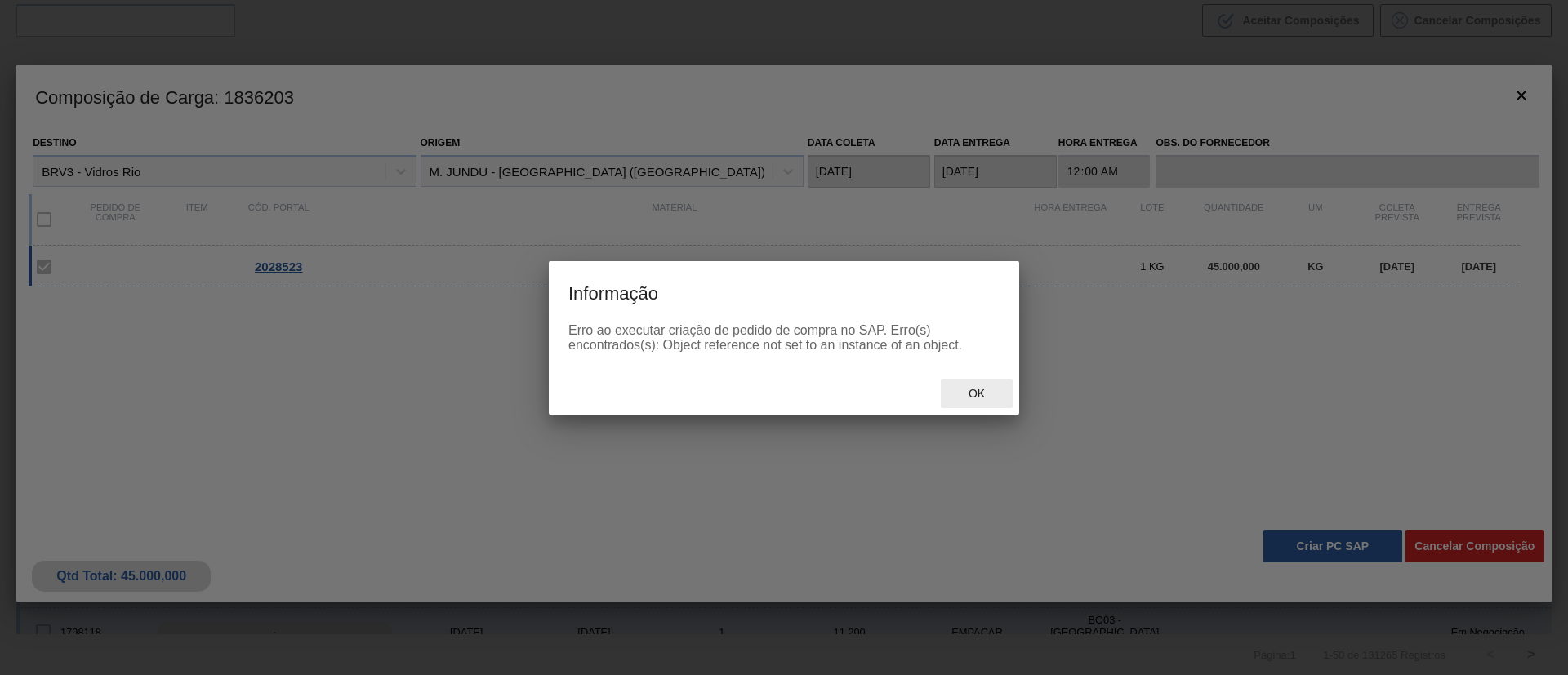
click at [973, 381] on div "Ok" at bounding box center [975, 394] width 71 height 31
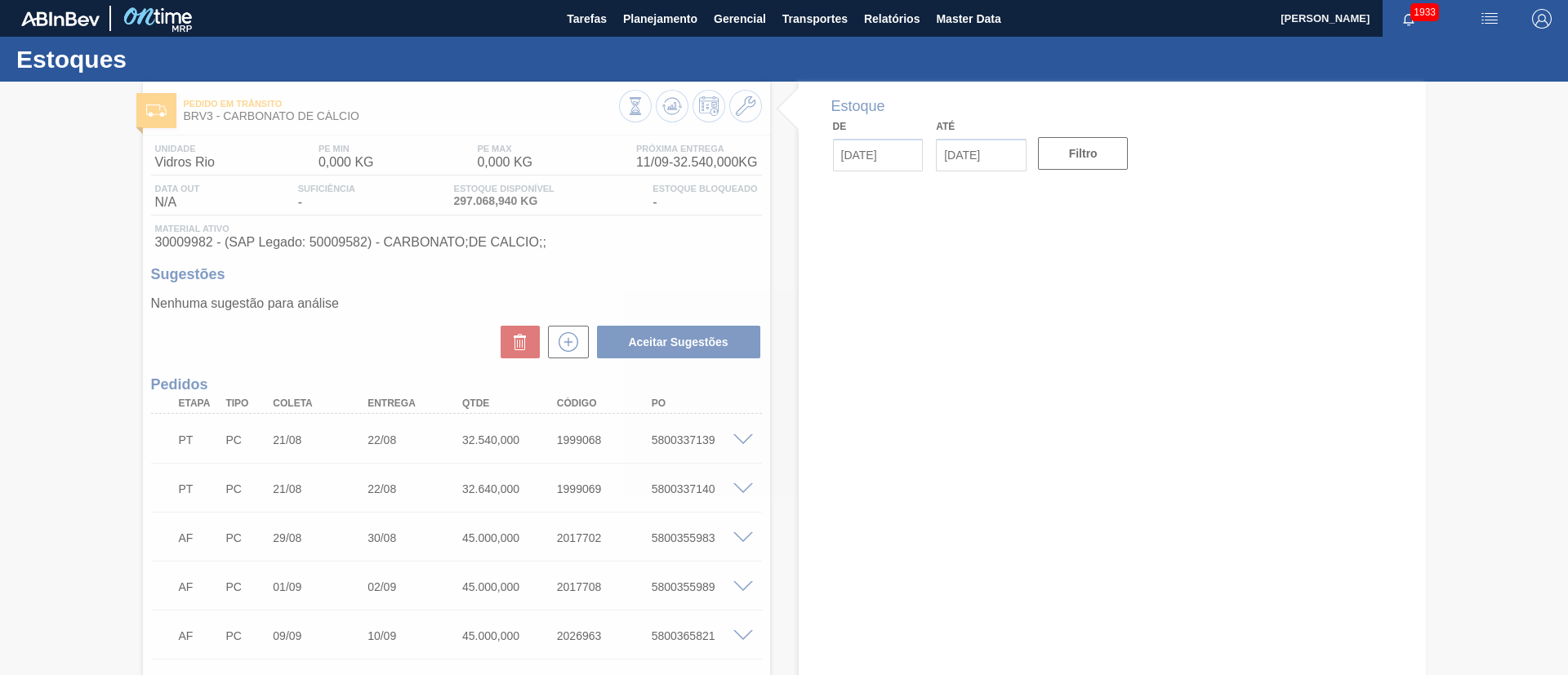
type input "[DATE]"
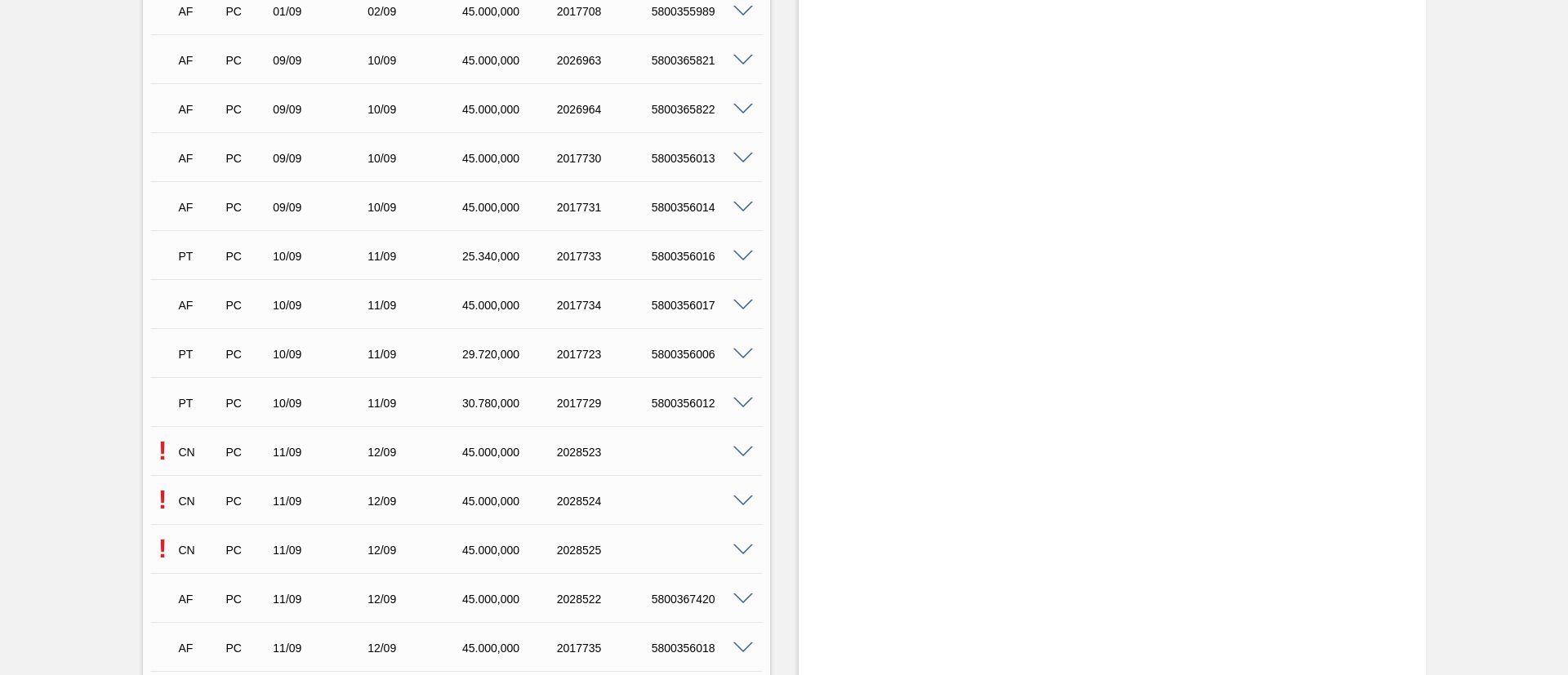
scroll to position [735, 0]
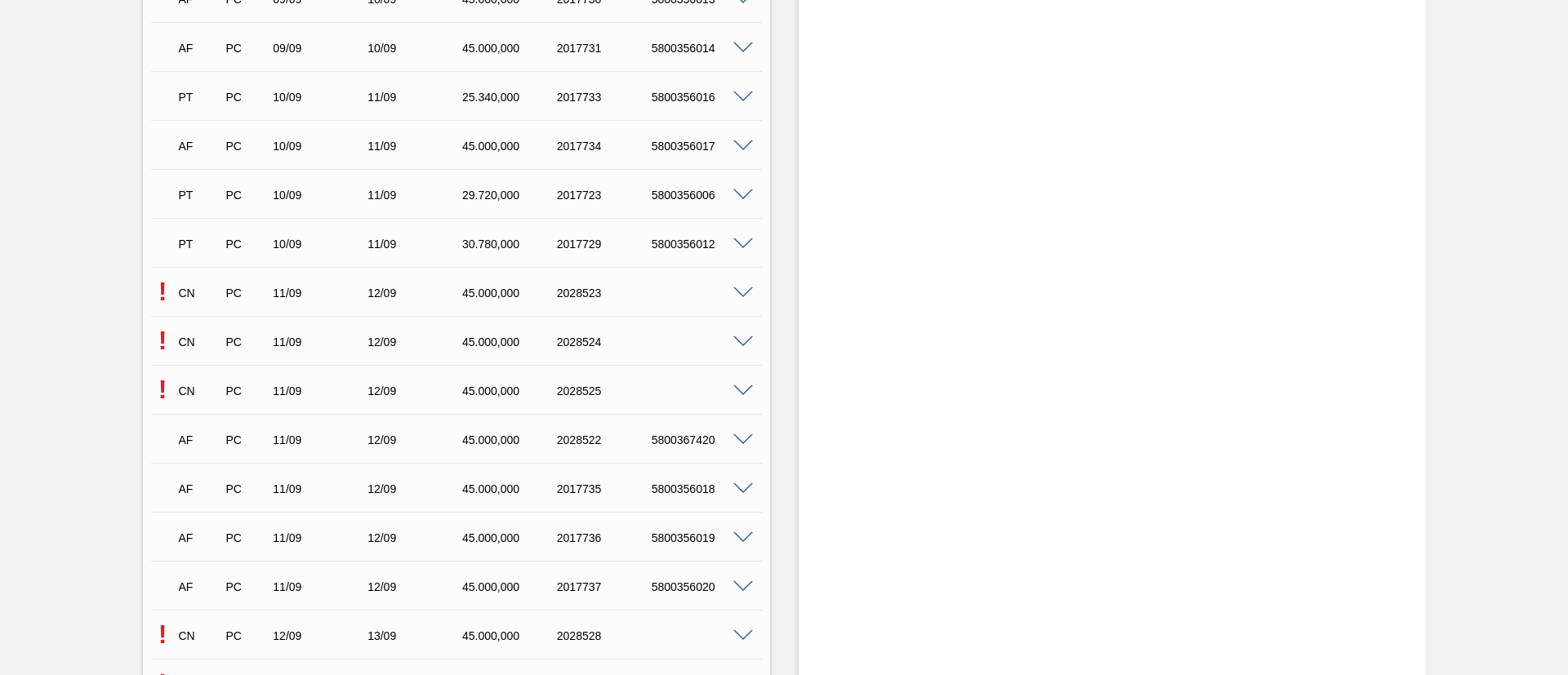
click at [742, 340] on span at bounding box center [743, 342] width 19 height 12
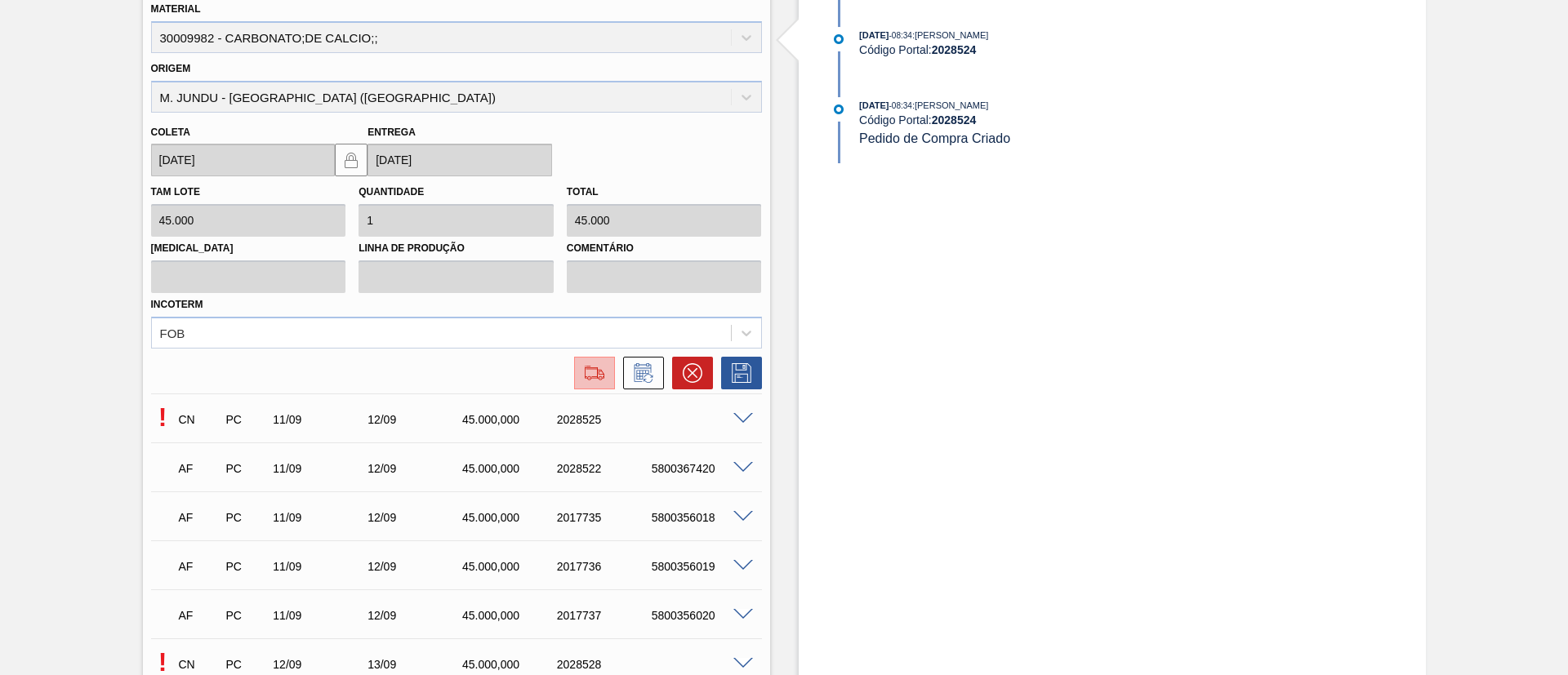
click at [587, 387] on button at bounding box center [594, 373] width 41 height 32
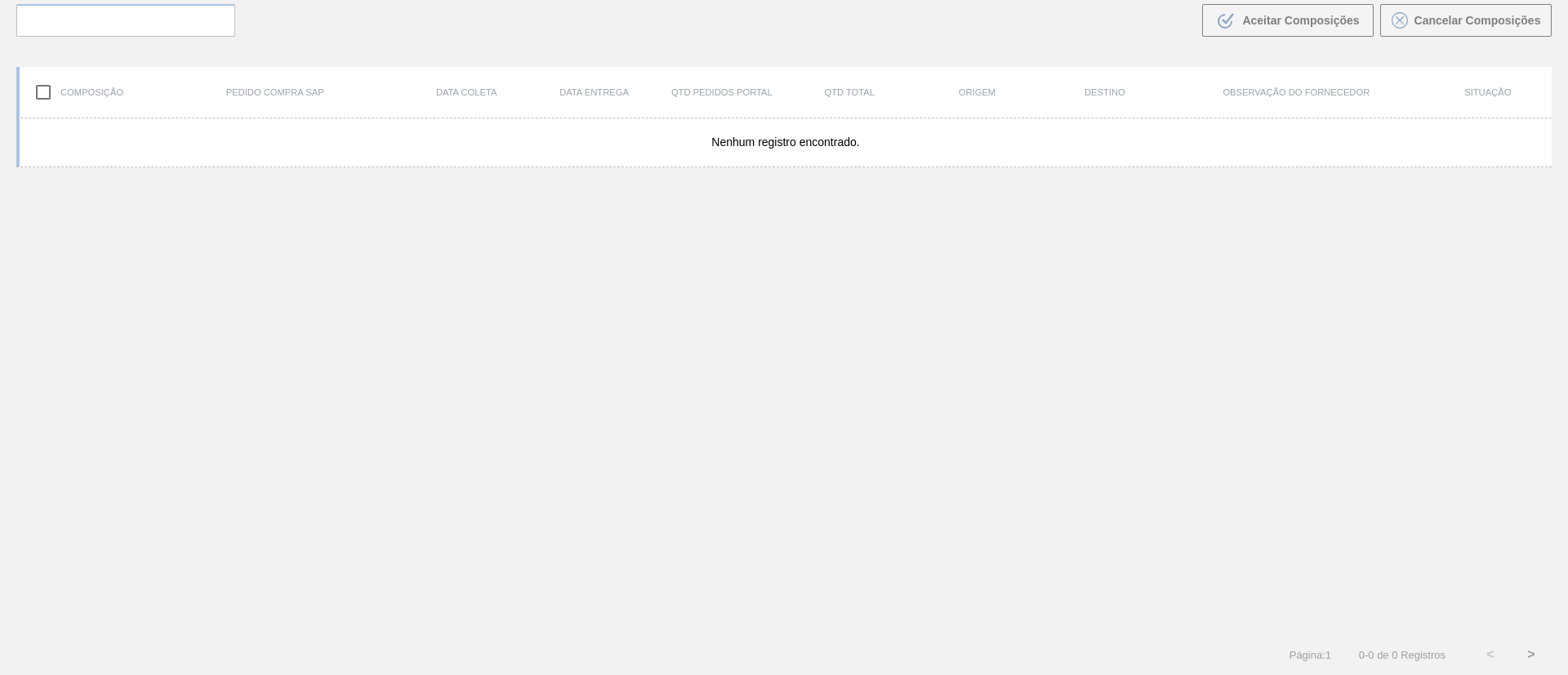
scroll to position [118, 0]
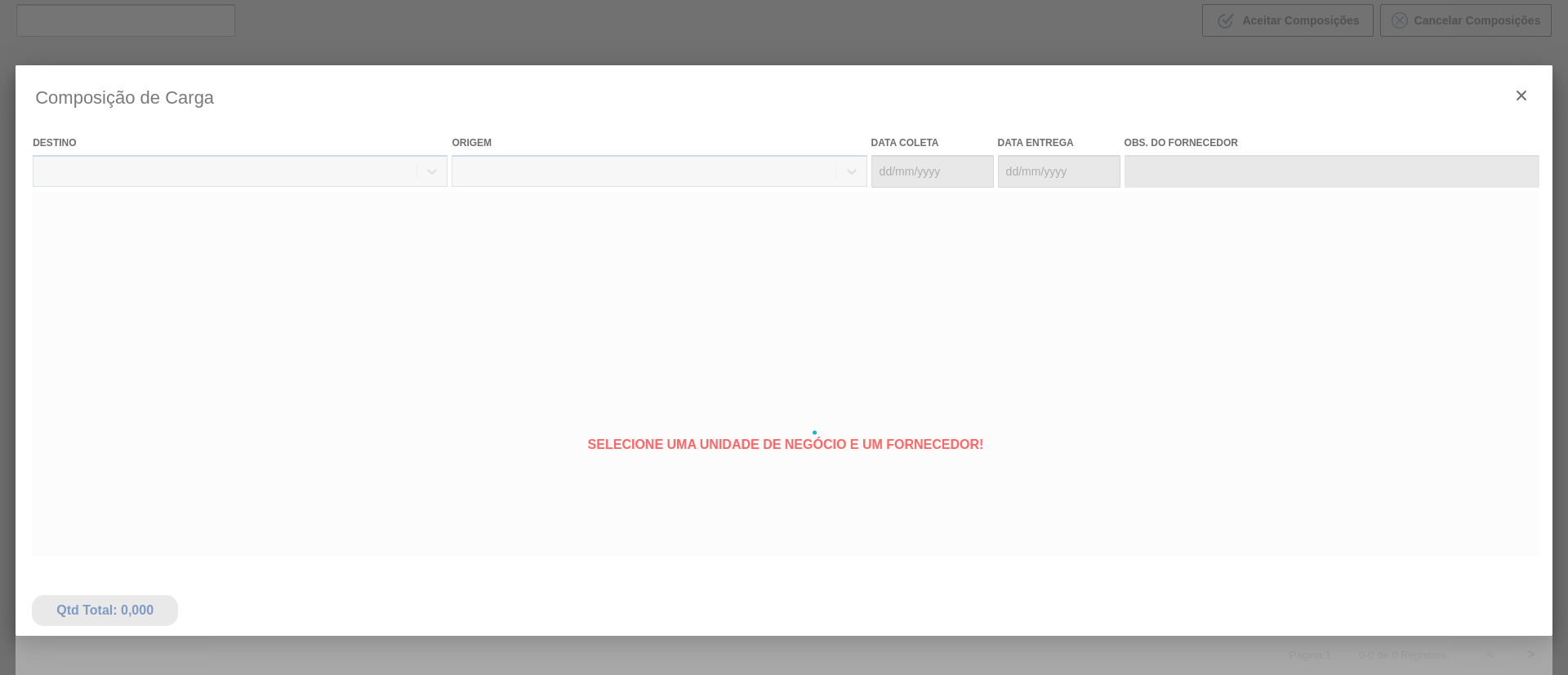
type coleta "[DATE]"
type entrega "[DATE]"
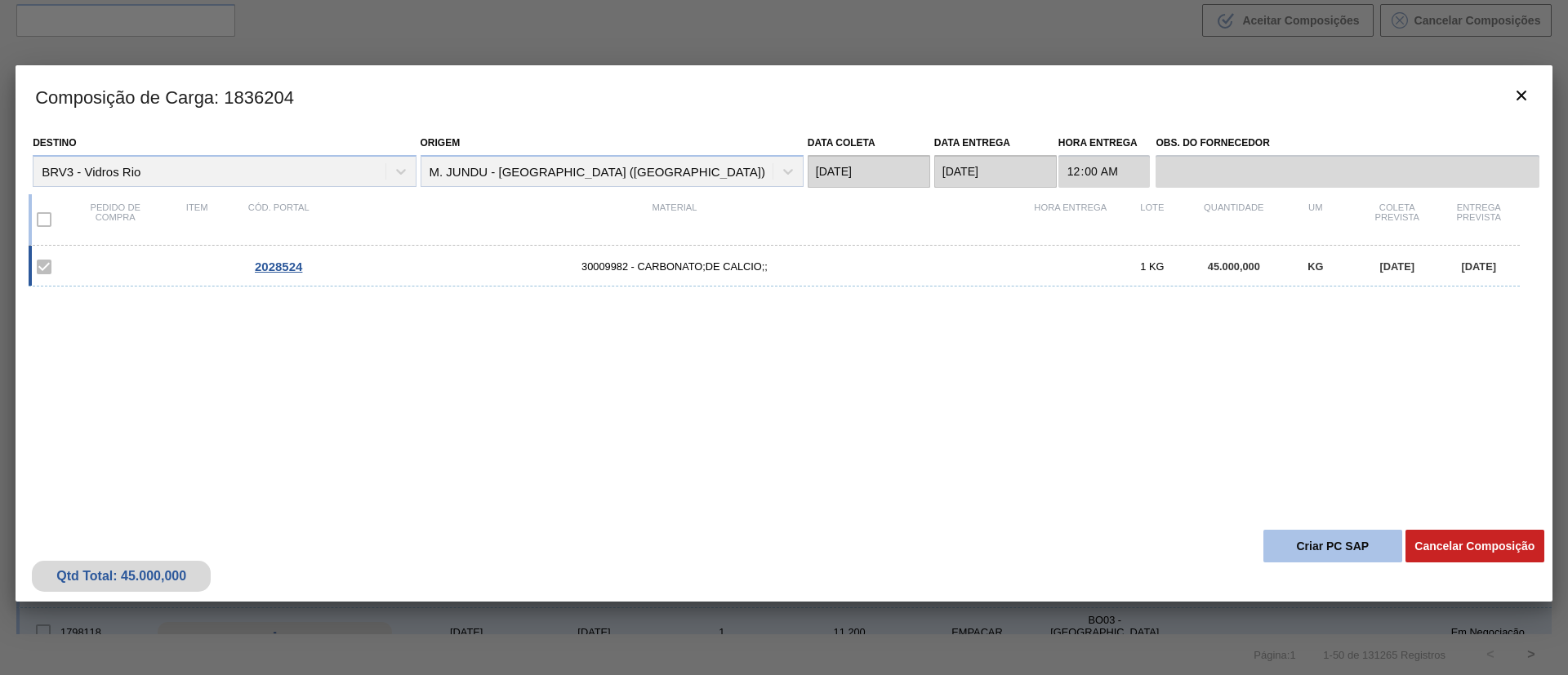
click at [1298, 551] on button "Criar PC SAP" at bounding box center [1332, 545] width 139 height 32
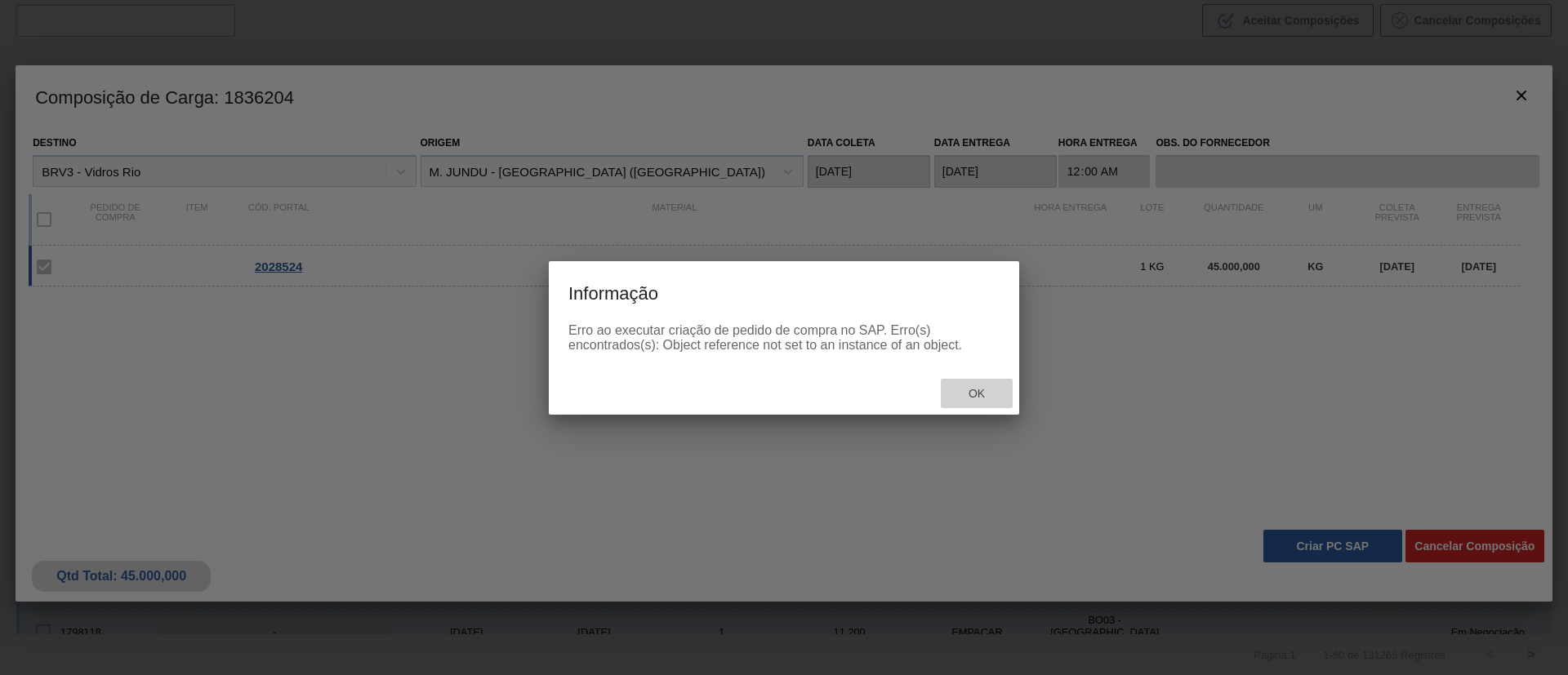
click at [965, 383] on div "Ok" at bounding box center [975, 394] width 71 height 31
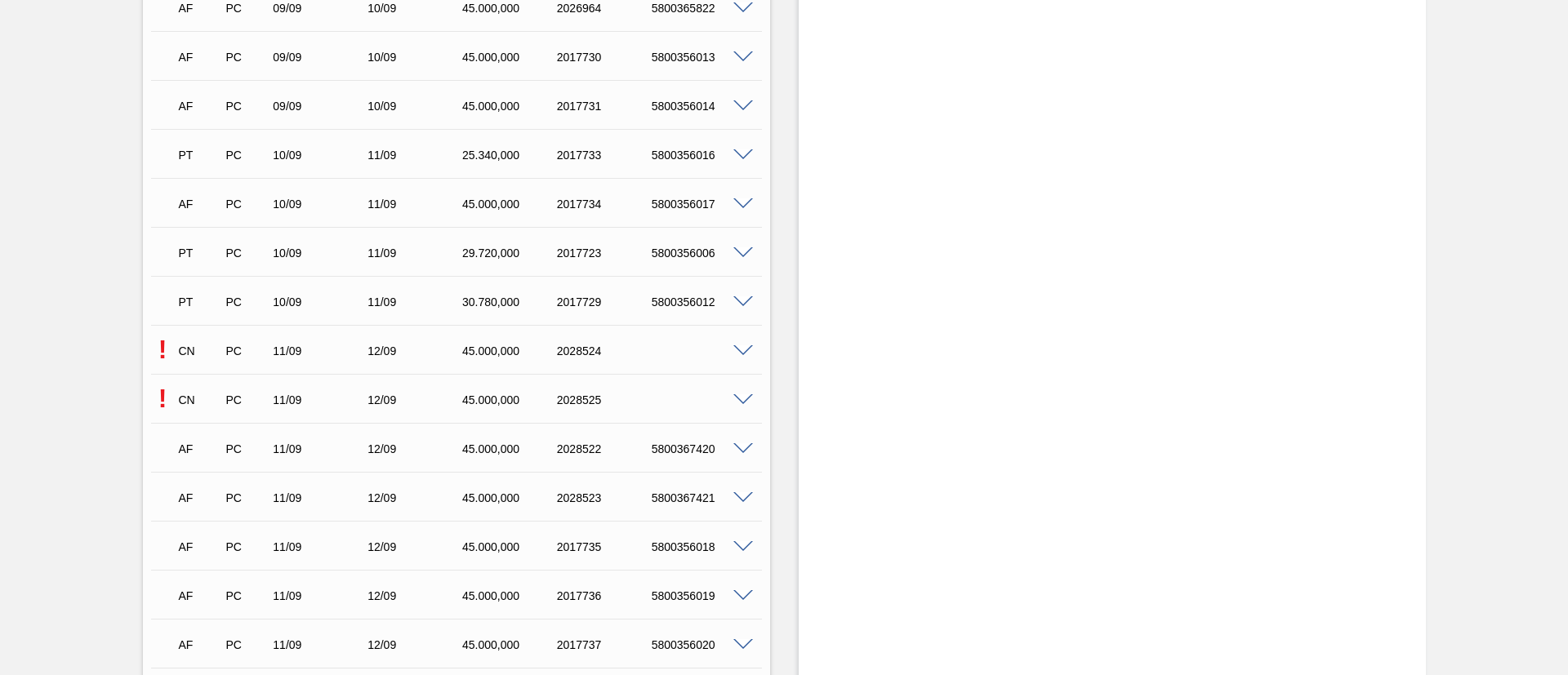
scroll to position [735, 0]
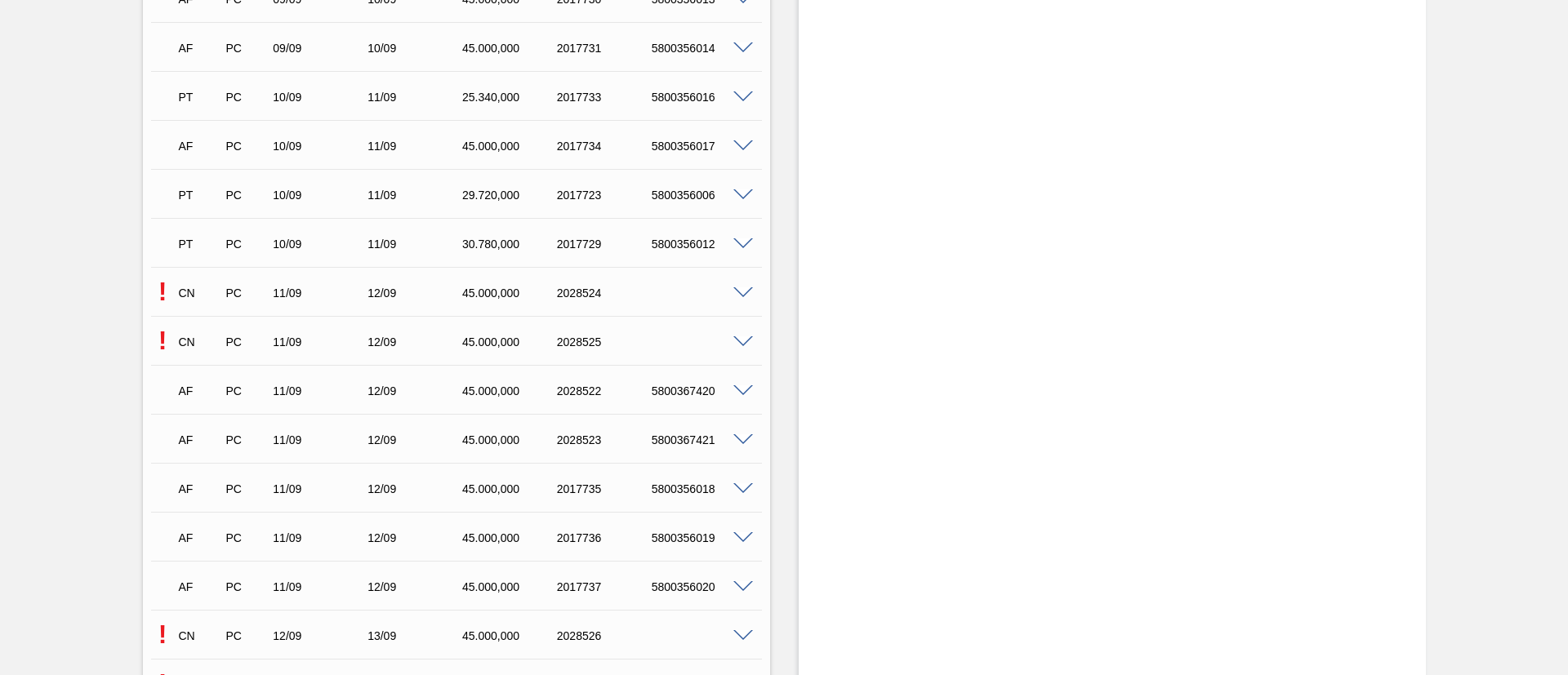
click at [738, 338] on span at bounding box center [743, 342] width 19 height 12
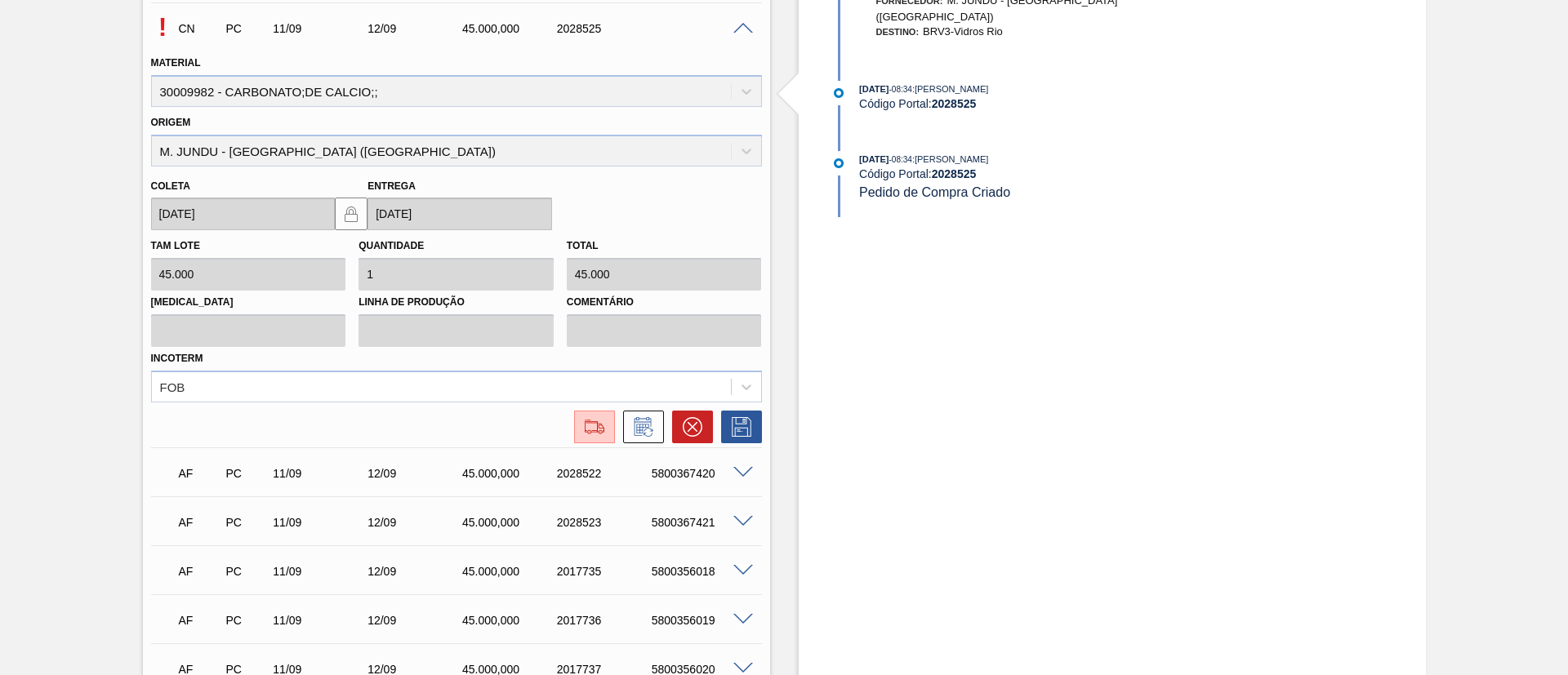
scroll to position [1102, 0]
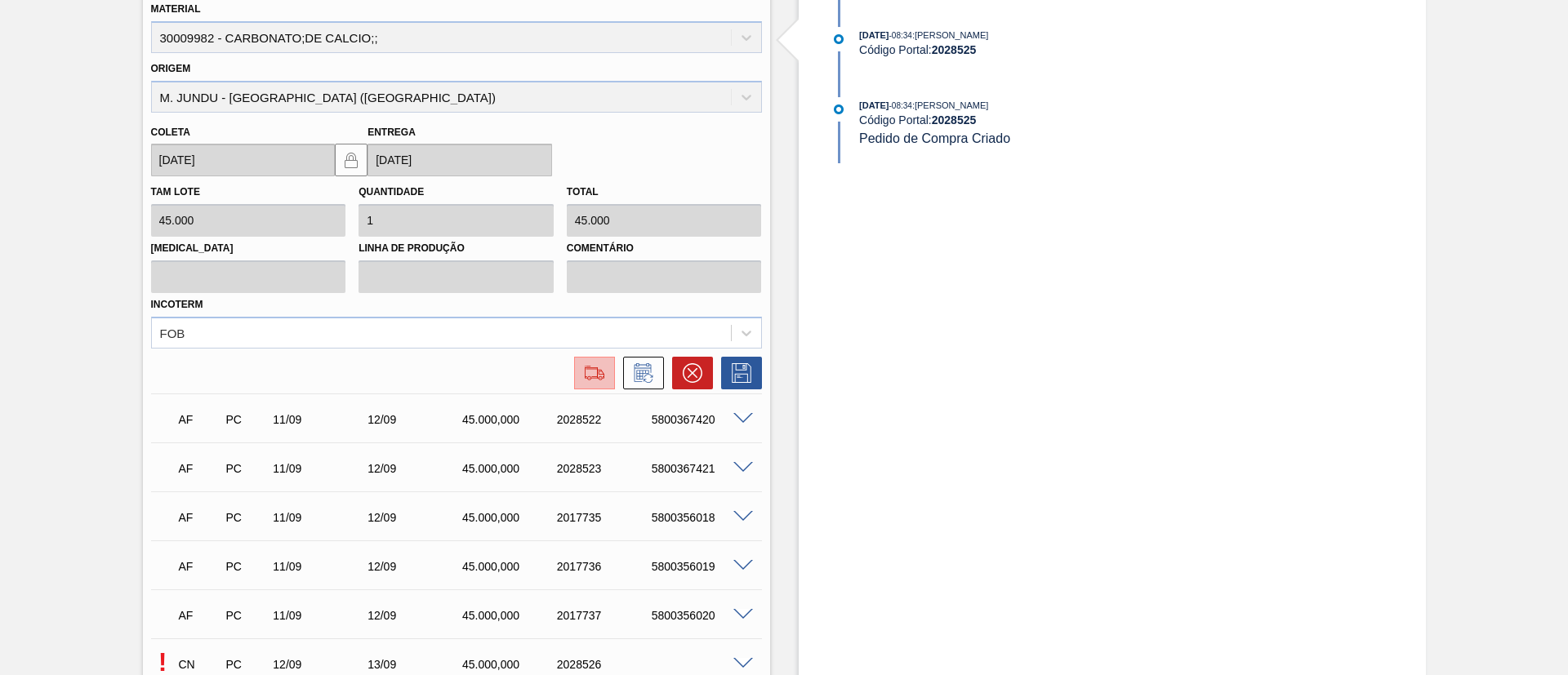
click at [598, 376] on img at bounding box center [594, 373] width 26 height 19
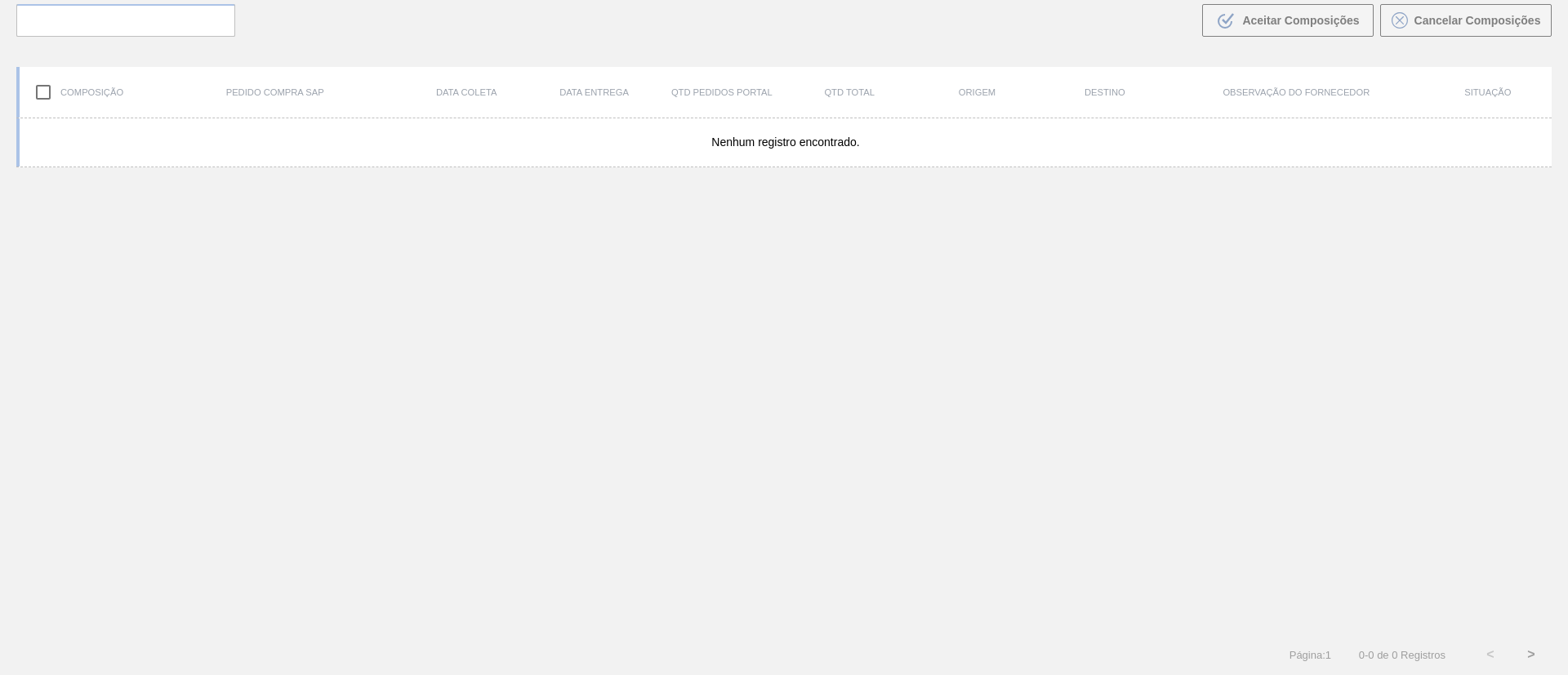
scroll to position [118, 0]
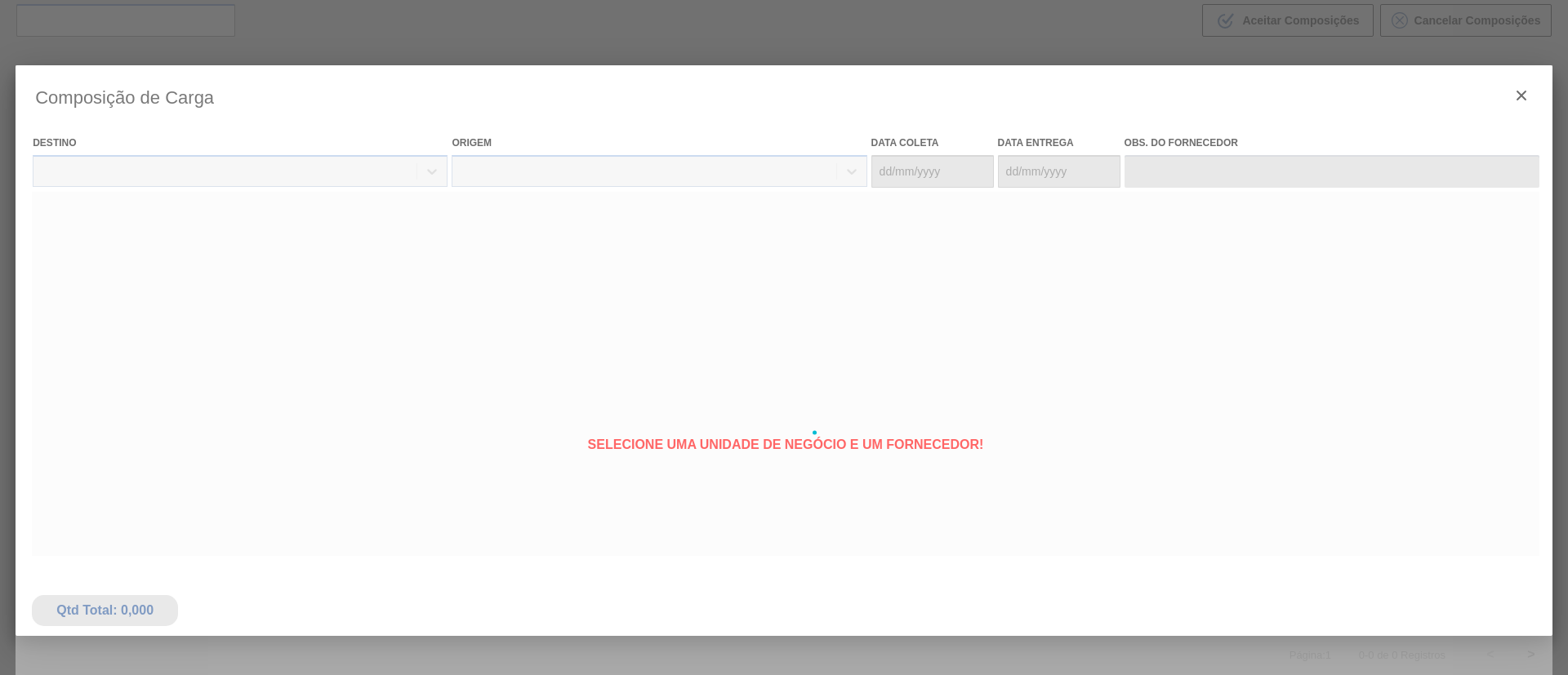
type coleta "[DATE]"
type entrega "[DATE]"
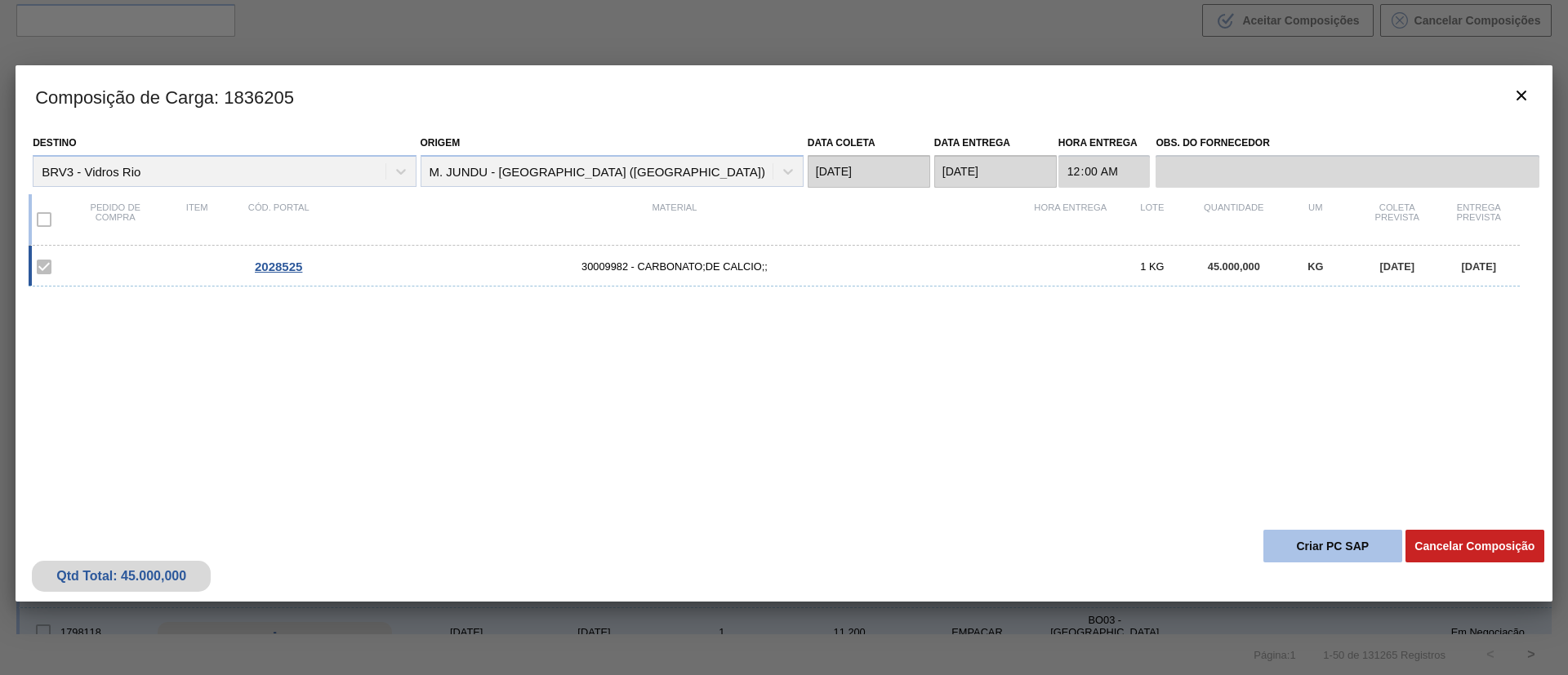
click at [1325, 537] on button "Criar PC SAP" at bounding box center [1332, 545] width 139 height 32
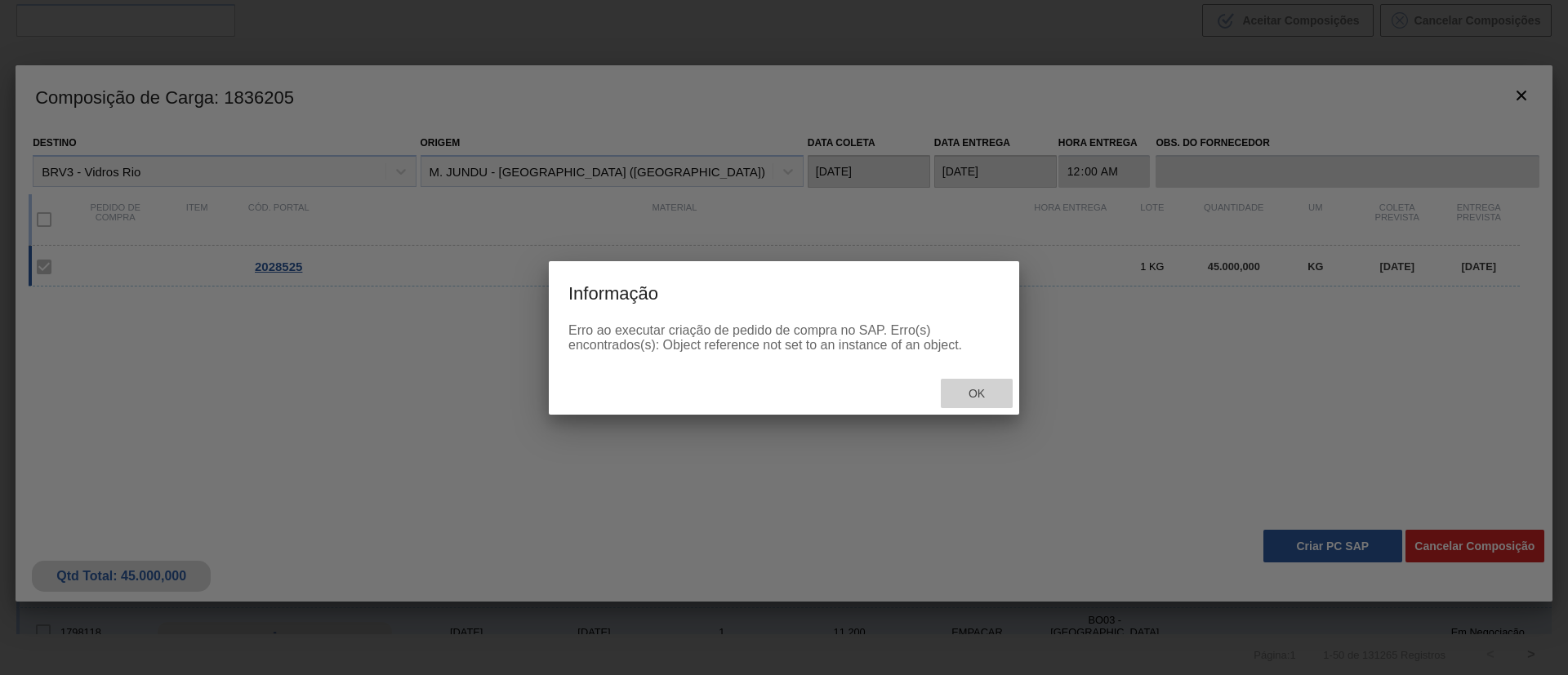
click at [971, 389] on span "Ok" at bounding box center [976, 393] width 43 height 13
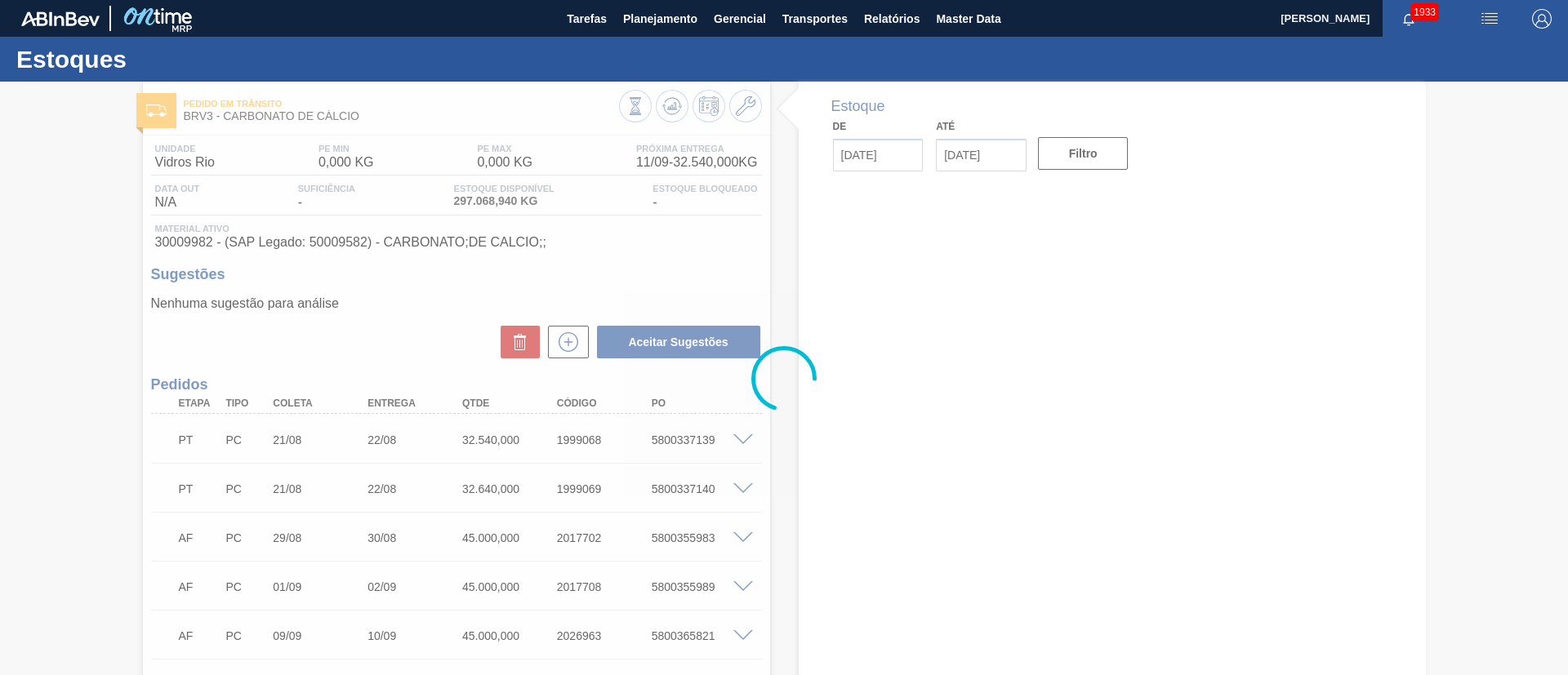
type input "[DATE]"
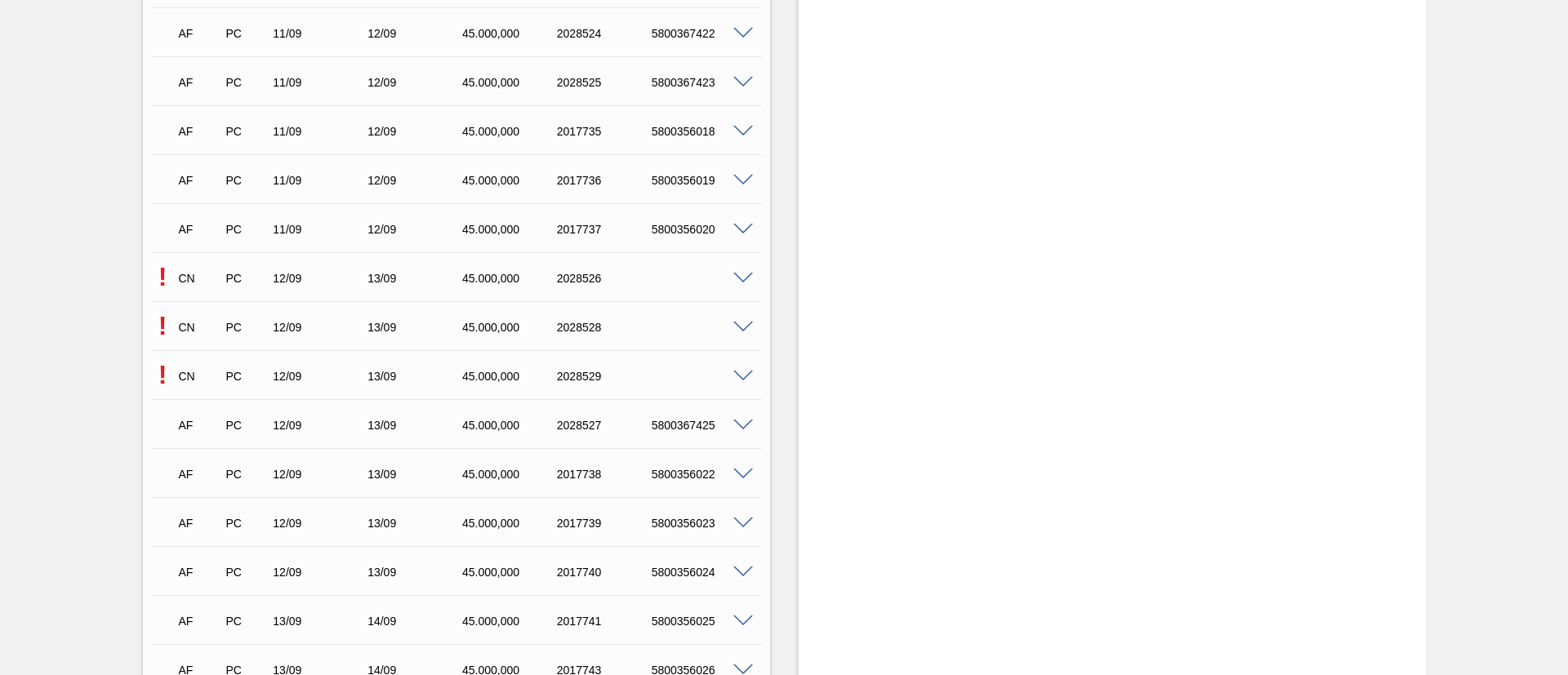
scroll to position [1102, 0]
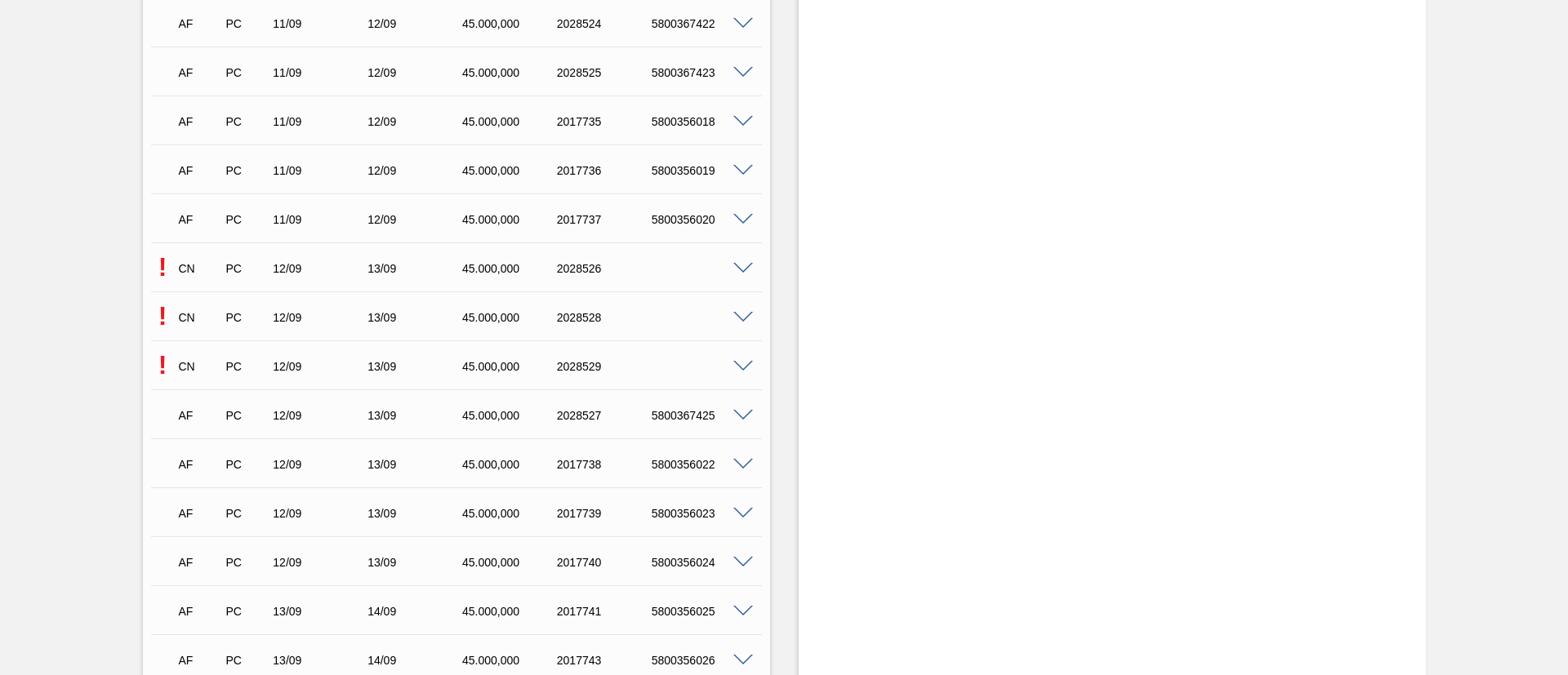
click at [735, 263] on span at bounding box center [743, 269] width 19 height 12
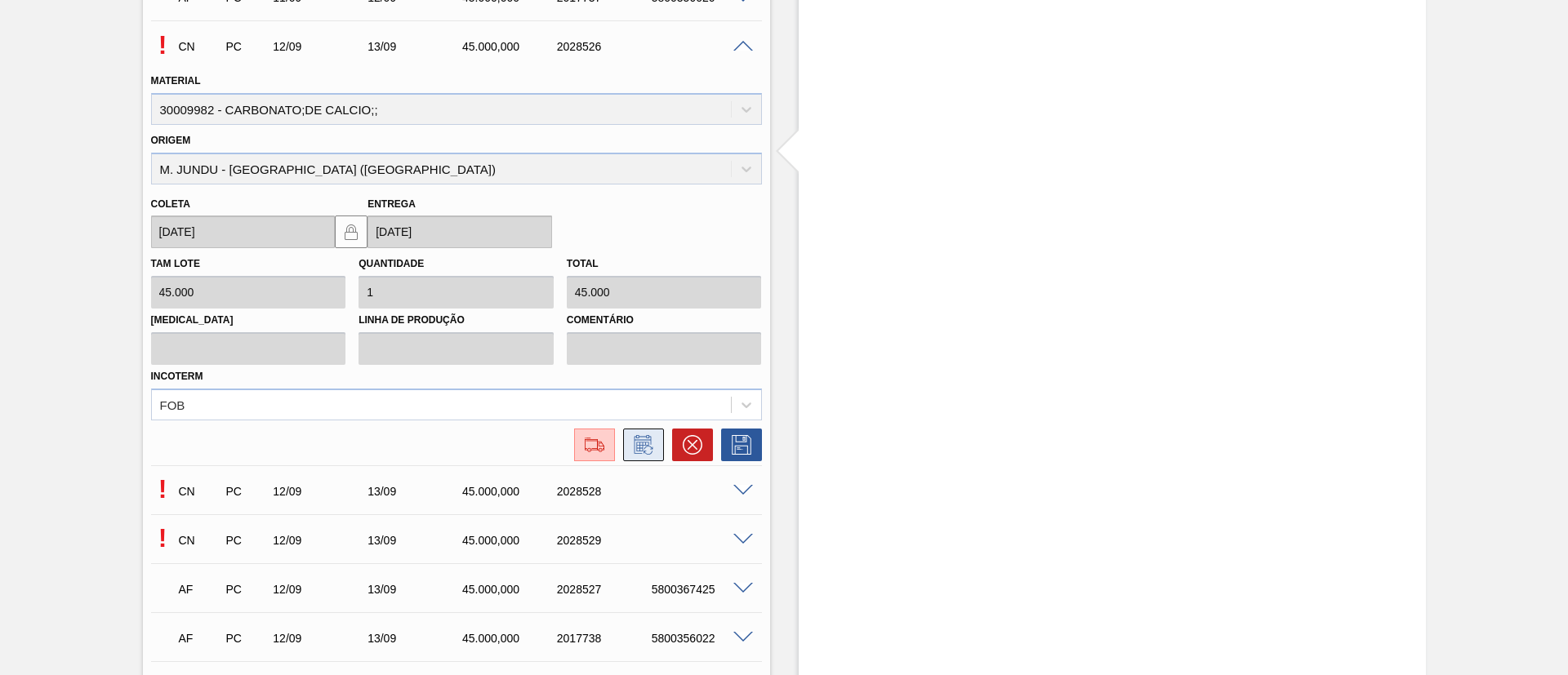
scroll to position [1347, 0]
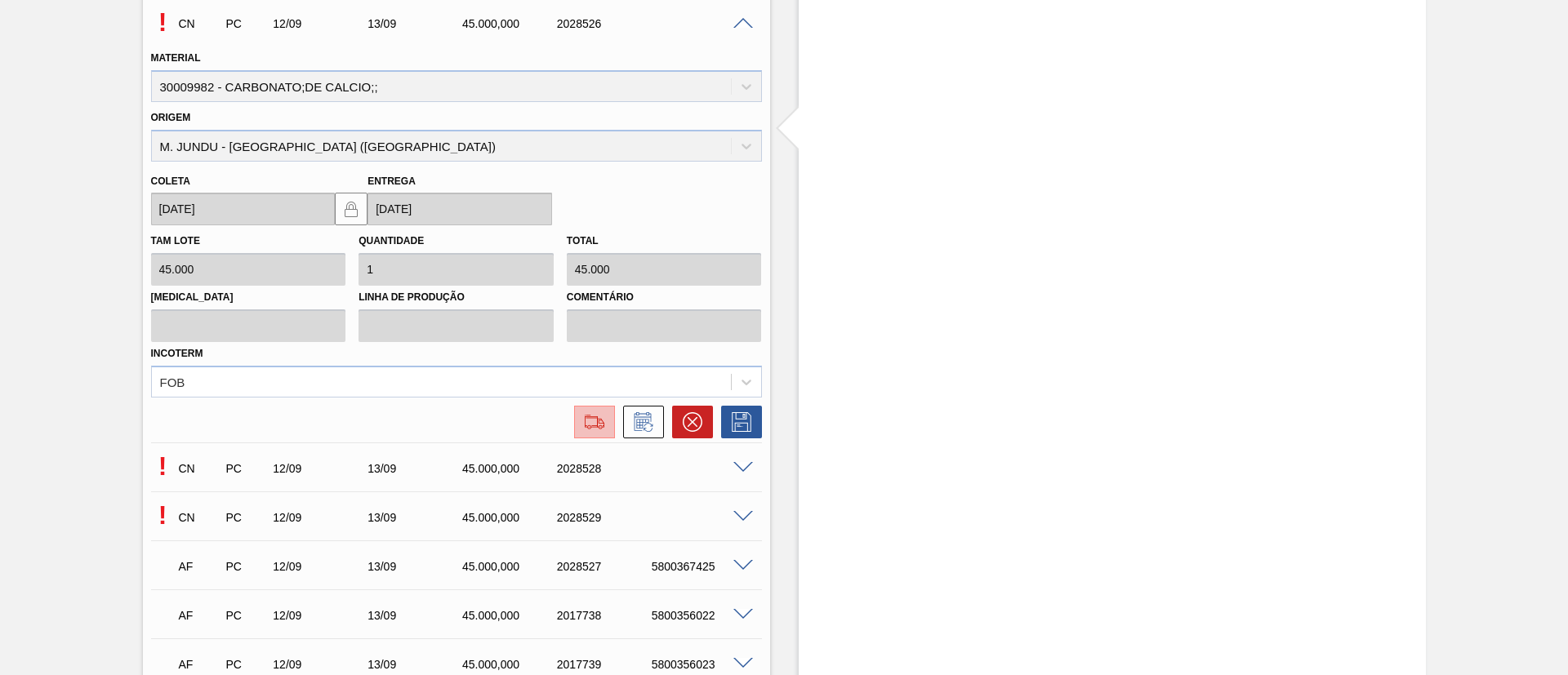
click at [589, 413] on img at bounding box center [594, 422] width 26 height 19
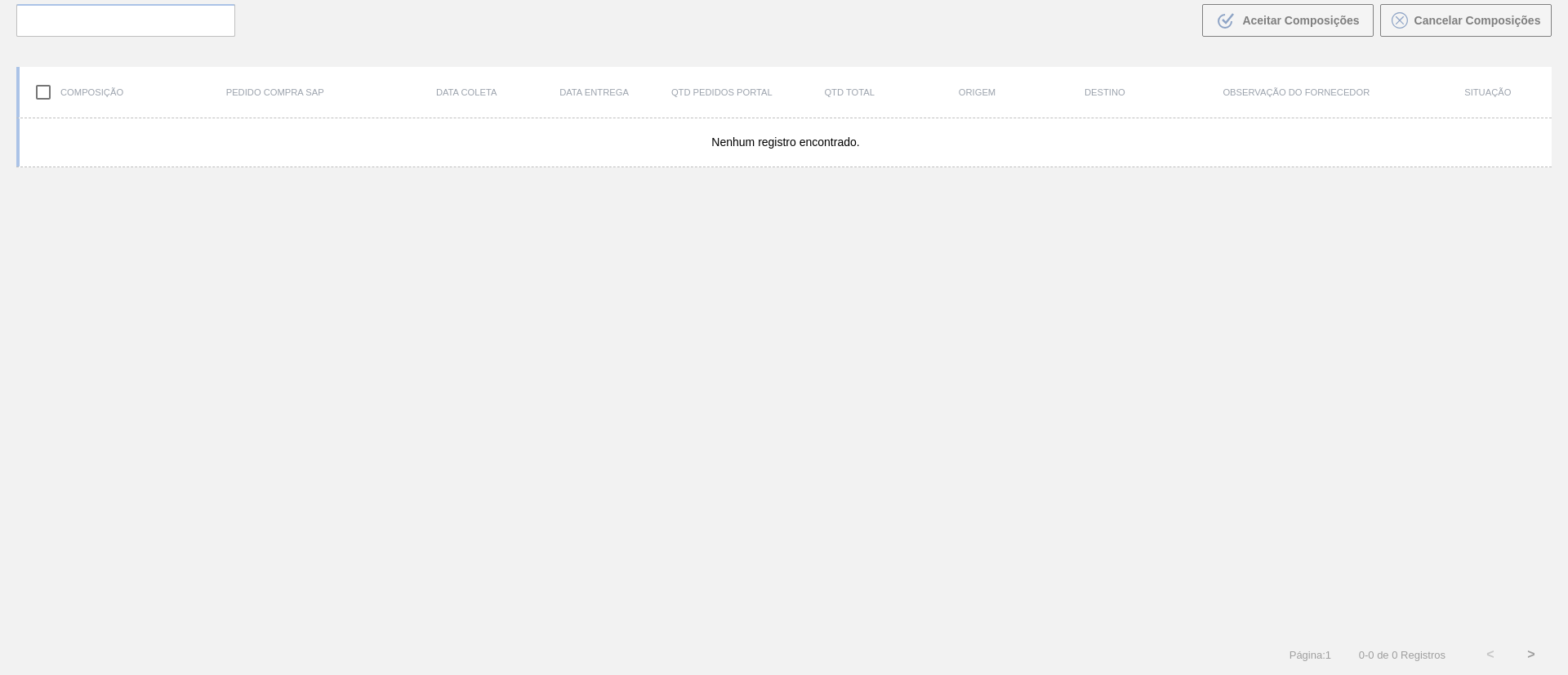
scroll to position [118, 0]
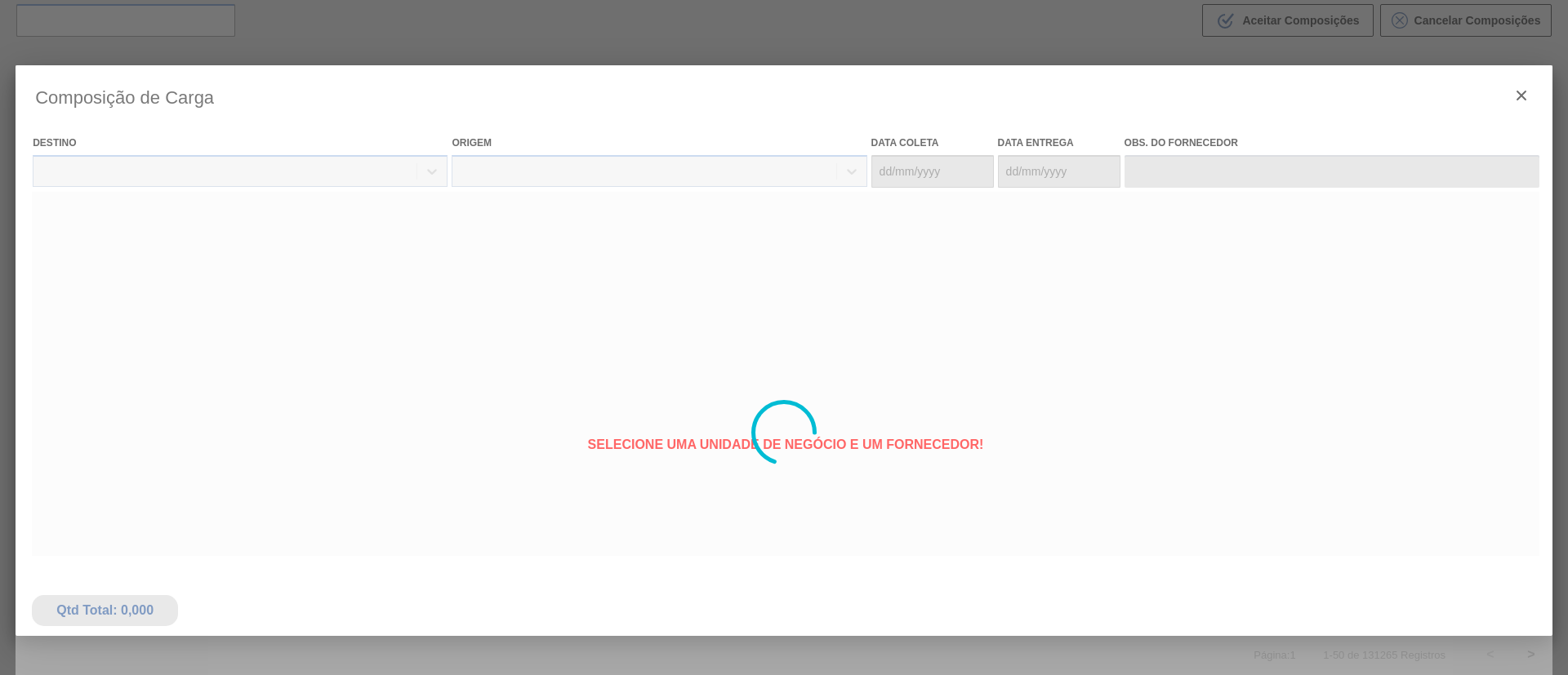
type coleta "[DATE]"
type entrega "[DATE]"
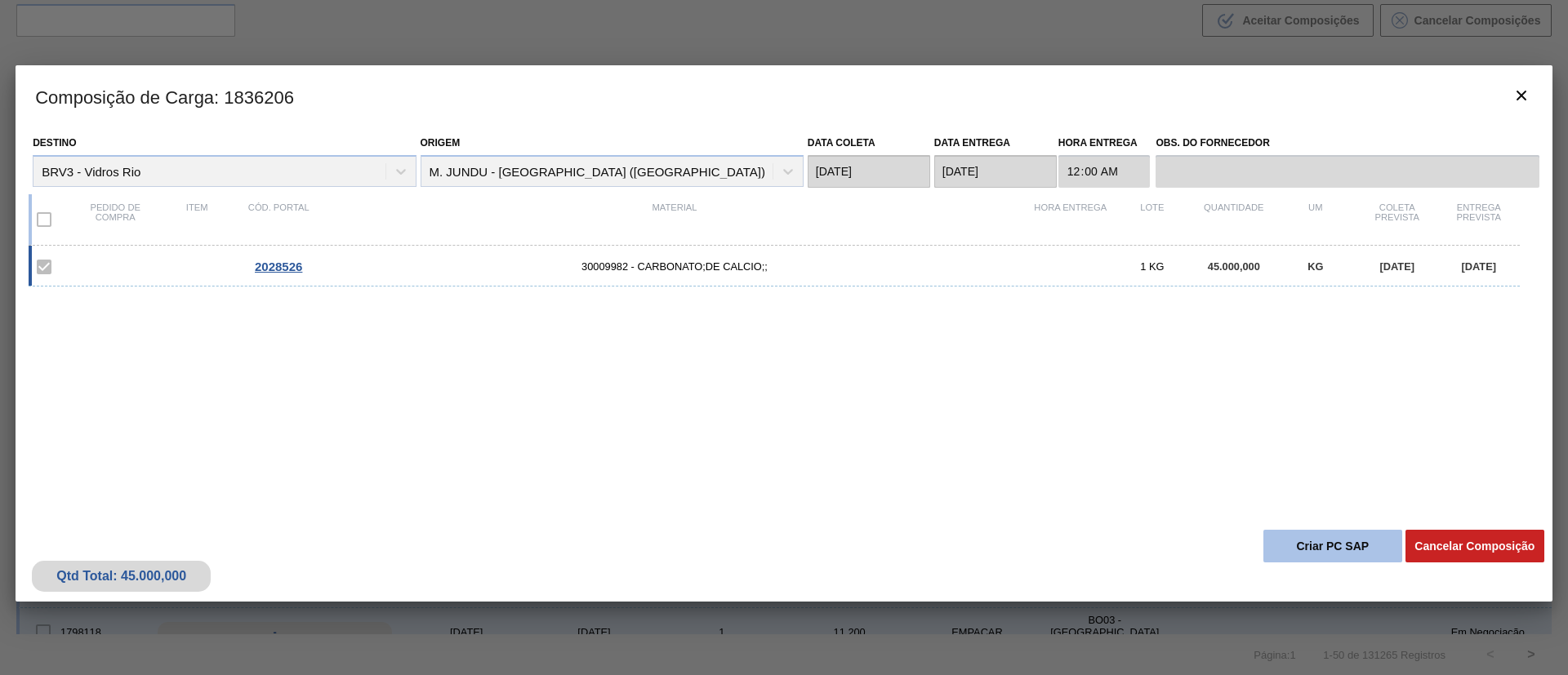
click at [1315, 547] on button "Criar PC SAP" at bounding box center [1332, 545] width 139 height 32
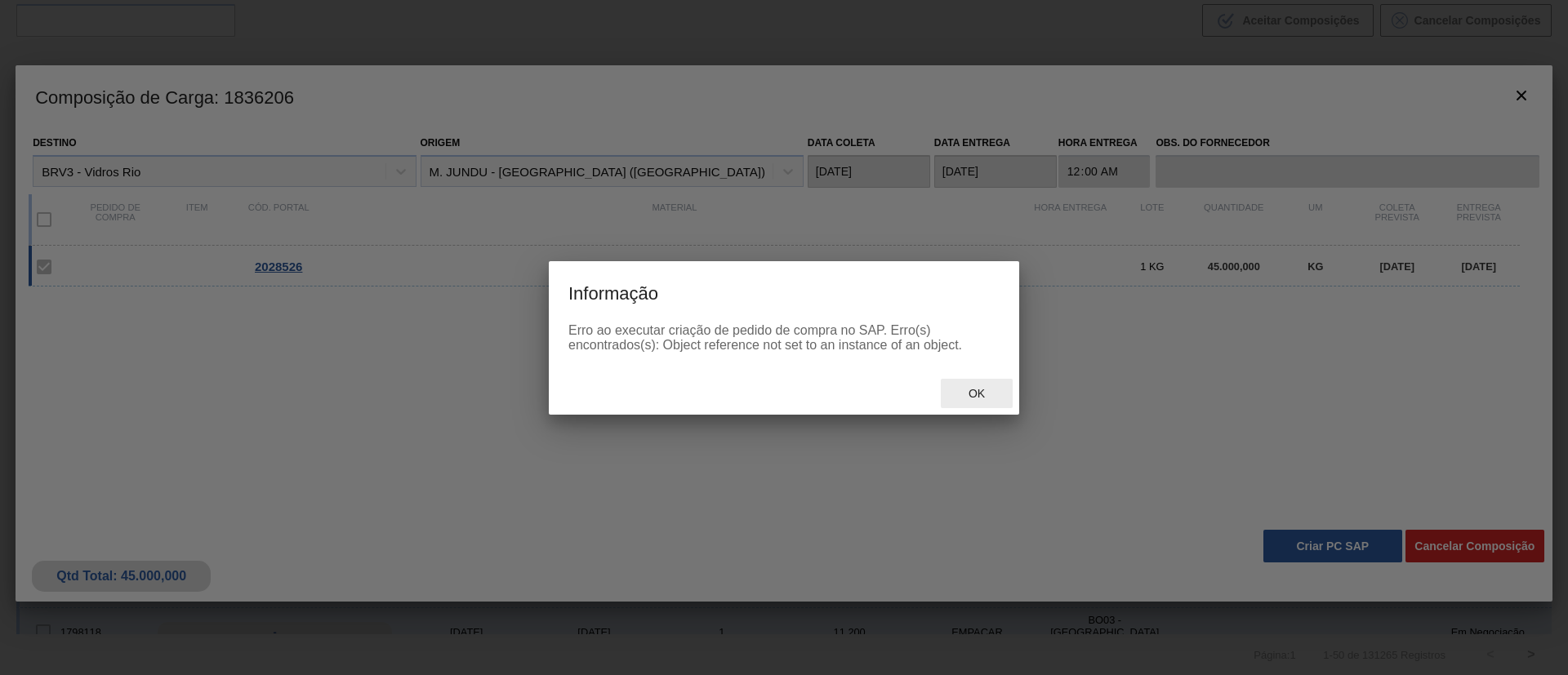
click at [990, 396] on span "Ok" at bounding box center [976, 393] width 43 height 13
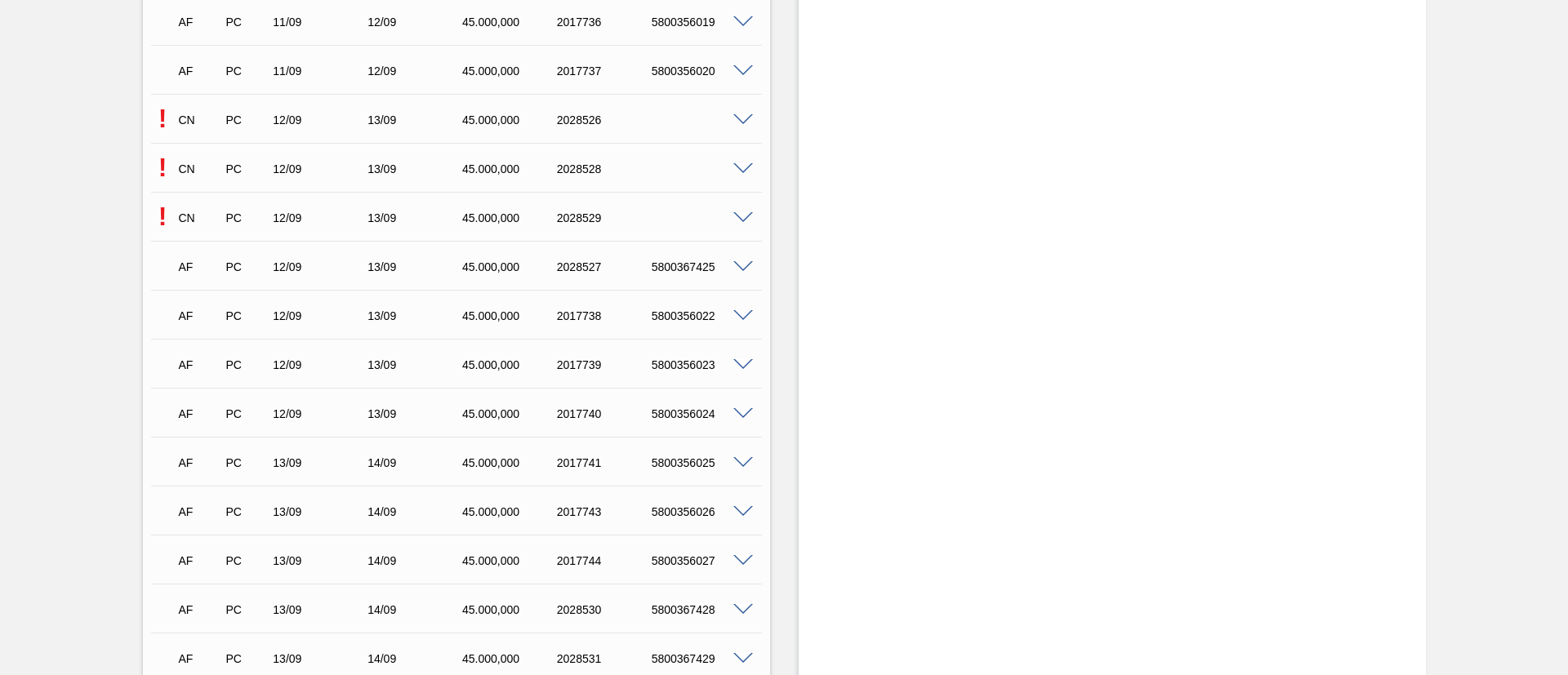
scroll to position [1225, 0]
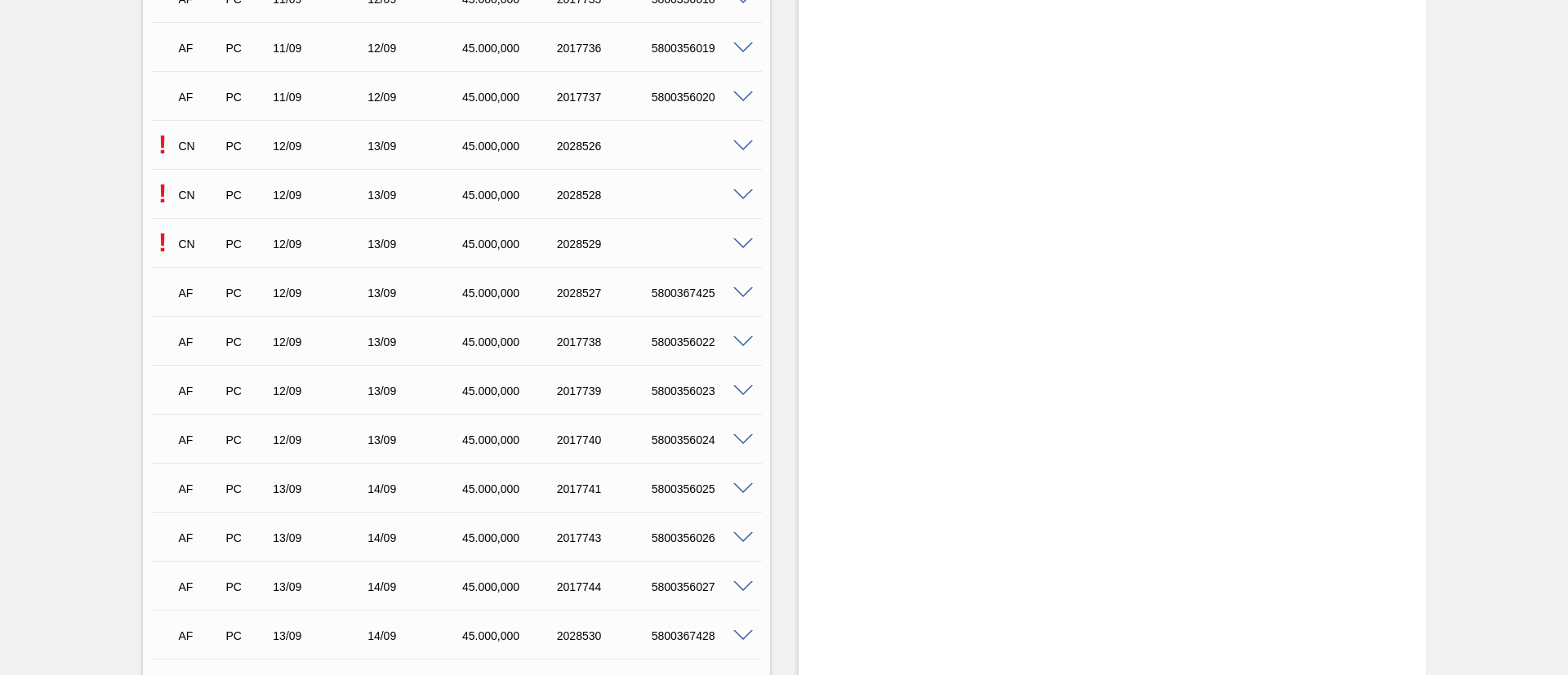
click at [741, 189] on span at bounding box center [743, 195] width 19 height 12
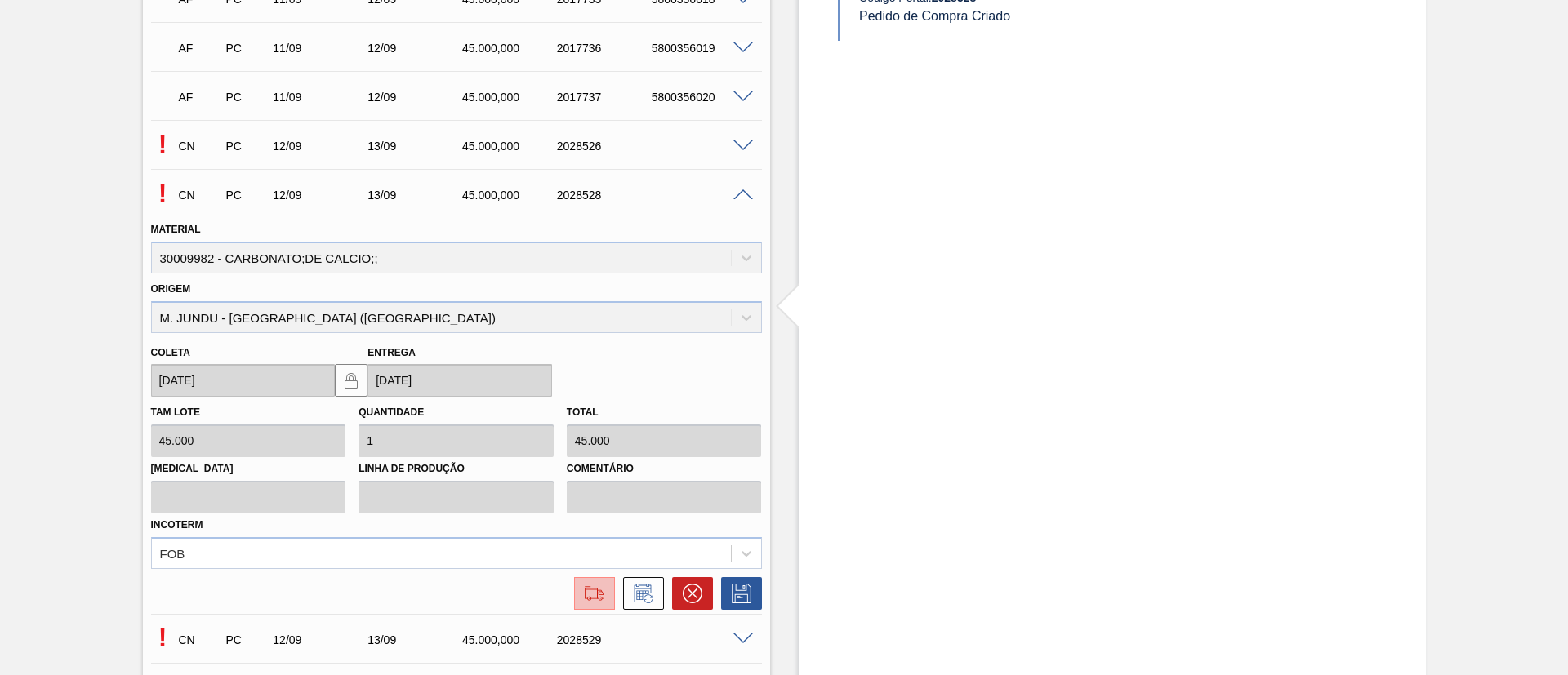
click at [598, 586] on img at bounding box center [594, 593] width 26 height 19
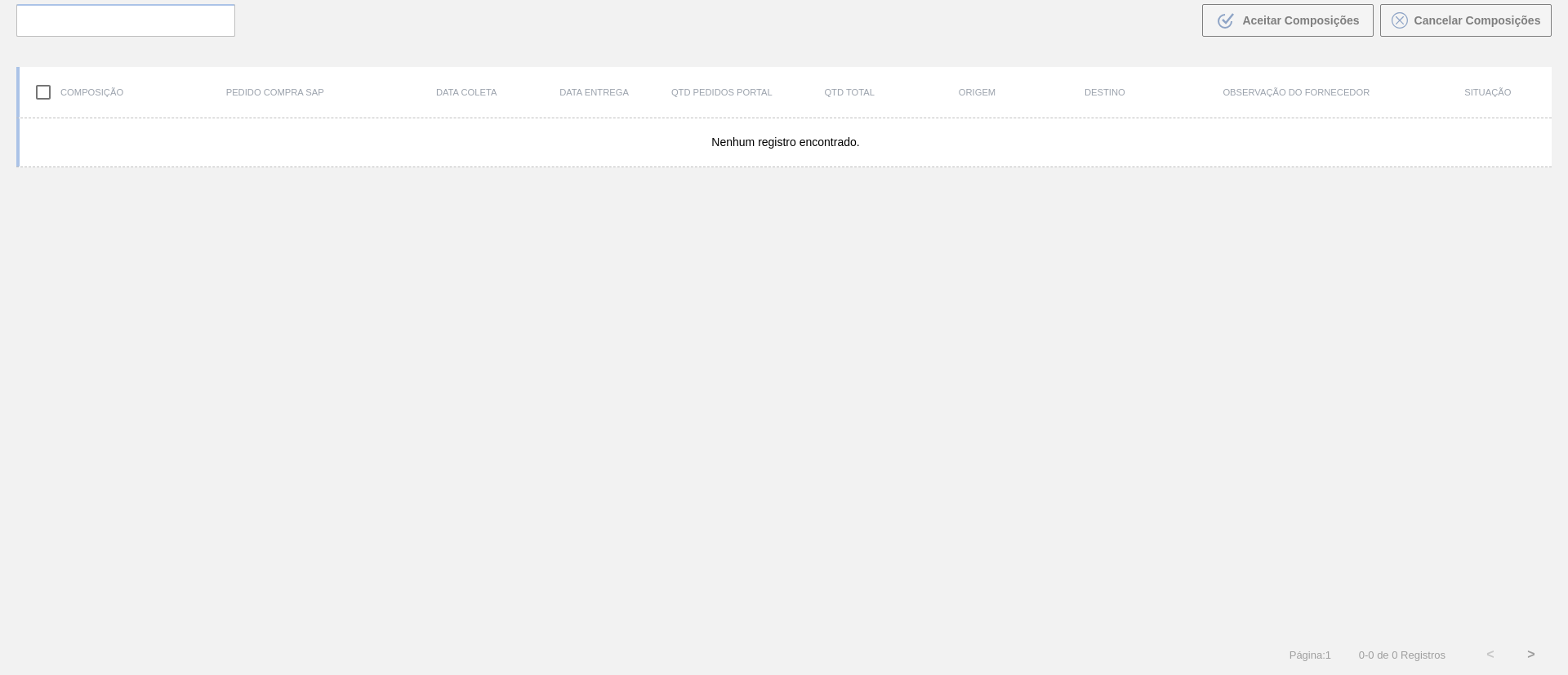
scroll to position [118, 0]
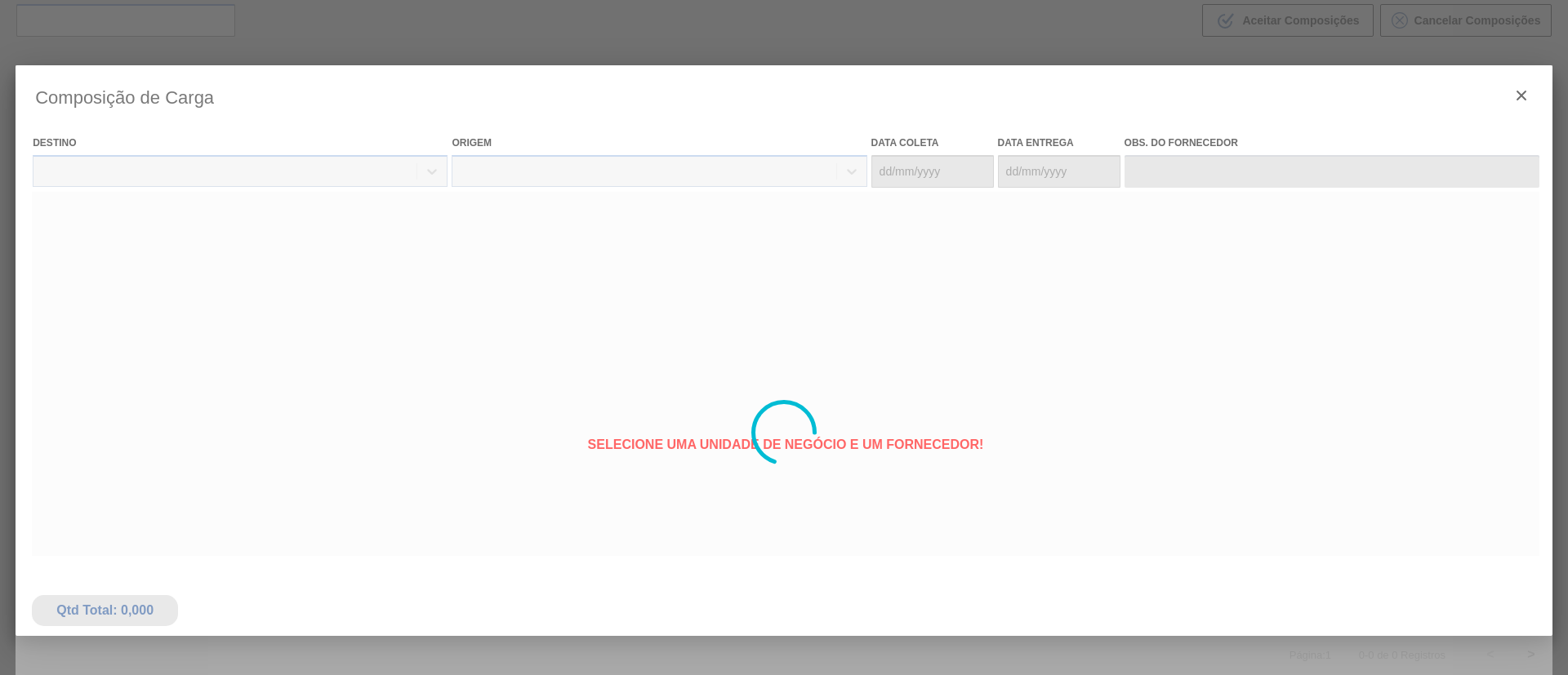
type coleta "[DATE]"
type entrega "[DATE]"
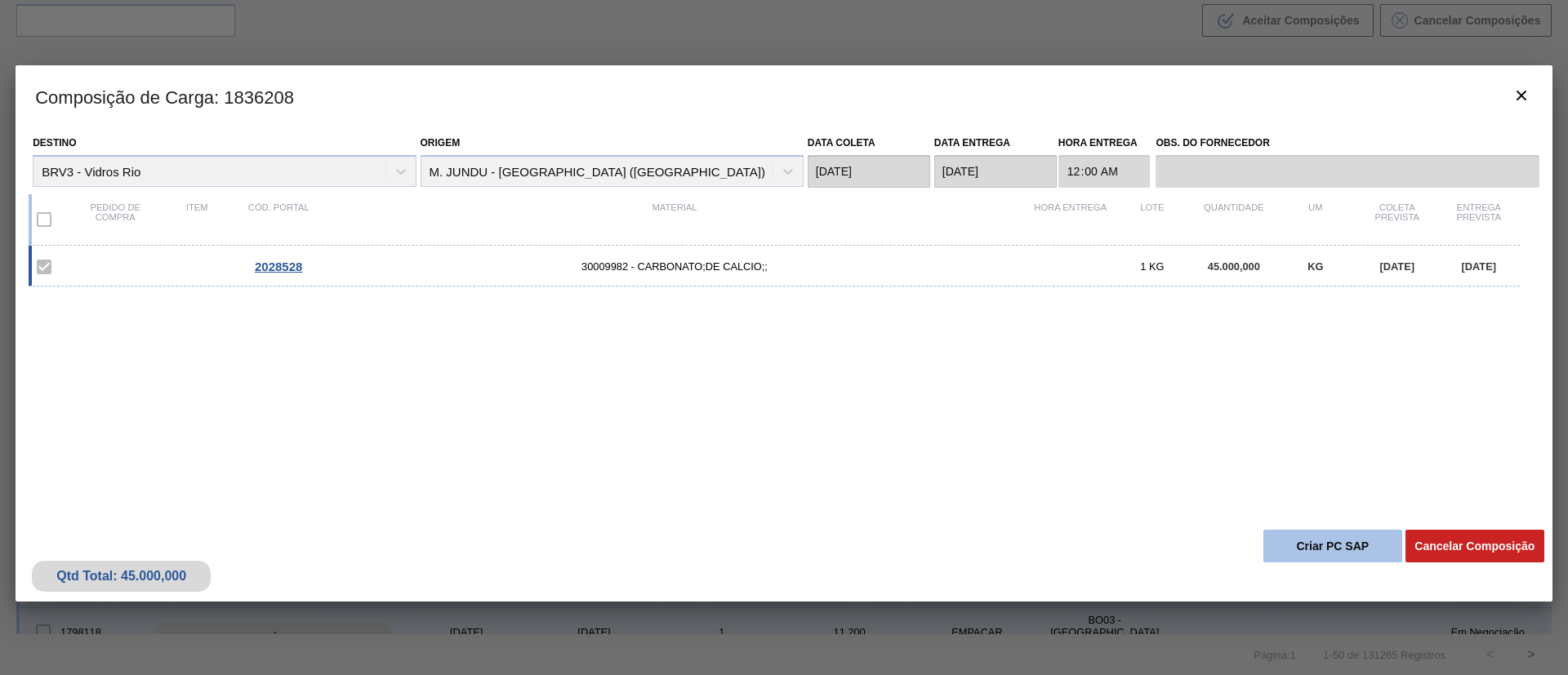
click at [1294, 544] on button "Criar PC SAP" at bounding box center [1332, 545] width 139 height 32
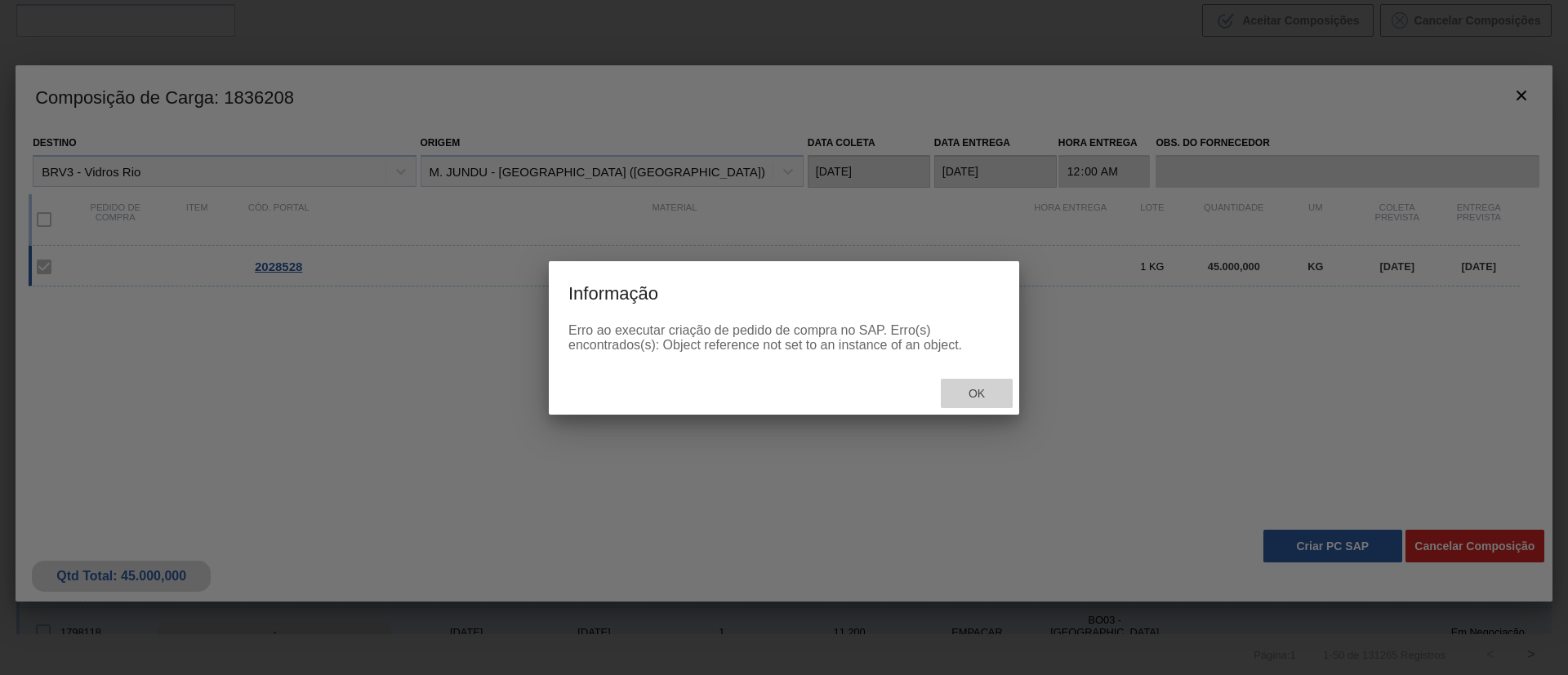
click at [987, 391] on span "Ok" at bounding box center [976, 393] width 43 height 13
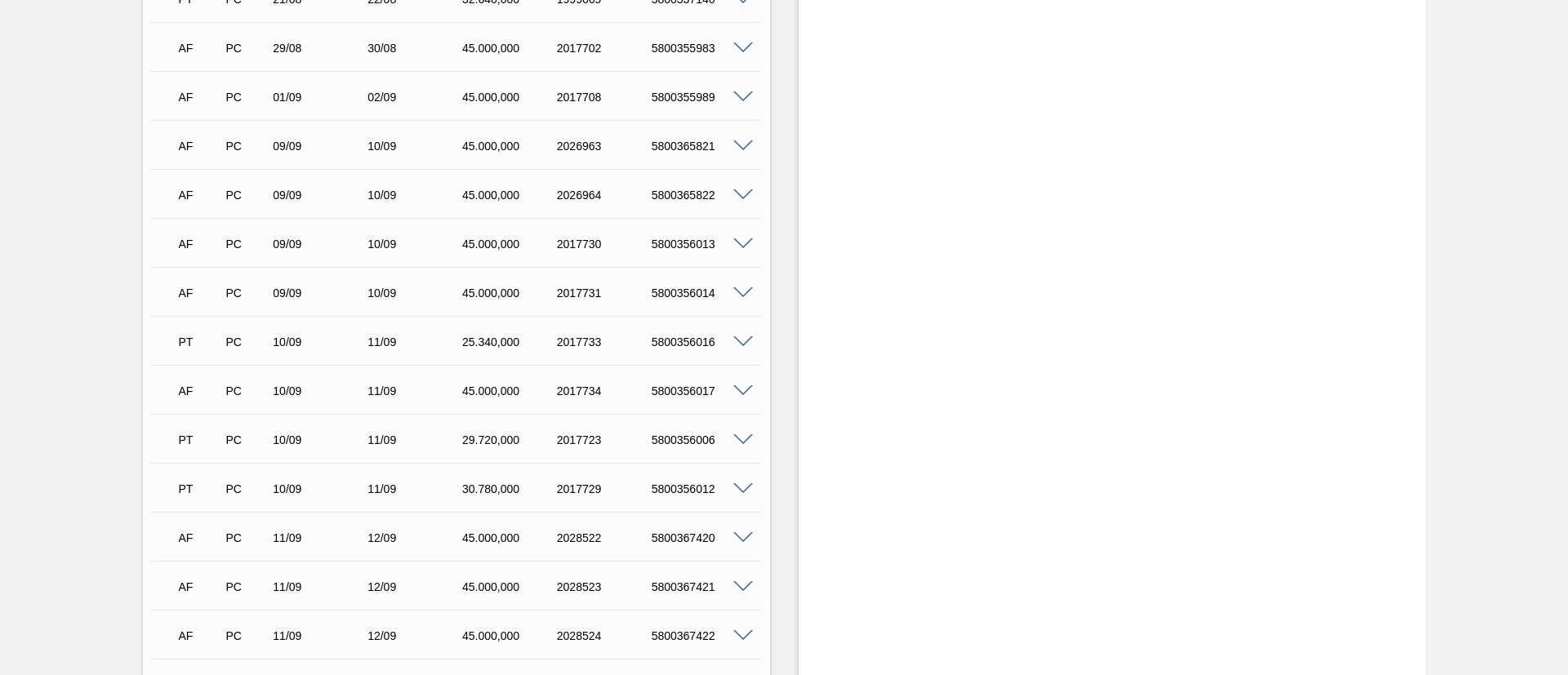
scroll to position [1102, 0]
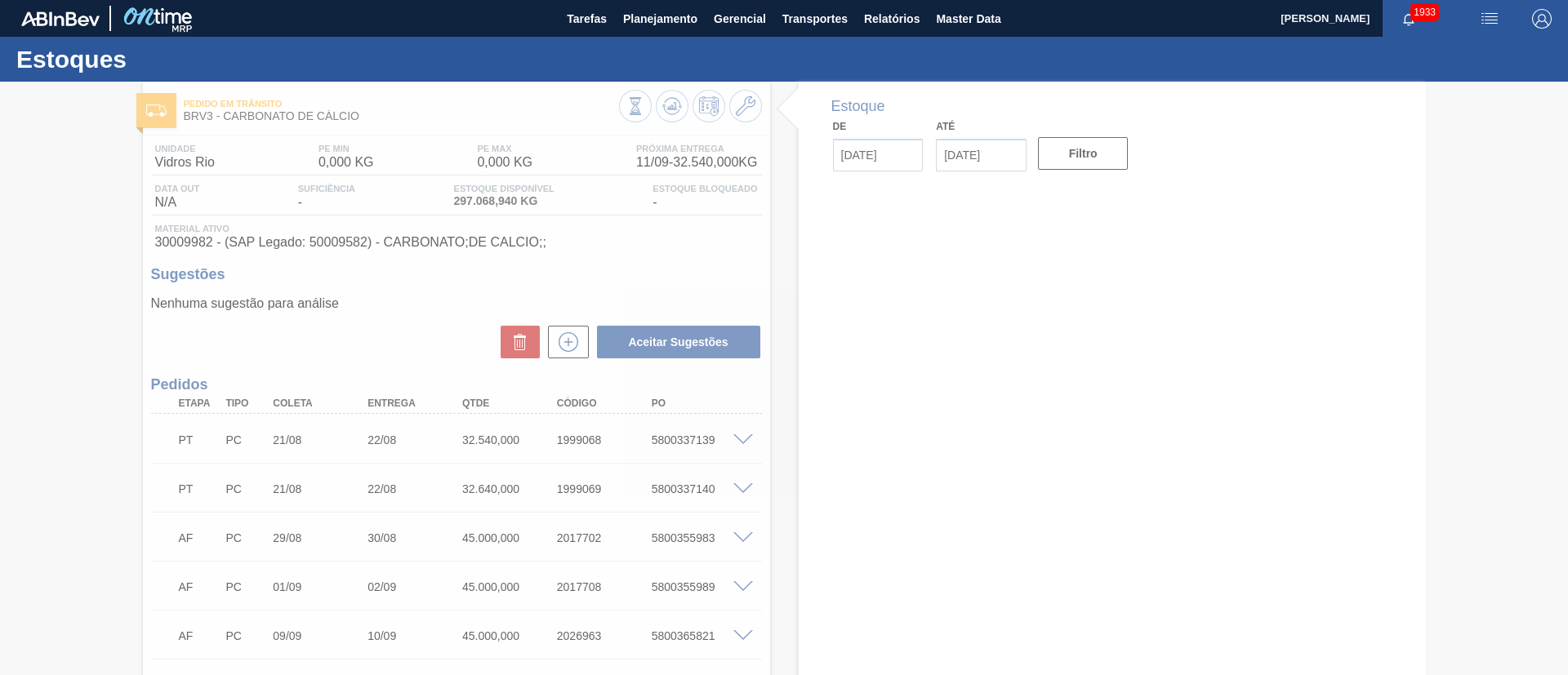
type input "[DATE]"
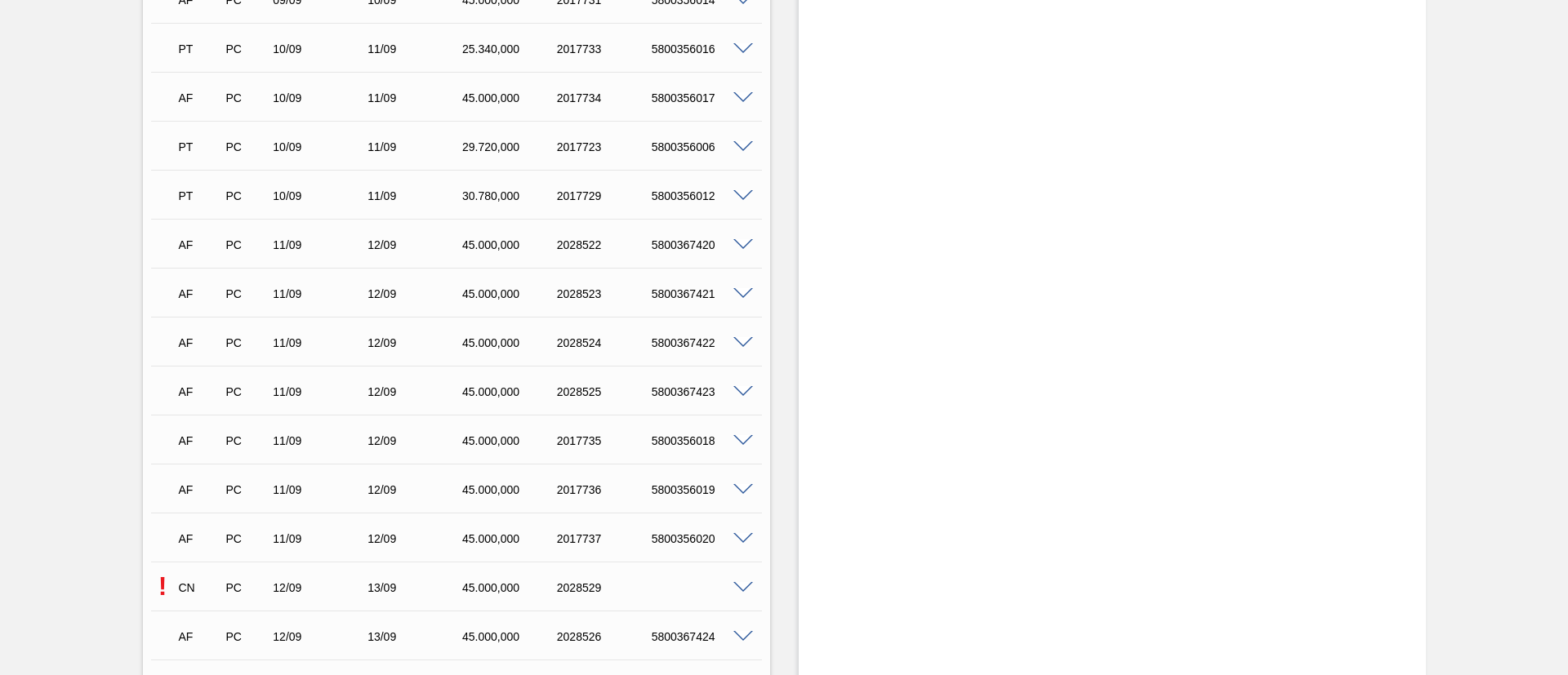
scroll to position [1102, 0]
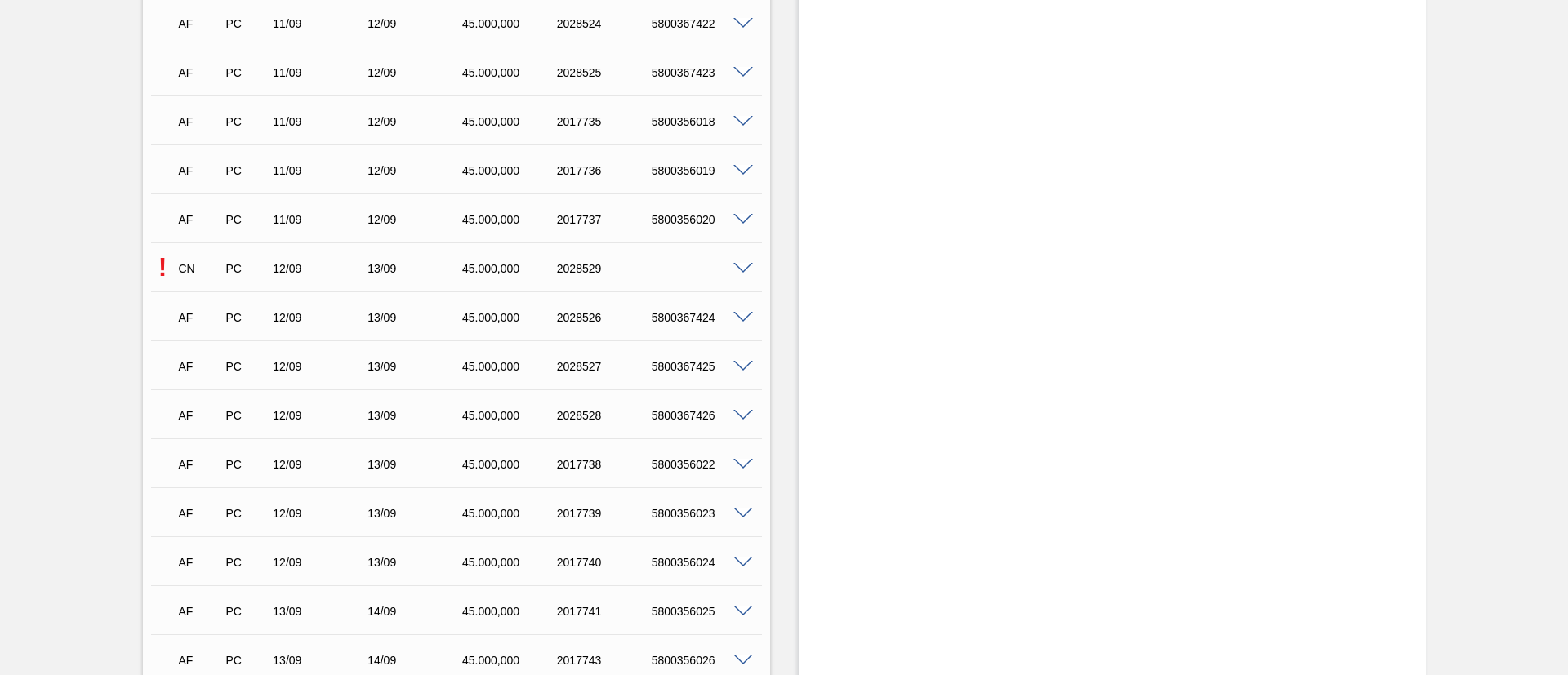
click at [742, 263] on span at bounding box center [743, 269] width 19 height 12
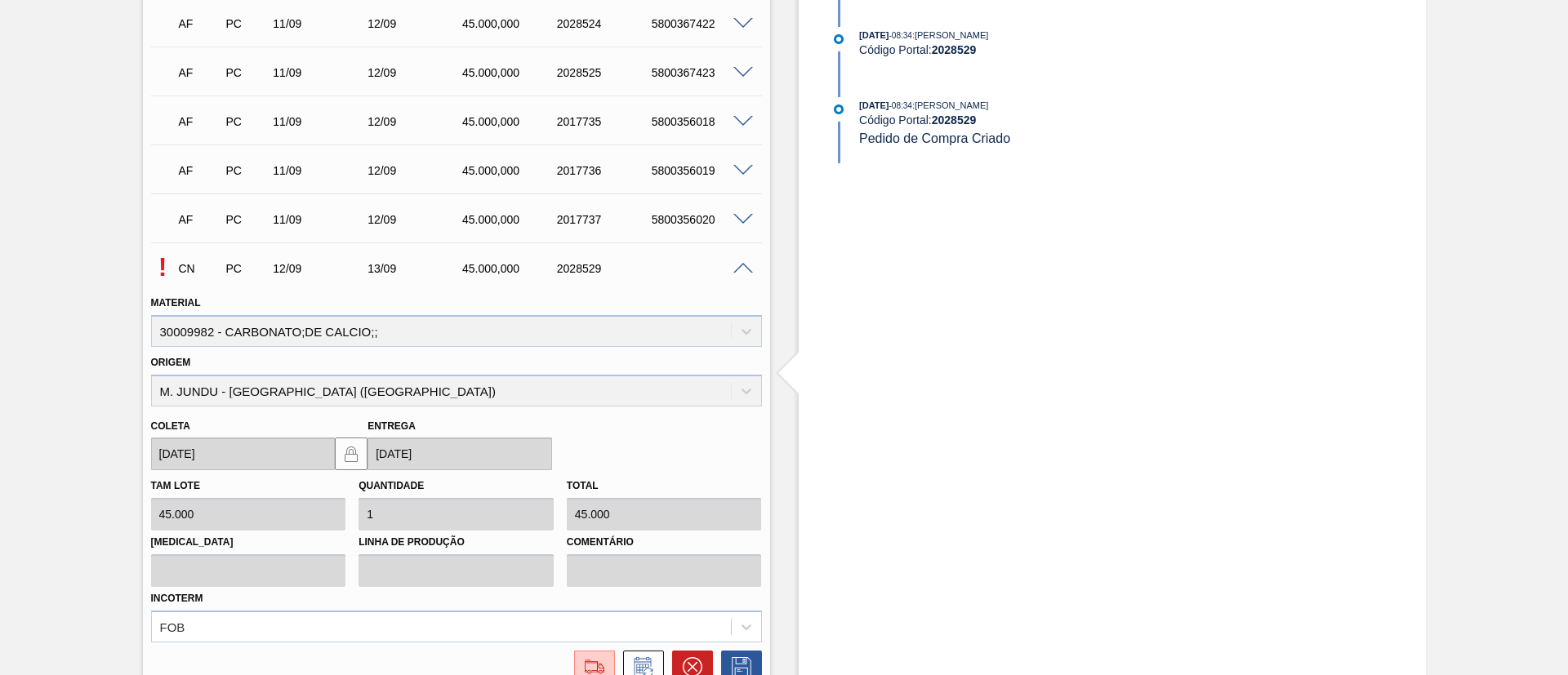
scroll to position [1470, 0]
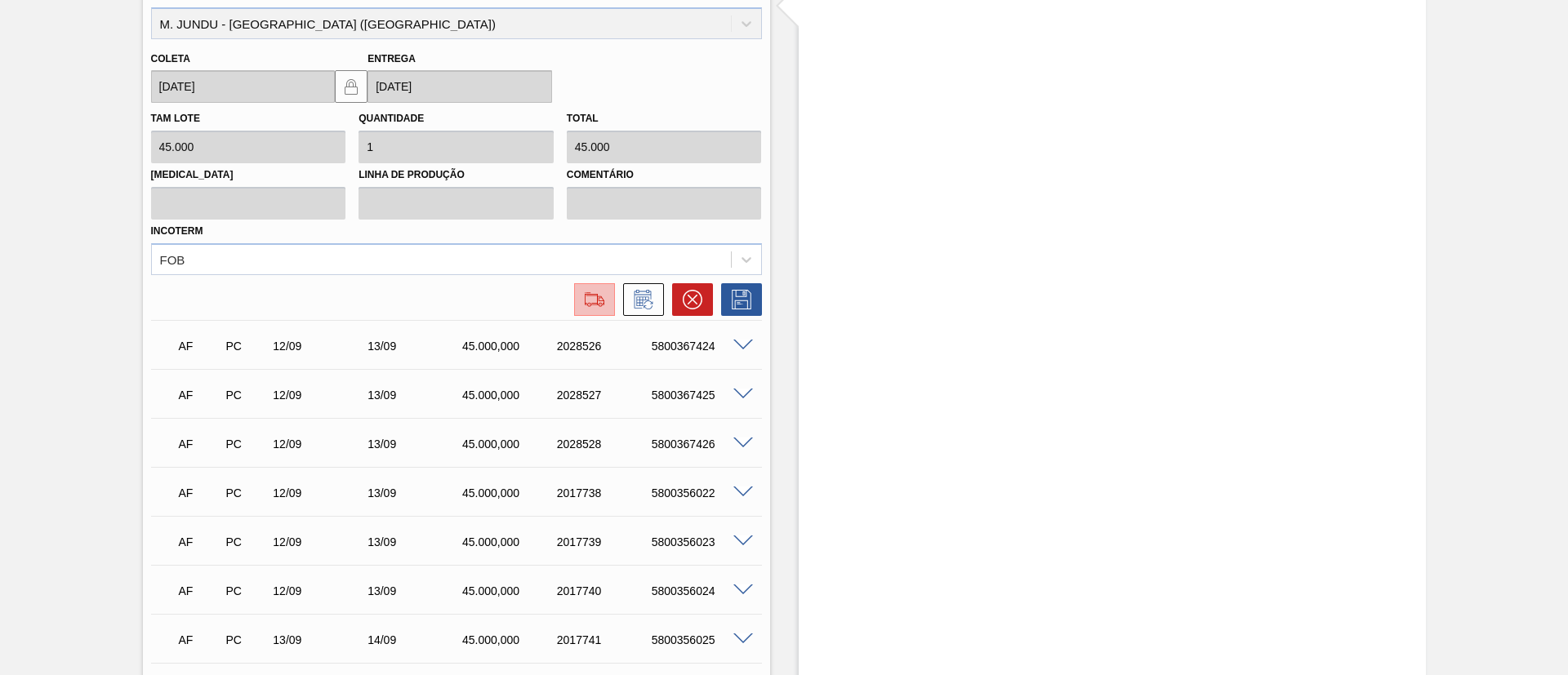
click at [591, 304] on img at bounding box center [594, 299] width 26 height 19
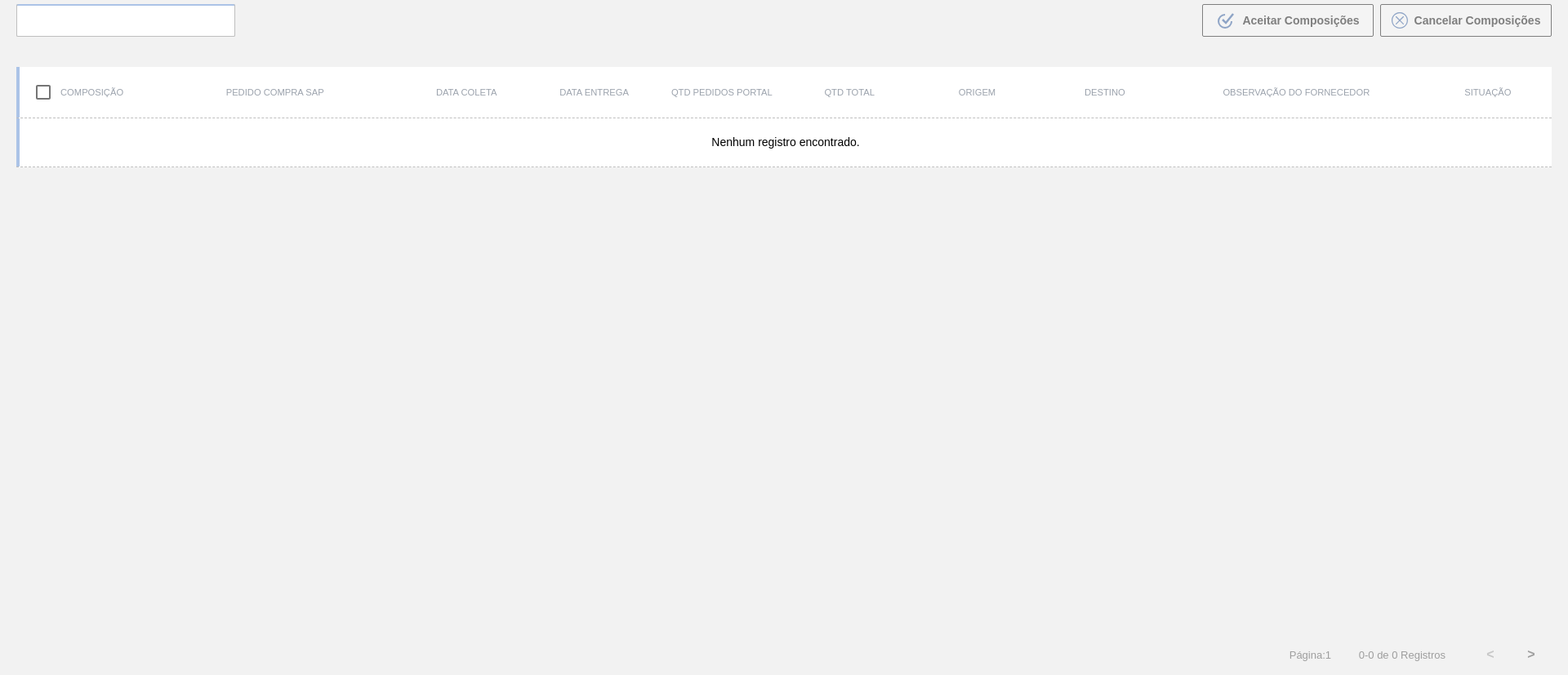
scroll to position [118, 0]
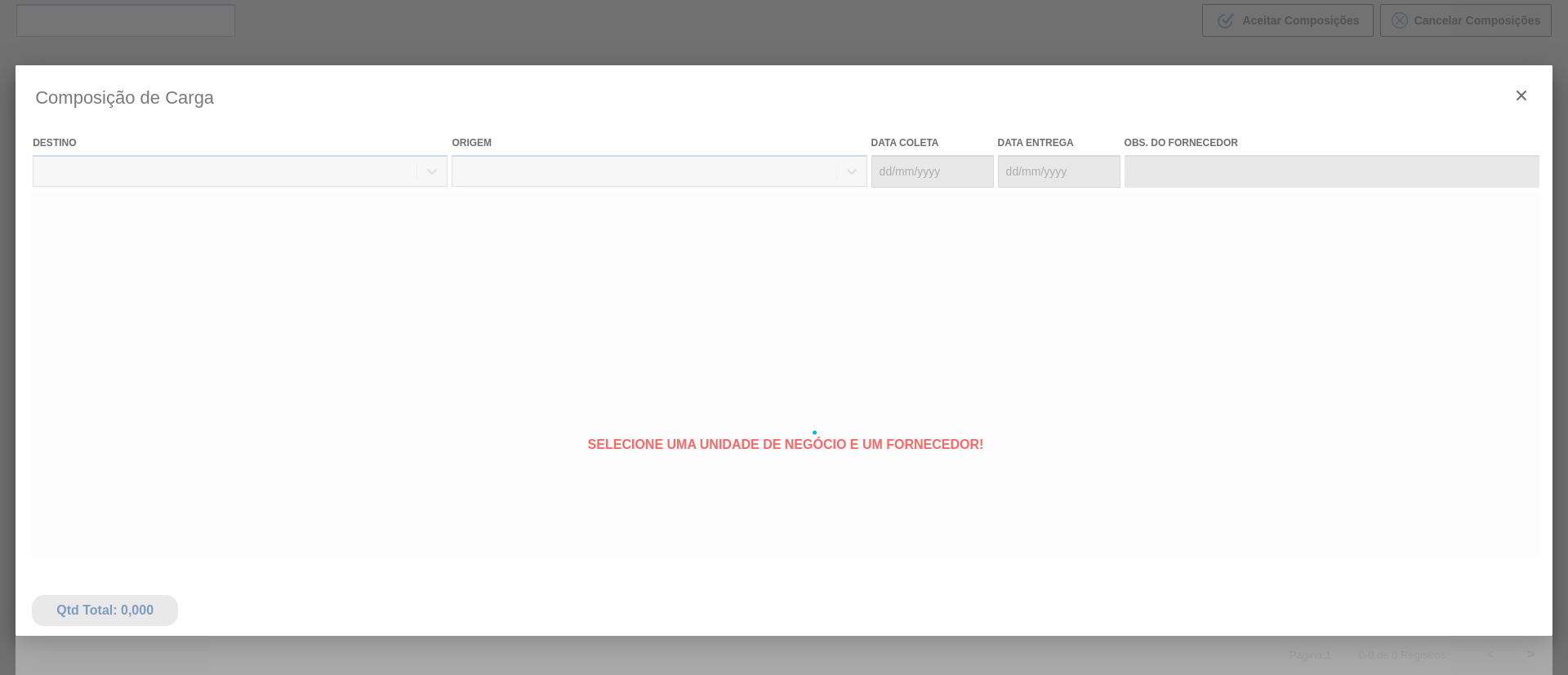
type coleta "[DATE]"
type entrega "[DATE]"
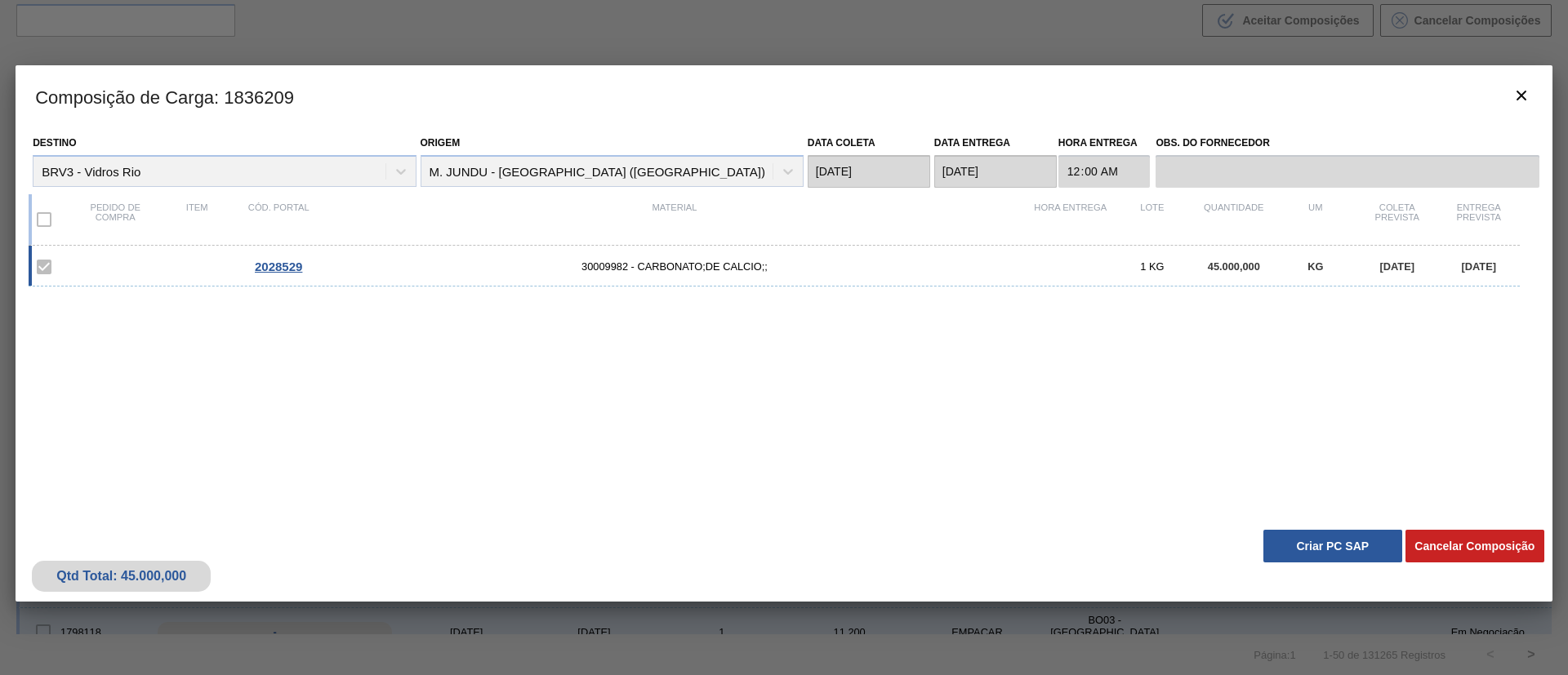
click at [1330, 524] on div "Qtd Total: 45.000,000 Cancelar Composição Criar PC SAP" at bounding box center [784, 562] width 1536 height 80
click at [1319, 538] on button "Criar PC SAP" at bounding box center [1332, 545] width 139 height 32
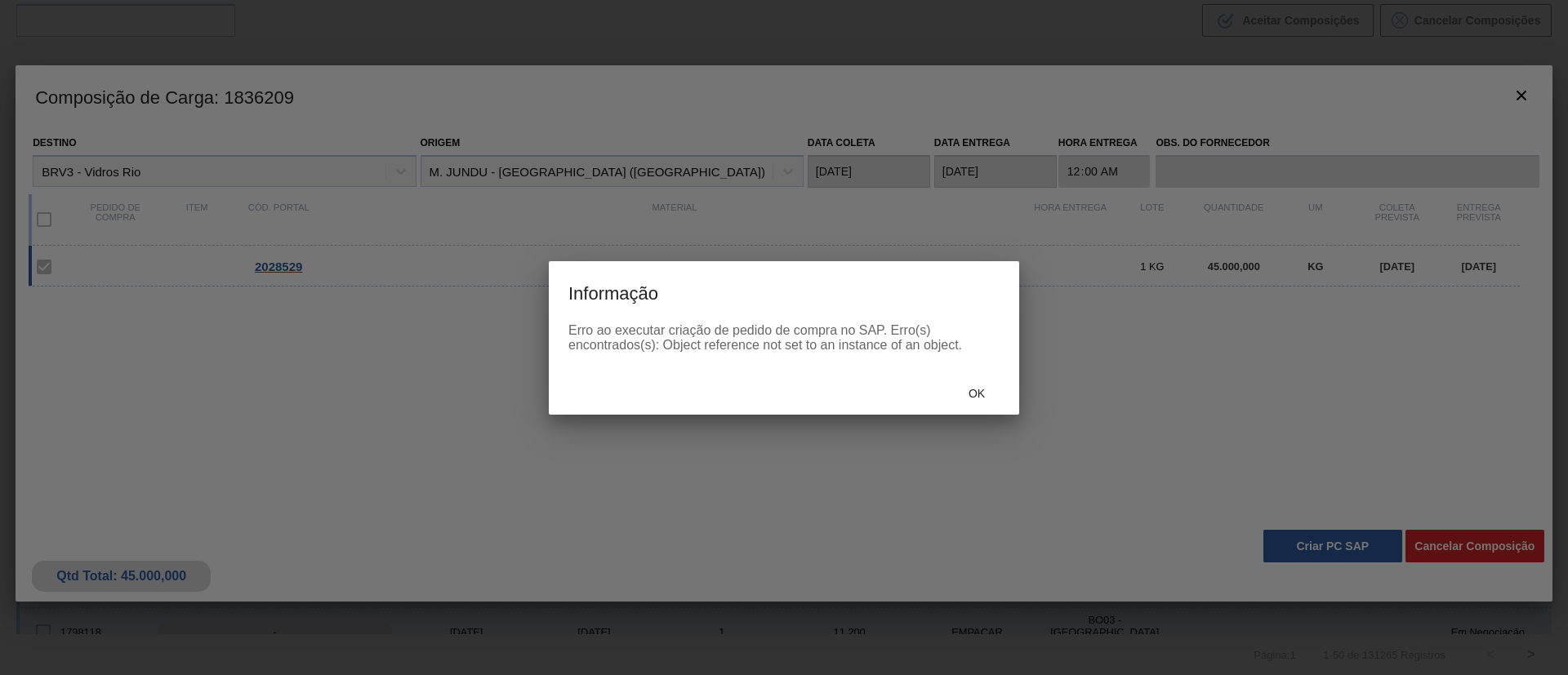
click at [966, 410] on div "Ok" at bounding box center [784, 394] width 470 height 43
click at [965, 393] on span "Ok" at bounding box center [976, 393] width 43 height 13
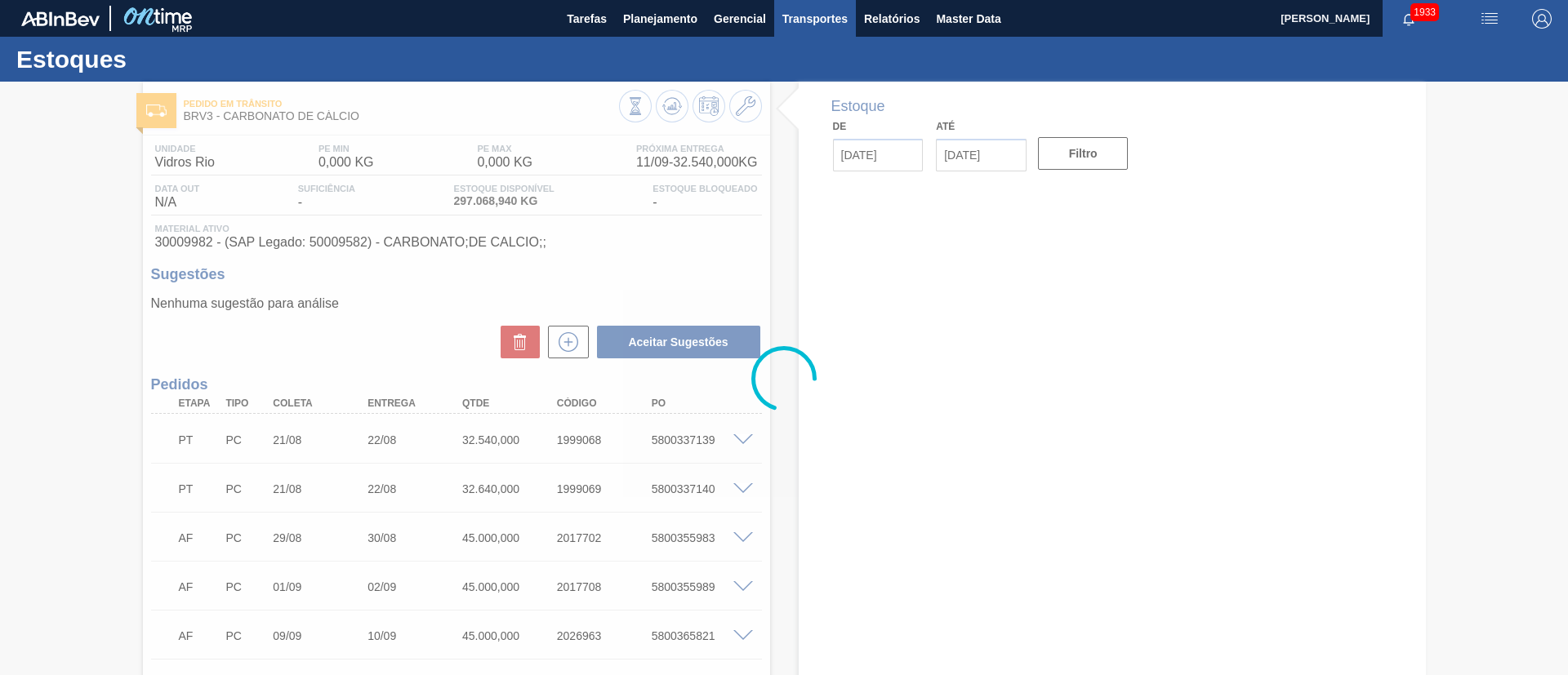
type input "[DATE]"
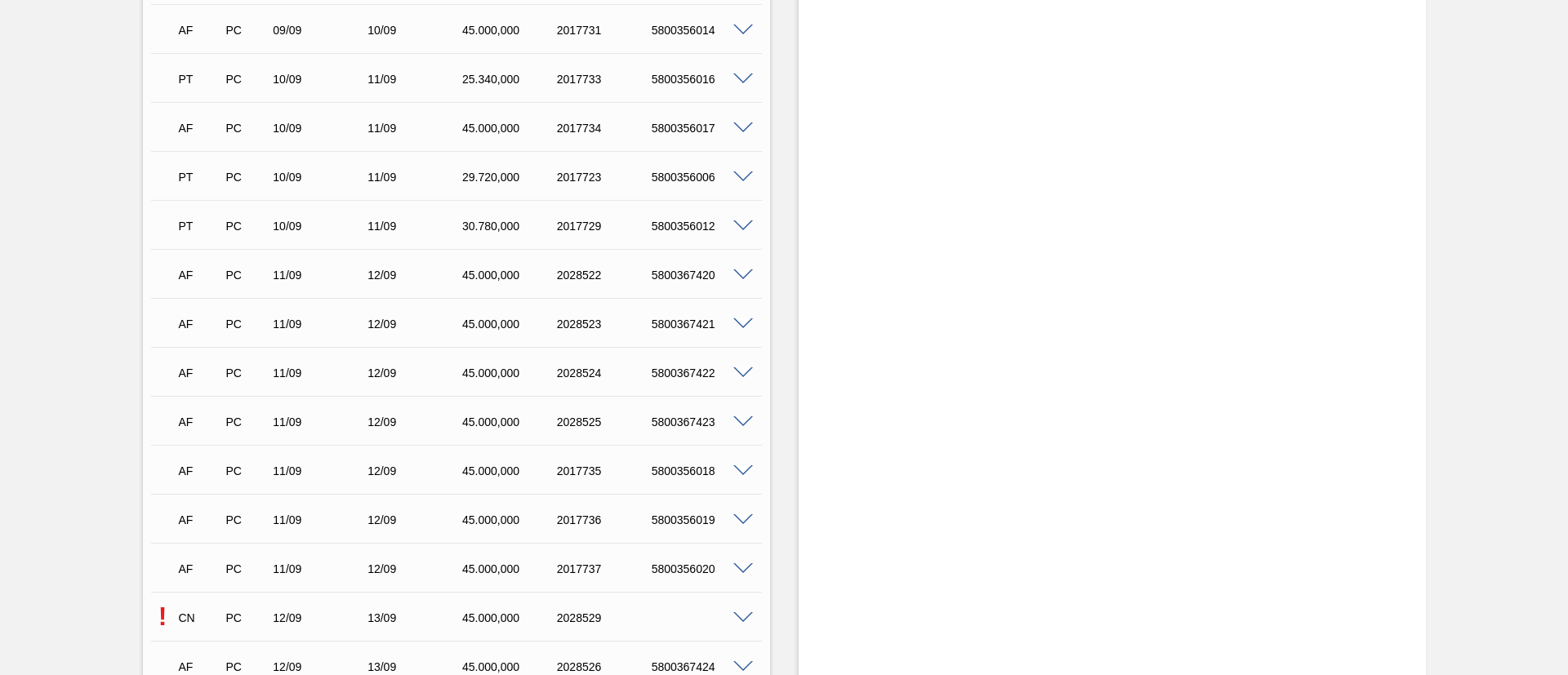
scroll to position [858, 0]
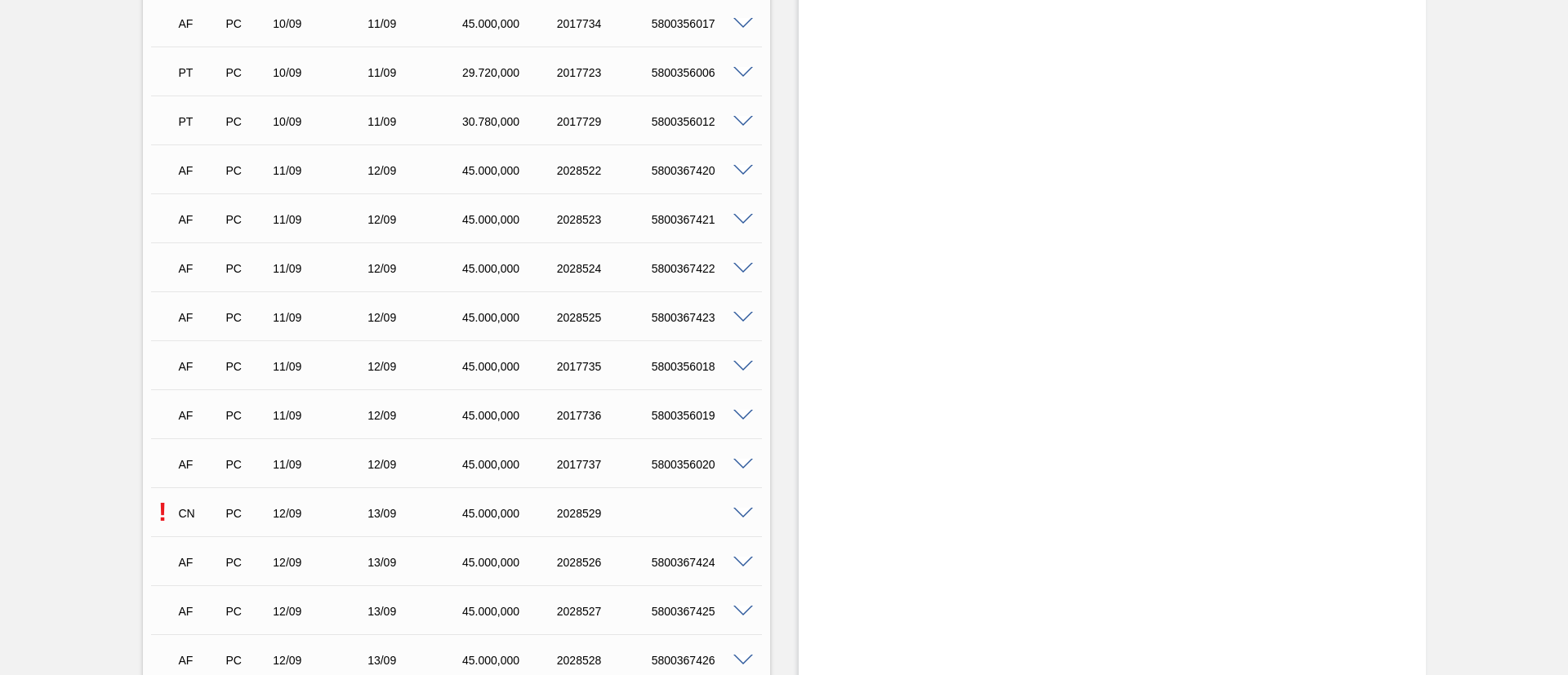
click at [733, 167] on span at bounding box center [743, 171] width 19 height 12
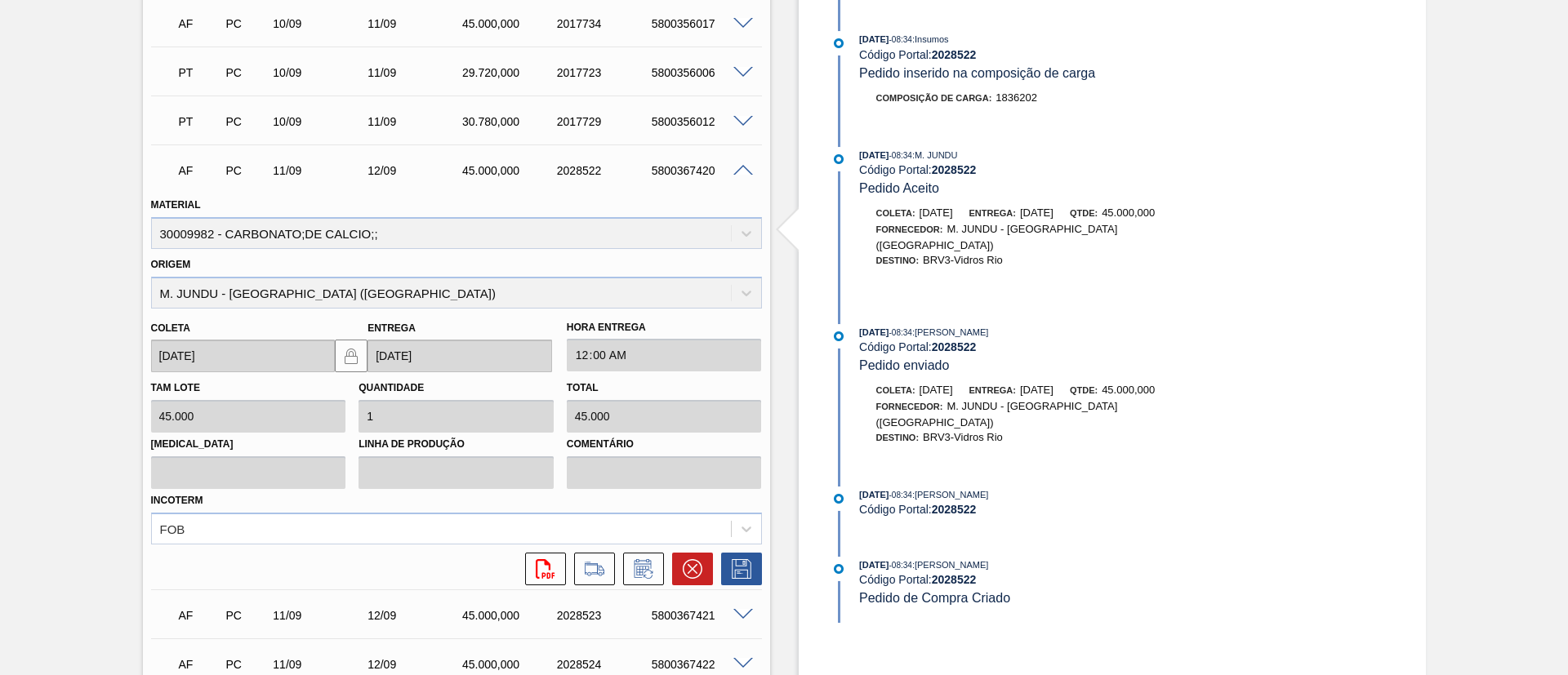
click at [733, 167] on span at bounding box center [743, 171] width 19 height 12
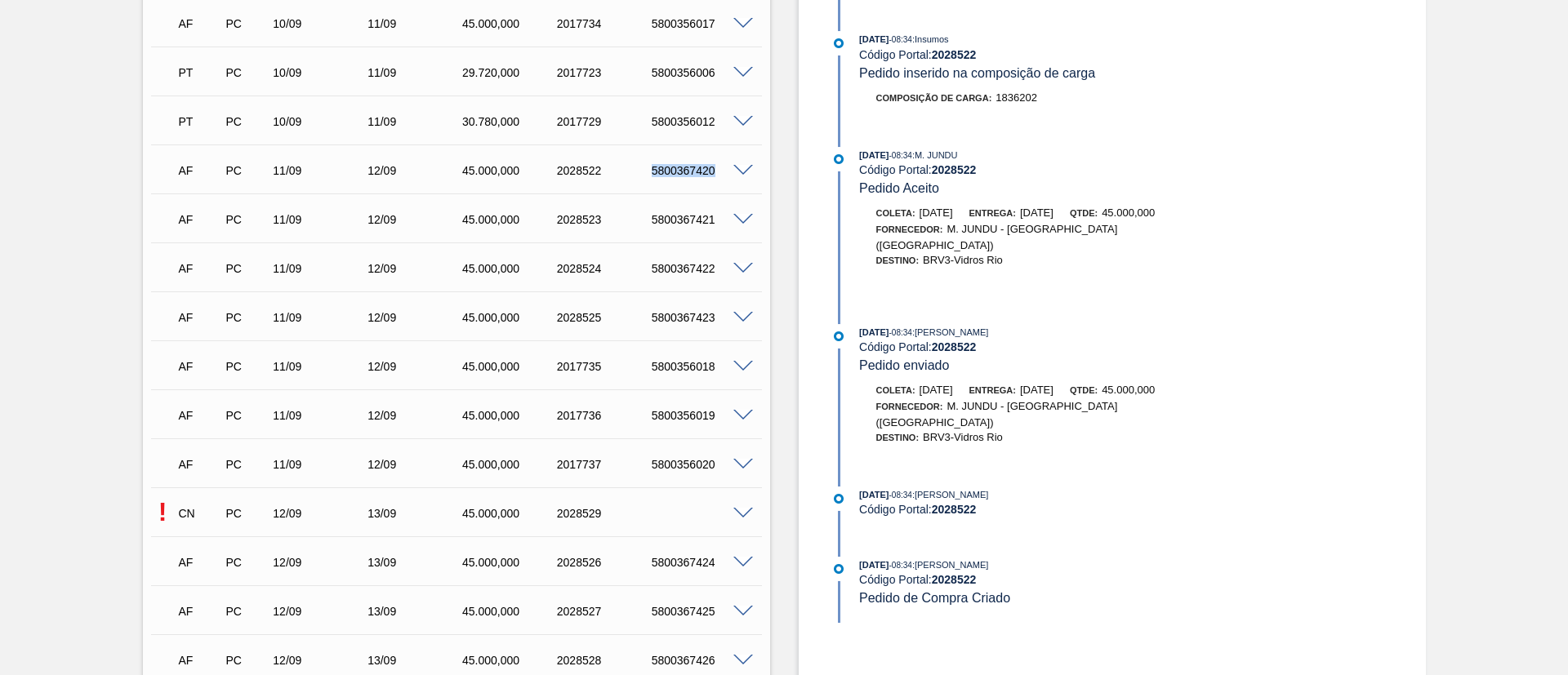
drag, startPoint x: 650, startPoint y: 172, endPoint x: 744, endPoint y: 172, distance: 94.0
click at [744, 172] on div "AF PC 11/09 12/09 45.000,000 2028522 5800367420" at bounding box center [456, 169] width 611 height 41
copy div "5800367420"
click at [741, 223] on span at bounding box center [743, 220] width 19 height 12
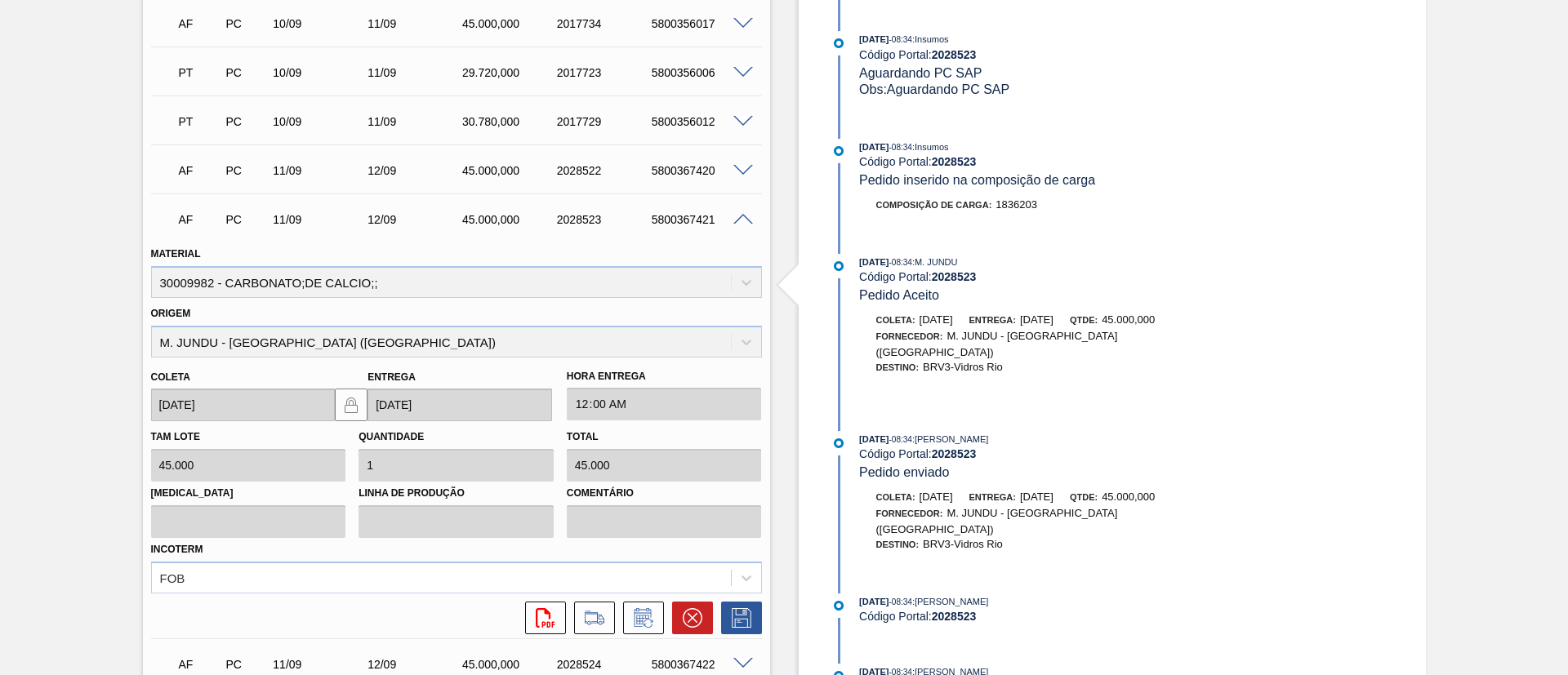
click at [693, 218] on div "5800367421" at bounding box center [700, 220] width 106 height 13
copy div "5800367421"
click at [748, 214] on span at bounding box center [743, 220] width 19 height 12
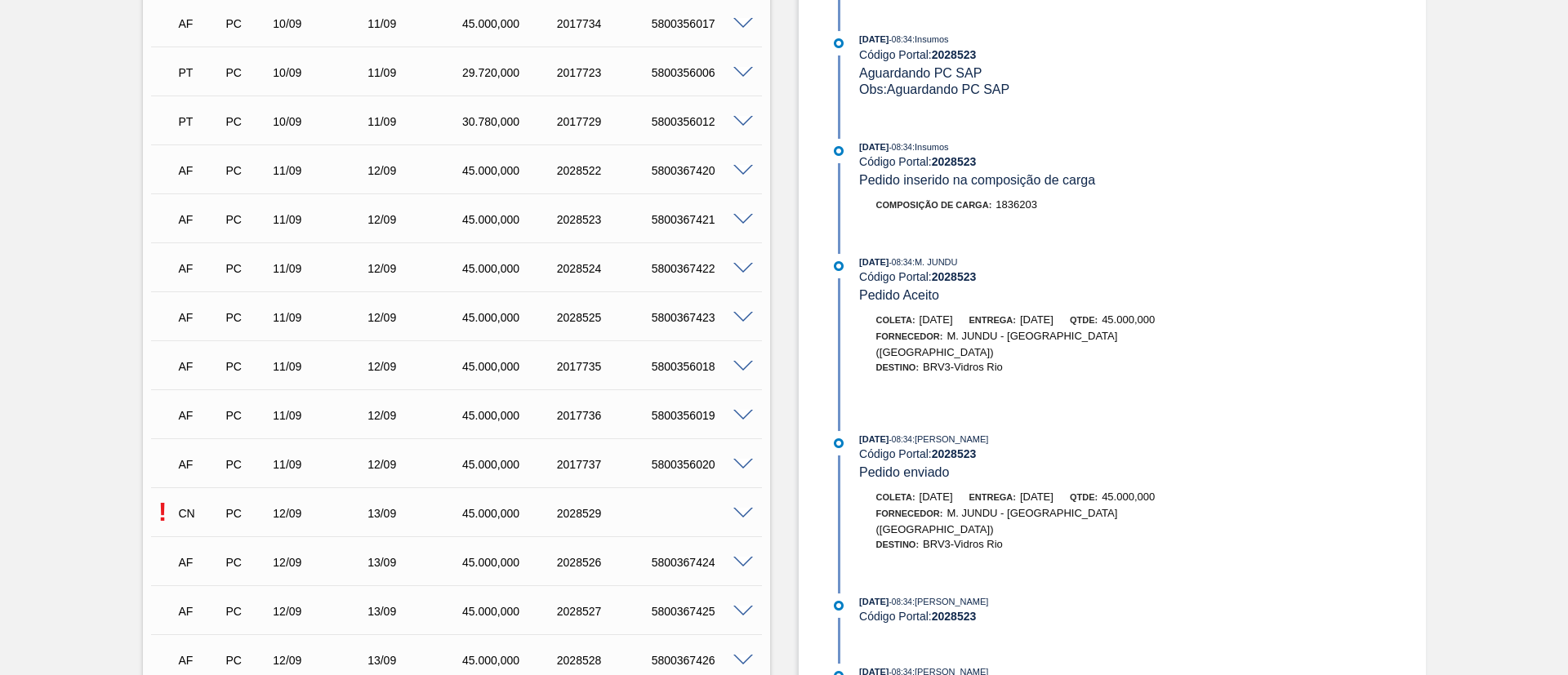
click at [742, 267] on span at bounding box center [743, 269] width 19 height 12
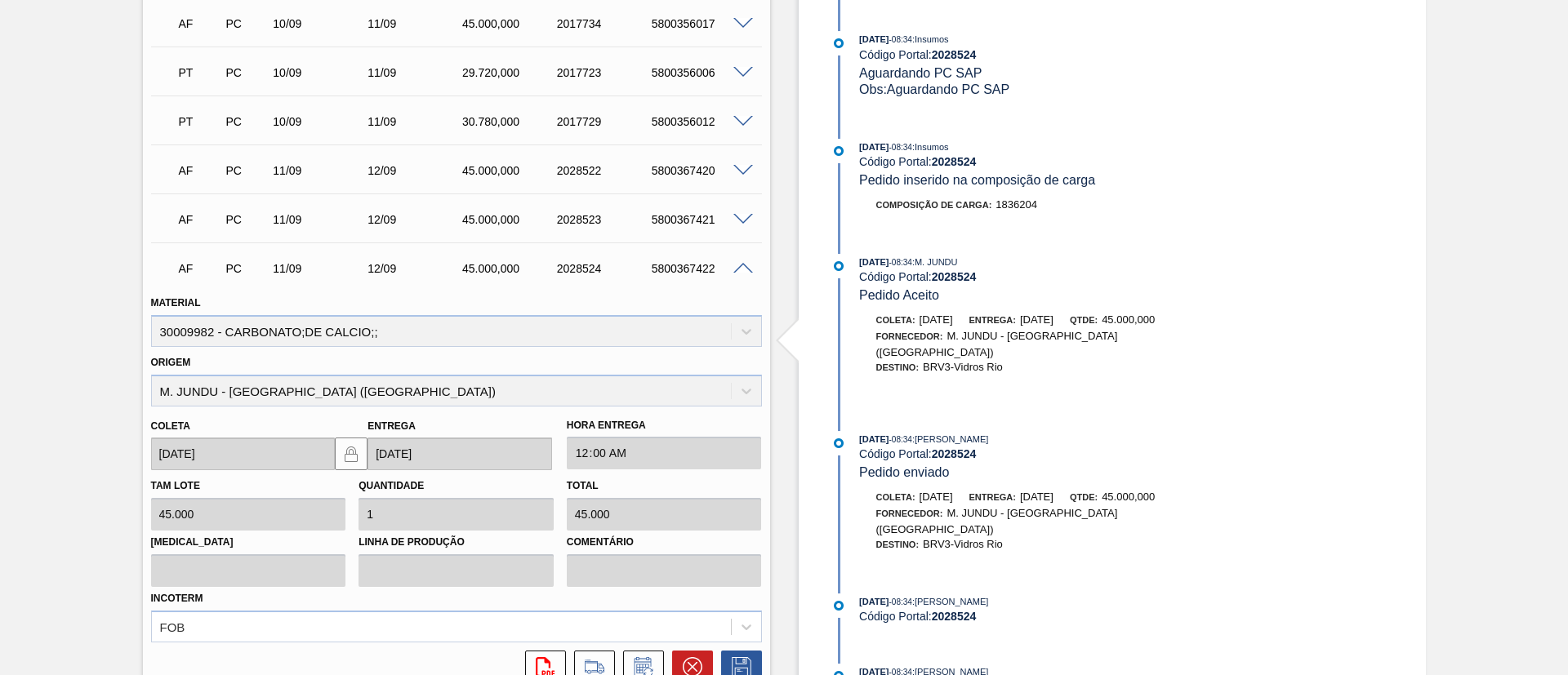
click at [694, 273] on div "5800367422" at bounding box center [700, 269] width 106 height 13
click at [694, 269] on div "5800367422" at bounding box center [700, 269] width 106 height 13
copy div "5800367422"
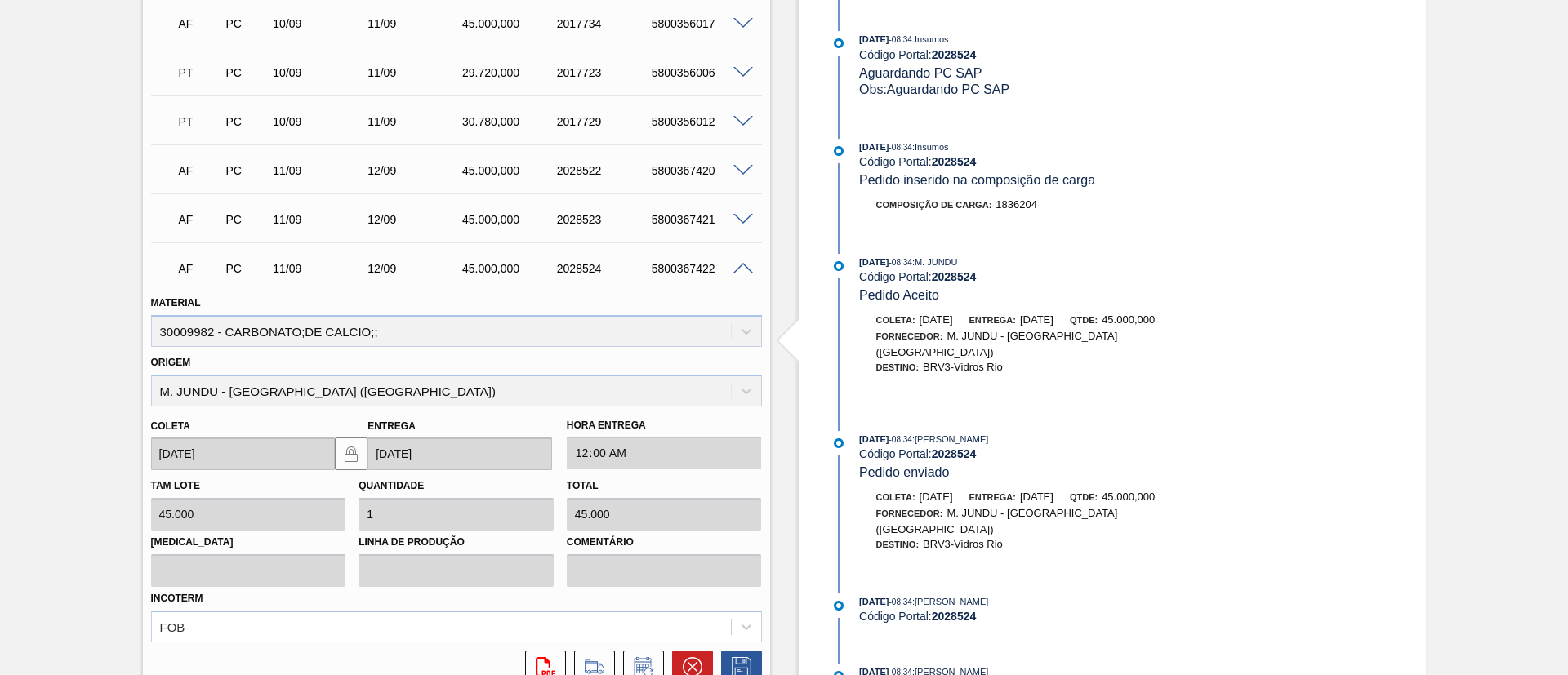
click at [747, 266] on span at bounding box center [743, 269] width 19 height 12
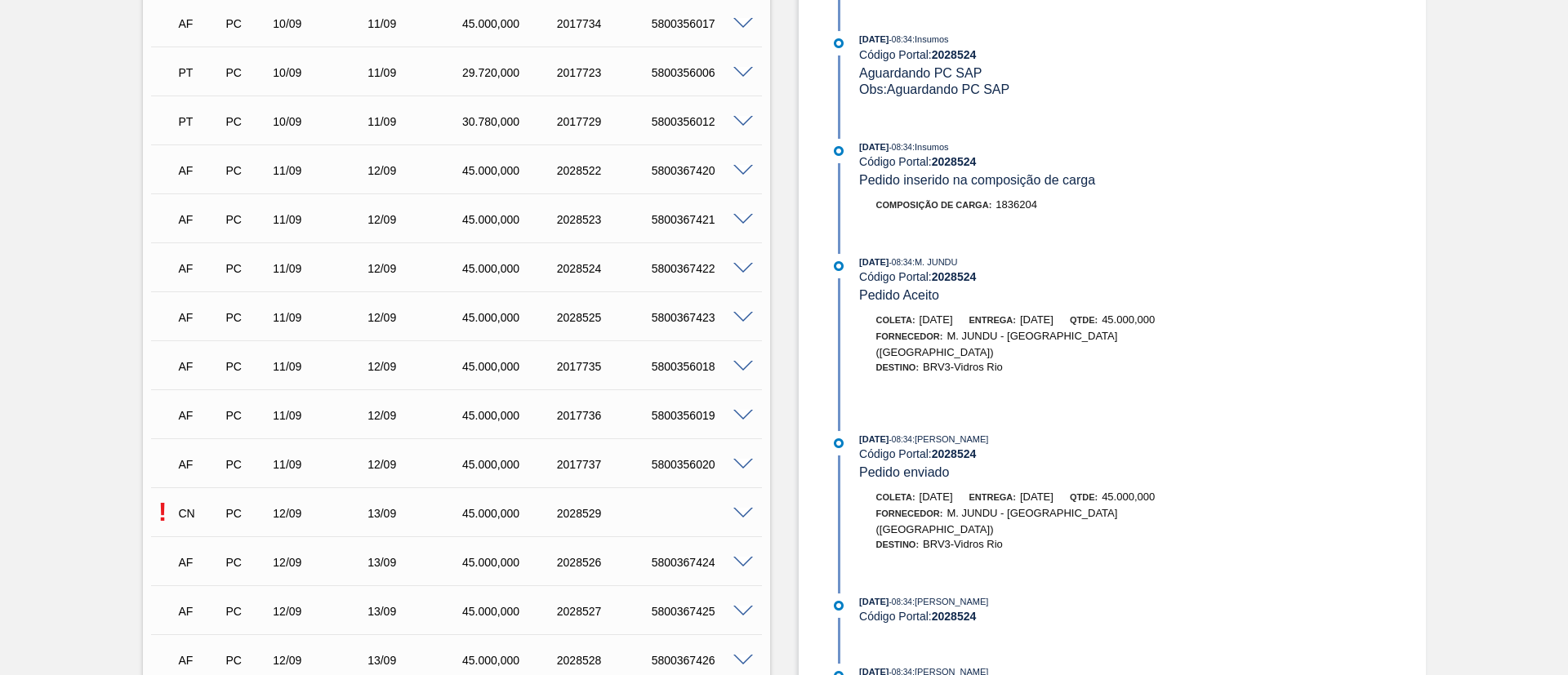
click at [743, 312] on span at bounding box center [743, 317] width 19 height 12
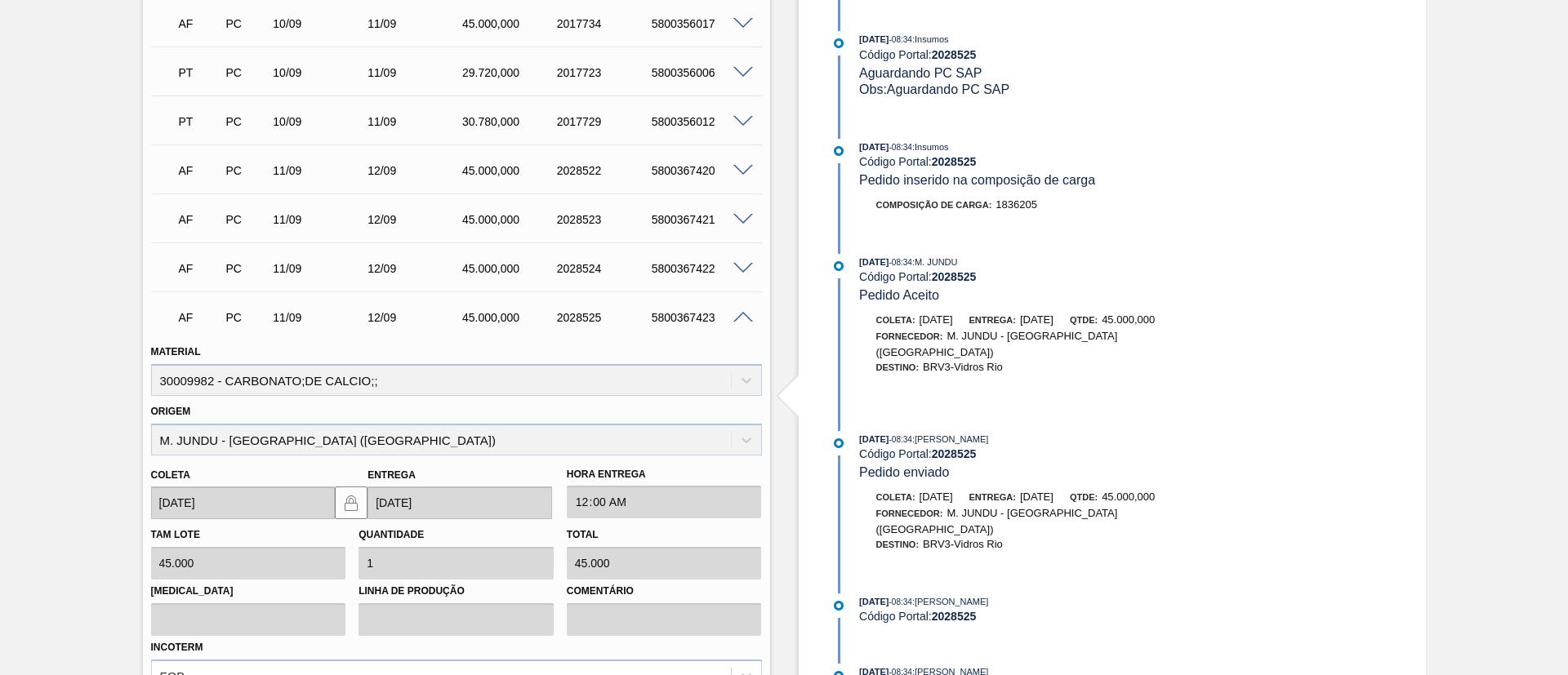
click at [743, 312] on span at bounding box center [743, 317] width 19 height 12
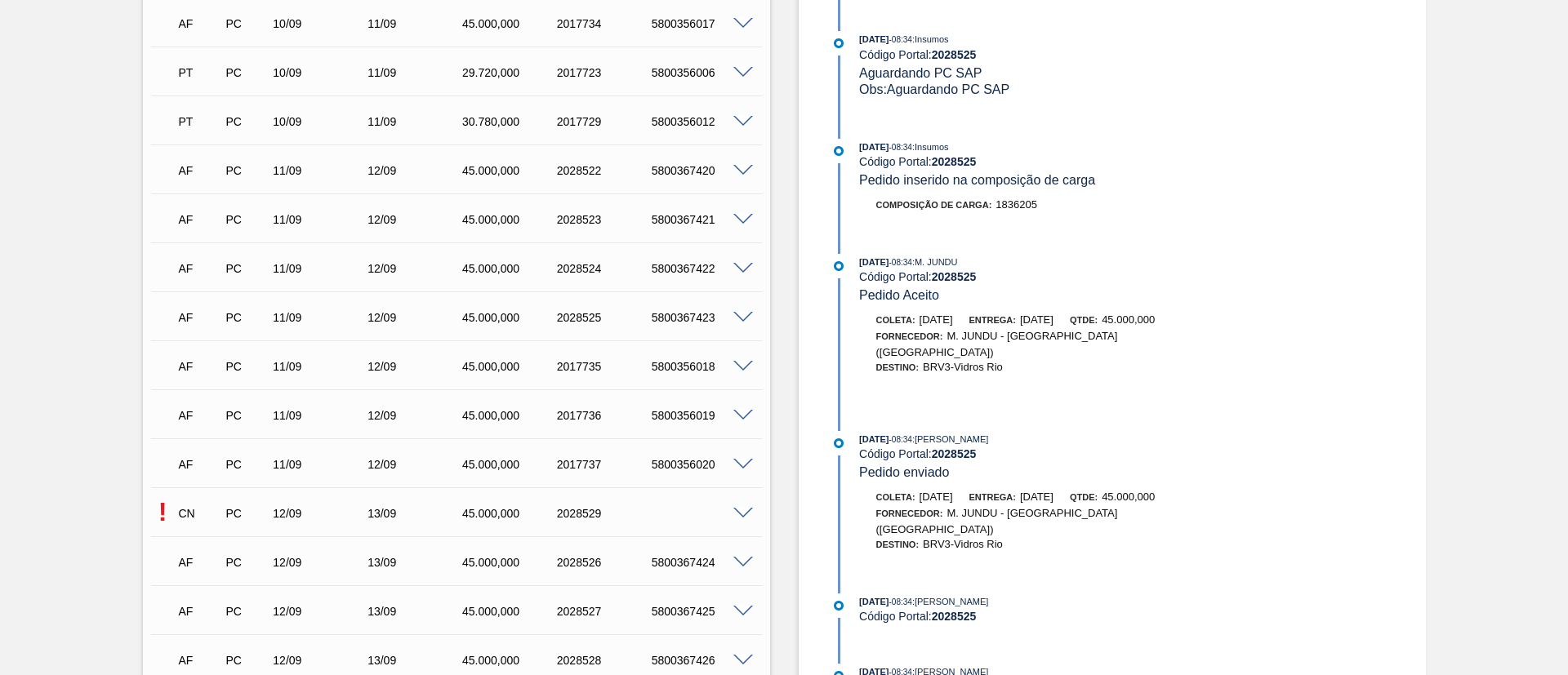
click at [694, 312] on div "5800367423" at bounding box center [700, 317] width 106 height 13
copy div "5800367423"
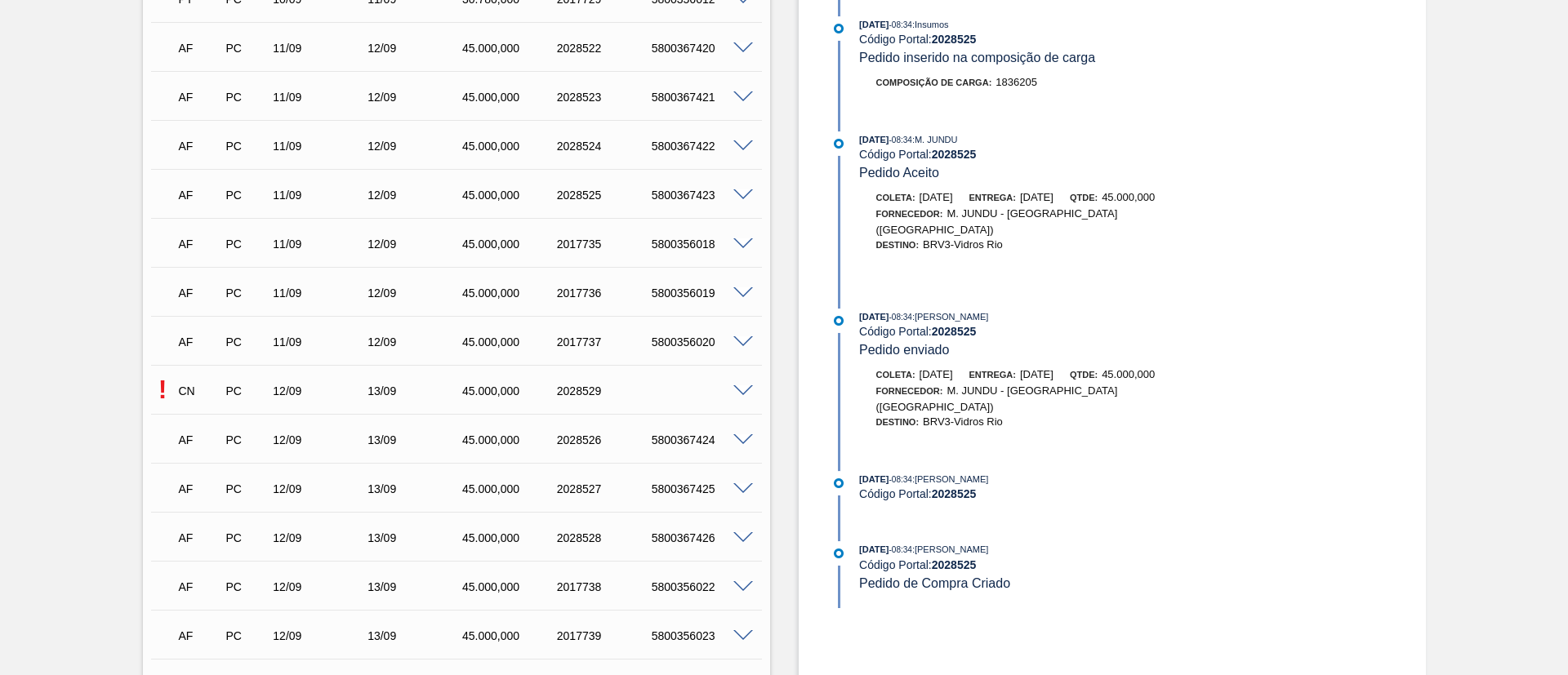
click at [745, 386] on span at bounding box center [743, 391] width 19 height 12
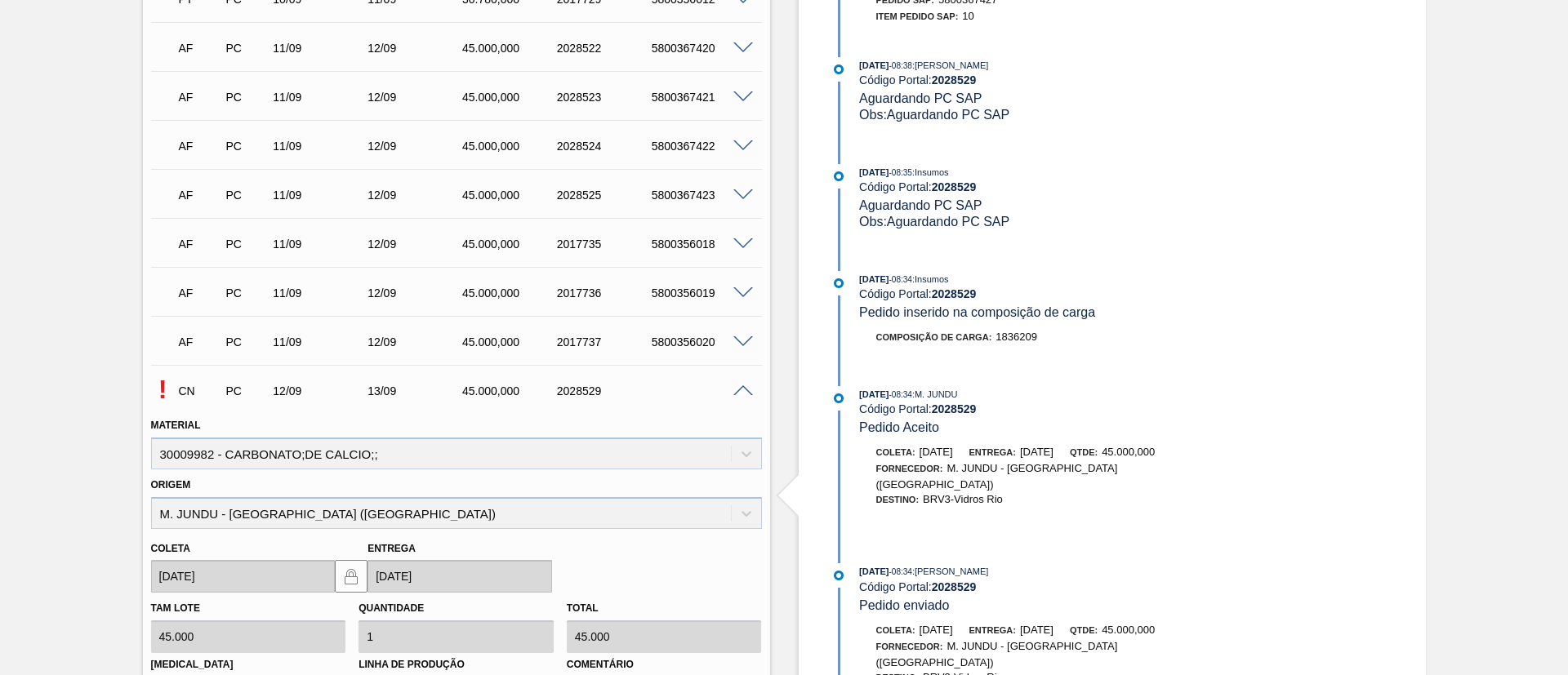
scroll to position [1225, 0]
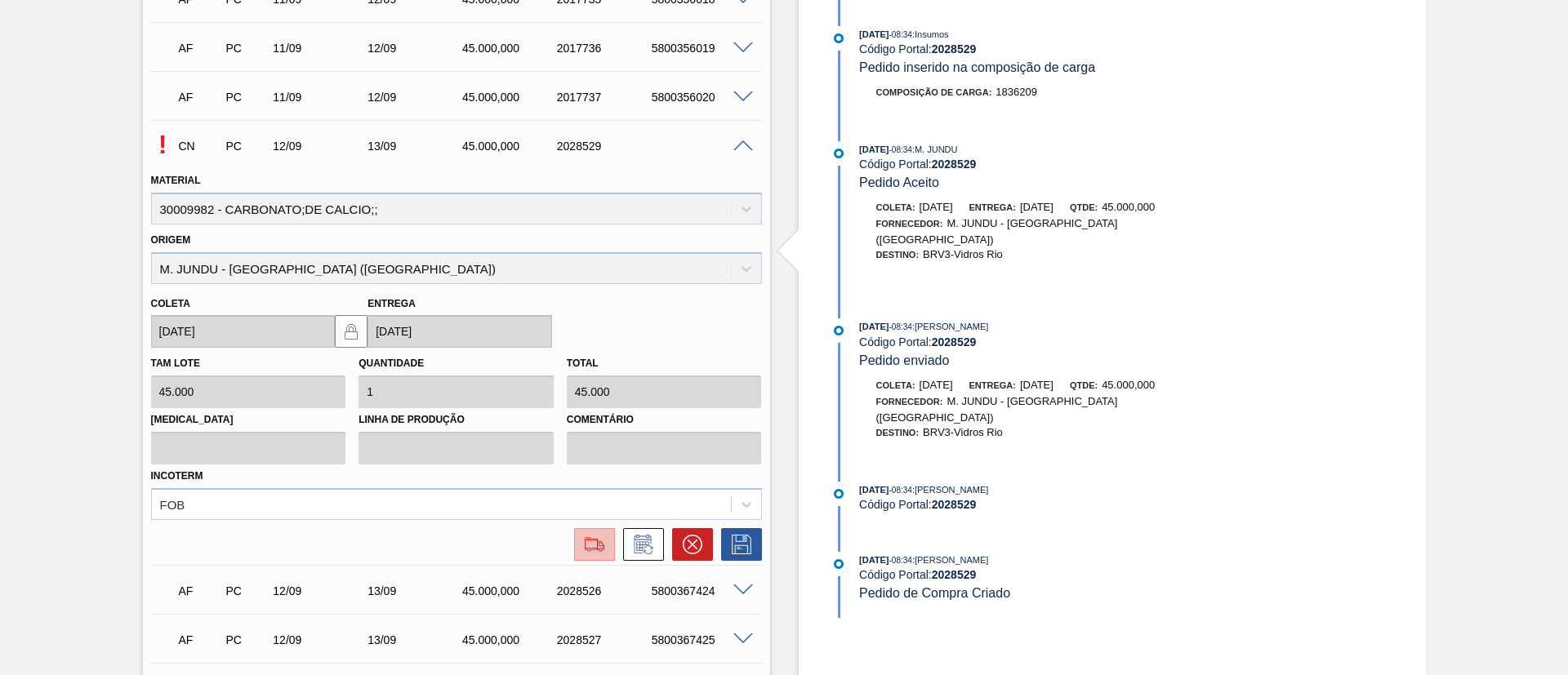
click at [593, 538] on img at bounding box center [594, 544] width 26 height 19
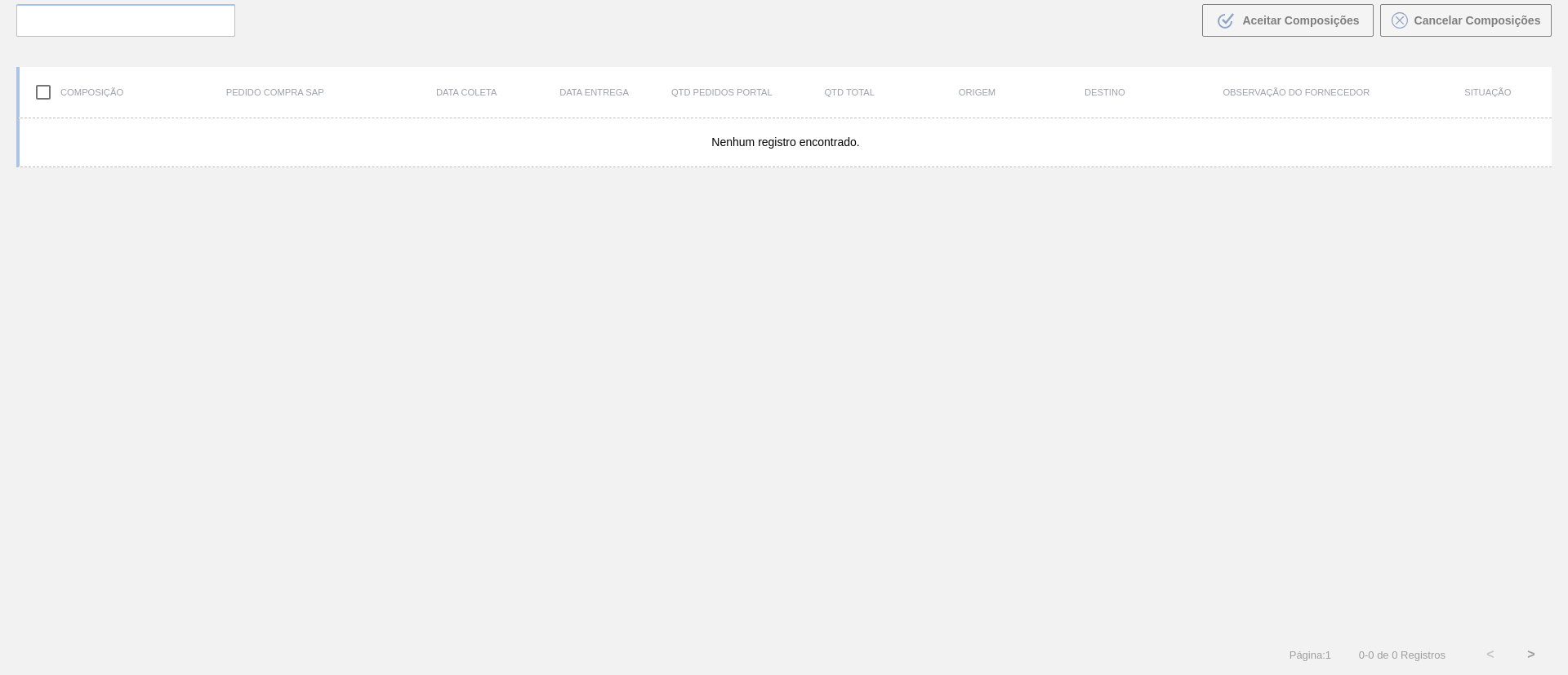
scroll to position [118, 0]
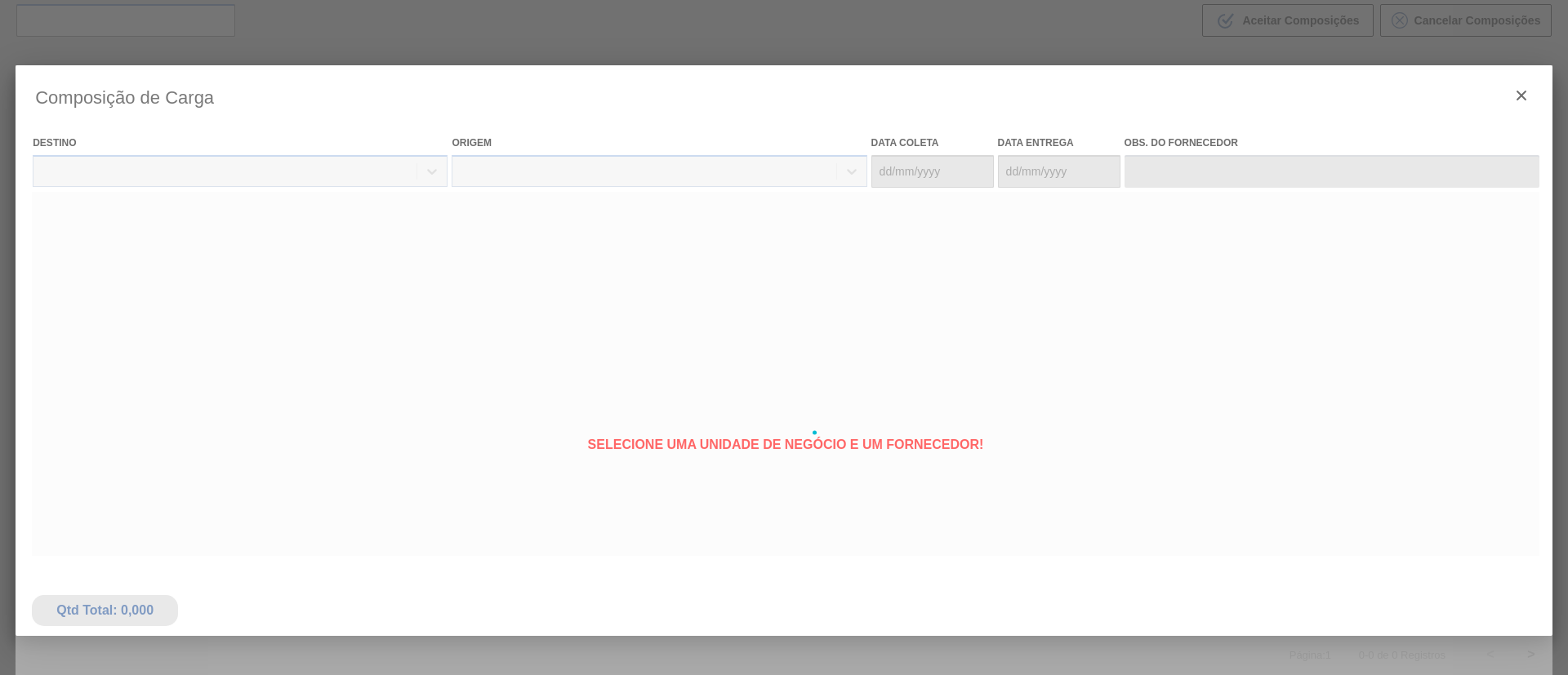
type coleta "[DATE]"
type entrega "[DATE]"
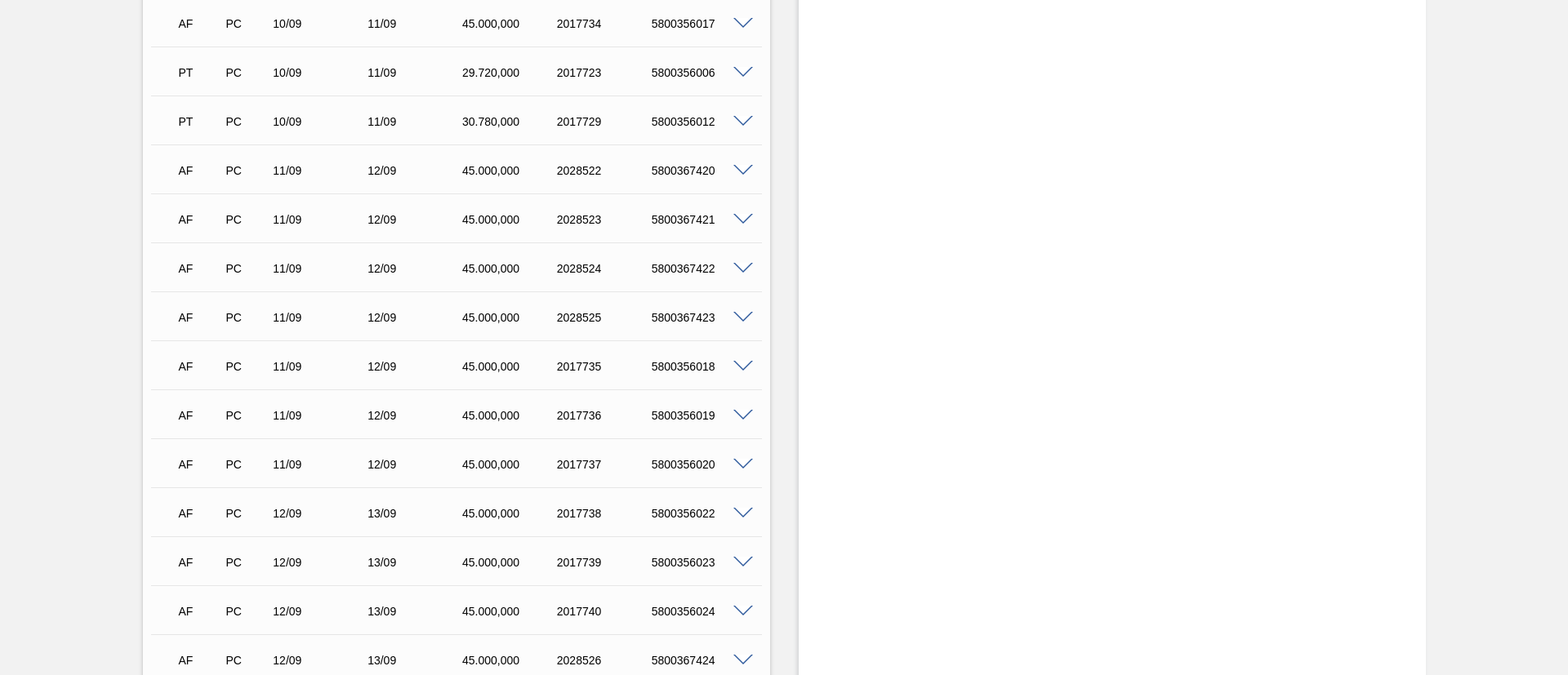
scroll to position [980, 0]
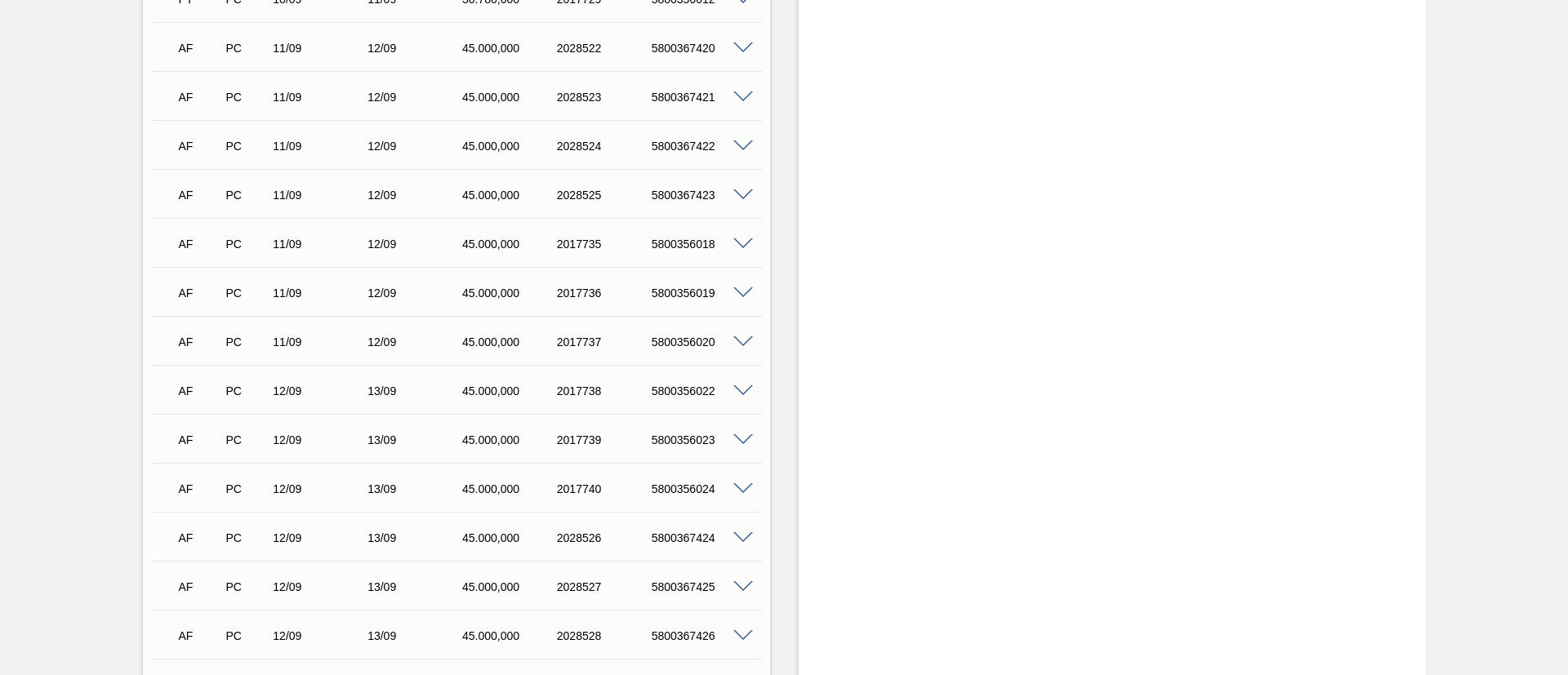
click at [734, 387] on span at bounding box center [743, 391] width 19 height 12
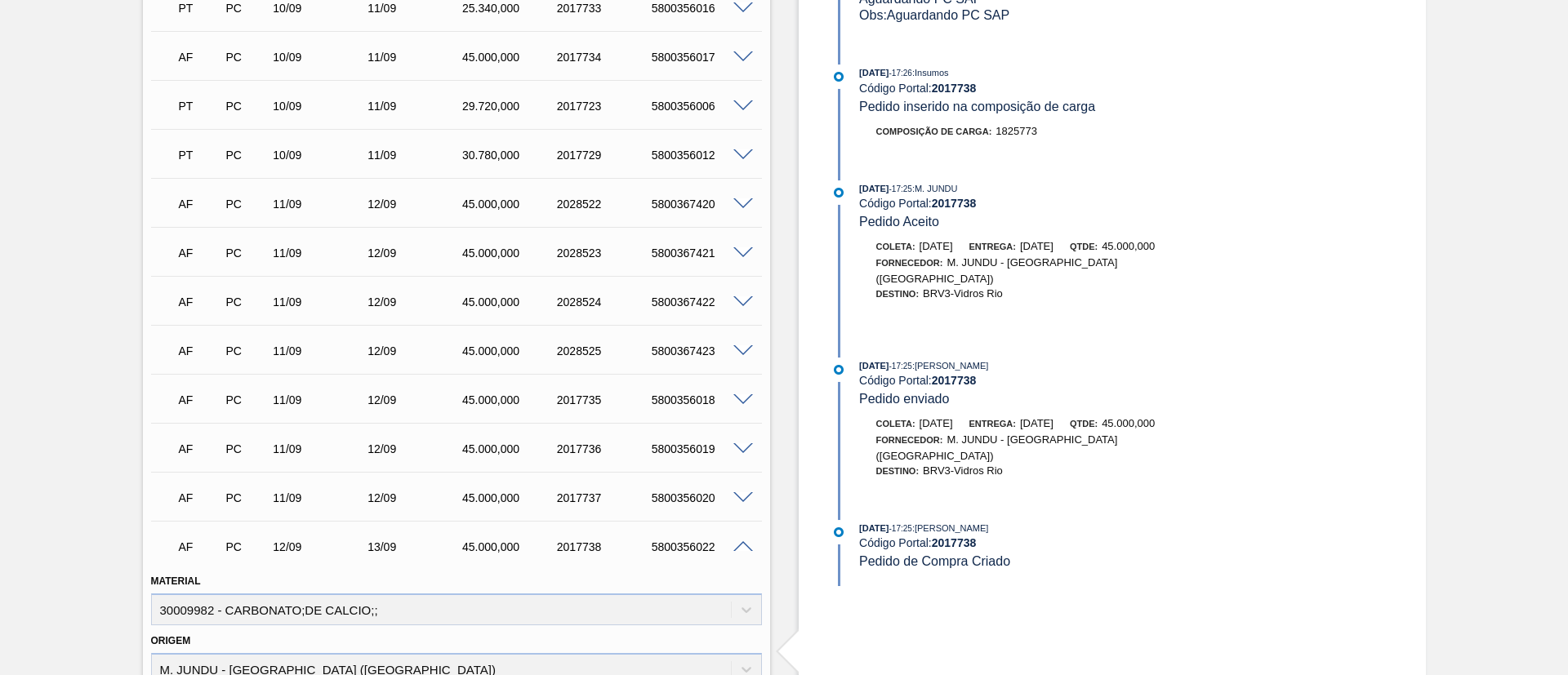
scroll to position [1102, 0]
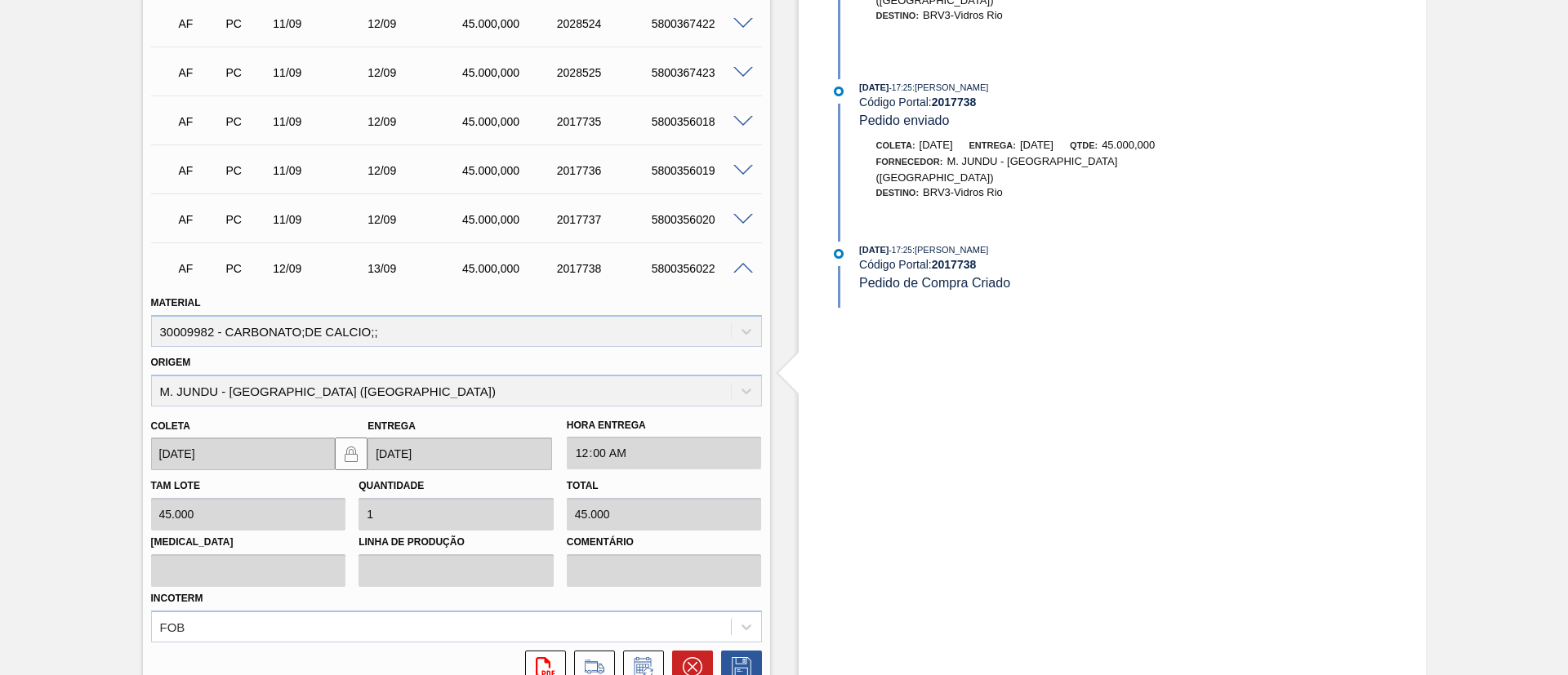
click at [746, 272] on span at bounding box center [743, 269] width 19 height 12
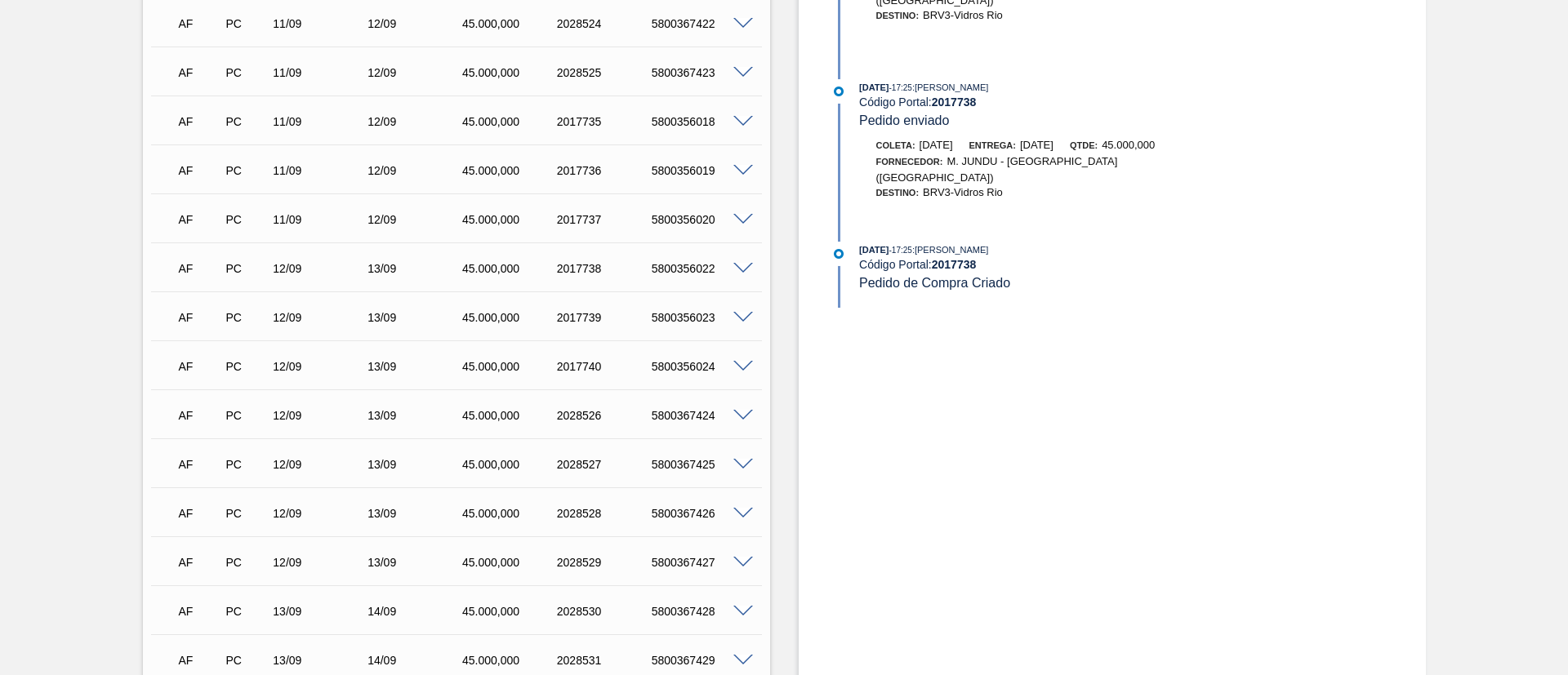
click at [747, 313] on span at bounding box center [743, 317] width 19 height 12
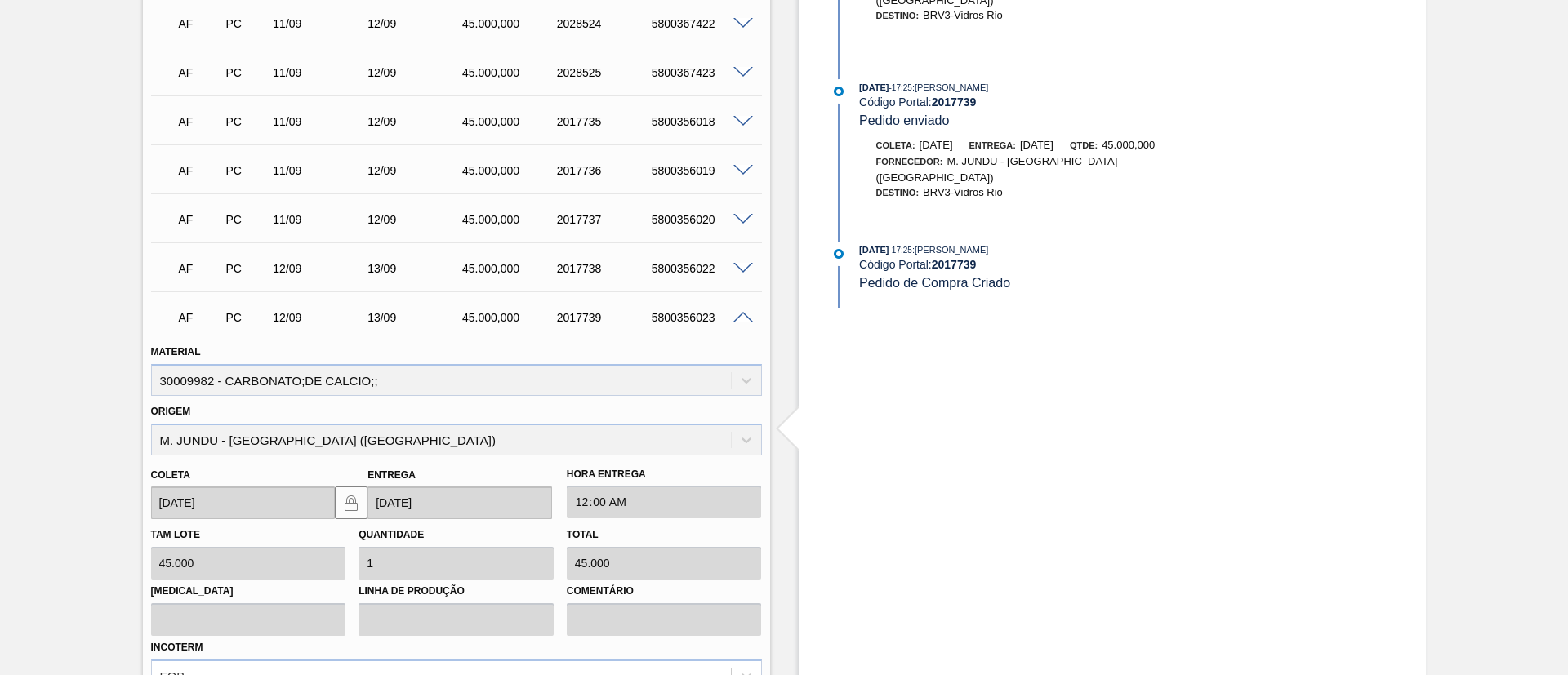
click at [747, 313] on span at bounding box center [743, 317] width 19 height 12
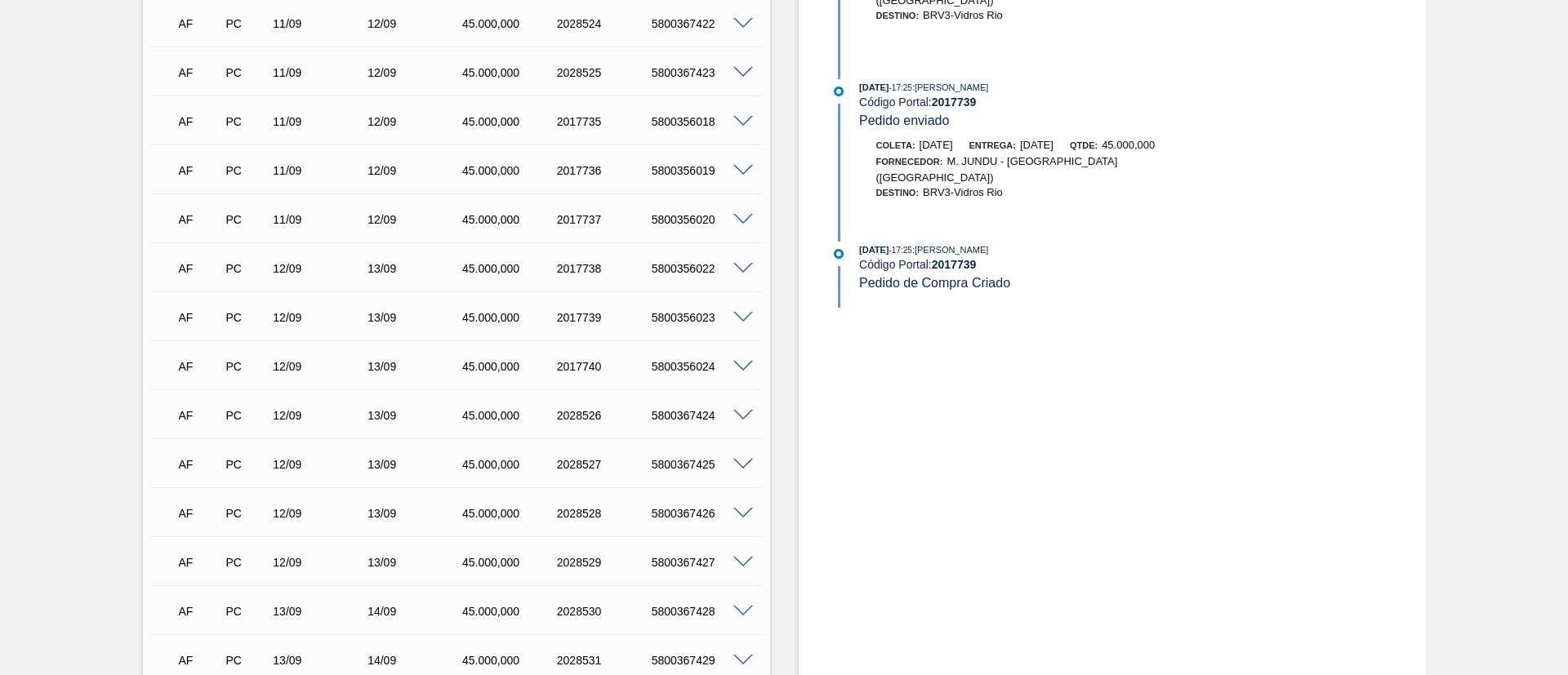
click at [747, 364] on span at bounding box center [743, 366] width 19 height 12
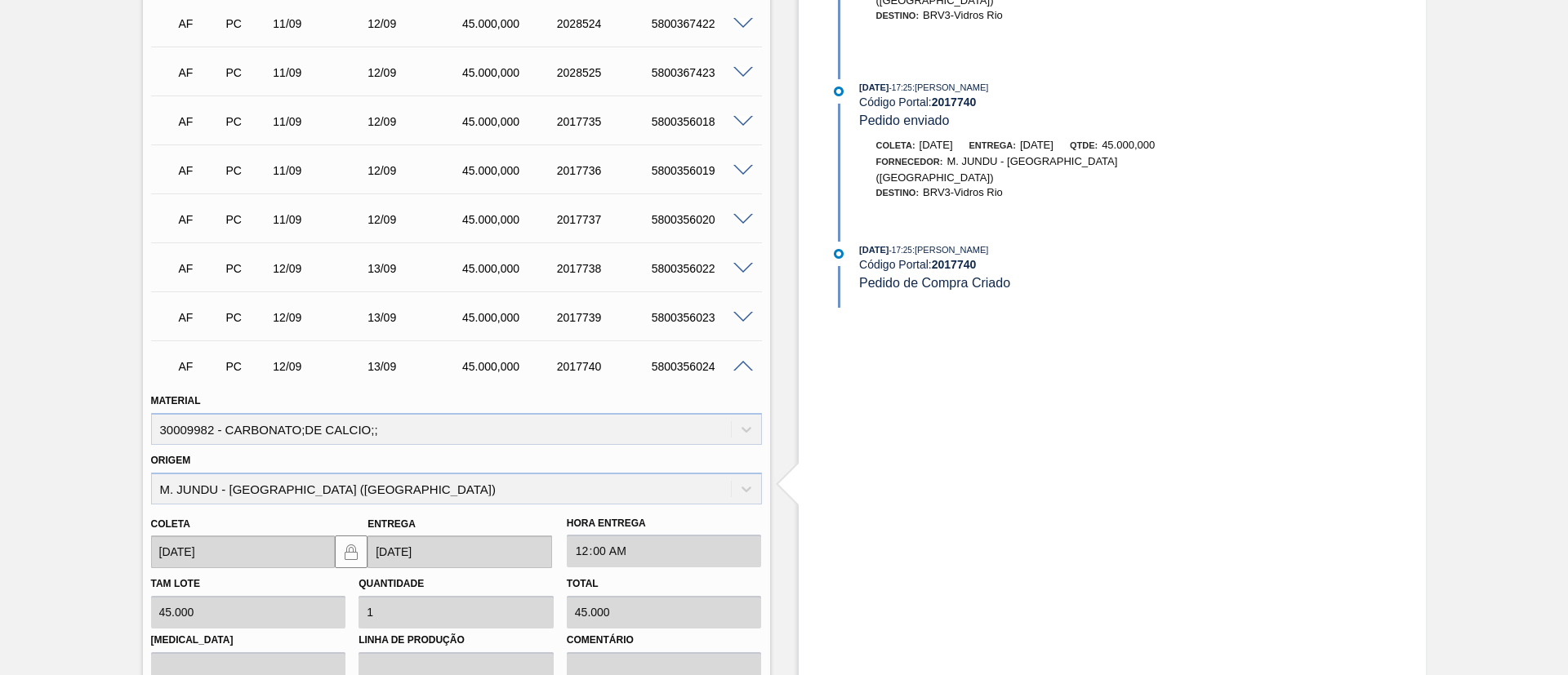
click at [747, 364] on span at bounding box center [743, 366] width 19 height 12
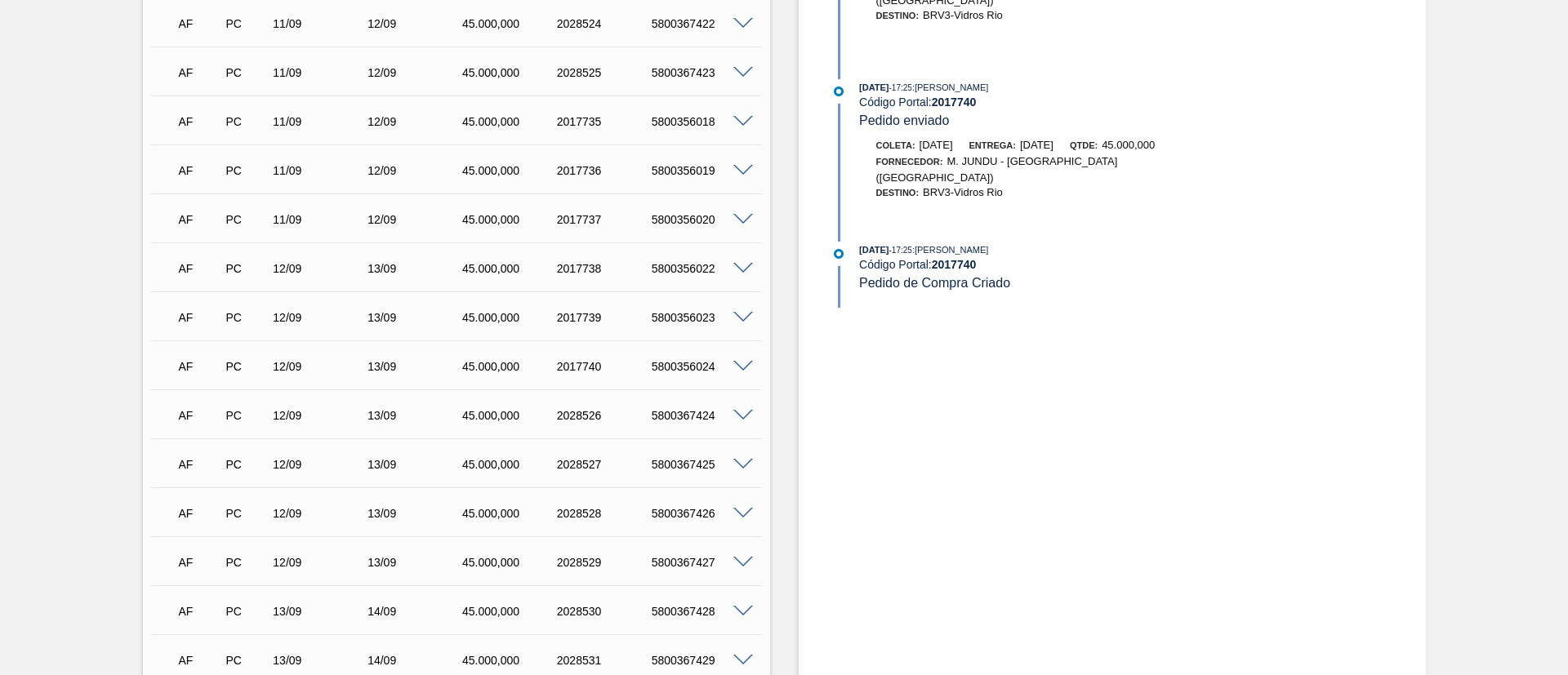
click at [743, 414] on span at bounding box center [743, 415] width 19 height 12
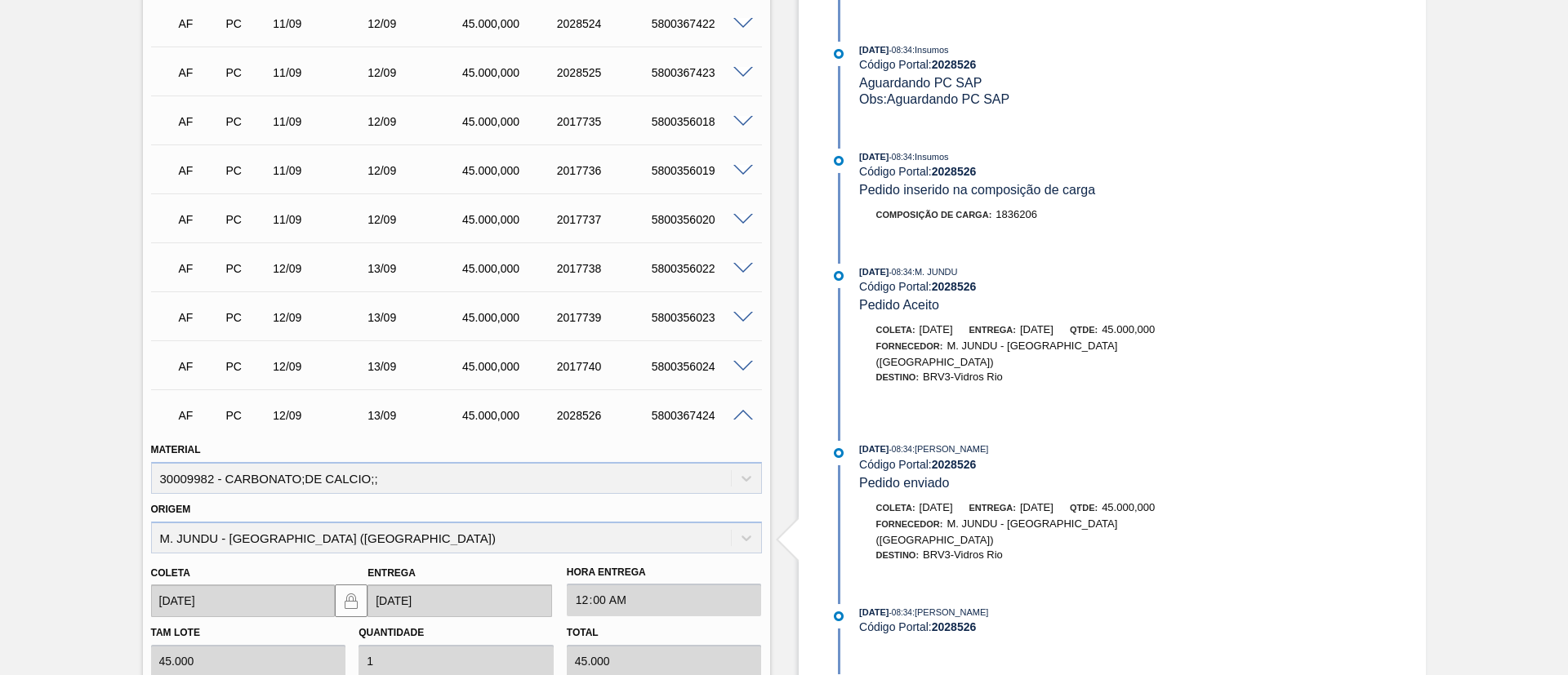
click at [683, 414] on div "5800367424" at bounding box center [700, 415] width 106 height 13
copy div "5800367424"
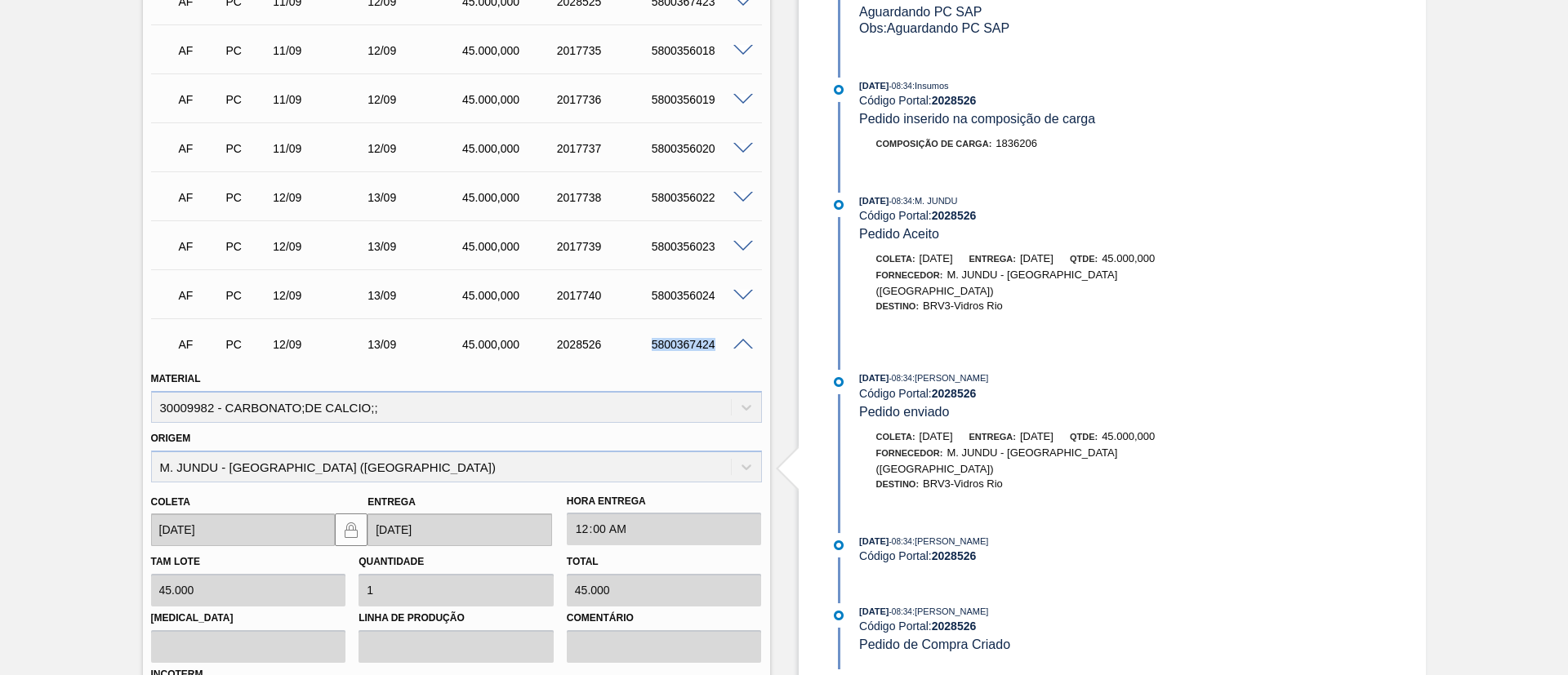
scroll to position [1470, 0]
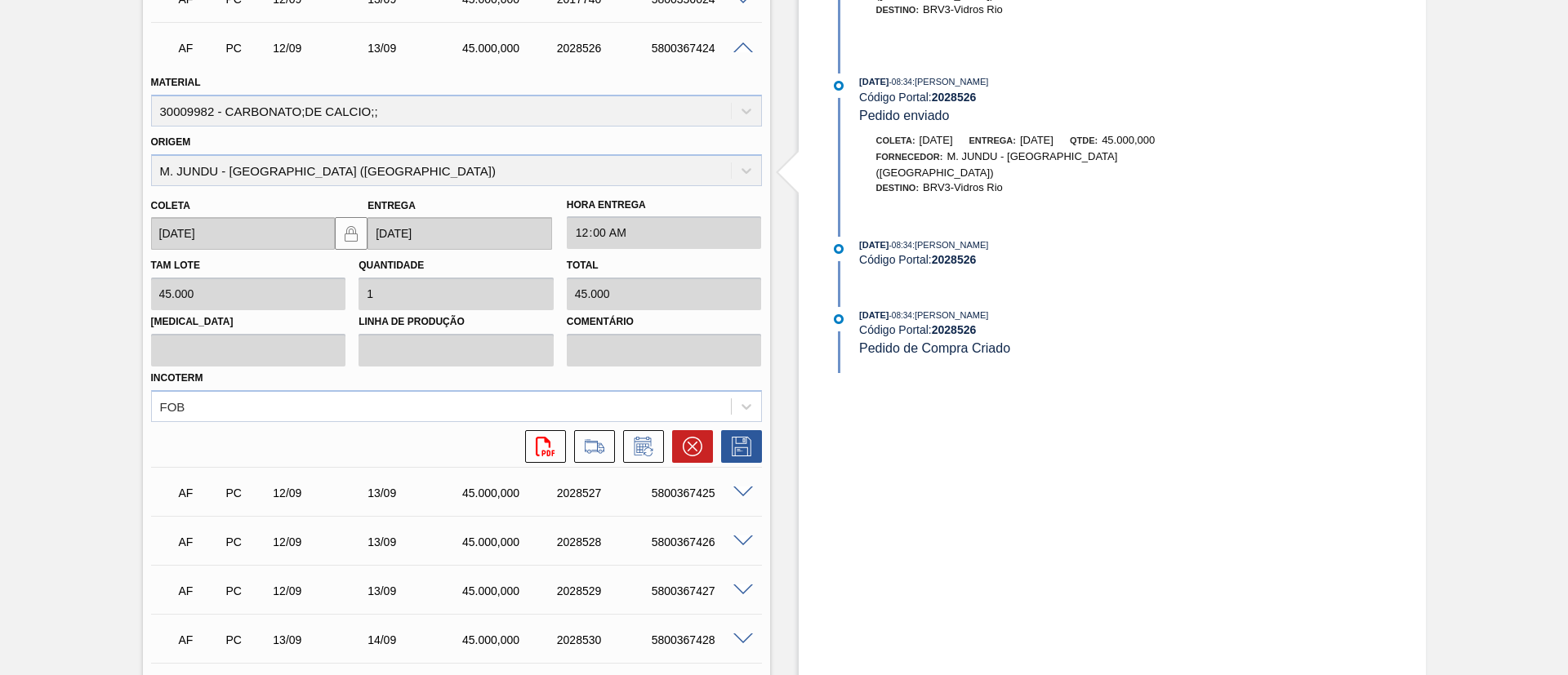
click at [746, 43] on span at bounding box center [743, 48] width 19 height 12
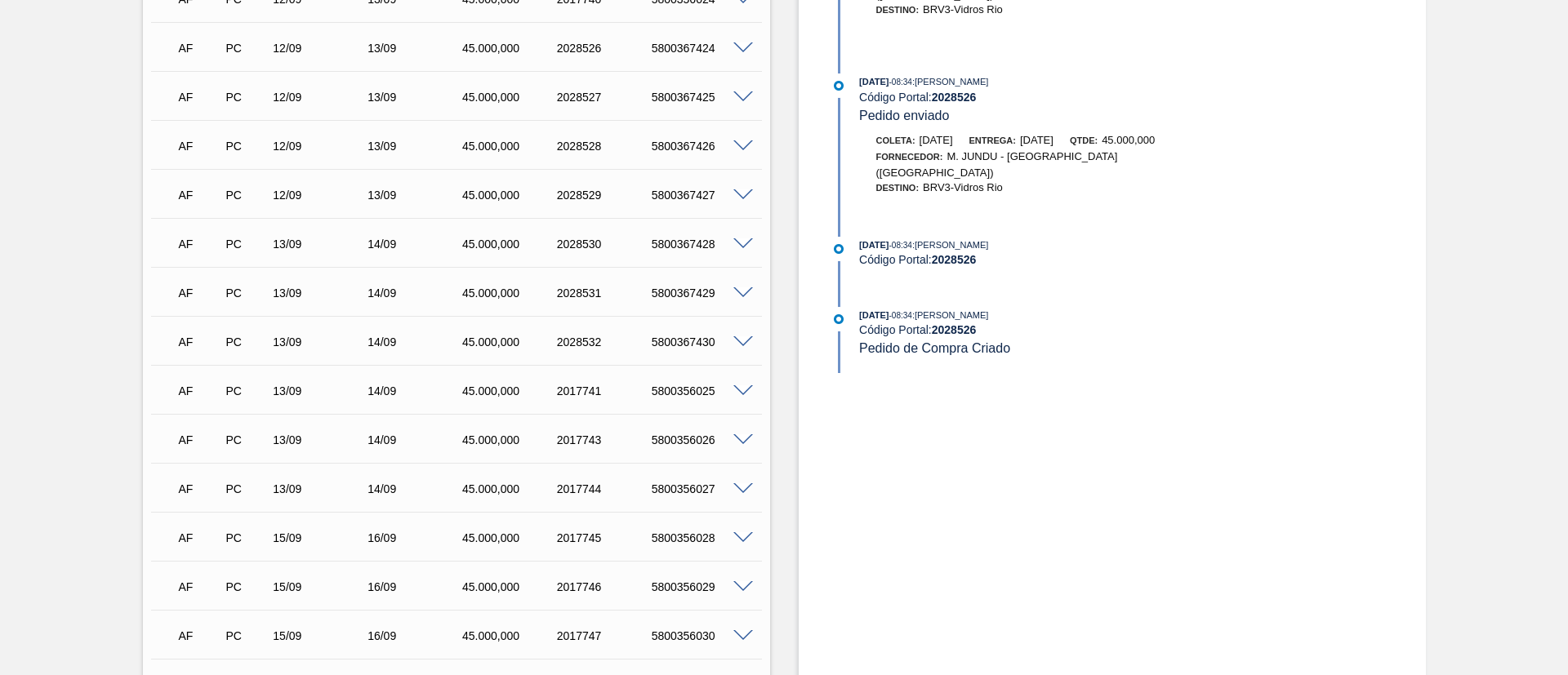
click at [733, 92] on span at bounding box center [743, 97] width 19 height 12
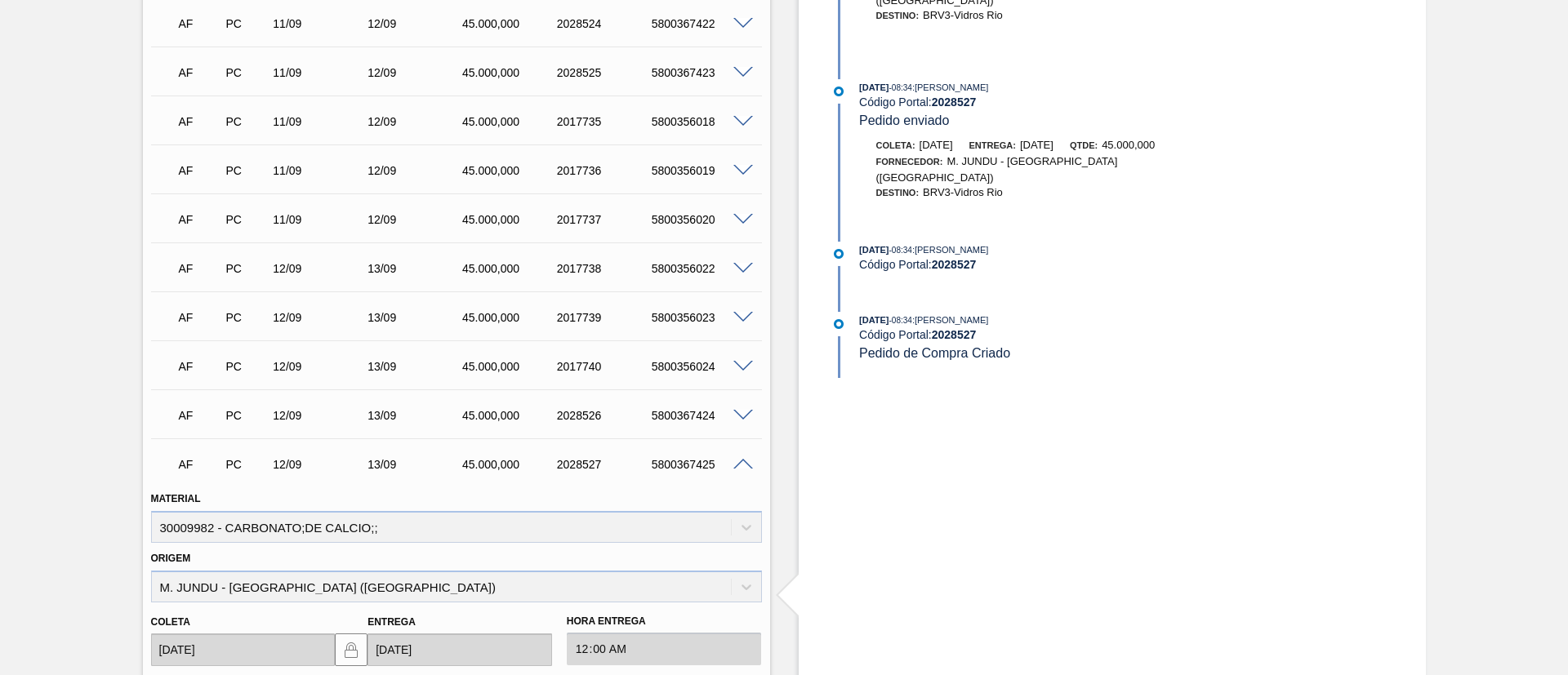
scroll to position [1347, 0]
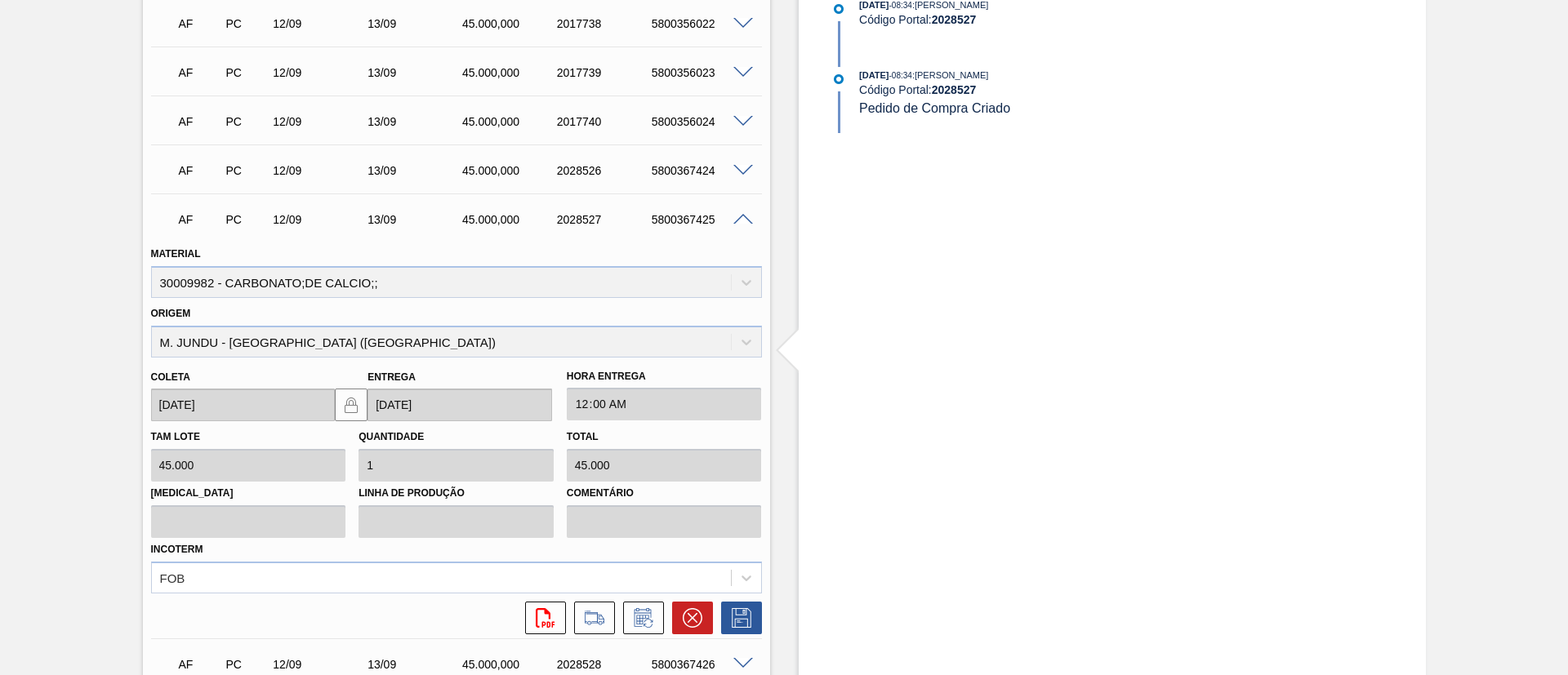
click at [682, 218] on div "5800367425" at bounding box center [700, 220] width 106 height 13
copy div "5800367425"
click at [737, 223] on span at bounding box center [743, 220] width 19 height 12
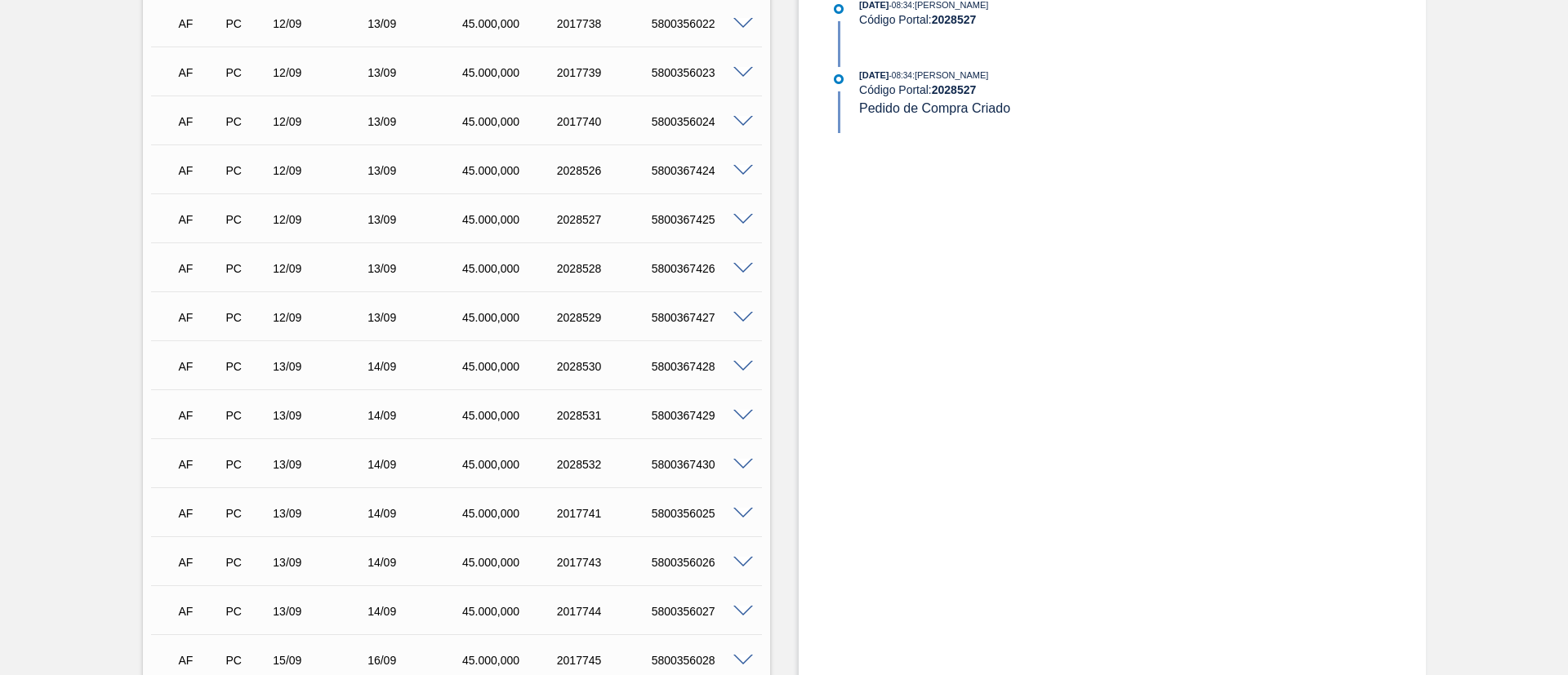
click at [748, 263] on span at bounding box center [743, 269] width 19 height 12
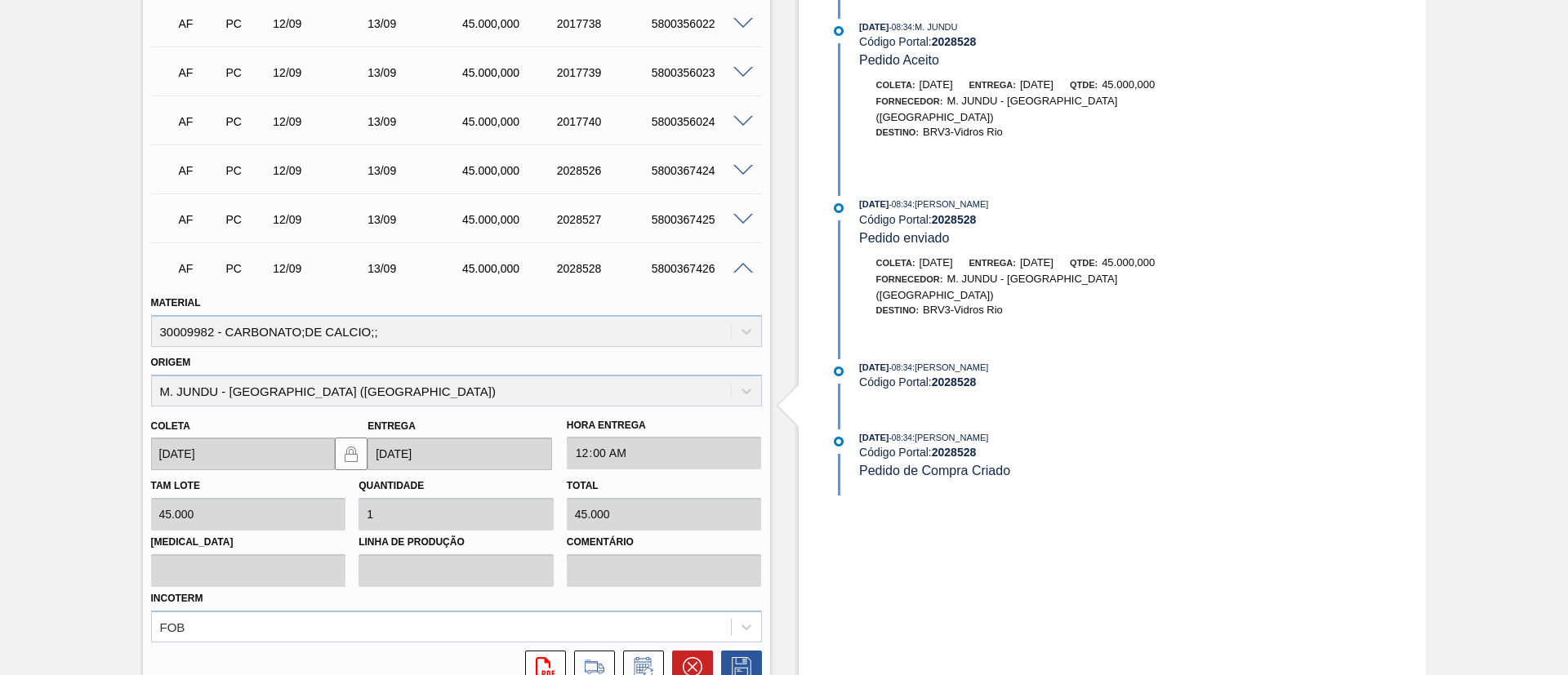
click at [688, 263] on div "5800367426" at bounding box center [700, 269] width 106 height 13
copy div "5800367426"
click at [737, 265] on span at bounding box center [743, 269] width 19 height 12
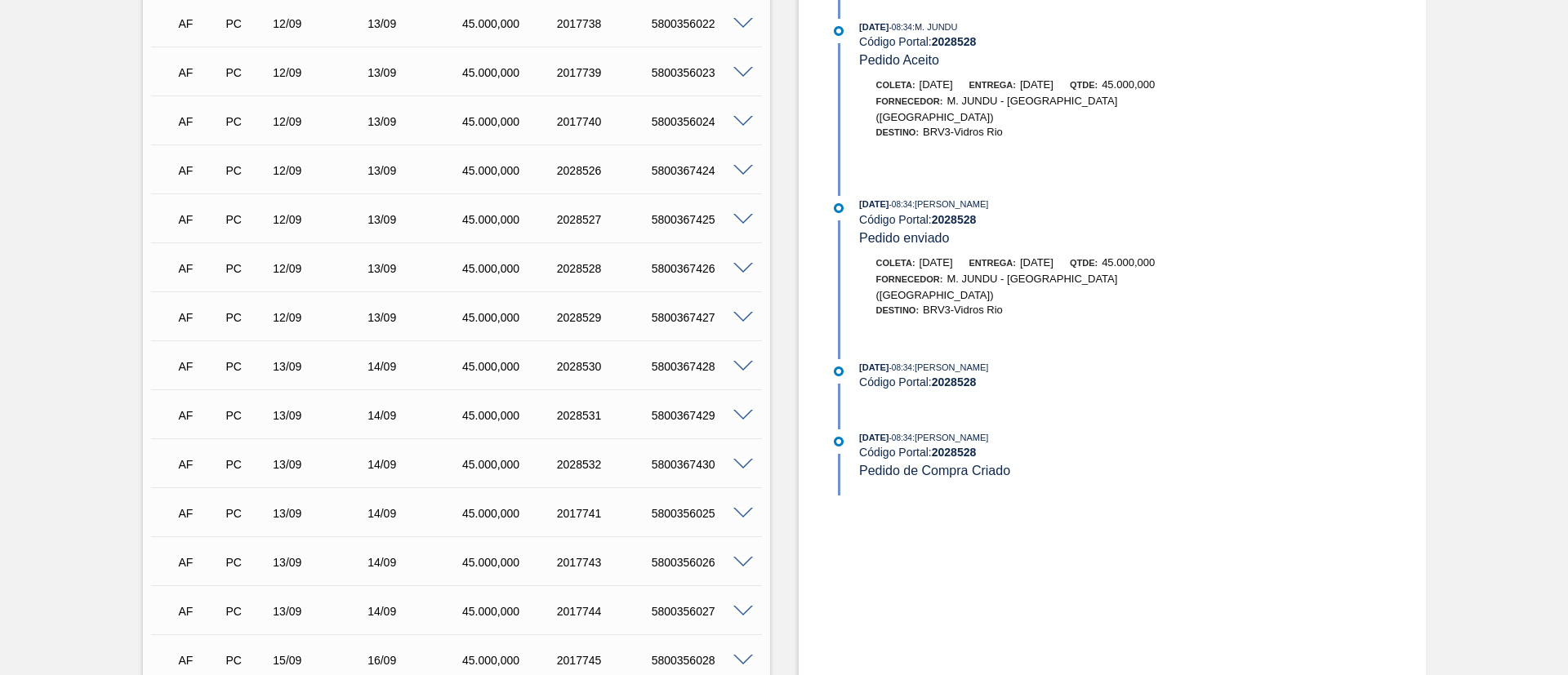
click at [735, 316] on span at bounding box center [743, 317] width 19 height 12
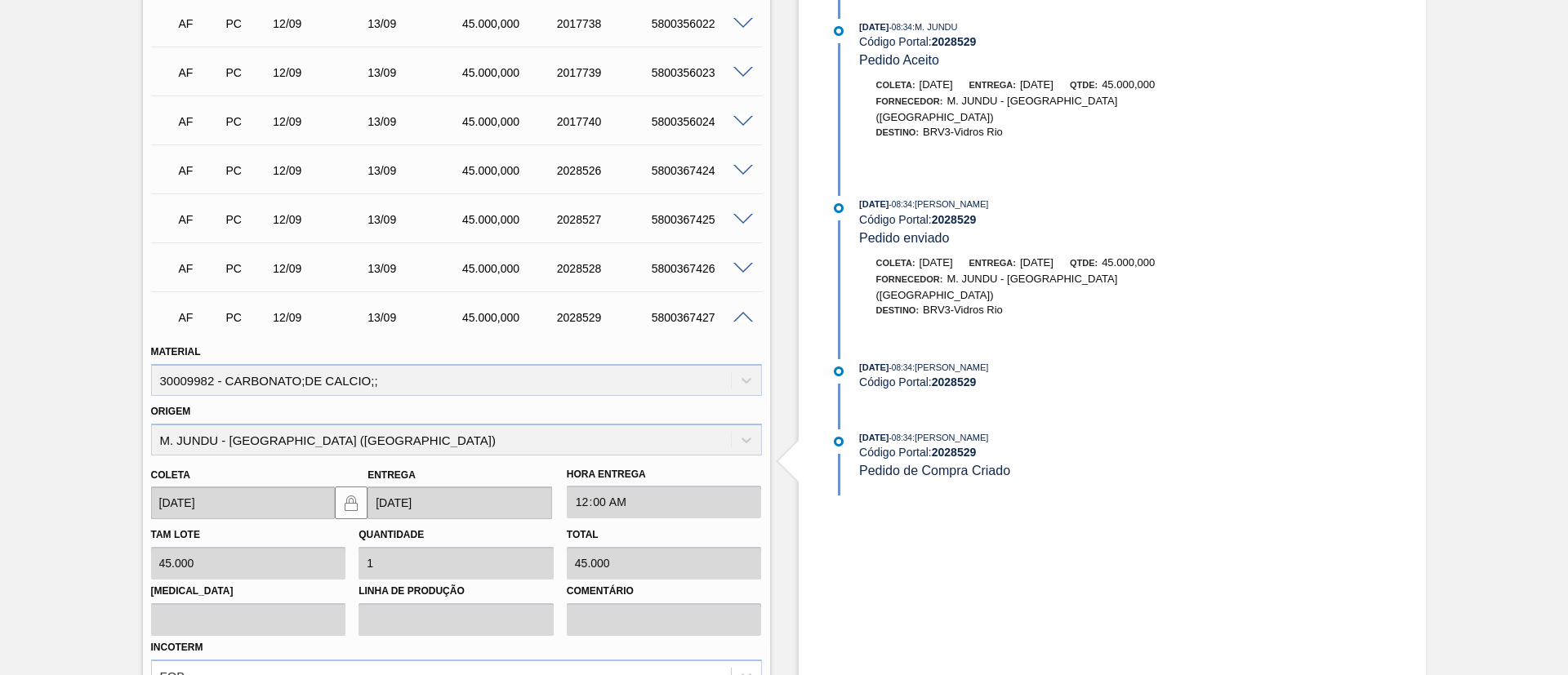
click at [735, 316] on span at bounding box center [743, 317] width 19 height 12
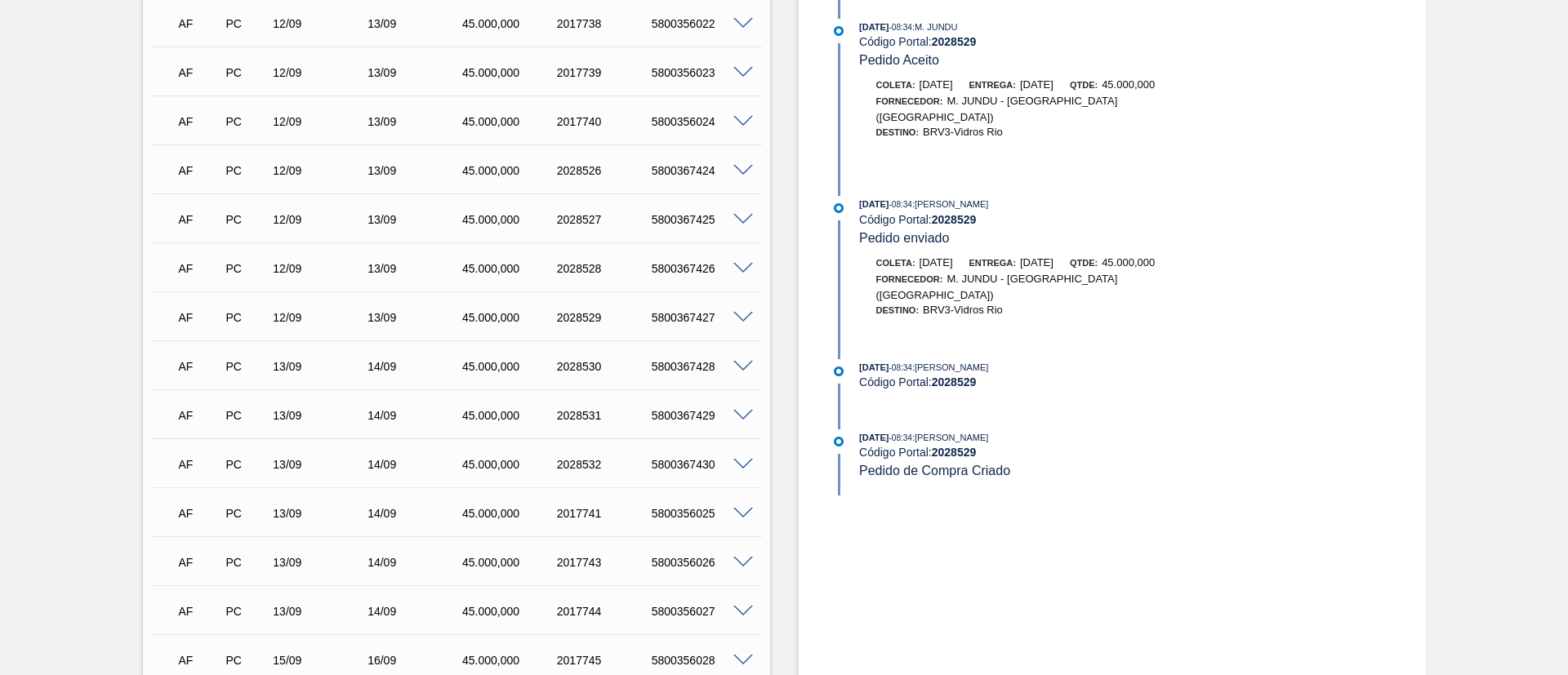
click at [691, 316] on div "5800367427" at bounding box center [700, 317] width 106 height 13
copy div "5800367427"
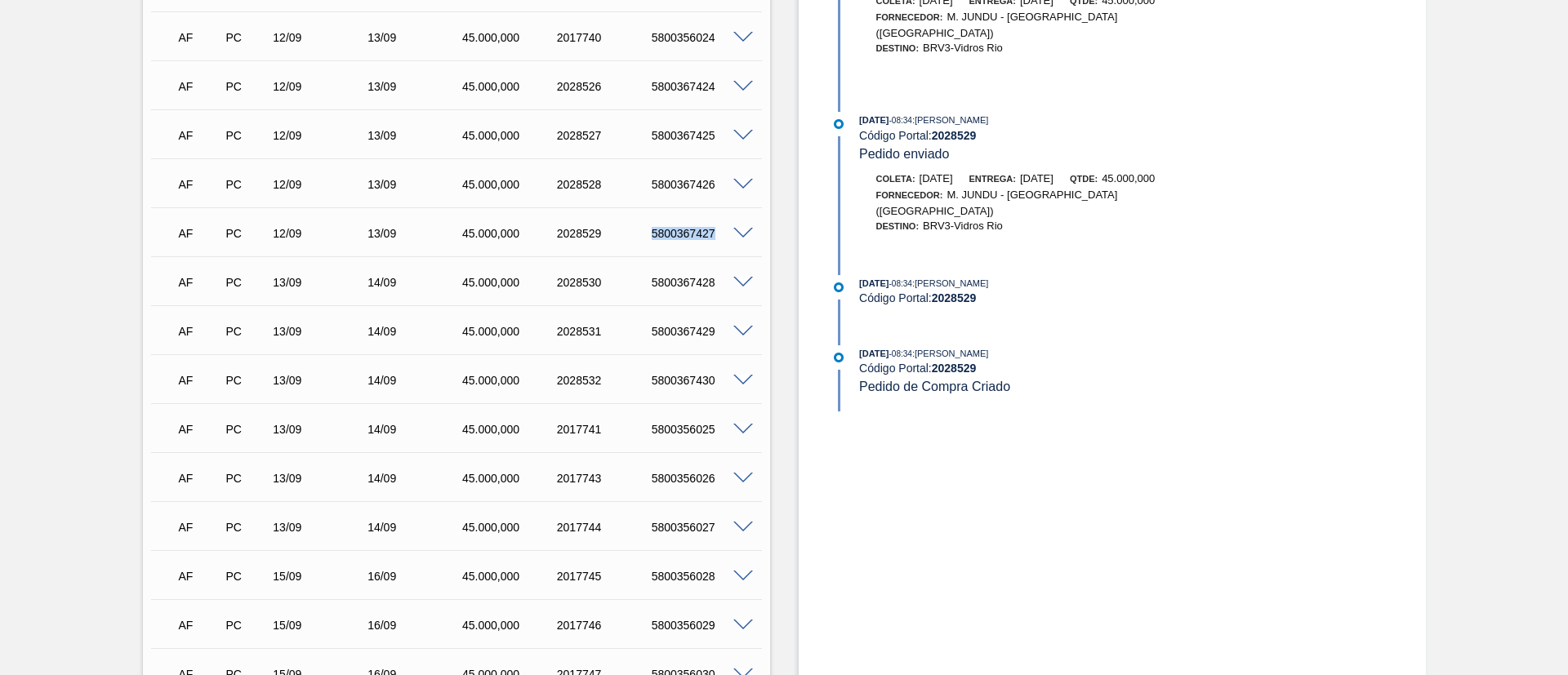
scroll to position [1470, 0]
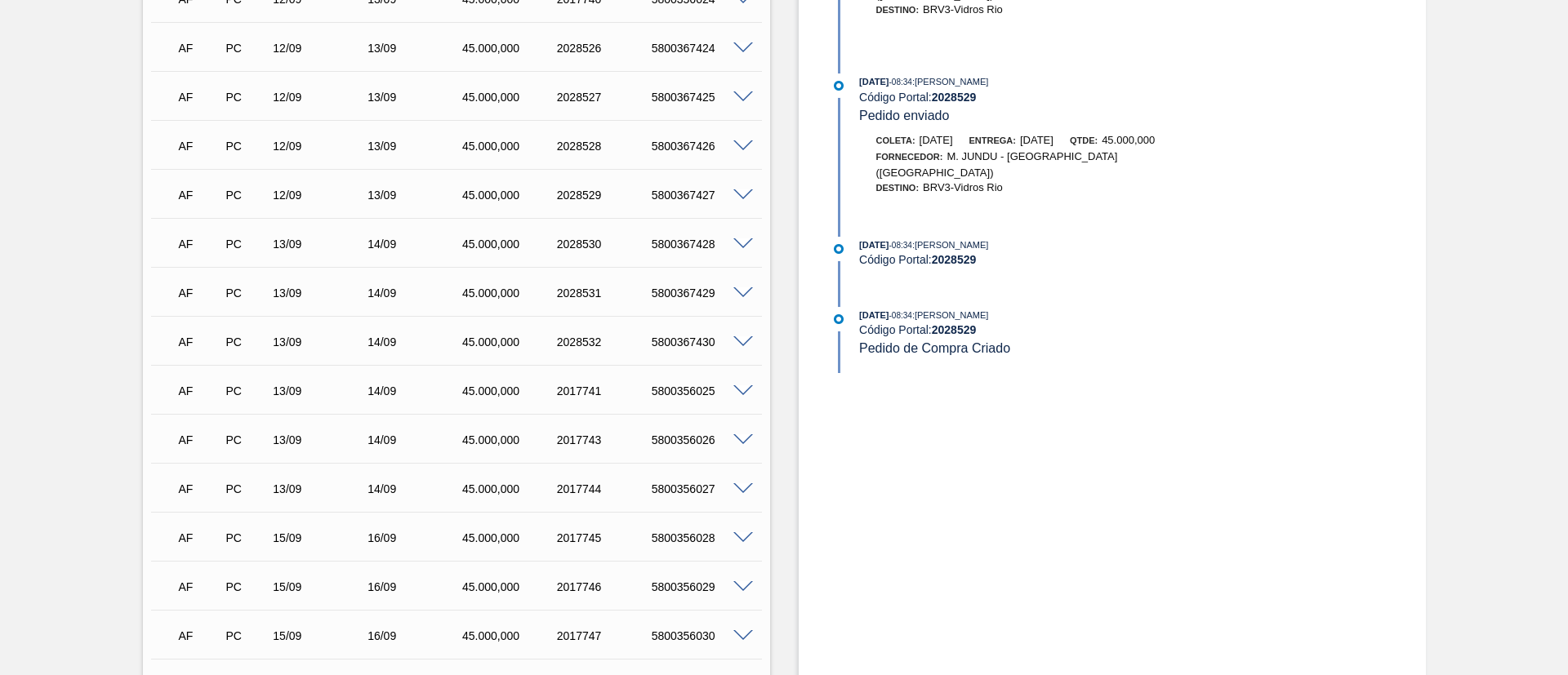
click at [741, 248] on span at bounding box center [743, 244] width 19 height 12
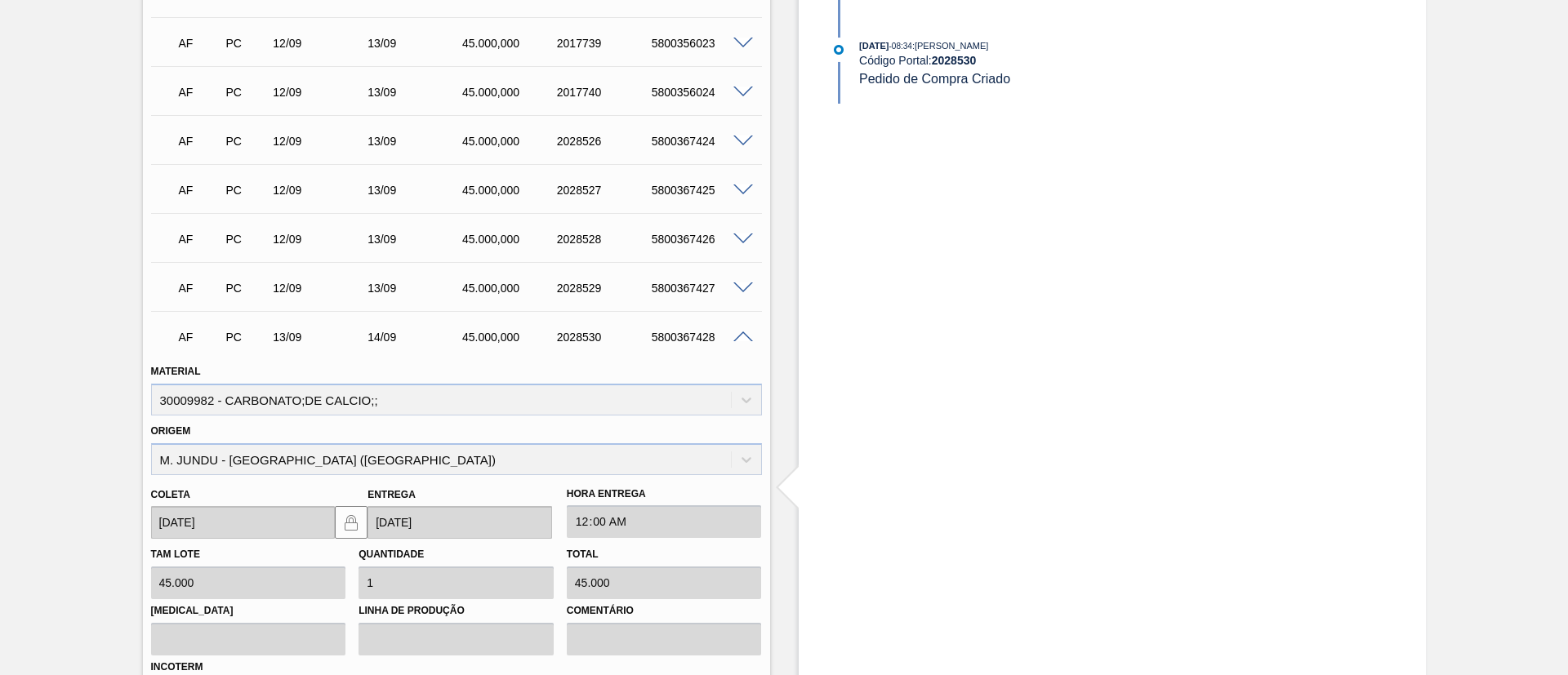
scroll to position [1225, 0]
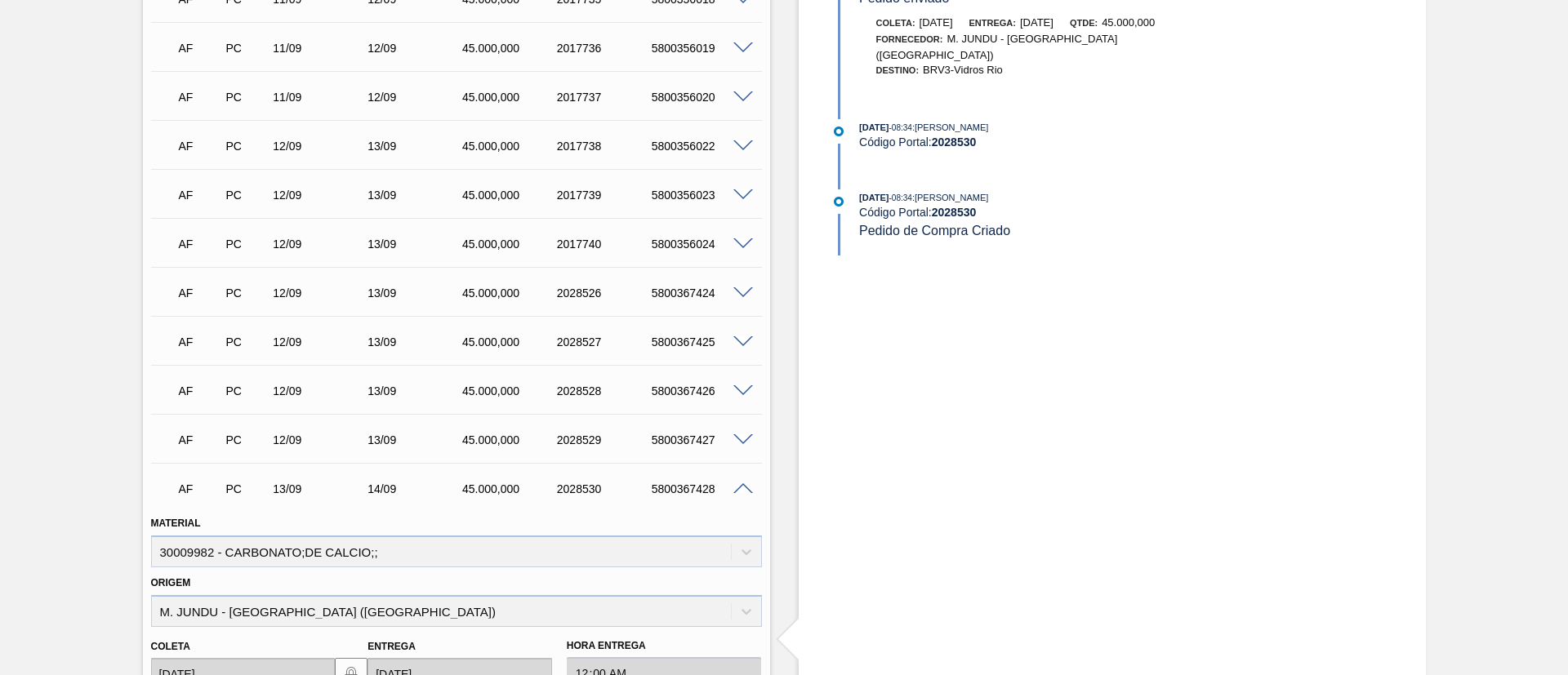
click at [693, 489] on div "5800367428" at bounding box center [700, 489] width 106 height 13
copy div "5800367428"
click at [746, 489] on span at bounding box center [743, 489] width 19 height 12
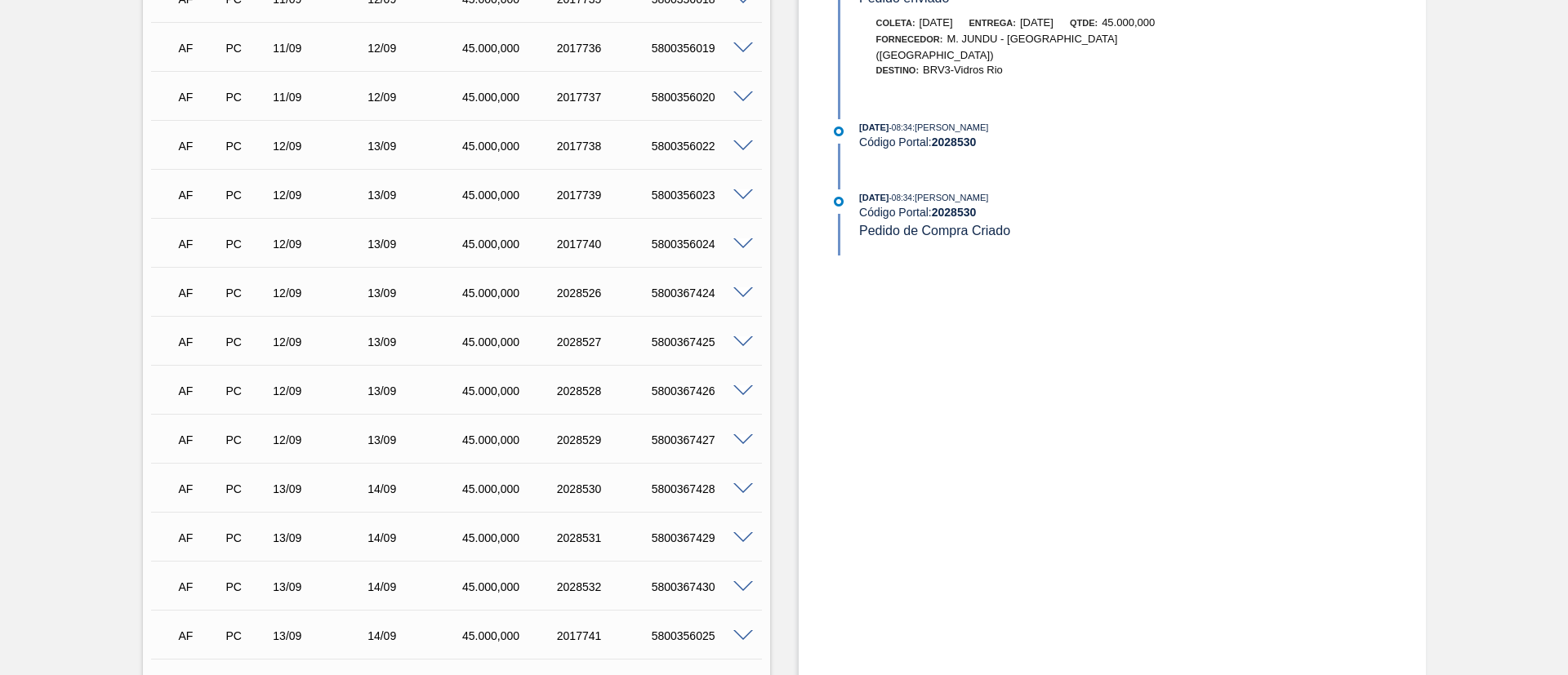
click at [741, 537] on span at bounding box center [743, 538] width 19 height 12
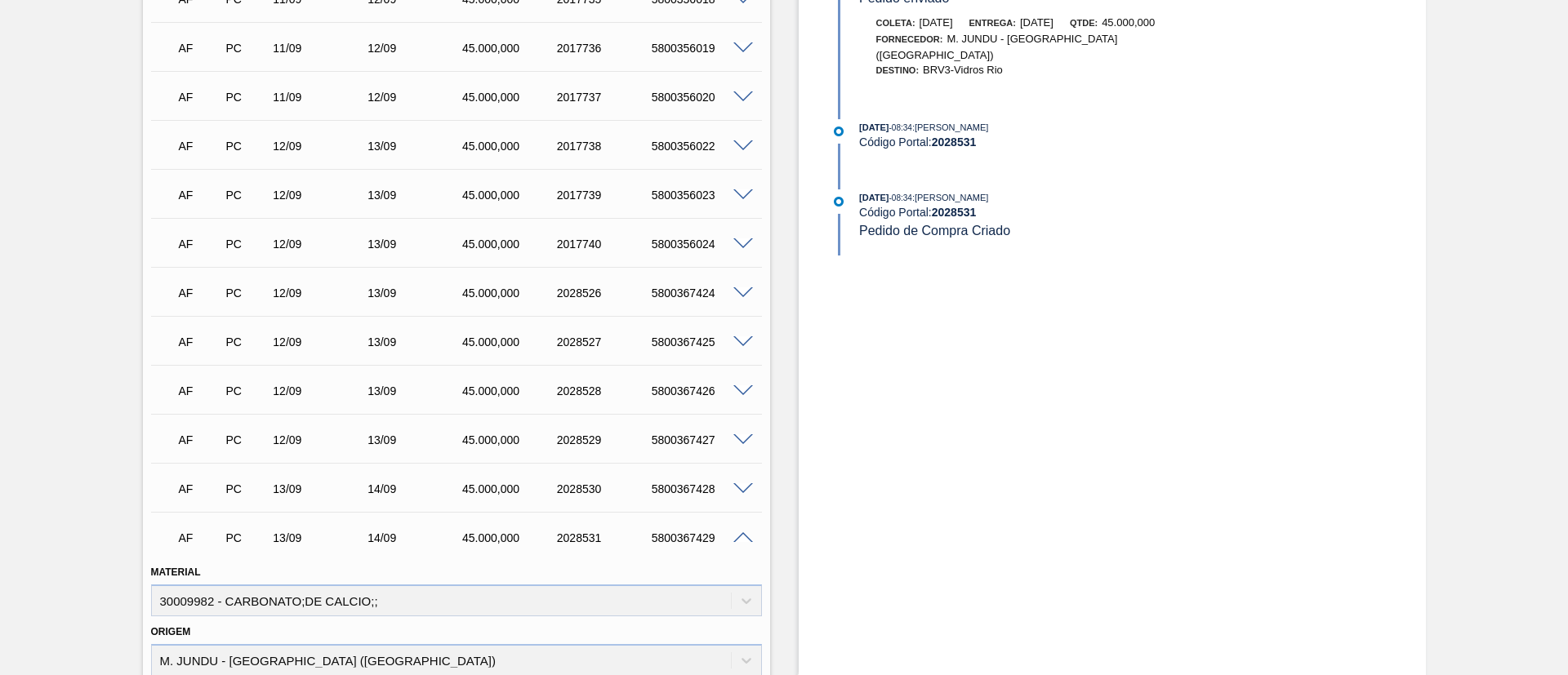
click at [691, 548] on div "AF PC 13/09 14/09 45.000,000 2028531 5800367429" at bounding box center [452, 536] width 567 height 32
click at [687, 541] on div "5800367429" at bounding box center [700, 538] width 106 height 13
click at [748, 538] on span at bounding box center [743, 538] width 19 height 12
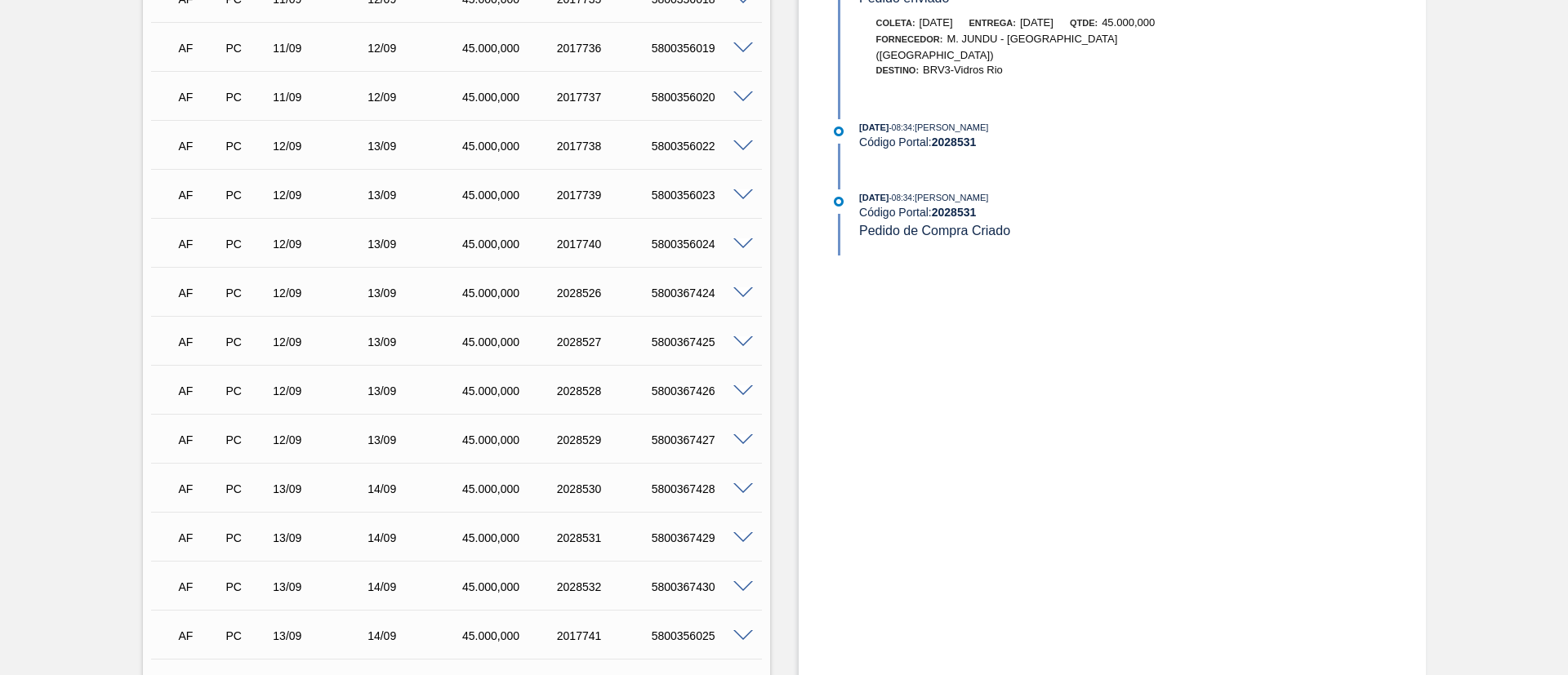
click at [741, 584] on span at bounding box center [743, 587] width 19 height 12
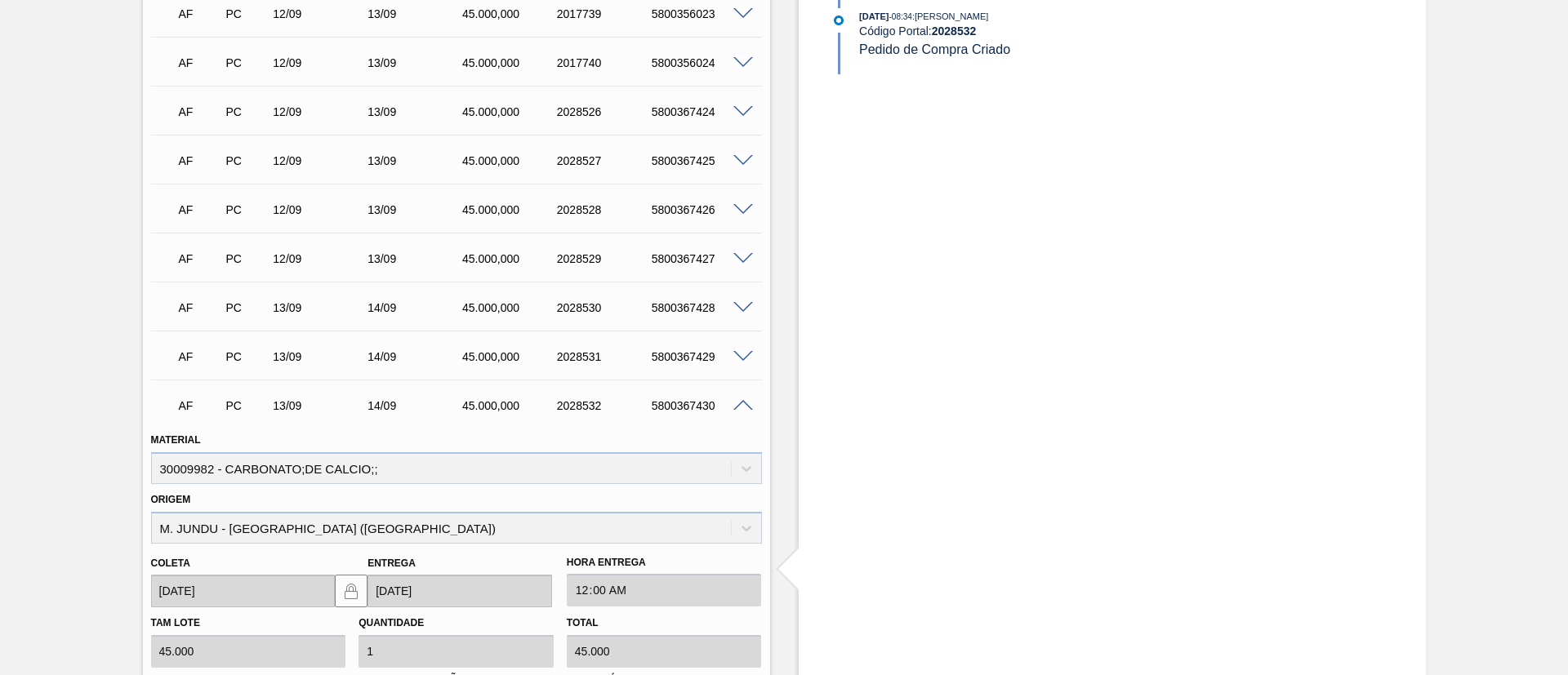
scroll to position [1592, 0]
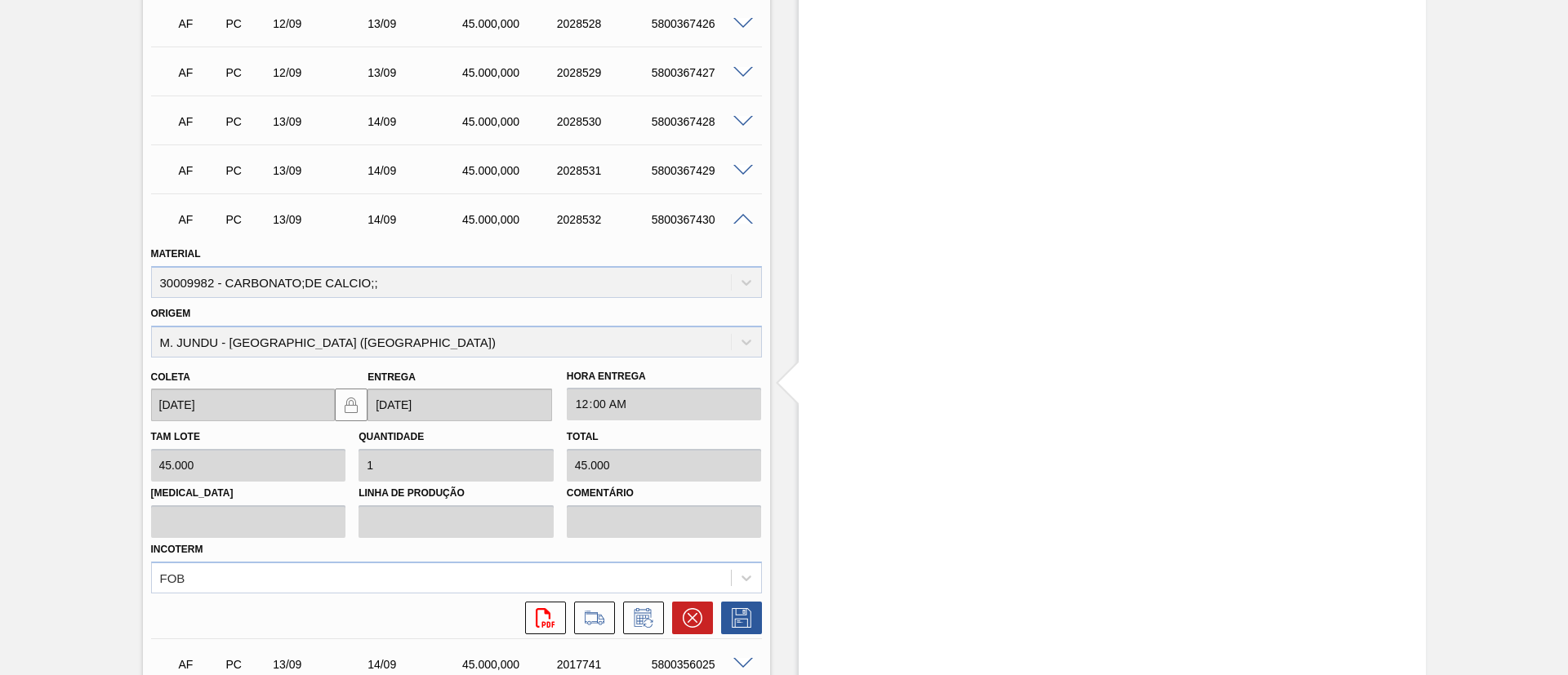
click at [687, 219] on div "5800367430" at bounding box center [700, 220] width 106 height 13
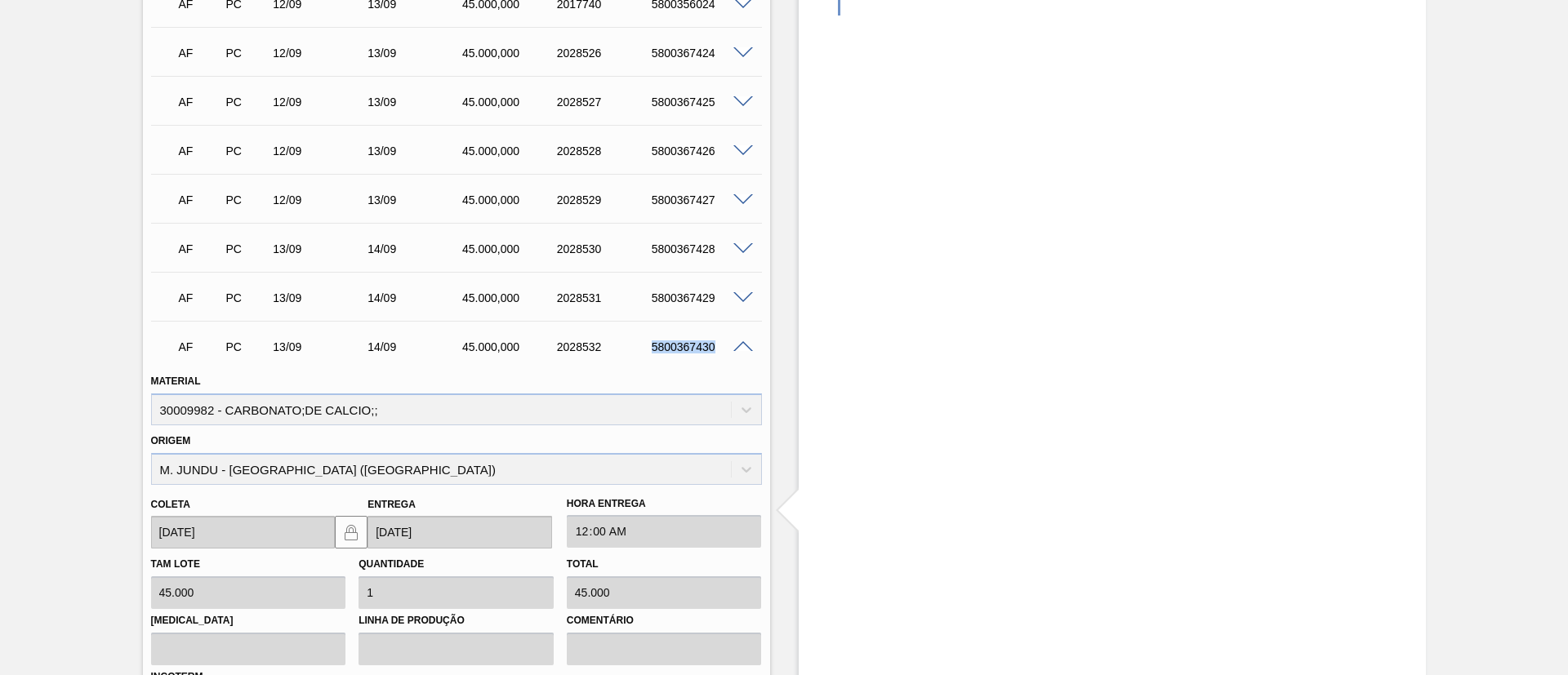
scroll to position [1470, 0]
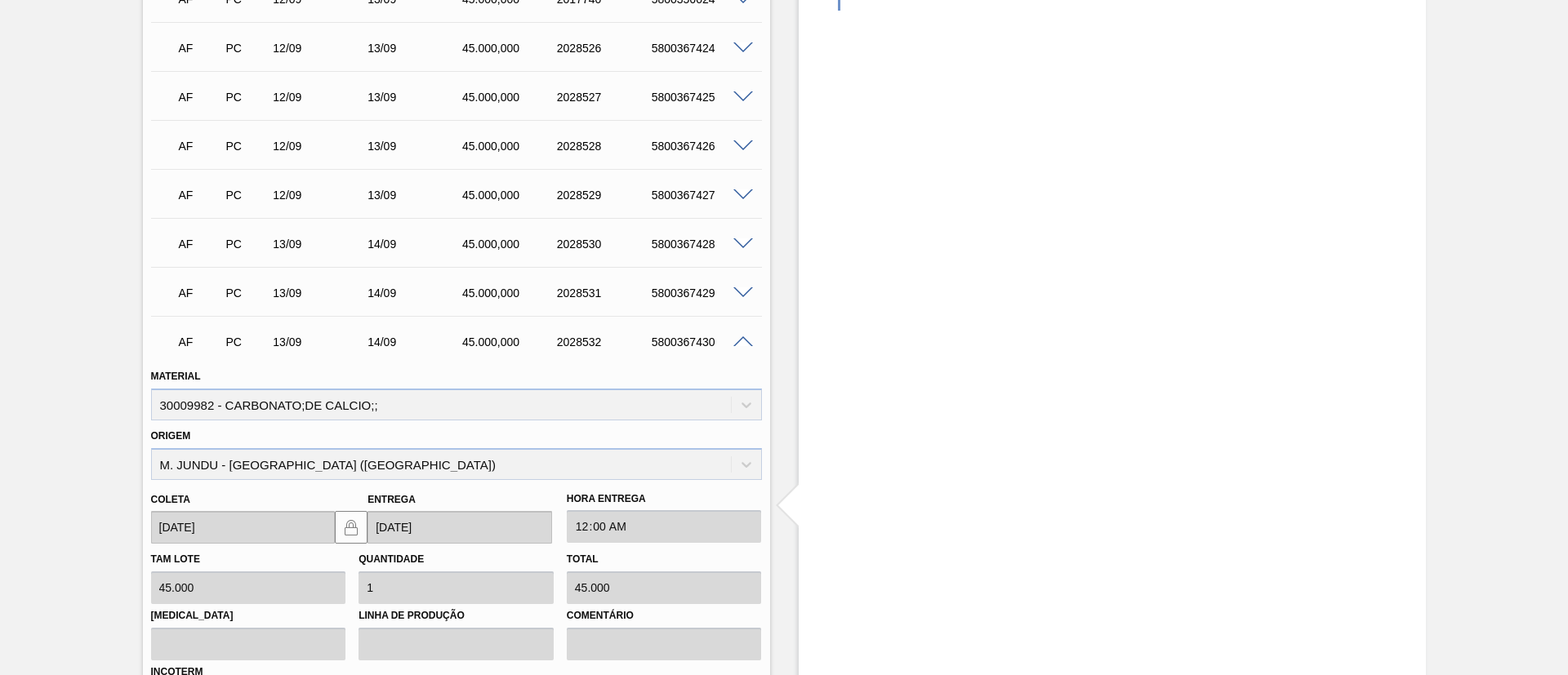
click at [734, 338] on span at bounding box center [743, 342] width 19 height 12
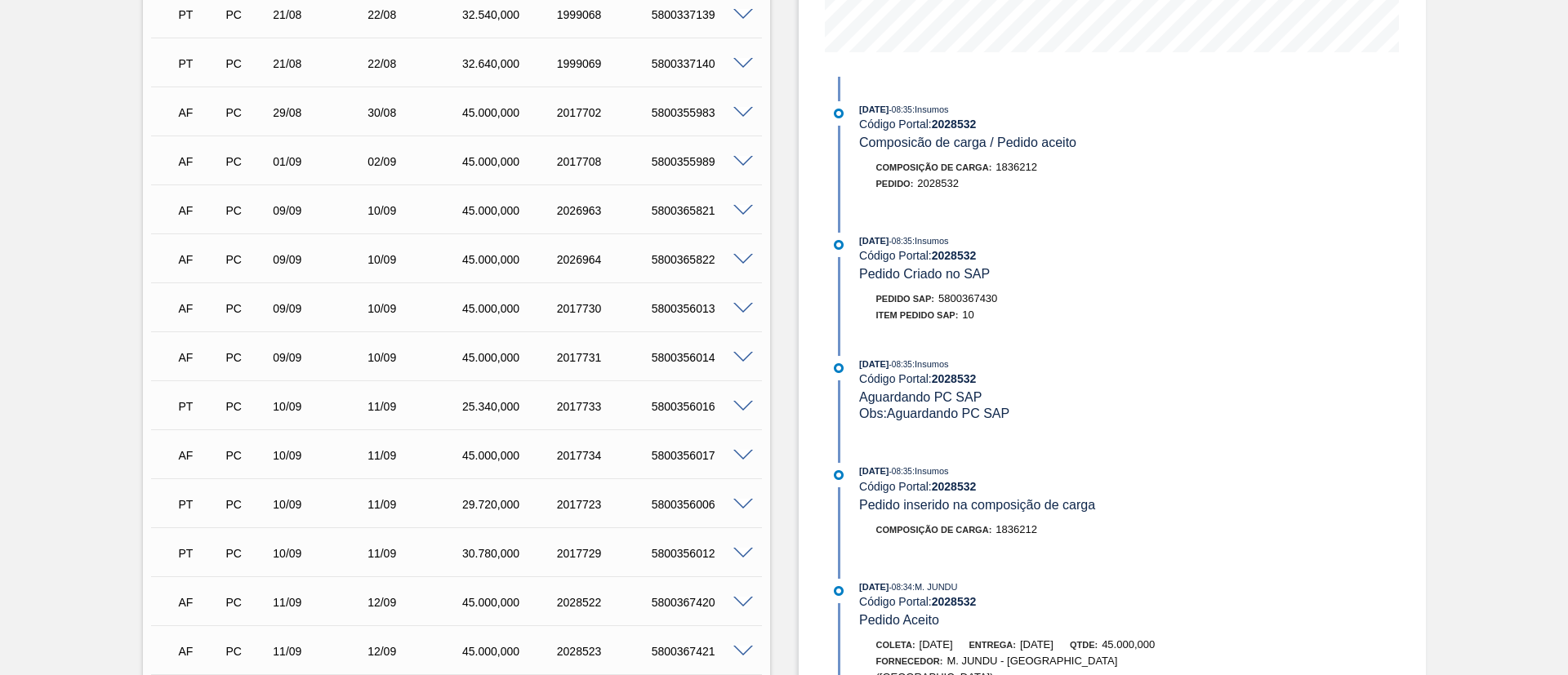
scroll to position [122, 0]
